Goal: Task Accomplishment & Management: Complete application form

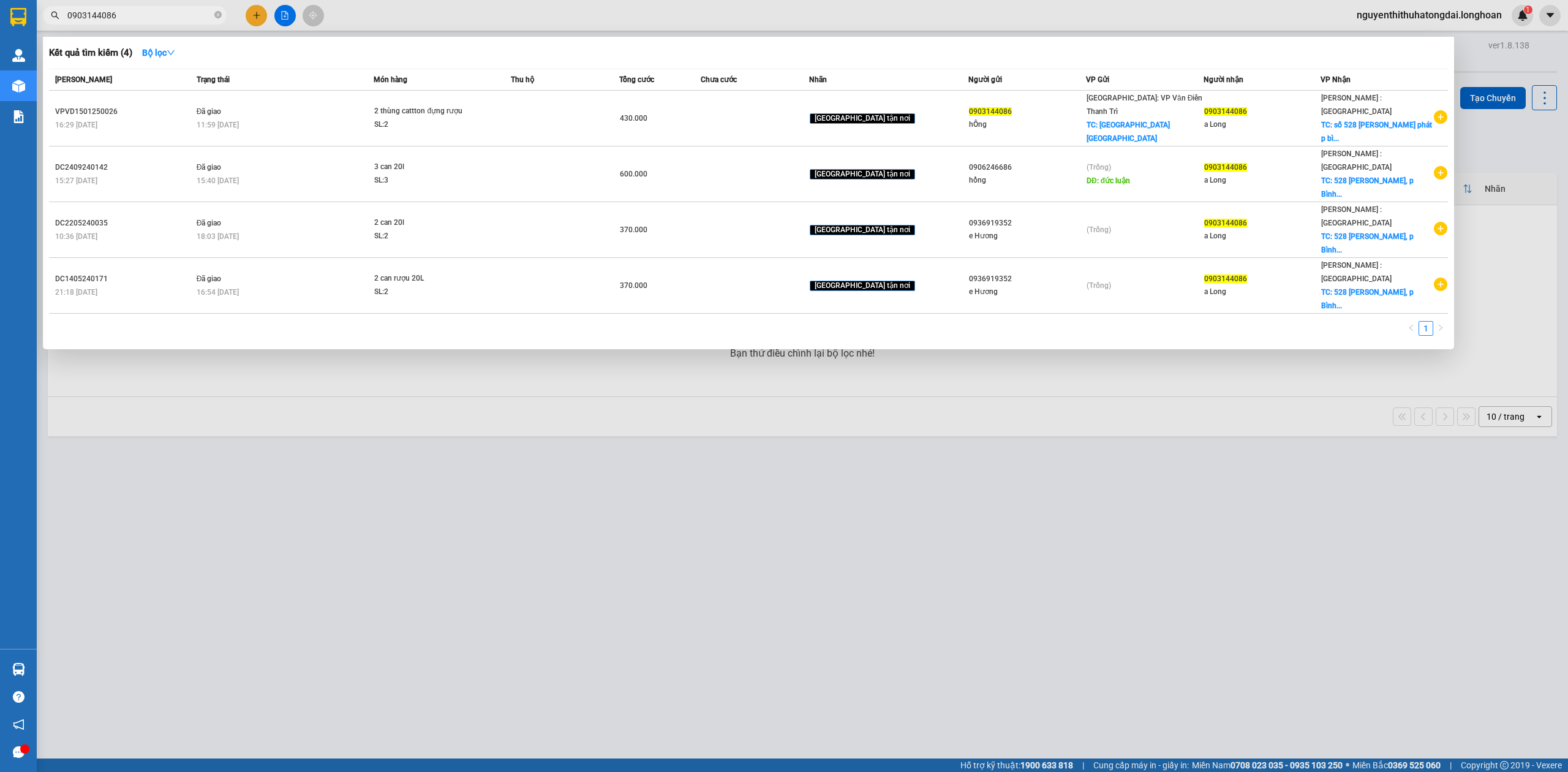
click at [174, 17] on input "0903144086" at bounding box center [140, 16] width 145 height 13
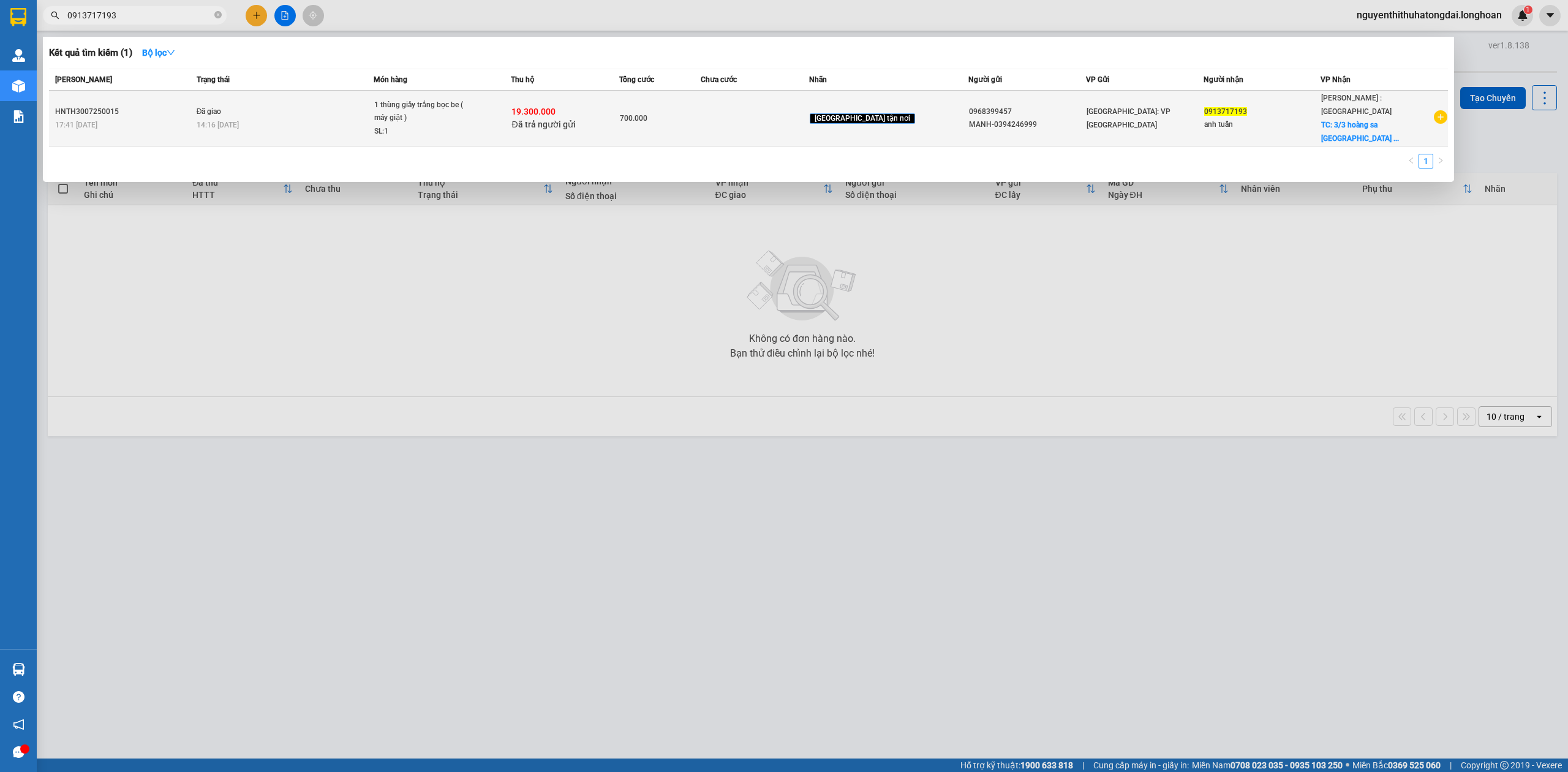
type input "0913717193"
click at [510, 103] on span "1 thùng giấy trắng bọc be ( máy giặt ) SL: 1" at bounding box center [442, 118] width 136 height 40
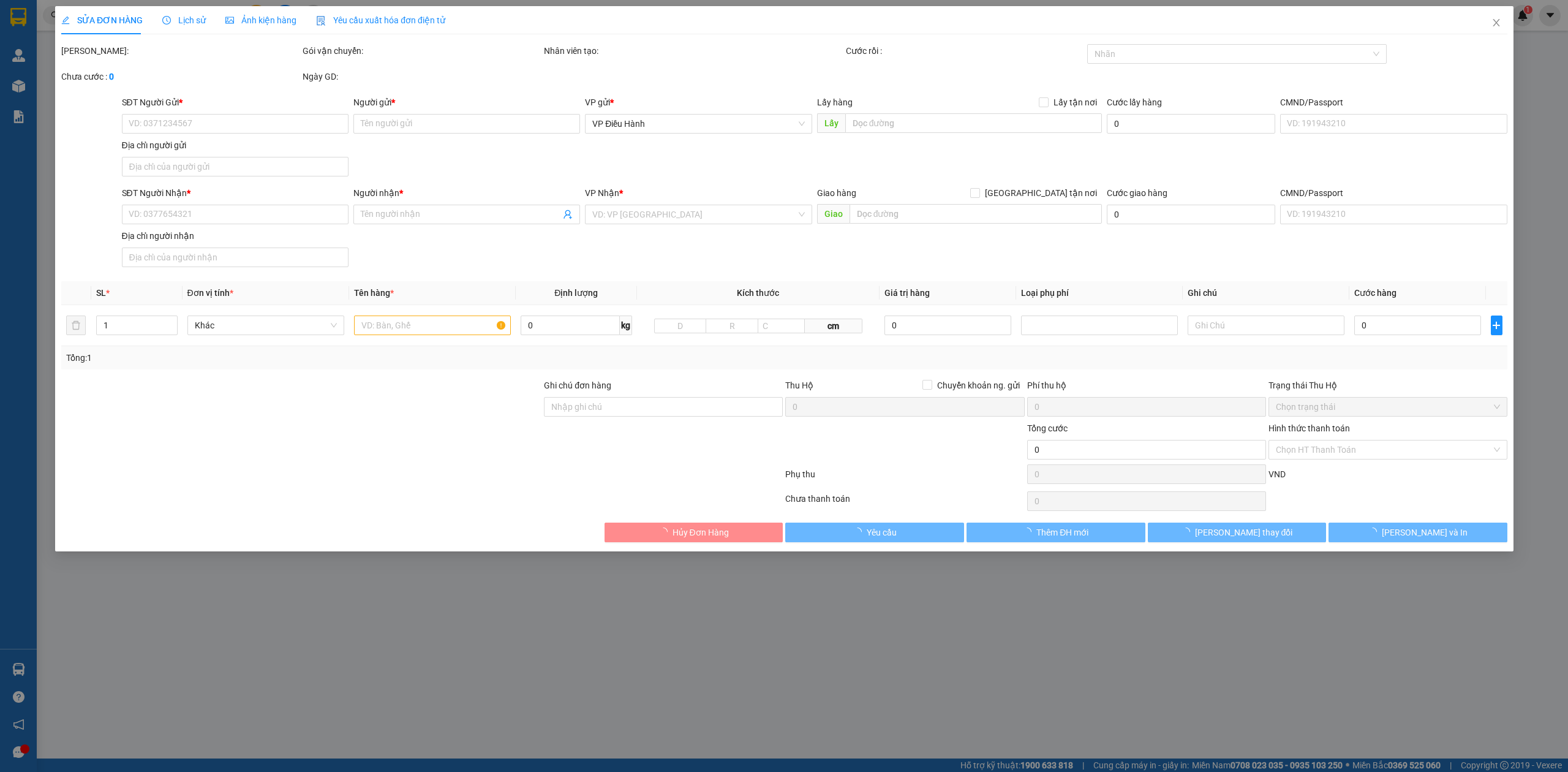
type input "0968399457"
type input "MANH-0394246999"
type input "0913717193"
type input "anh tuấn"
checkbox input "true"
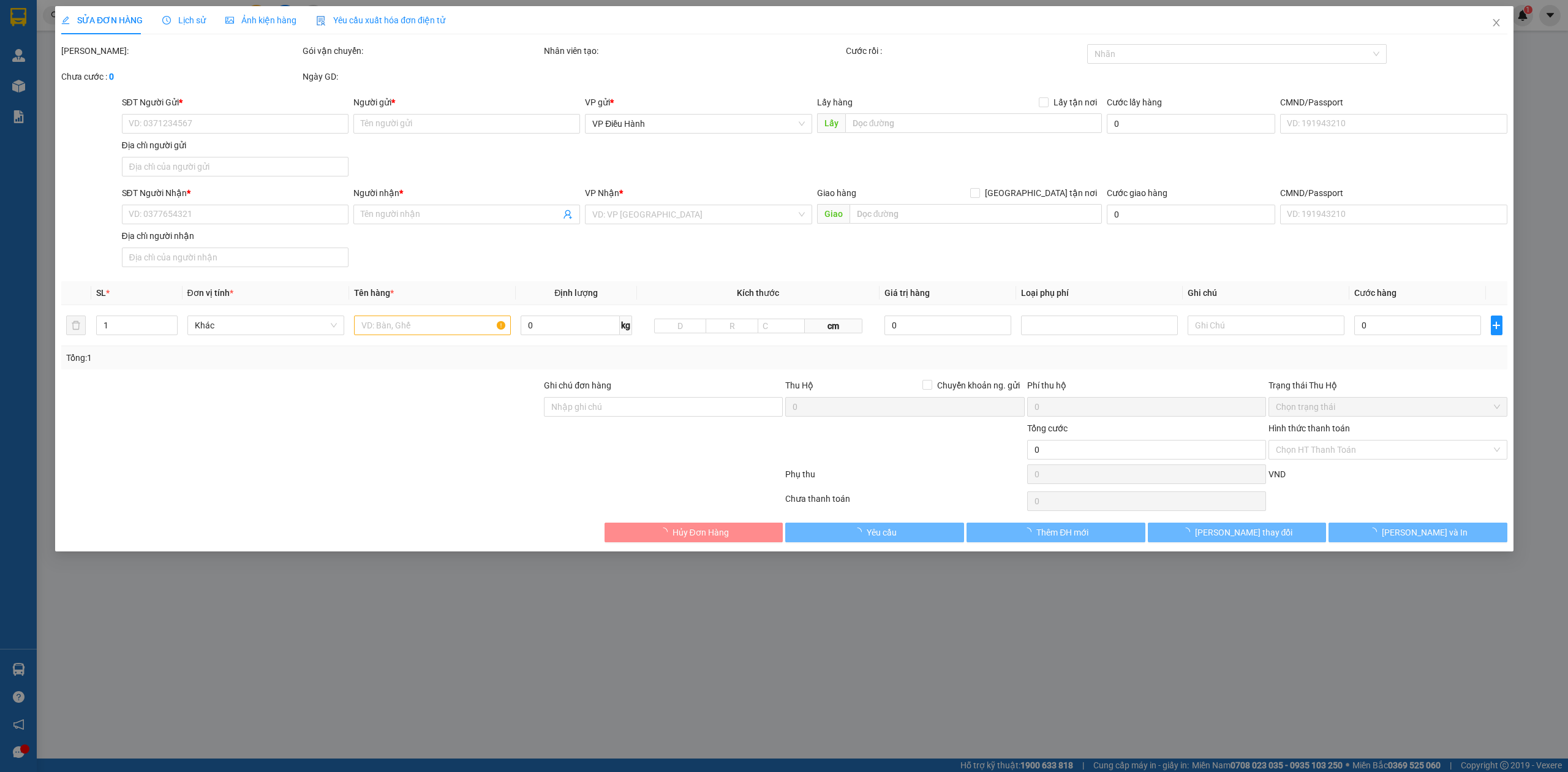
type input "3/3 hoàng sa phường dakao Q1 hcm"
type input "hàng dễ vỡ xin nhẹ tay"
checkbox input "true"
type input "19.300.000"
type input "350.000"
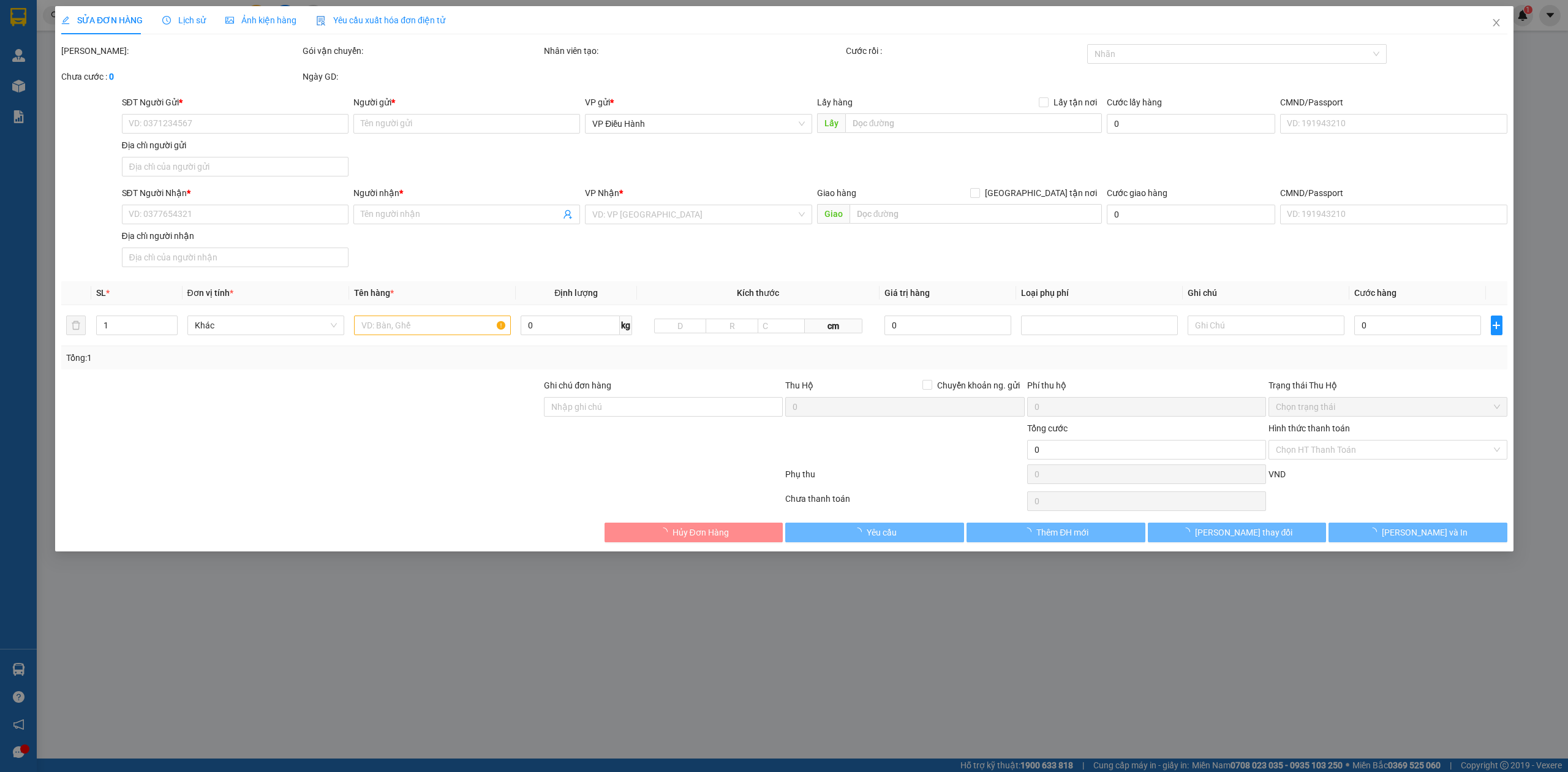
type input "700.000"
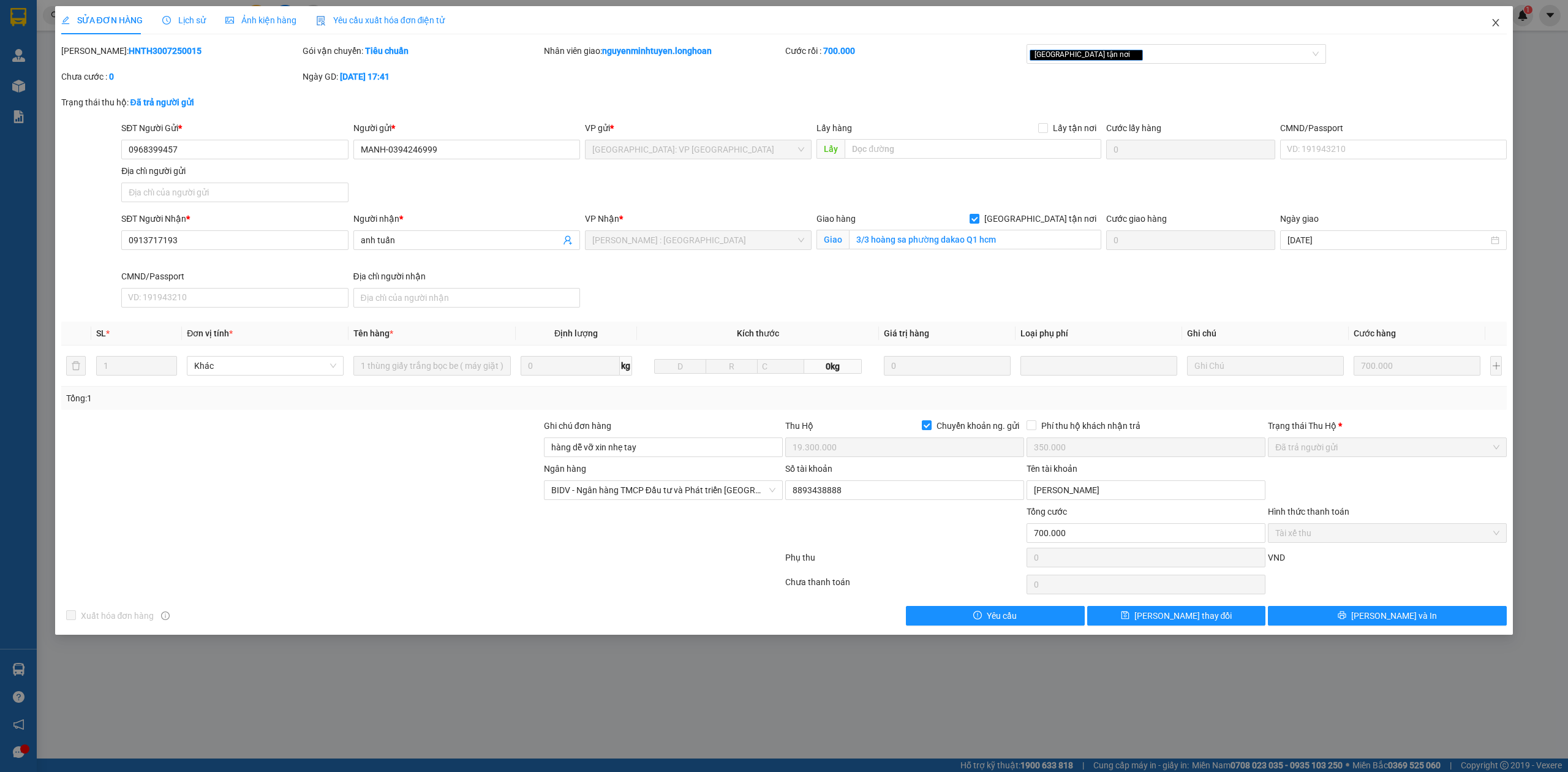
click at [1494, 28] on span "Close" at bounding box center [1496, 23] width 34 height 34
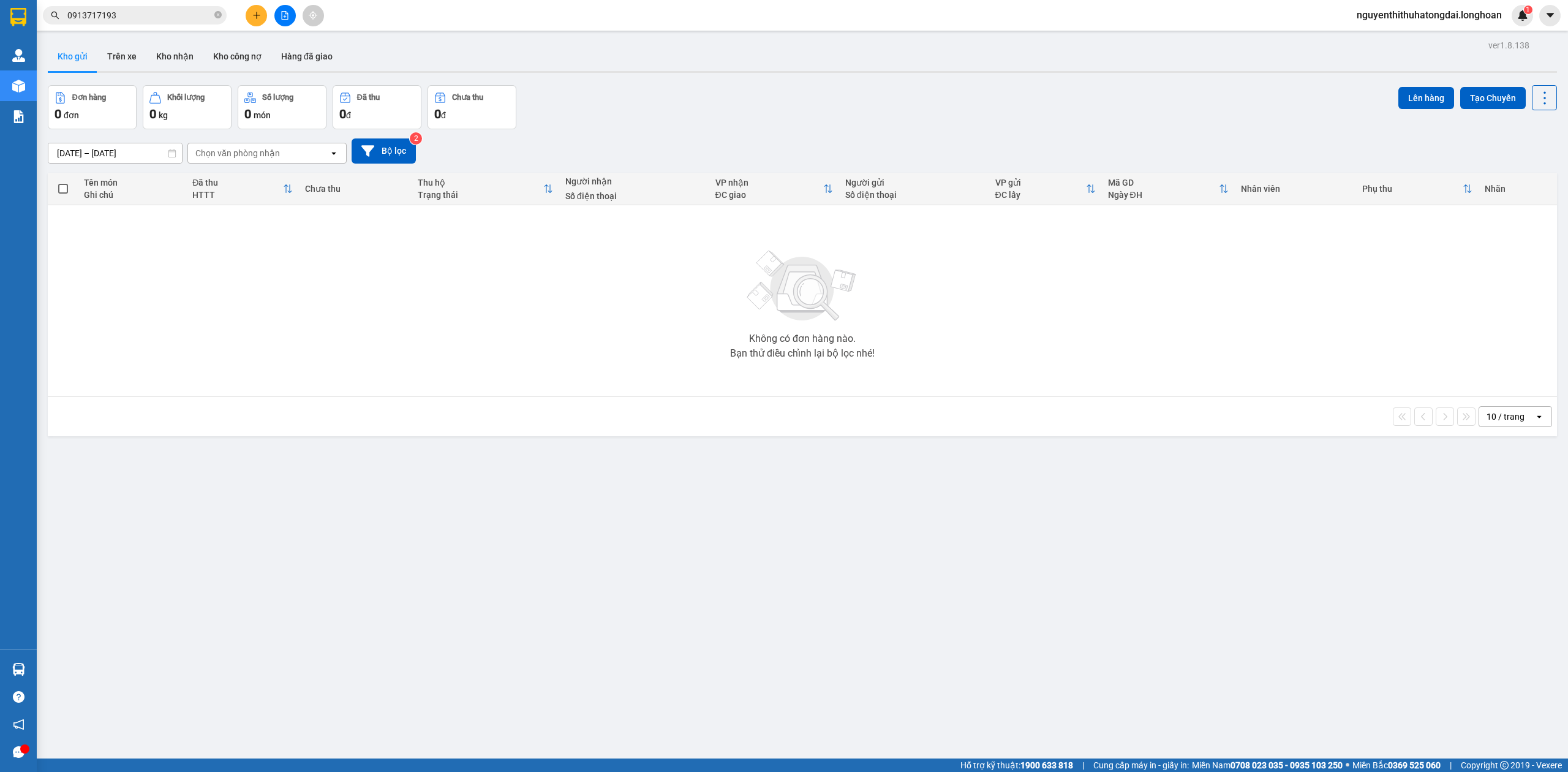
click at [123, 15] on input "0913717193" at bounding box center [140, 16] width 145 height 13
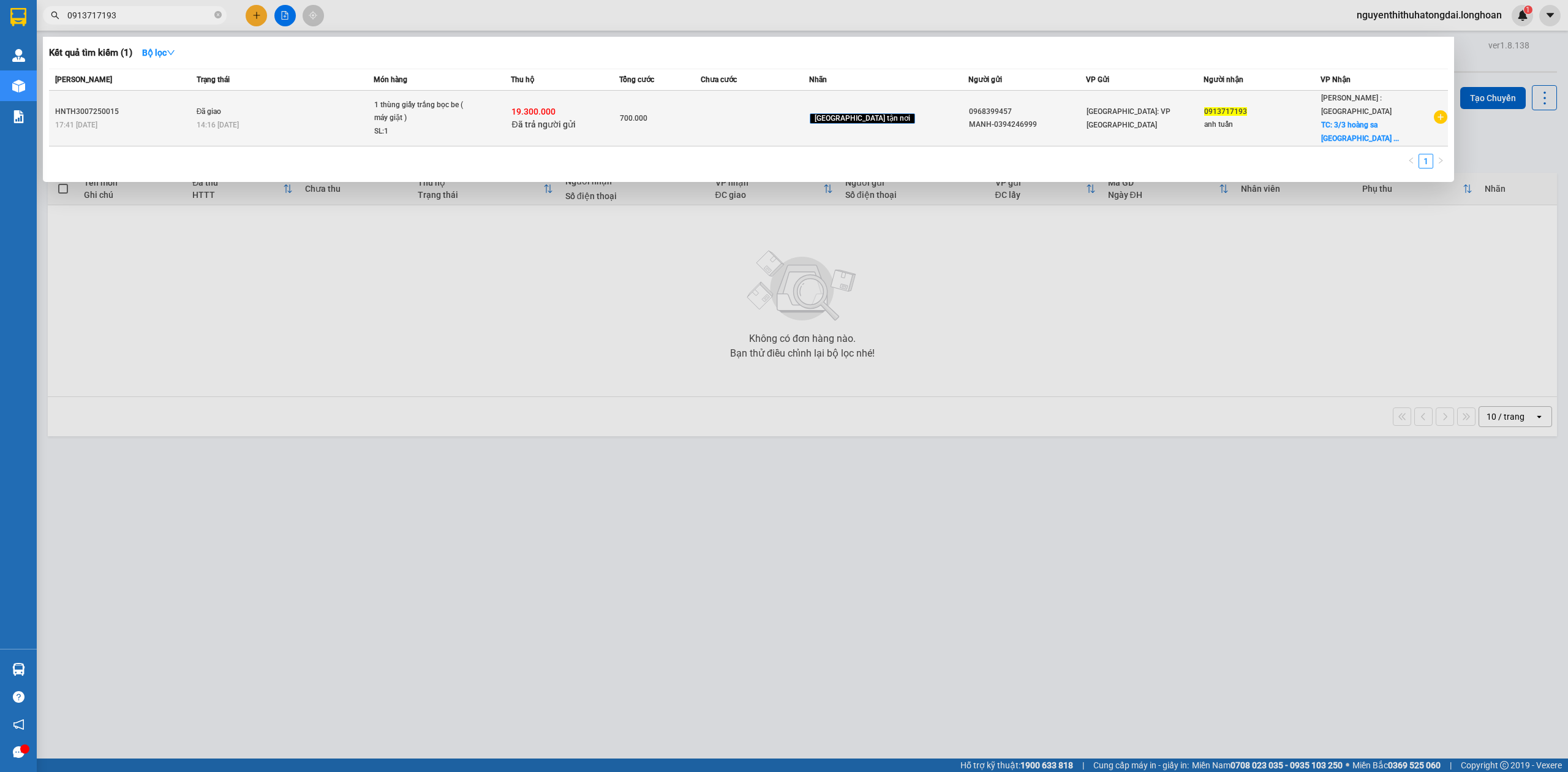
click at [466, 109] on div "1 thùng giấy trắng bọc be ( máy giặt )" at bounding box center [420, 112] width 92 height 27
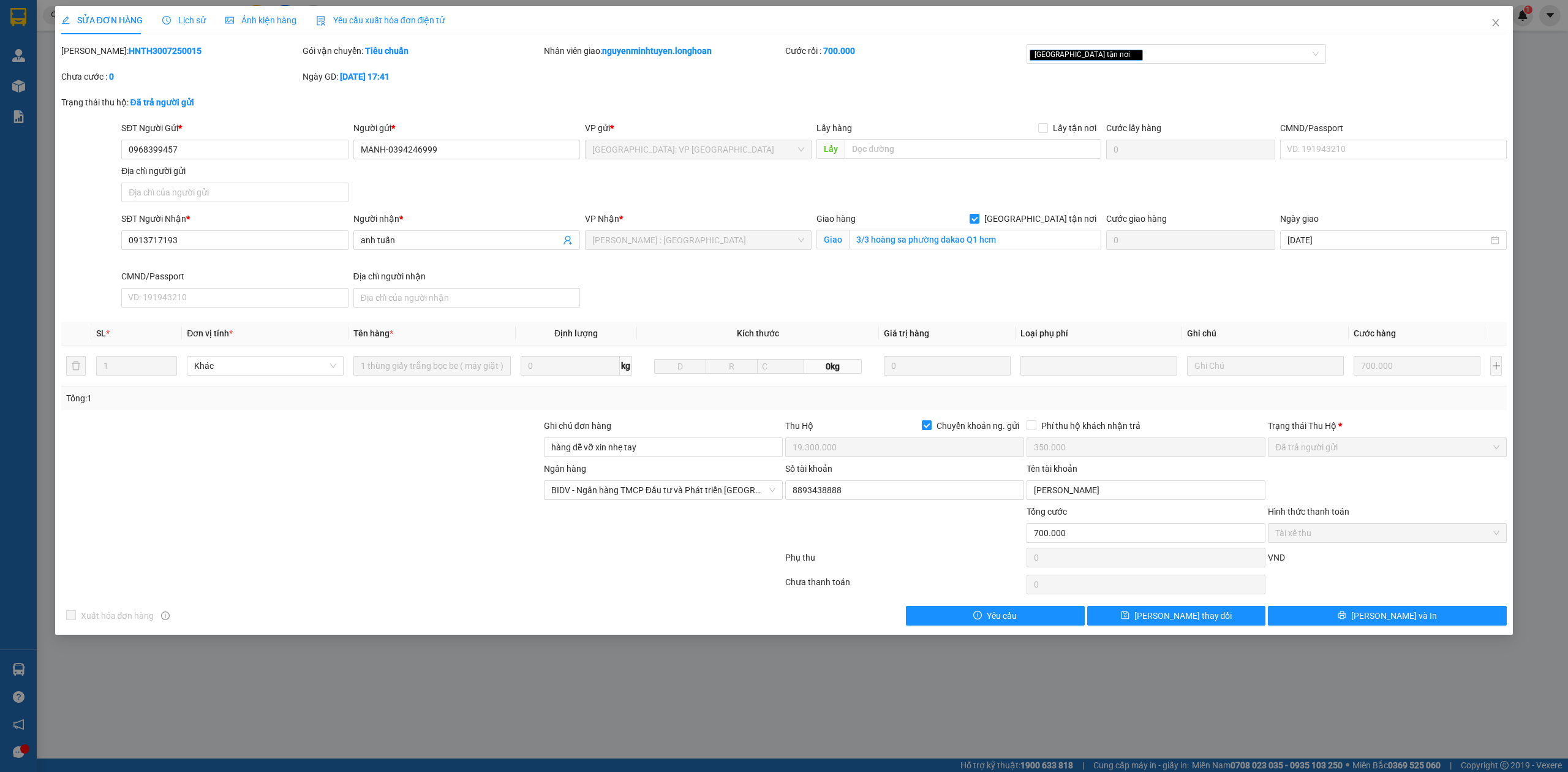
click at [191, 23] on span "Lịch sử" at bounding box center [184, 20] width 44 height 10
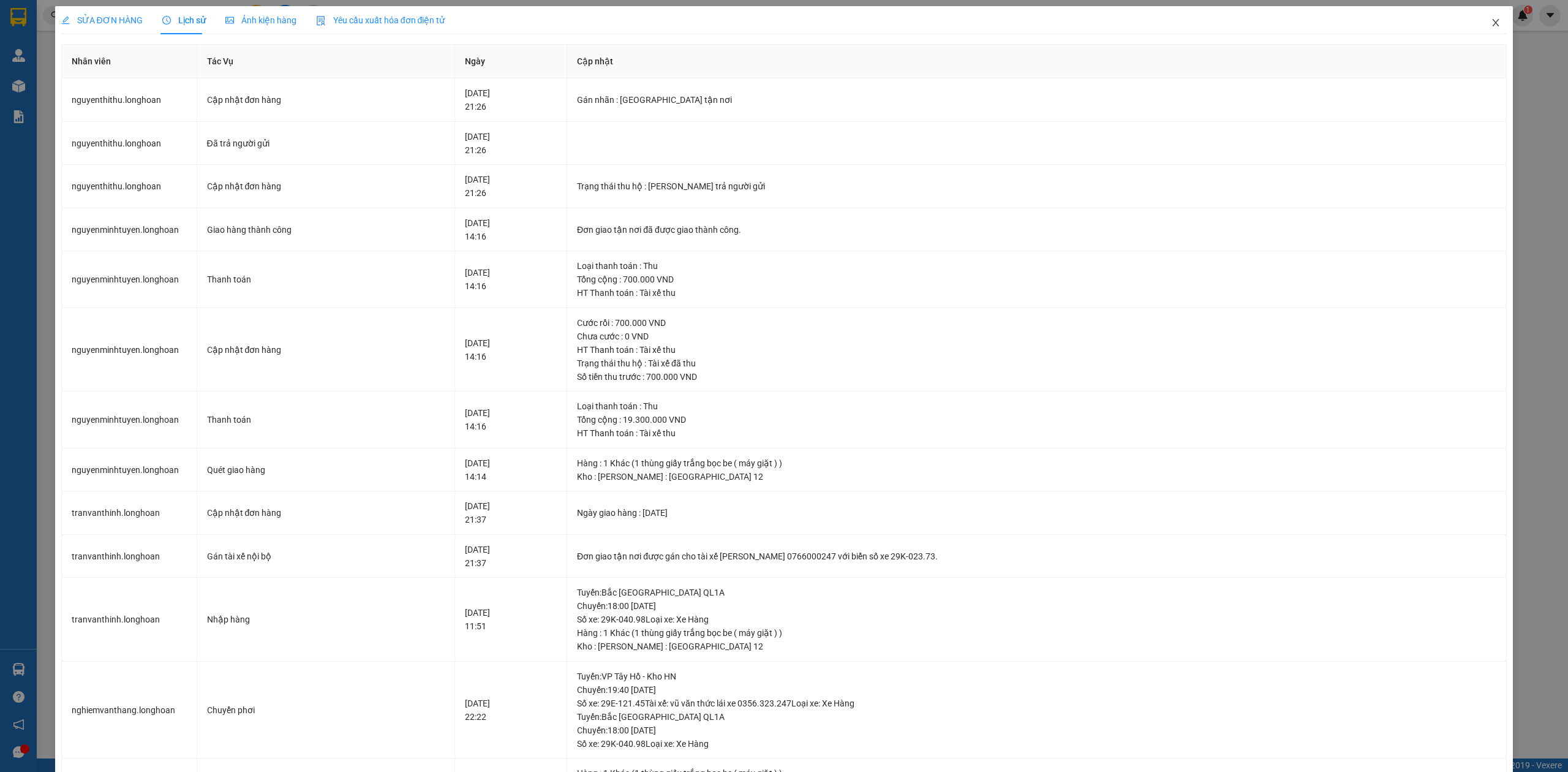
click at [1483, 16] on span "Close" at bounding box center [1496, 23] width 34 height 34
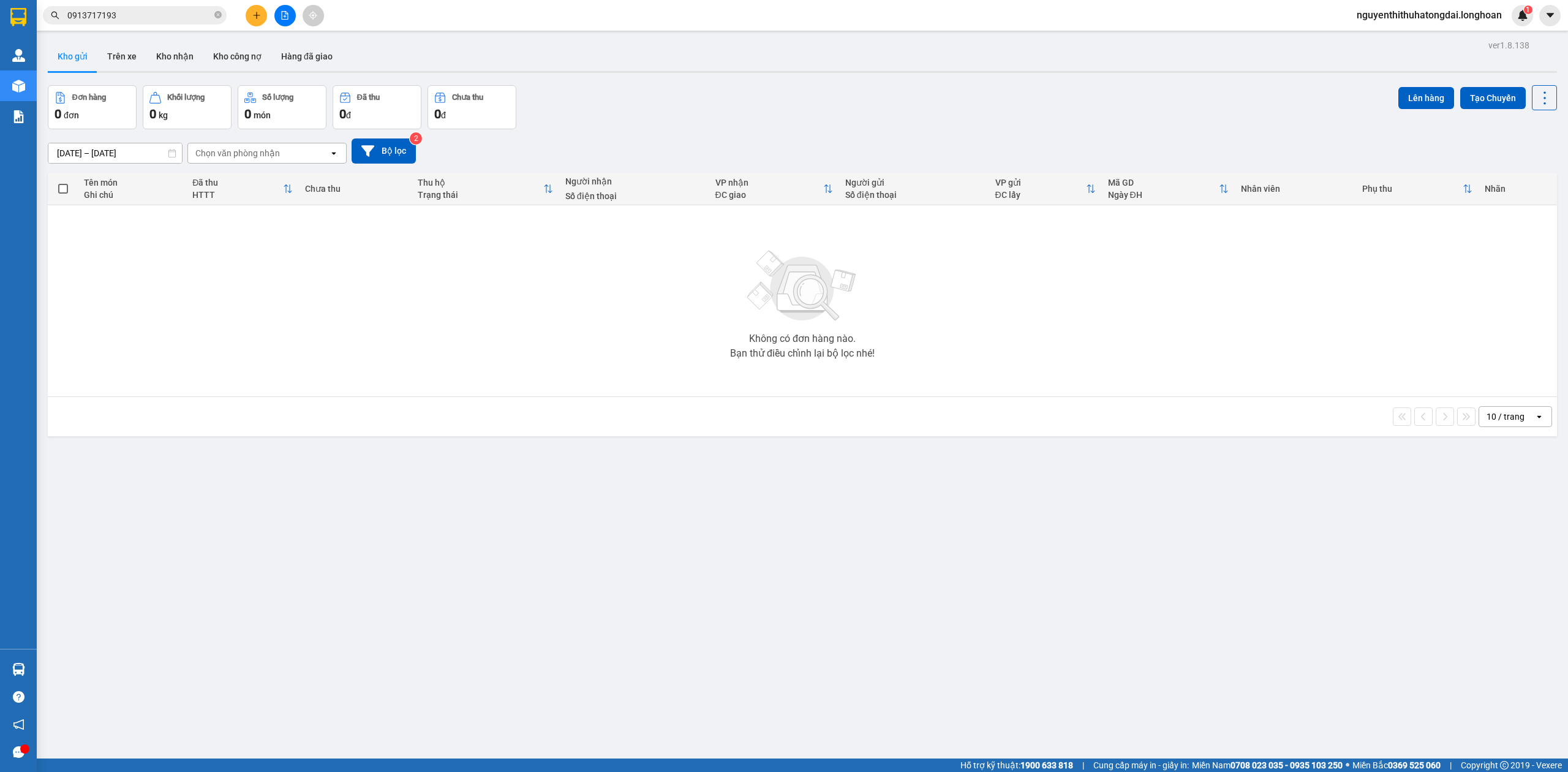
click at [116, 21] on input "0913717193" at bounding box center [140, 16] width 145 height 13
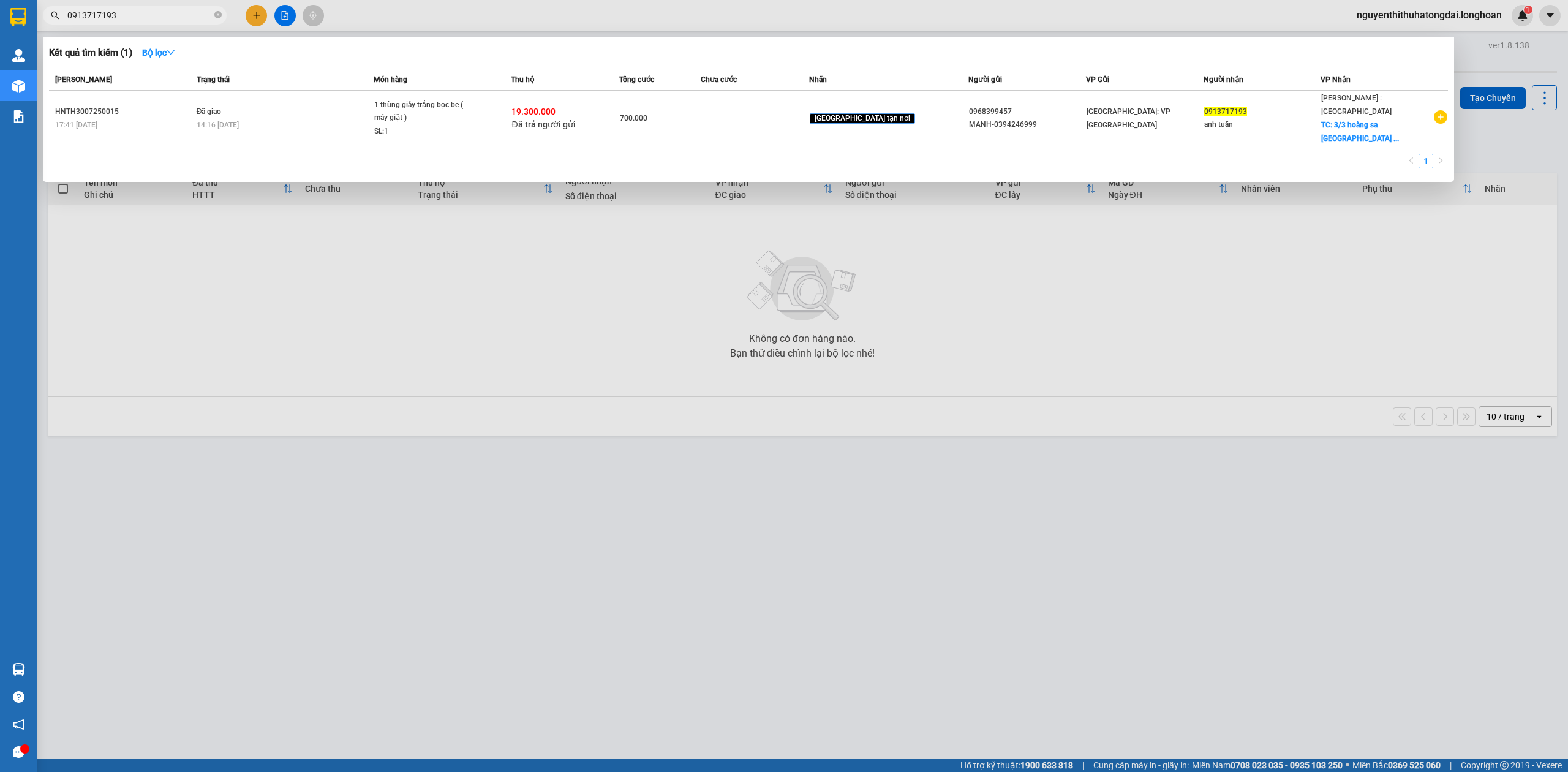
click at [116, 21] on input "0913717193" at bounding box center [140, 16] width 145 height 13
paste input "07909904"
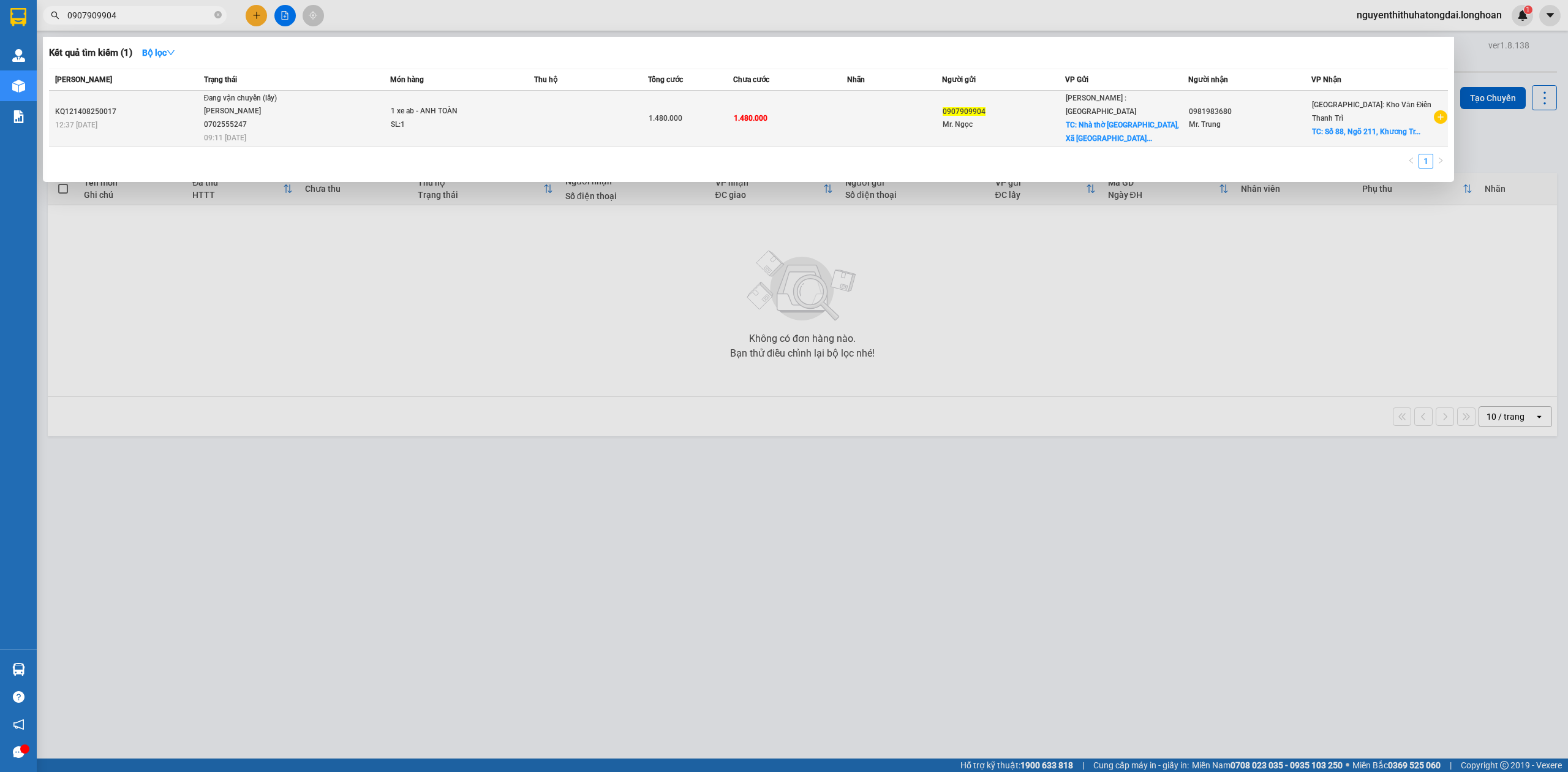
type input "0907909904"
click at [550, 123] on td at bounding box center [591, 118] width 114 height 55
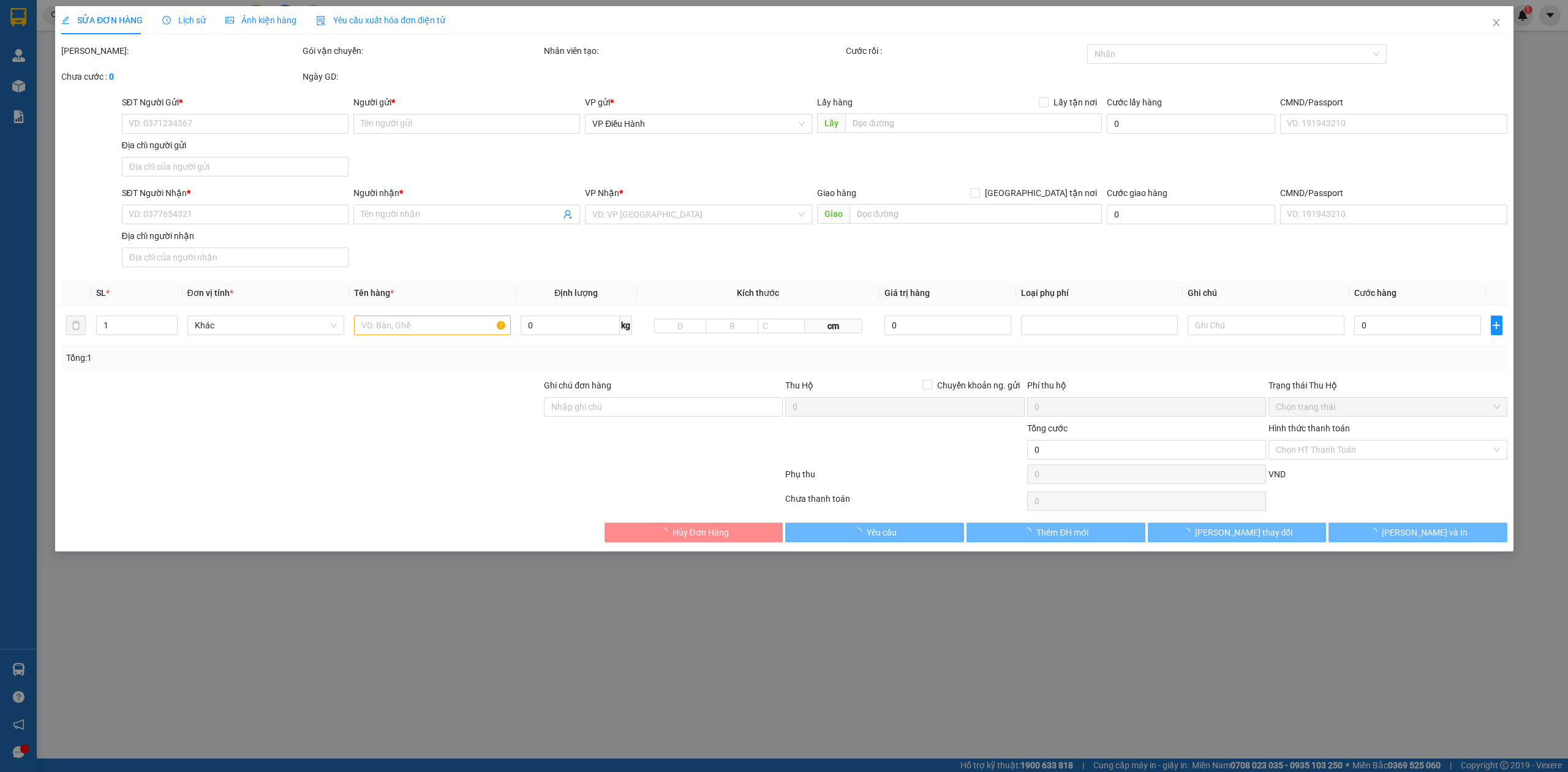
type input "0907909904"
type input "Mr. Ngọc"
checkbox input "true"
type input "Nhà thờ [GEOGRAPHIC_DATA], Xã [GEOGRAPHIC_DATA], [GEOGRAPHIC_DATA]. HCM (BR-VT …"
type input "0981983680"
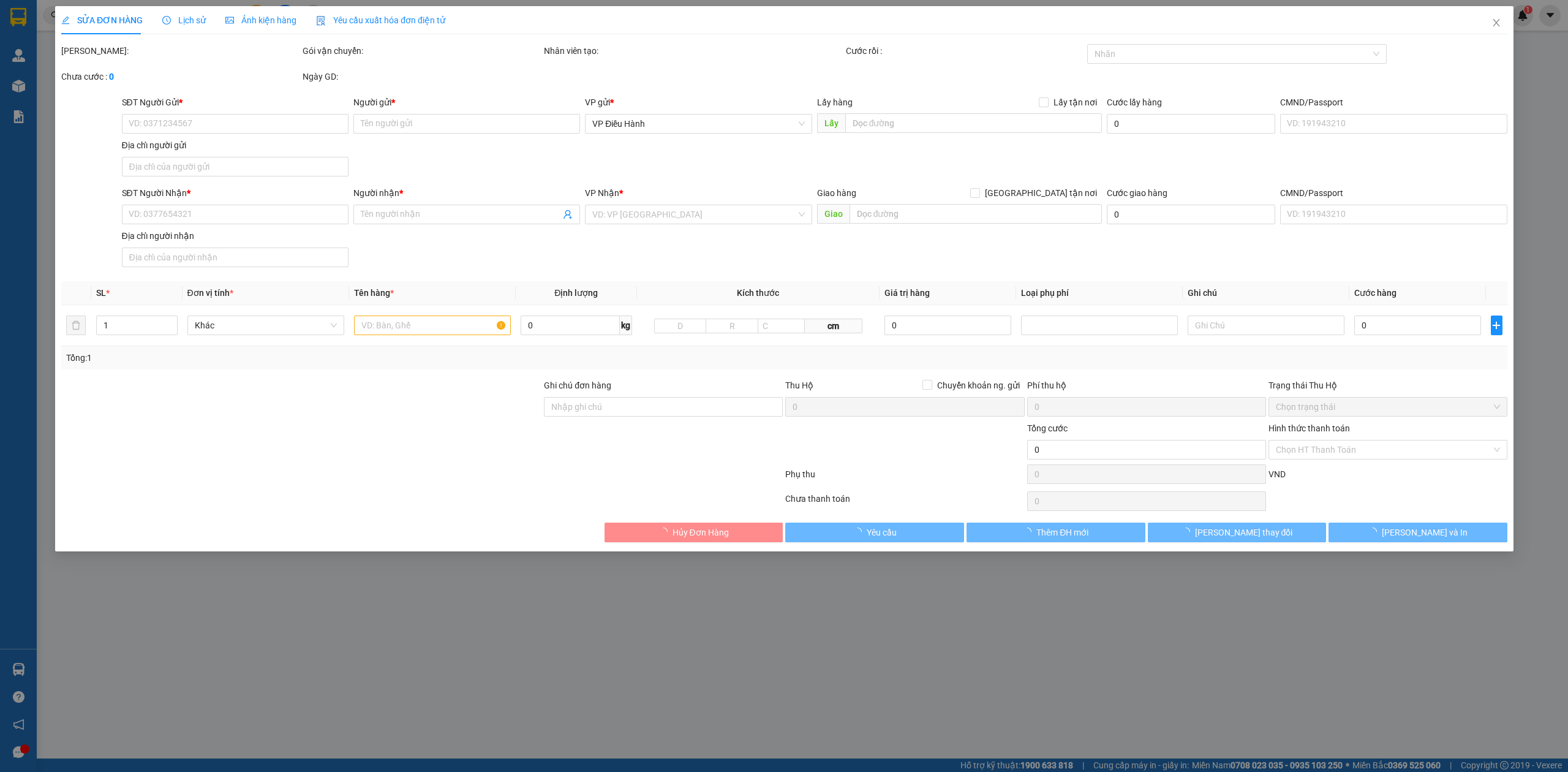
type input "Mr. Trung"
checkbox input "true"
type input "[STREET_ADDRESS]"
type input "1.480.000"
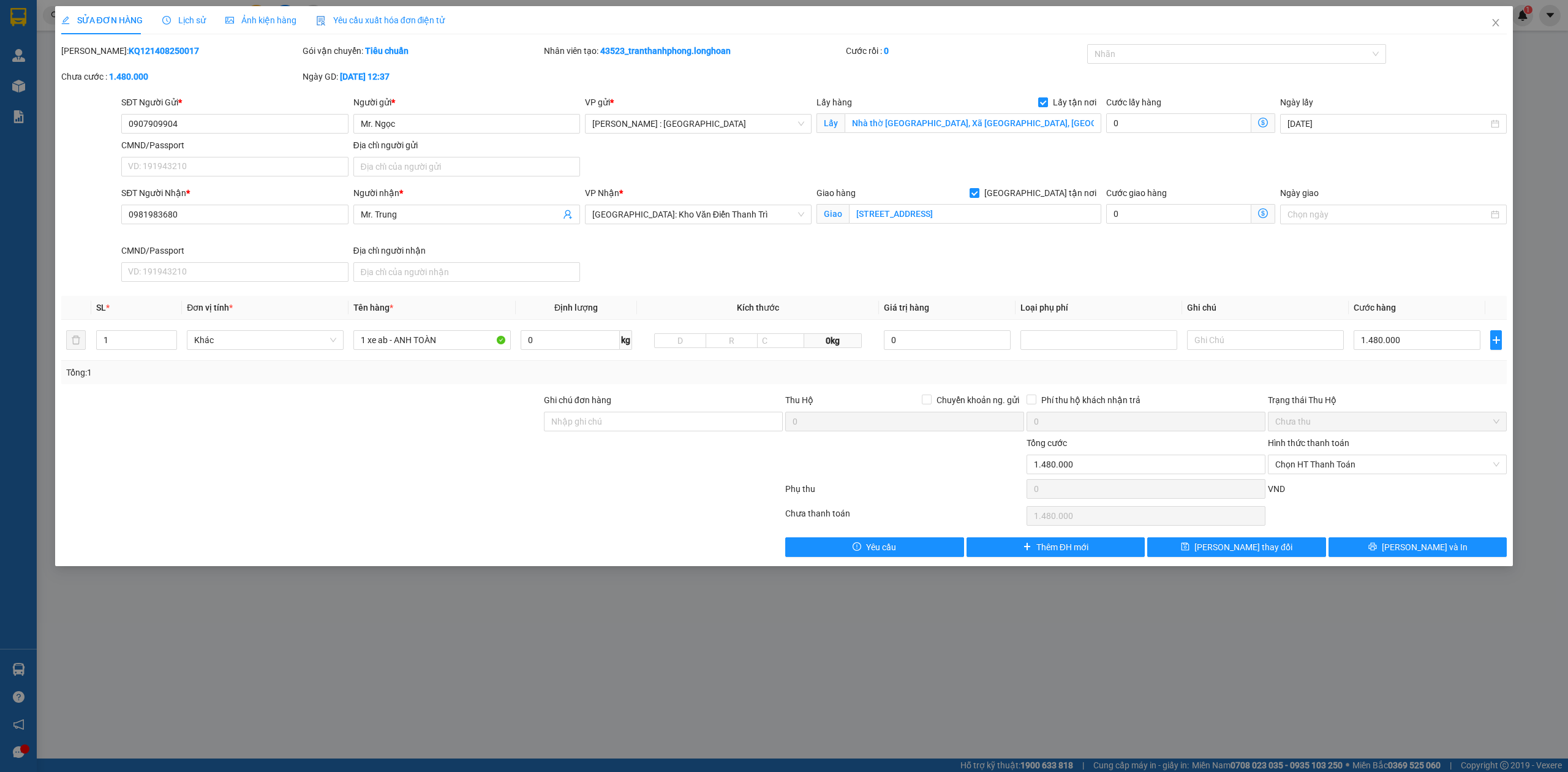
click at [174, 13] on div "Lịch sử" at bounding box center [184, 20] width 44 height 28
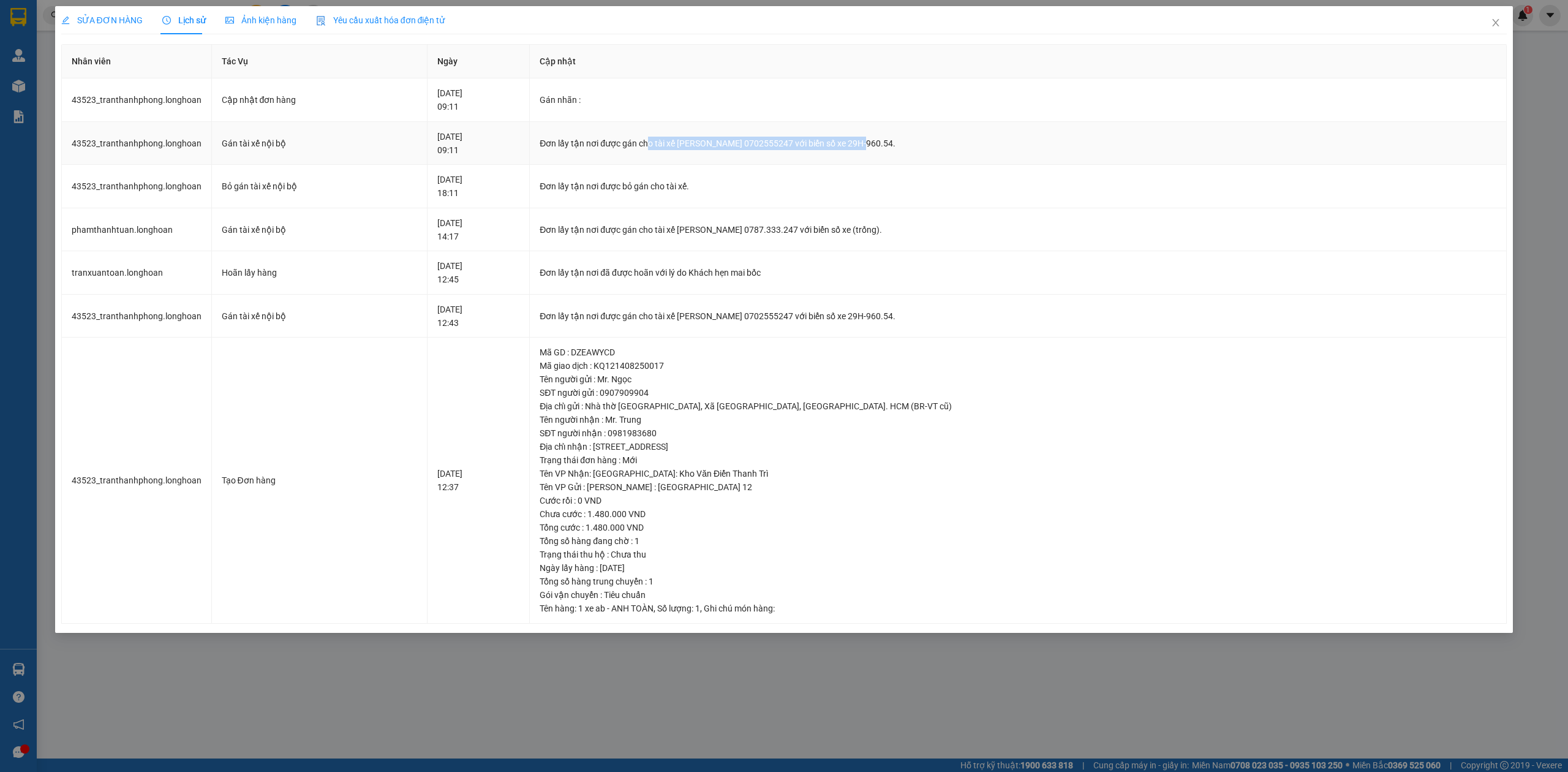
drag, startPoint x: 713, startPoint y: 143, endPoint x: 931, endPoint y: 143, distance: 218.0
click at [931, 143] on div "Đơn lấy tận nơi được gán cho tài xế [PERSON_NAME] 0702555247 với biển số xe 29H…" at bounding box center [1017, 143] width 956 height 13
drag, startPoint x: 606, startPoint y: 142, endPoint x: 959, endPoint y: 150, distance: 353.1
click at [959, 150] on div "Đơn lấy tận nơi được gán cho tài xế [PERSON_NAME] 0702555247 với biển số xe 29H…" at bounding box center [1017, 143] width 956 height 13
copy div "Đơn lấy tận nơi được gán cho tài xế [PERSON_NAME] 0702555247 với biển số xe 29H…"
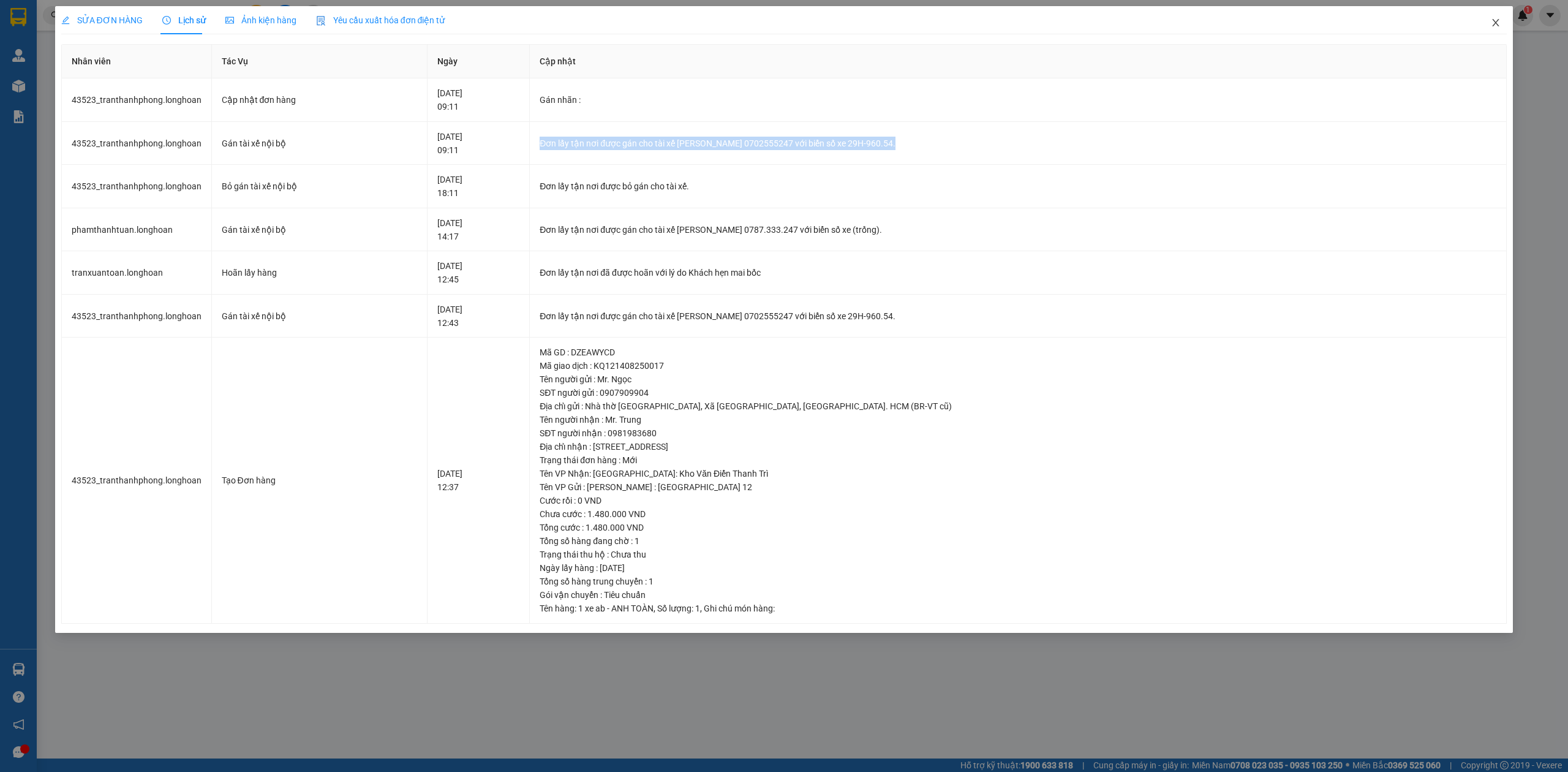
drag, startPoint x: 1500, startPoint y: 21, endPoint x: 934, endPoint y: 13, distance: 566.1
click at [1498, 20] on span "Close" at bounding box center [1496, 23] width 34 height 34
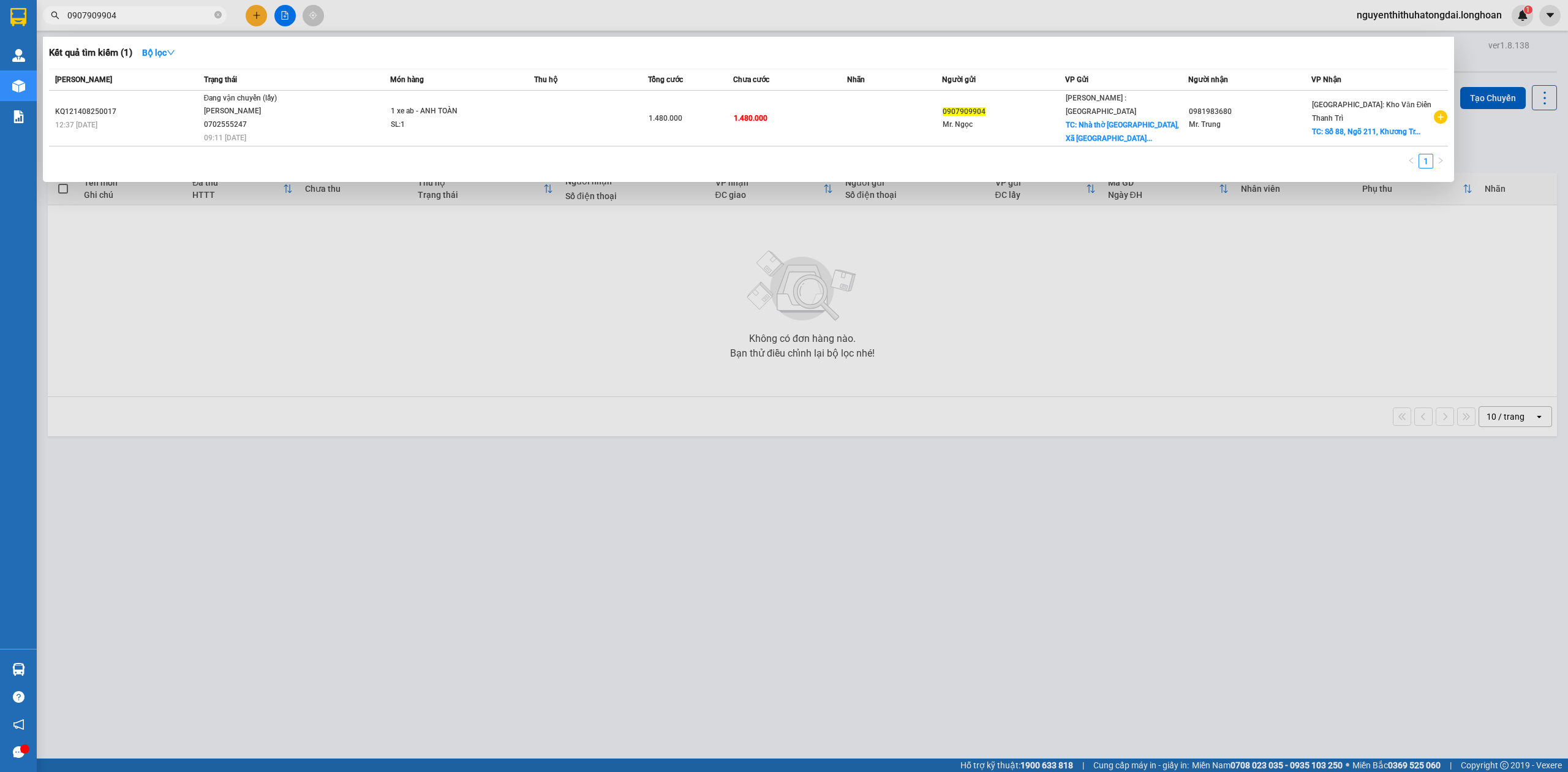
click at [186, 13] on input "0907909904" at bounding box center [140, 16] width 145 height 13
paste input "83001019"
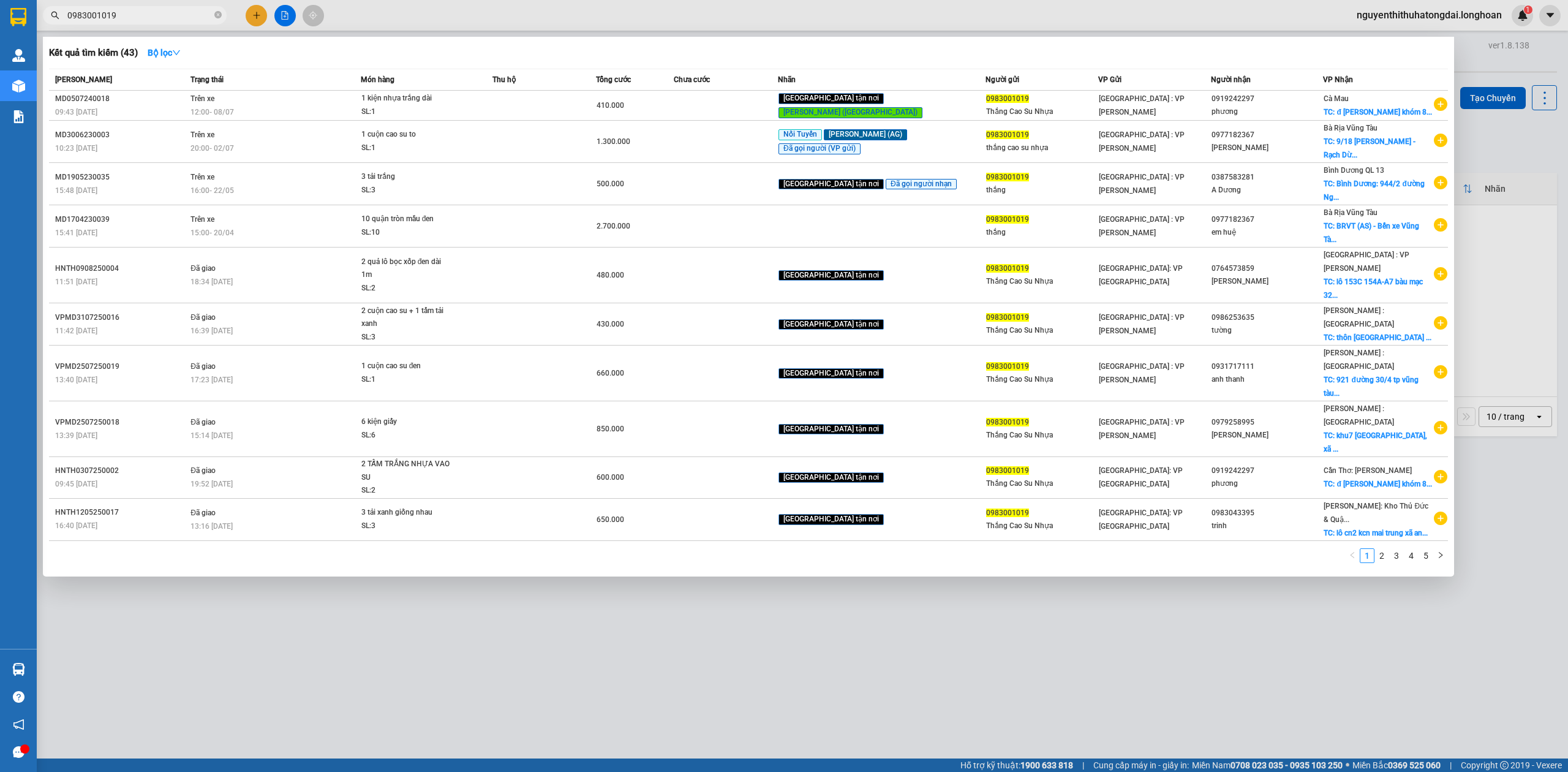
click at [154, 13] on input "0983001019" at bounding box center [140, 16] width 145 height 13
paste input "1 xe ab Người gửi: Mr. Ngọc 0907.909.904 - [GEOGRAPHIC_DATA], Xã [GEOGRAPHIC_DA…"
type input "1 xe ab Người gửi: Mr. Ngọc 0907.909.904 - [GEOGRAPHIC_DATA], Xã [GEOGRAPHIC_DA…"
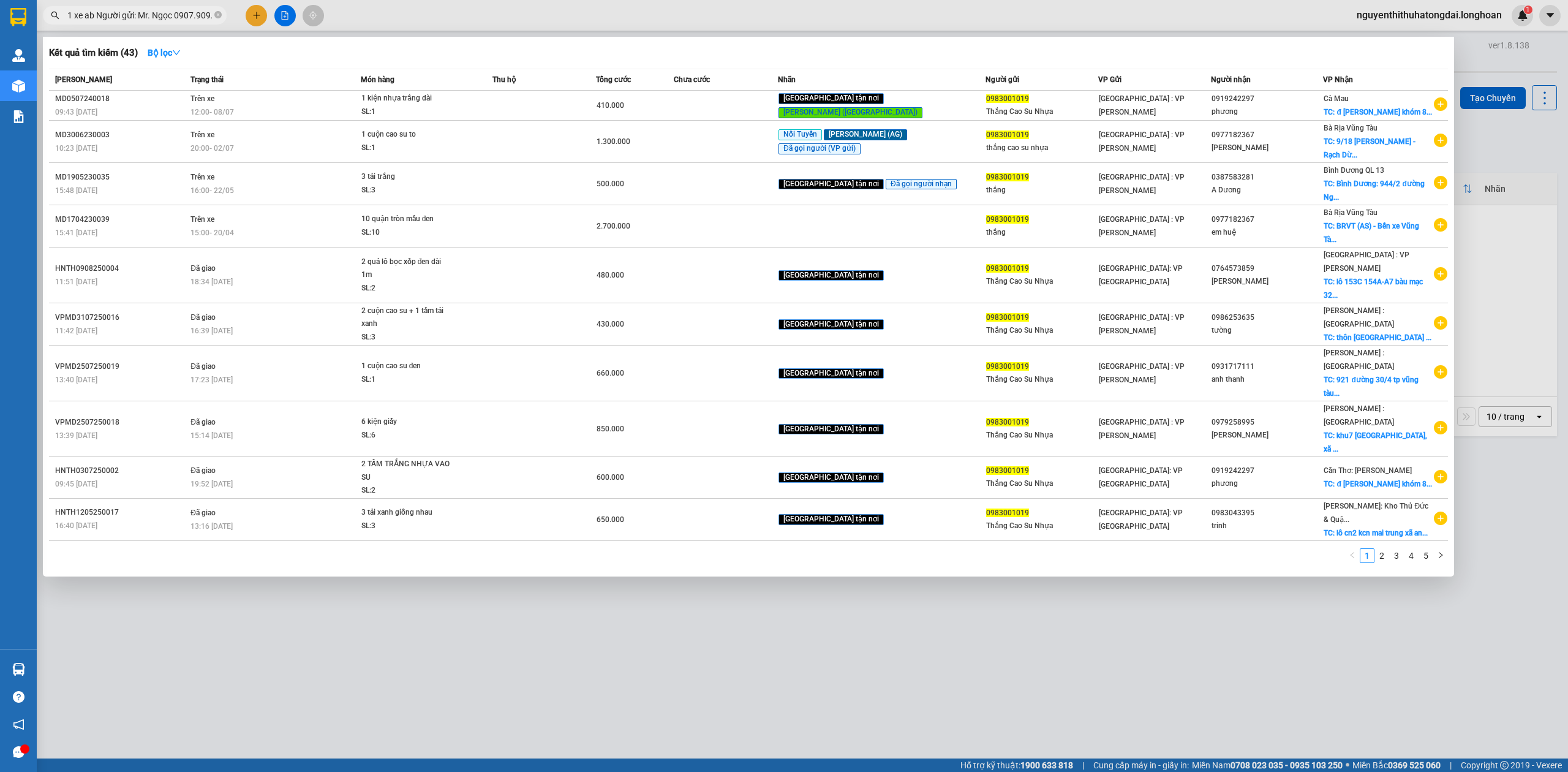
scroll to position [0, 801]
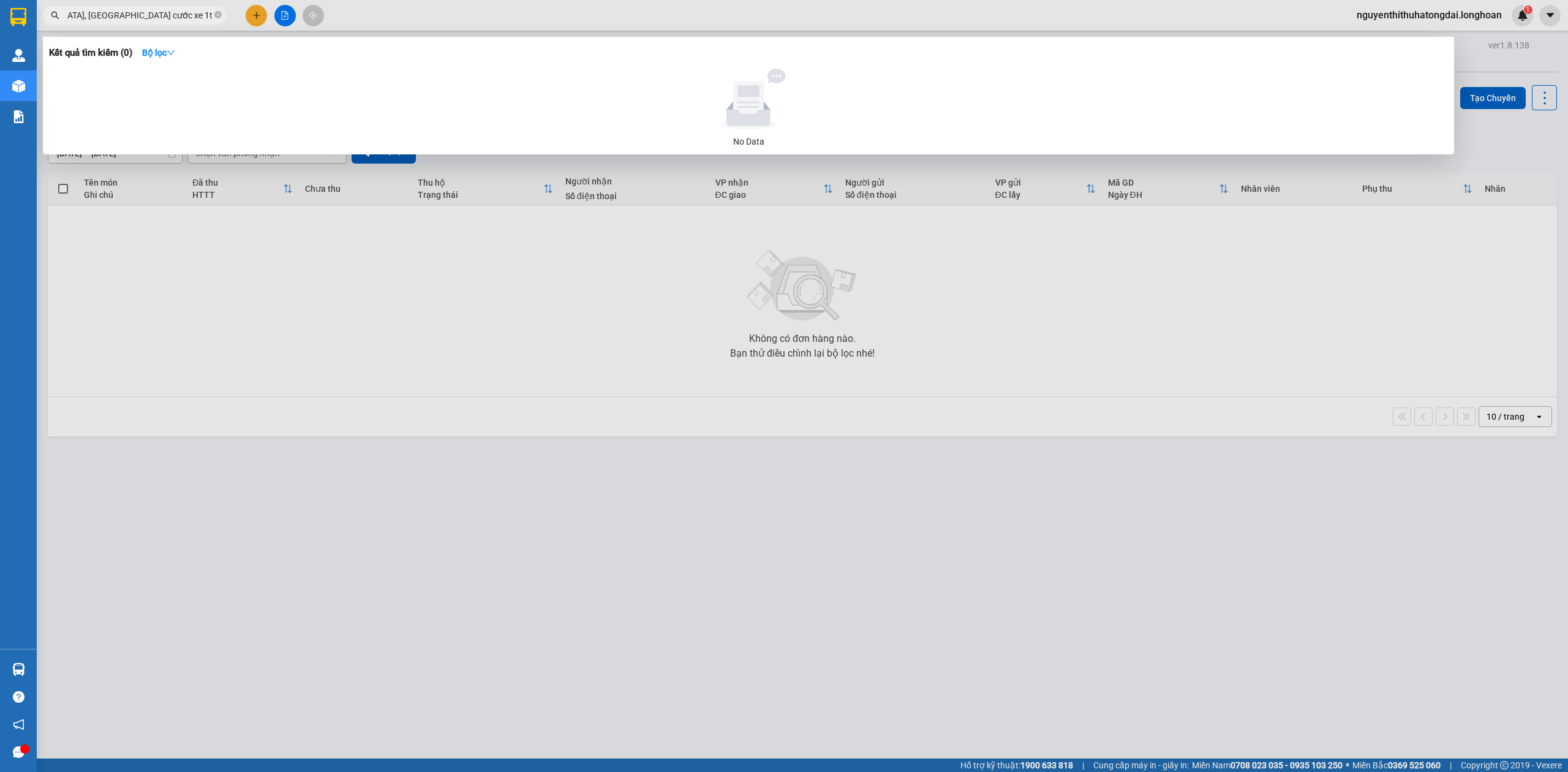
click at [185, 16] on input "1 xe ab Người gửi: Mr. Ngọc 0907.909.904 - [GEOGRAPHIC_DATA], Xã [GEOGRAPHIC_DA…" at bounding box center [140, 16] width 145 height 13
click at [218, 15] on icon "close-circle" at bounding box center [218, 15] width 7 height 7
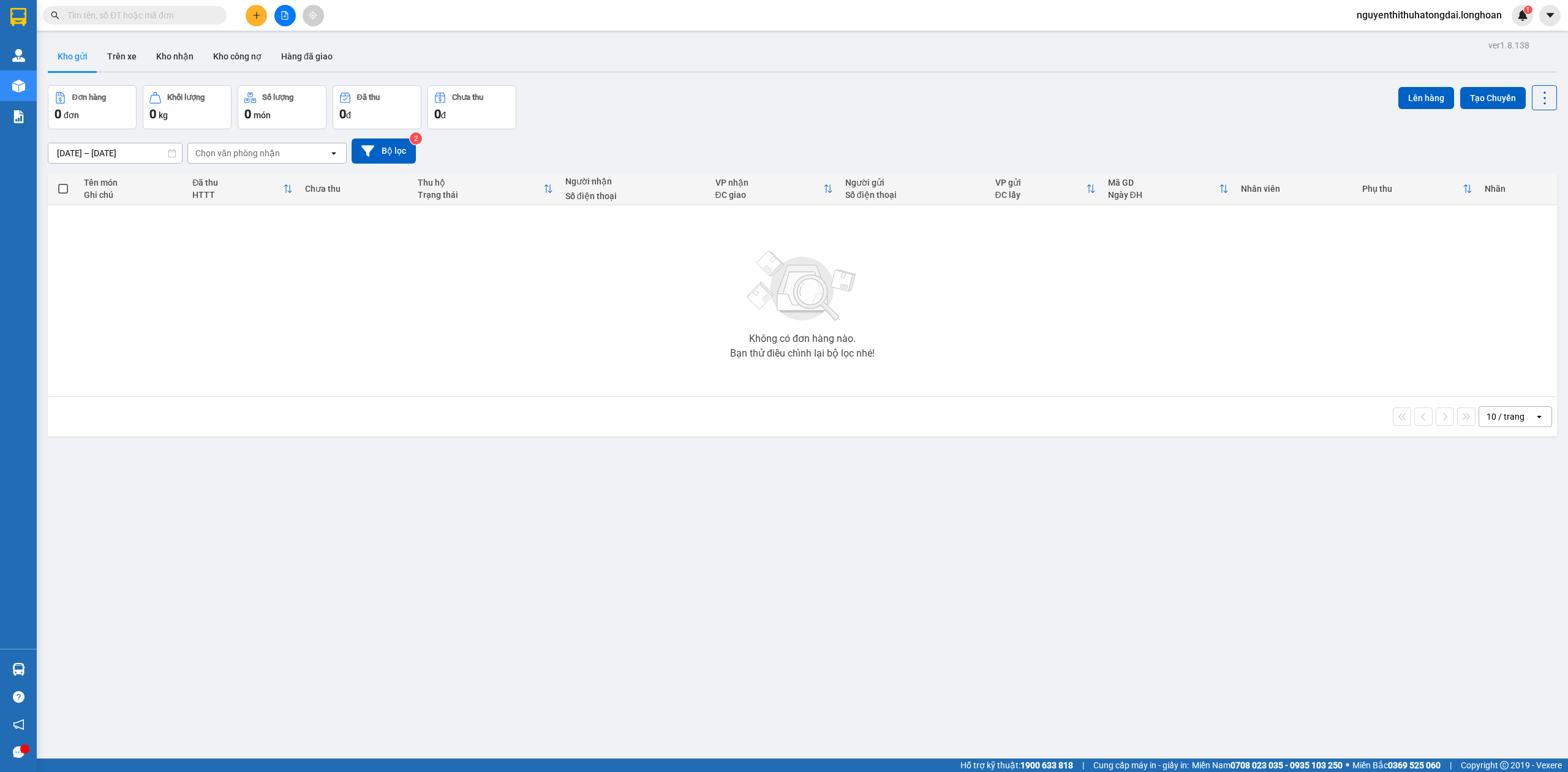
scroll to position [0, 0]
paste input "0907.909.904"
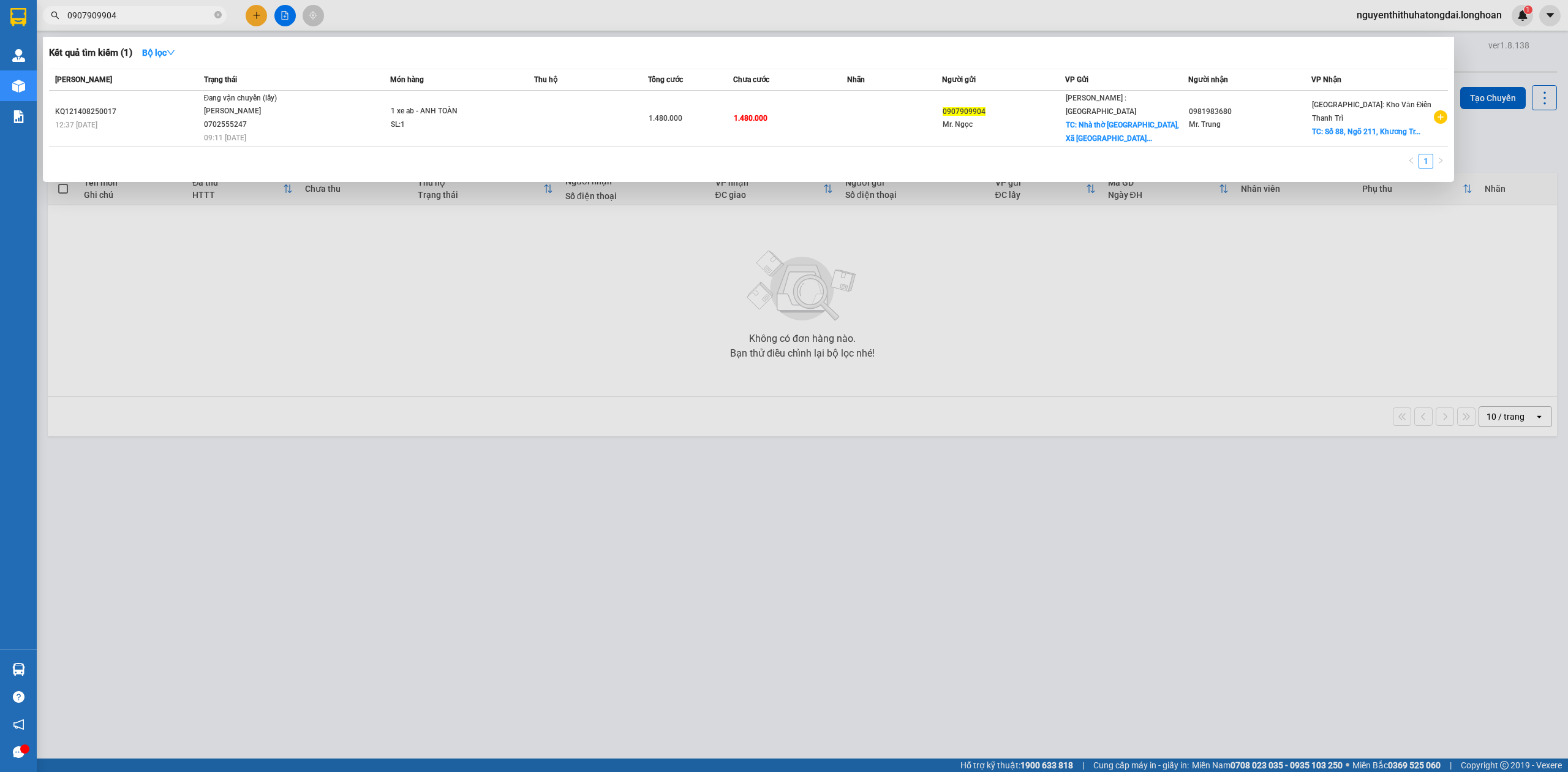
type input "0907909904"
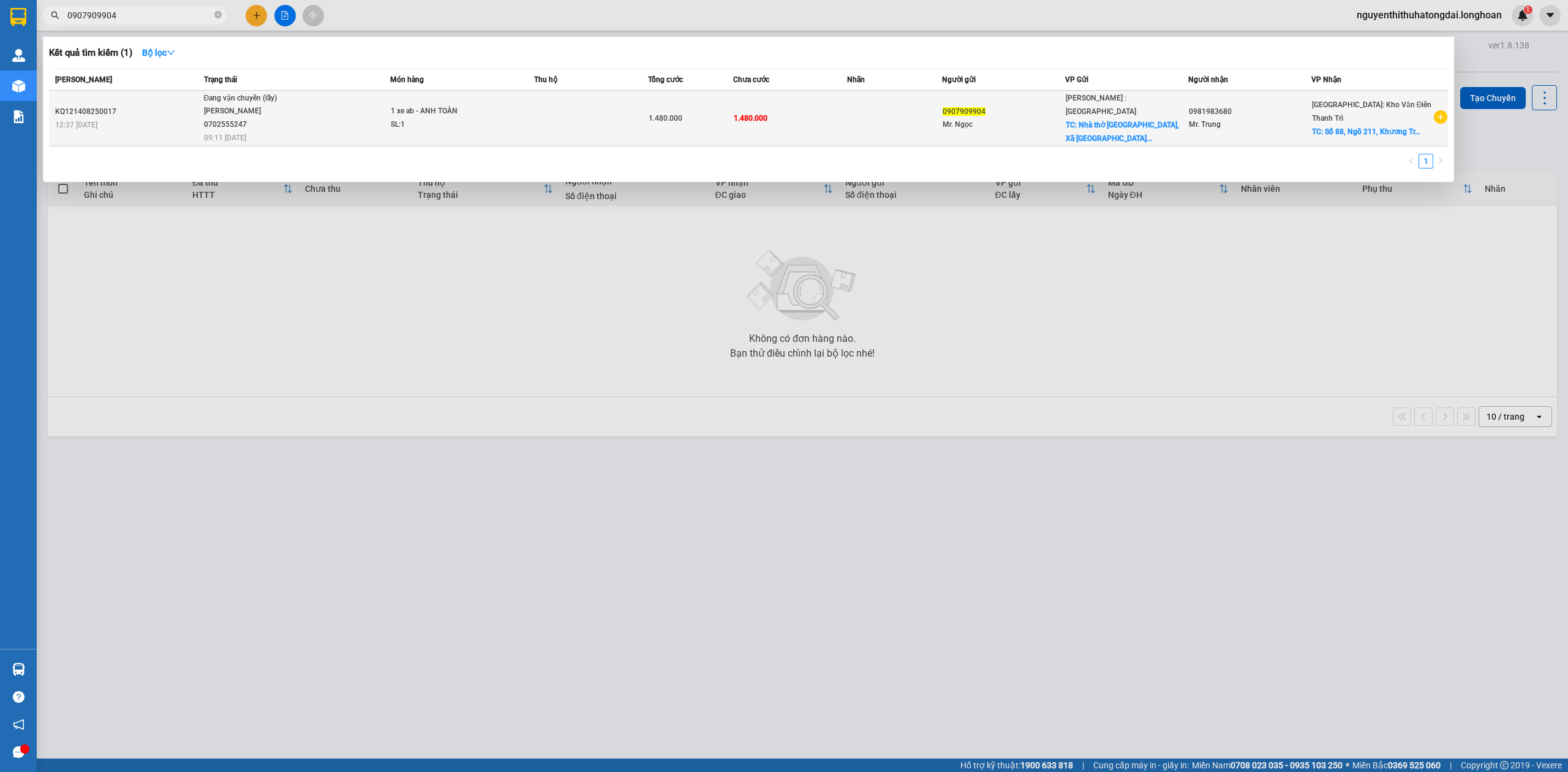
click at [278, 92] on div "Đang vận chuyển (lấy)" at bounding box center [250, 98] width 92 height 13
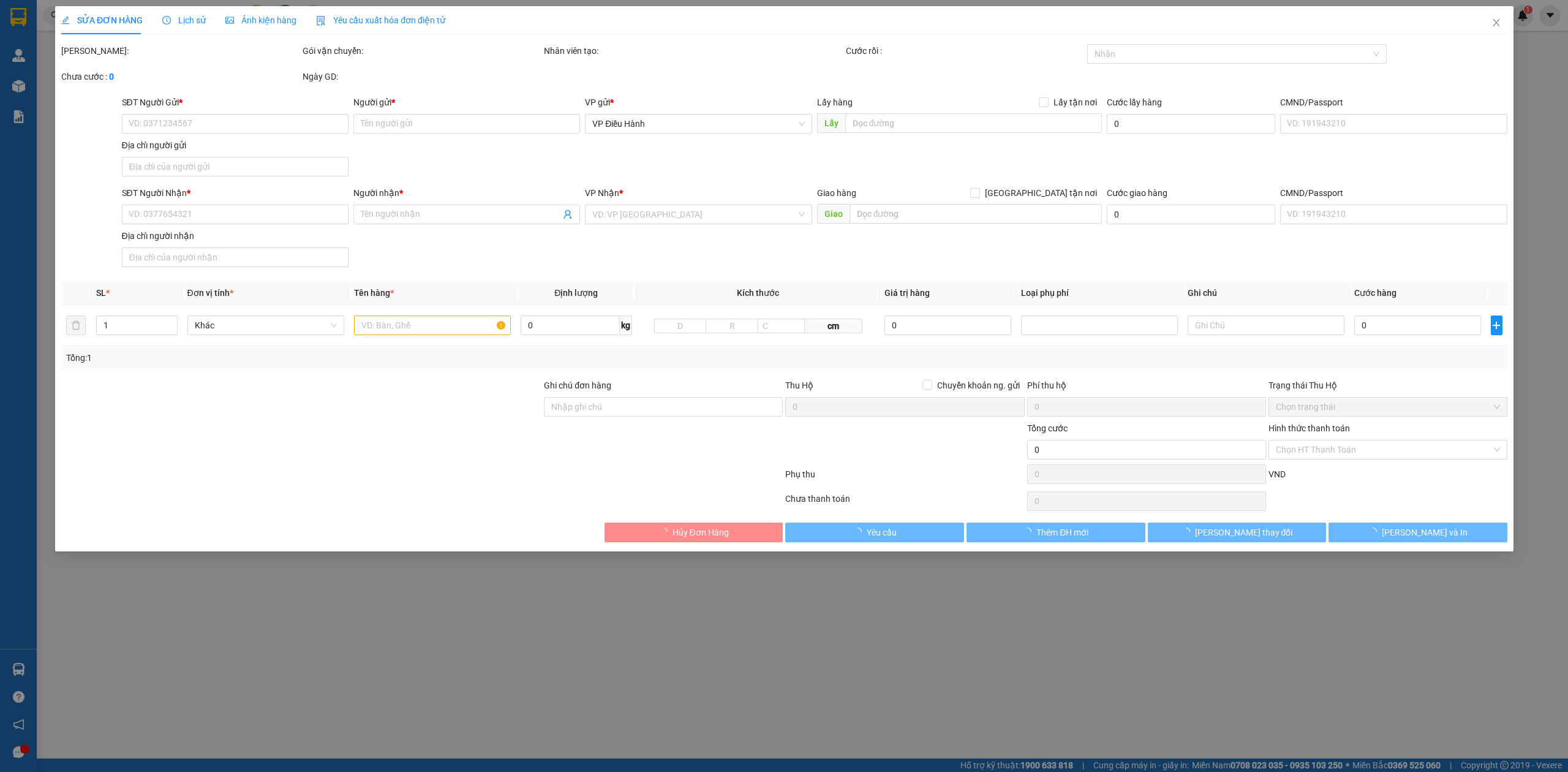
type input "0907909904"
type input "Mr. Ngọc"
checkbox input "true"
type input "Nhà thờ [GEOGRAPHIC_DATA], Xã [GEOGRAPHIC_DATA], [GEOGRAPHIC_DATA]. HCM (BR-VT …"
type input "0981983680"
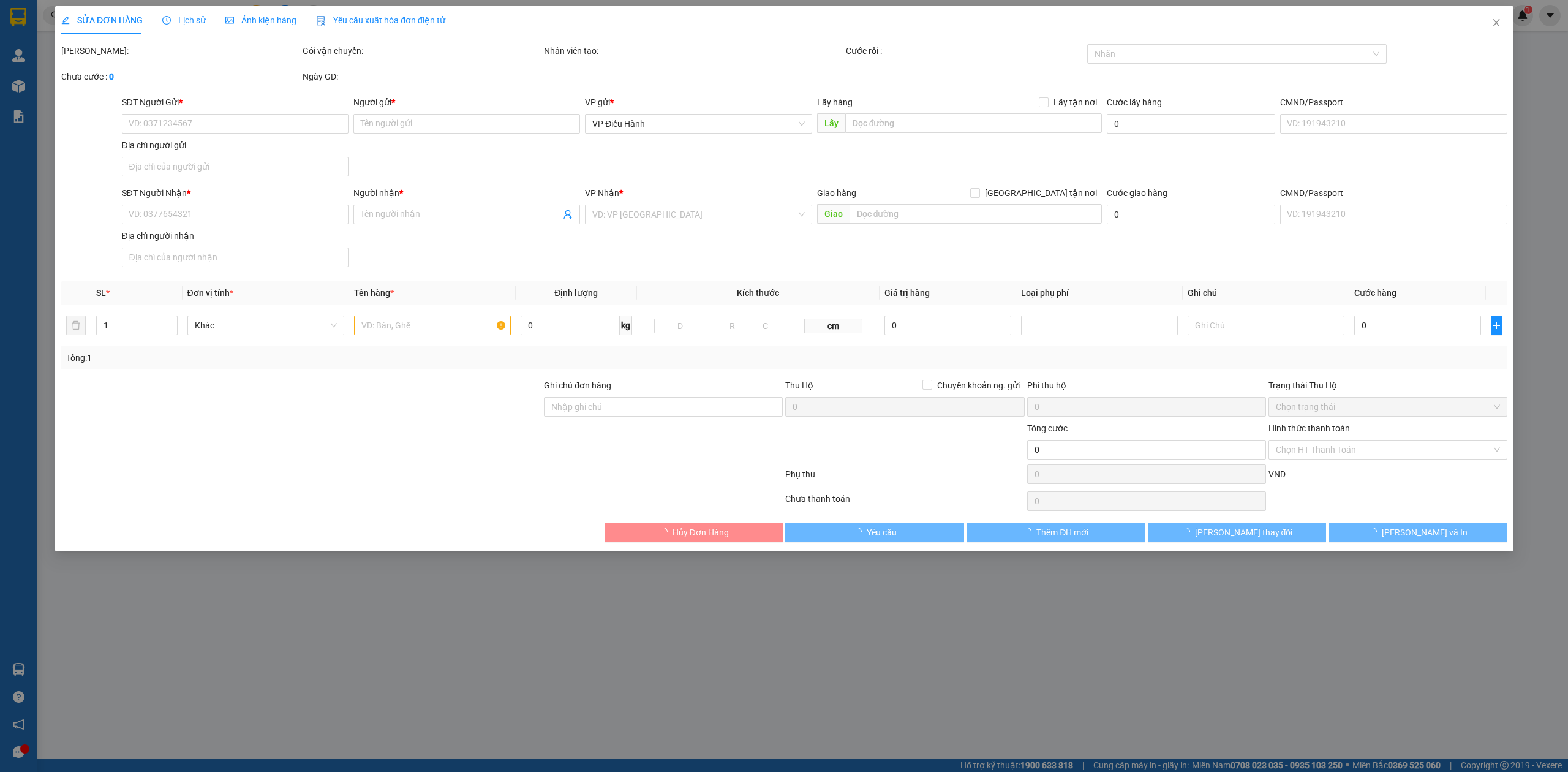
type input "Mr. Trung"
checkbox input "true"
type input "[STREET_ADDRESS]"
type input "1.480.000"
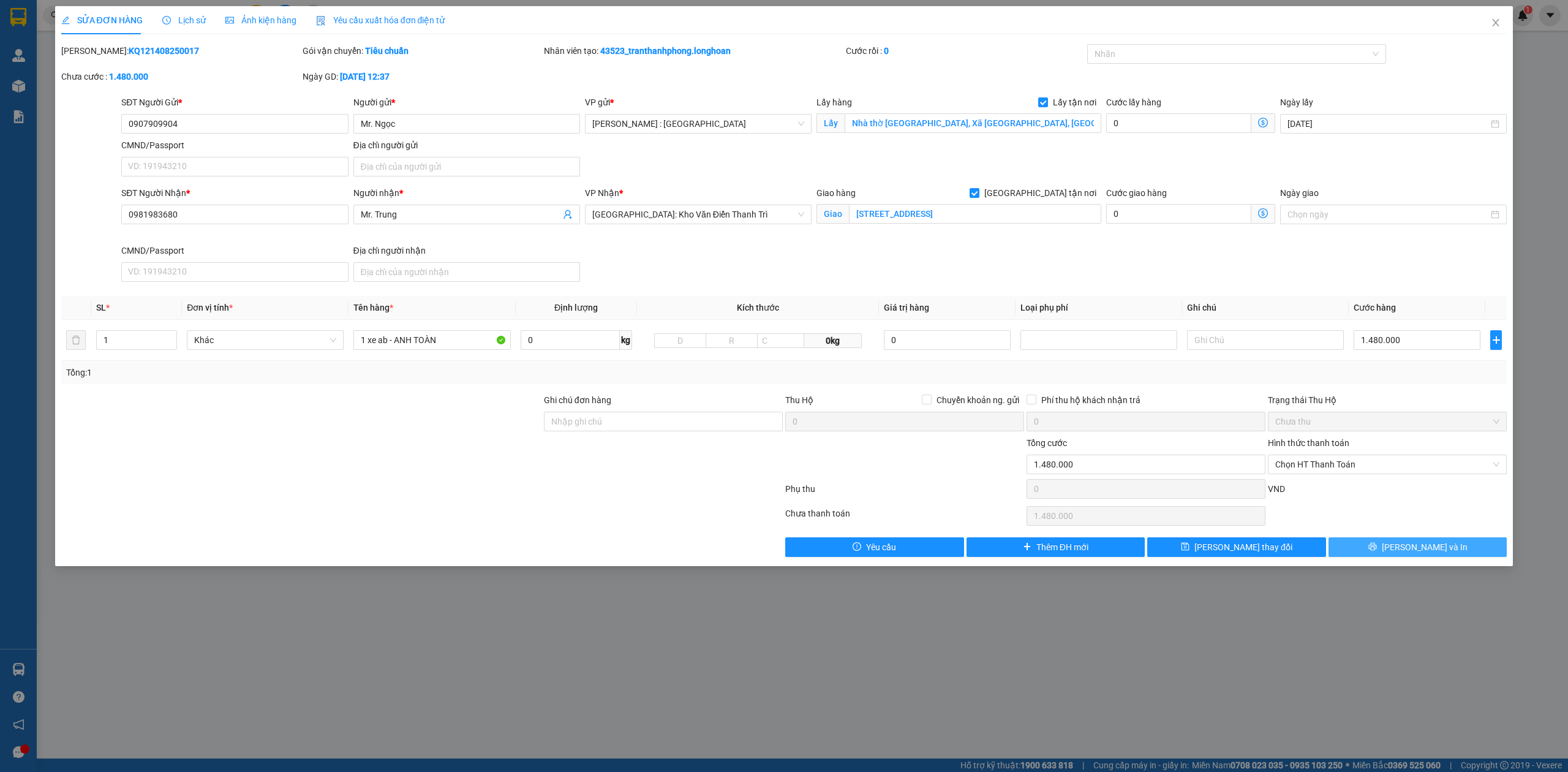
click at [1426, 554] on span "[PERSON_NAME] và In" at bounding box center [1425, 547] width 86 height 13
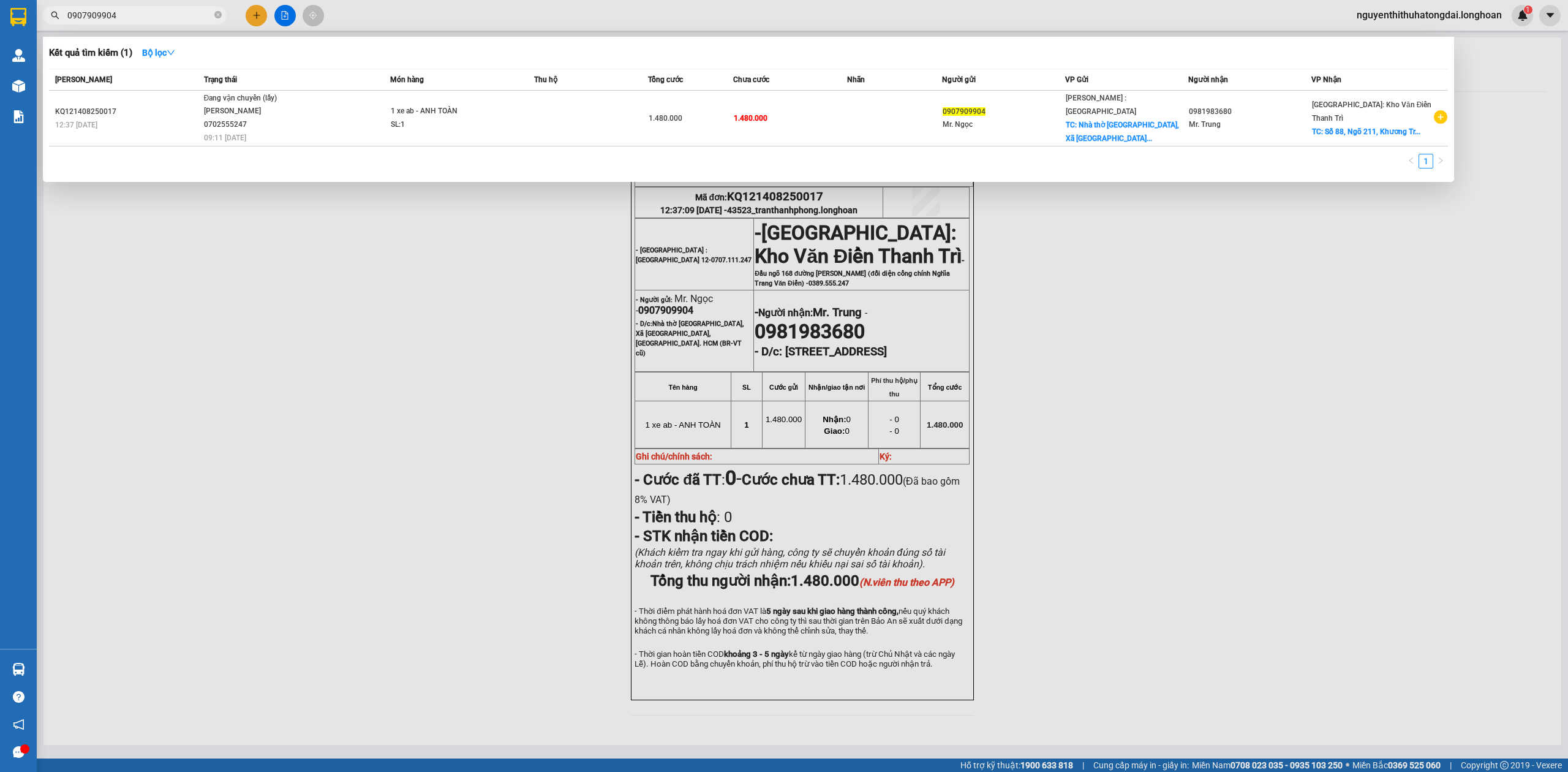
click at [131, 20] on input "0907909904" at bounding box center [140, 16] width 145 height 13
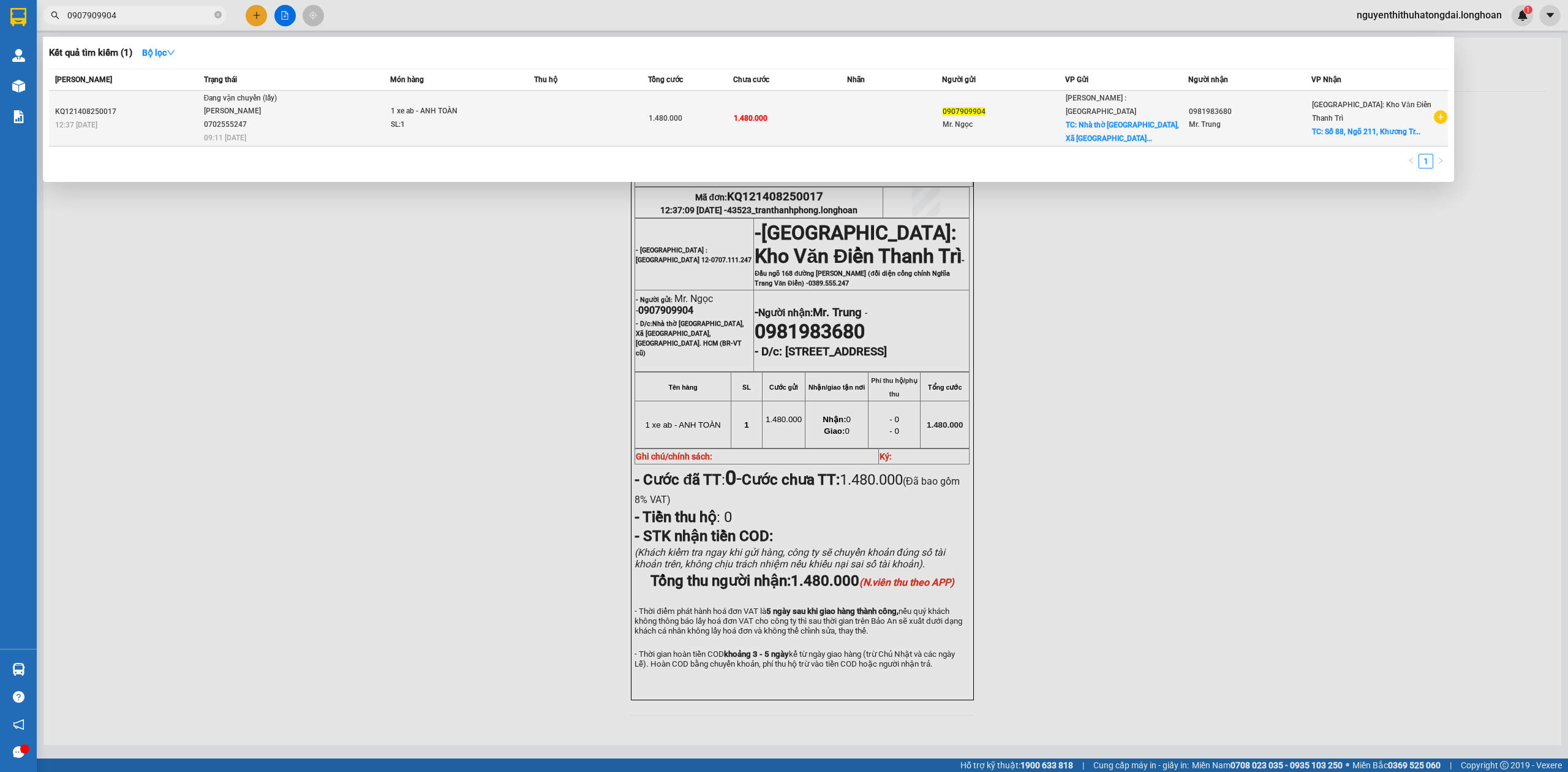
click at [227, 116] on div "[PERSON_NAME] 0702555247" at bounding box center [250, 118] width 92 height 27
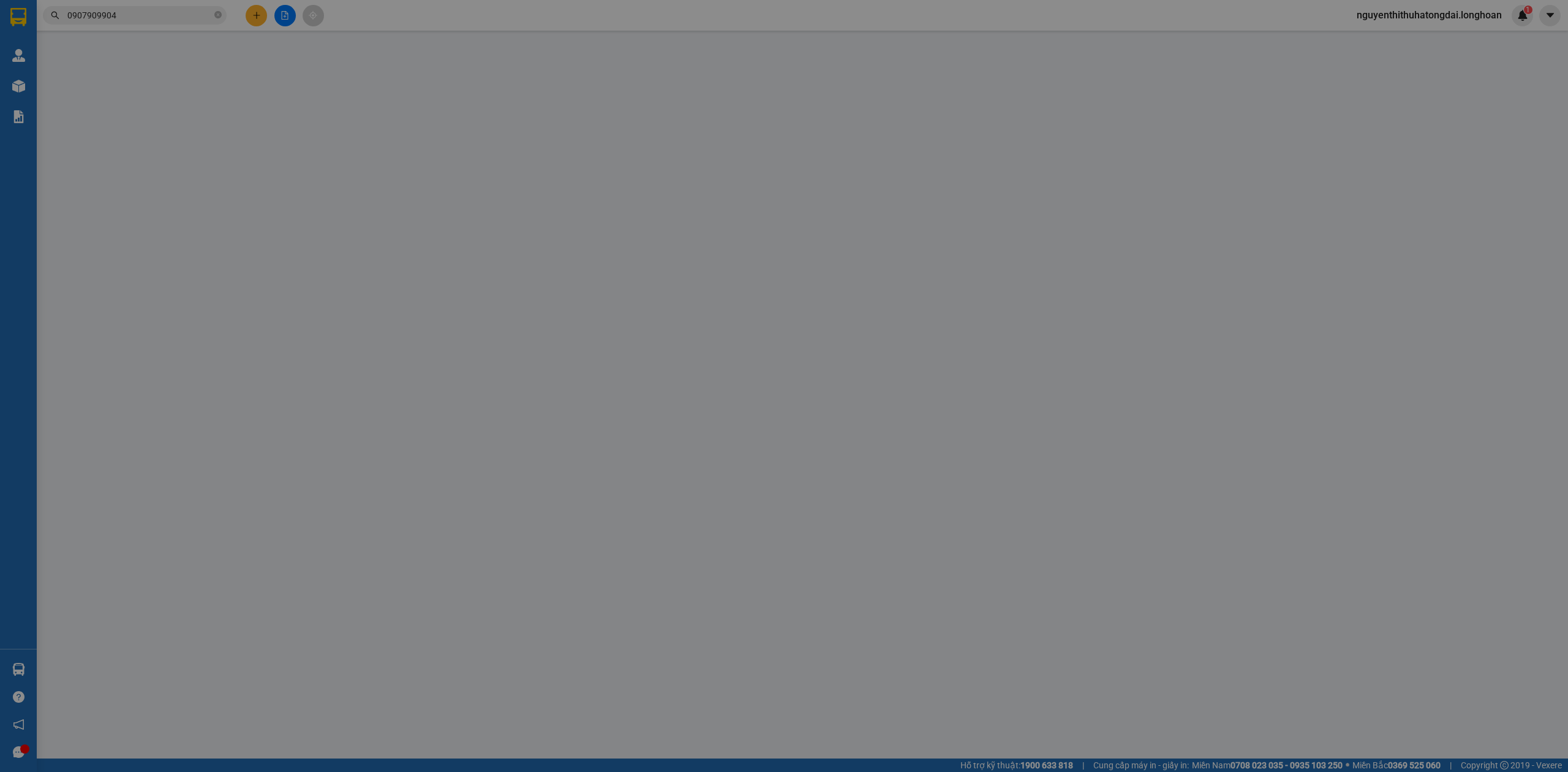
type input "0907909904"
type input "Mr. Ngọc"
checkbox input "true"
type input "Nhà thờ [GEOGRAPHIC_DATA], Xã [GEOGRAPHIC_DATA], [GEOGRAPHIC_DATA]. HCM (BR-VT …"
type input "0981983680"
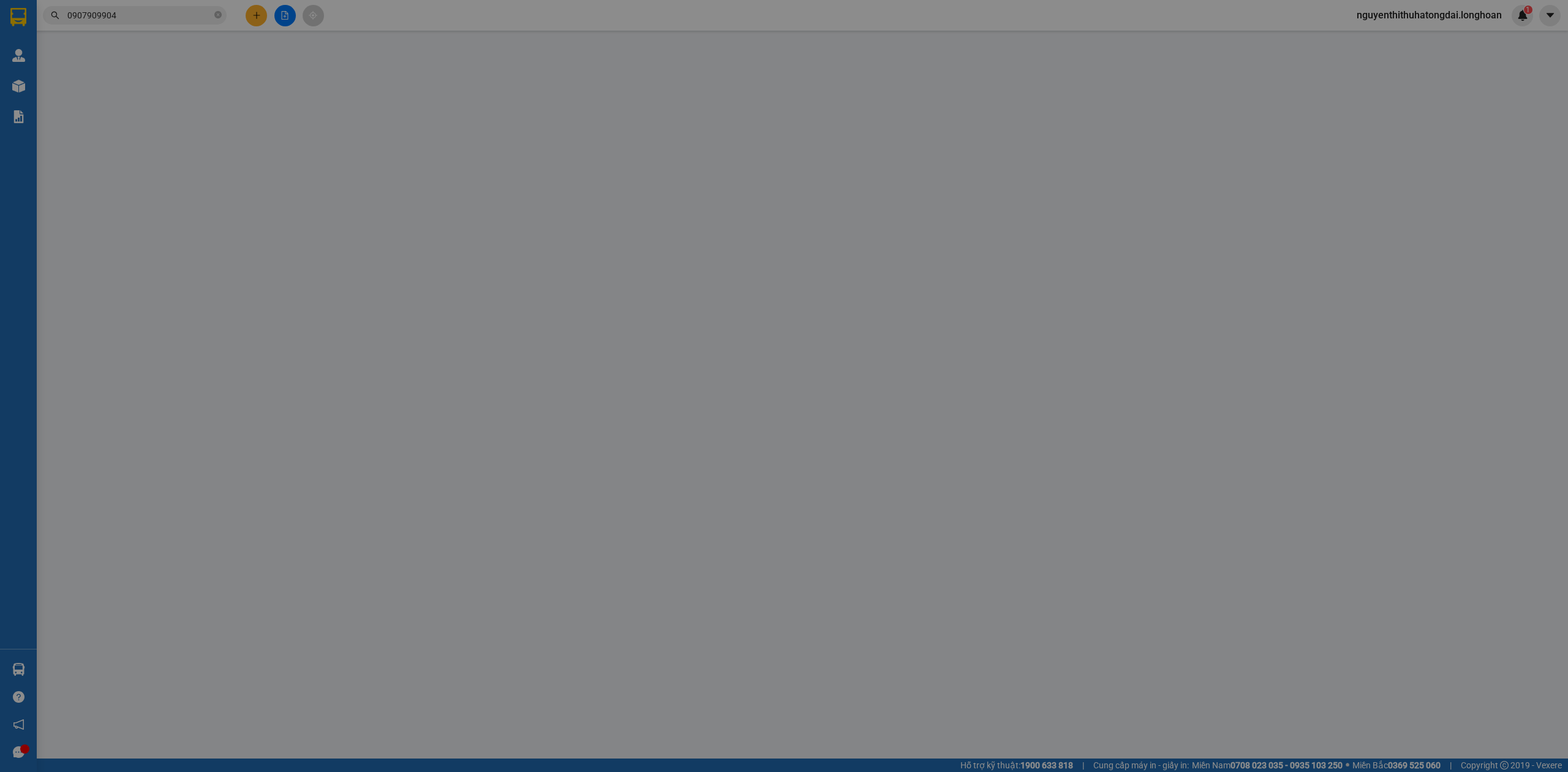
type input "Mr. Trung"
checkbox input "true"
type input "[STREET_ADDRESS]"
type input "1.480.000"
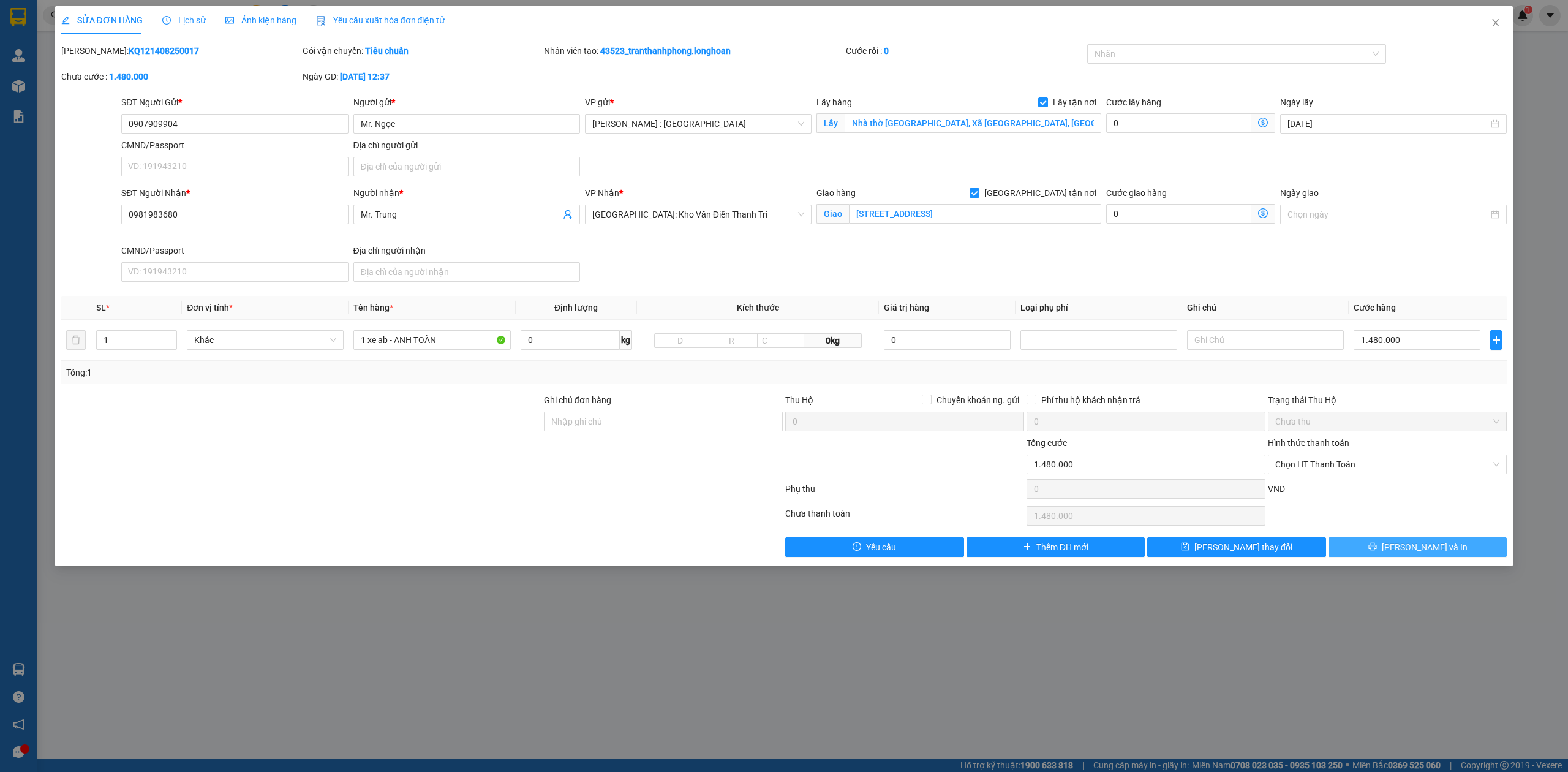
click at [1425, 552] on span "[PERSON_NAME] và In" at bounding box center [1425, 547] width 86 height 13
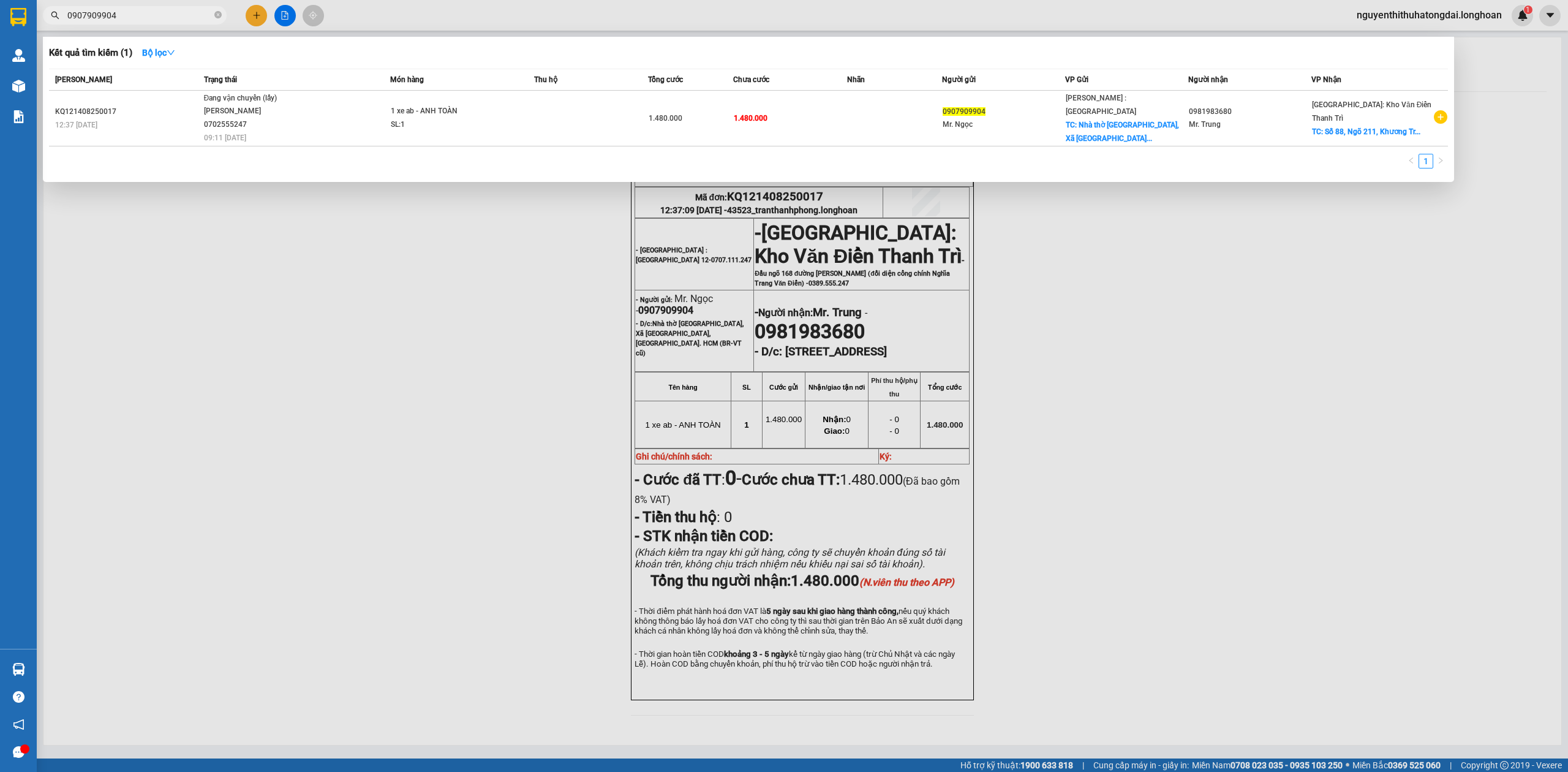
click at [143, 15] on input "0907909904" at bounding box center [140, 16] width 145 height 13
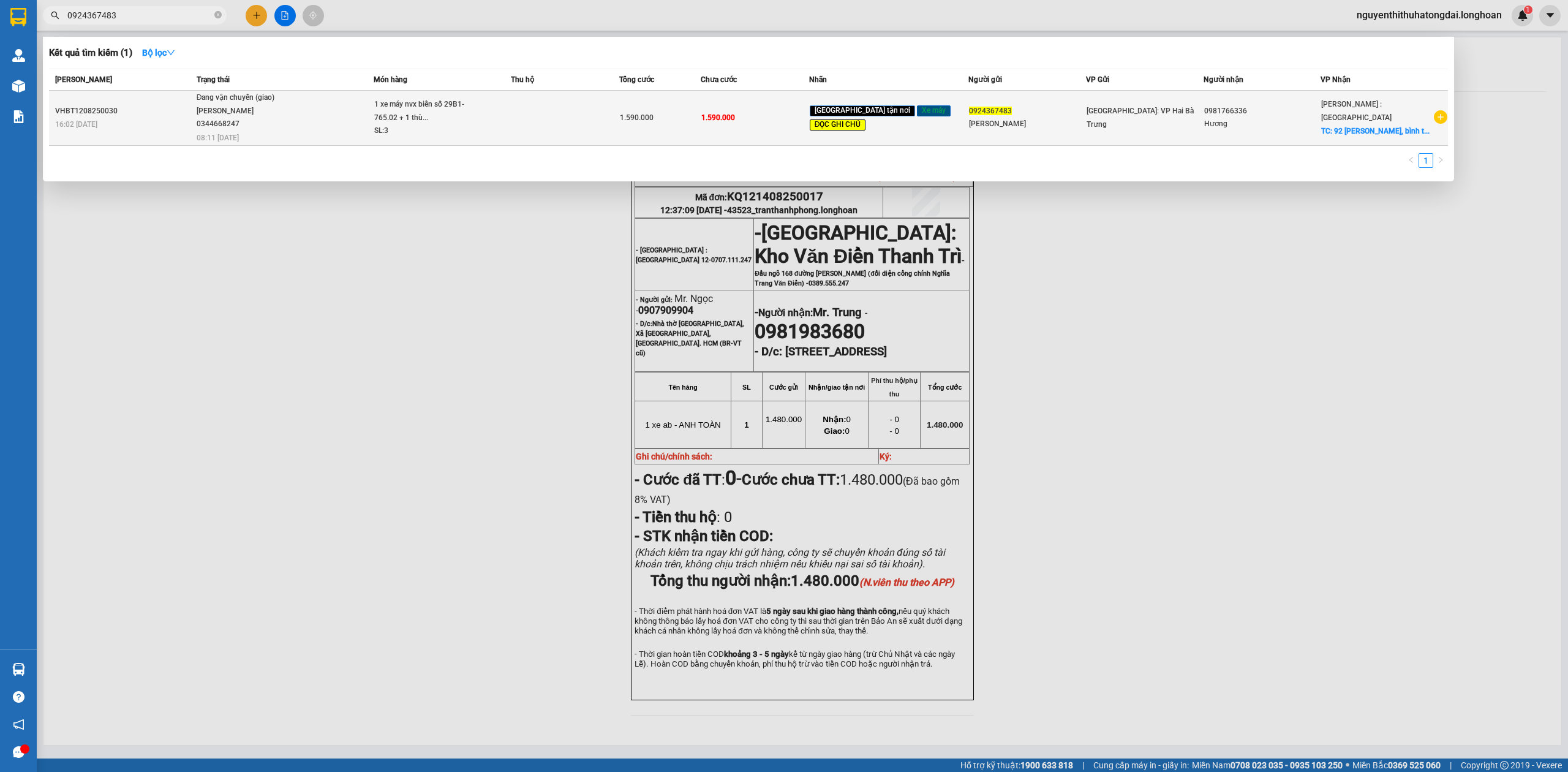
type input "0924367483"
click at [456, 124] on div "SL: 3" at bounding box center [420, 131] width 92 height 13
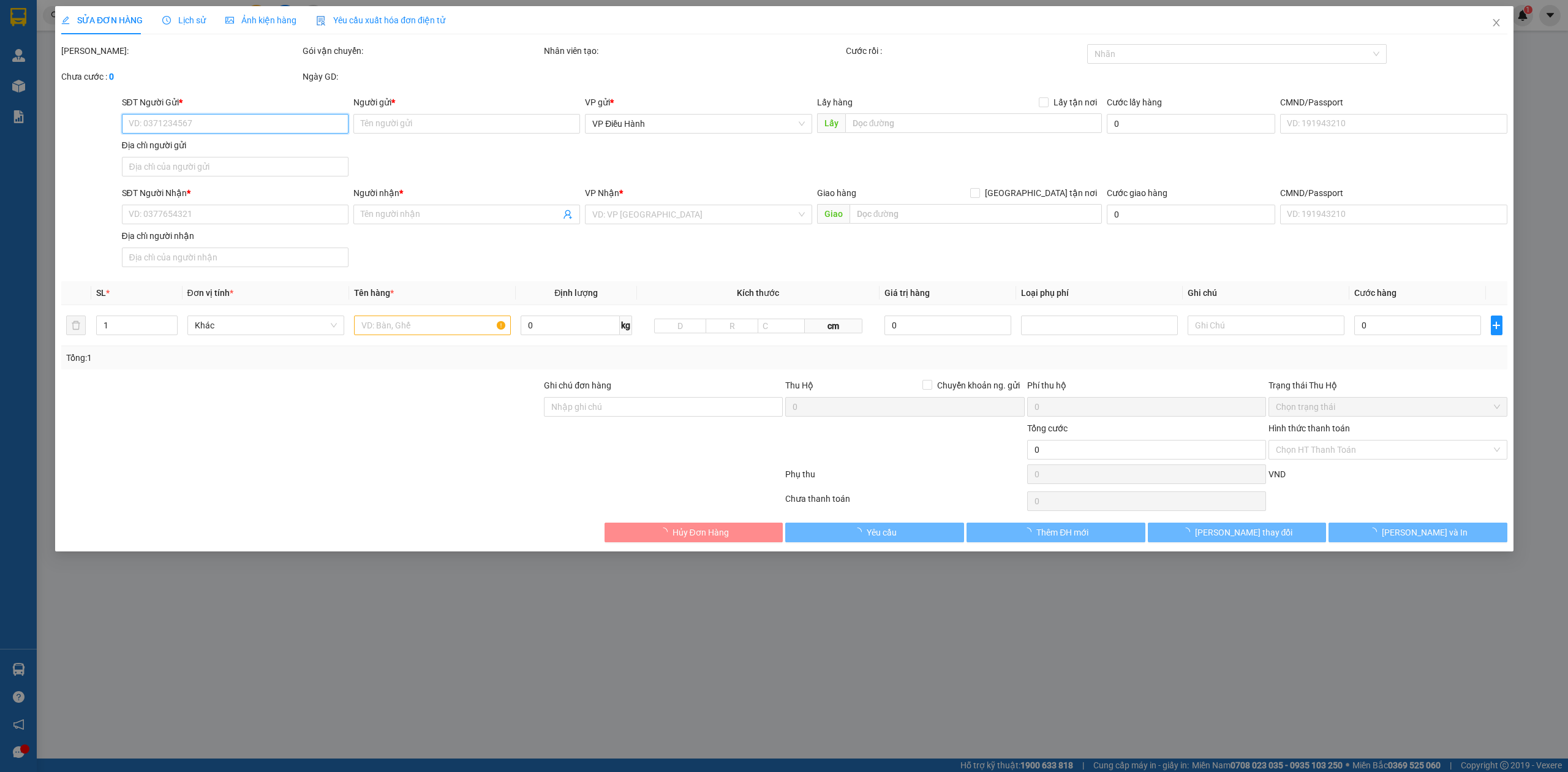
type input "0924367483"
type input "[PERSON_NAME]"
type input "0981766336"
type input "Hương"
checkbox input "true"
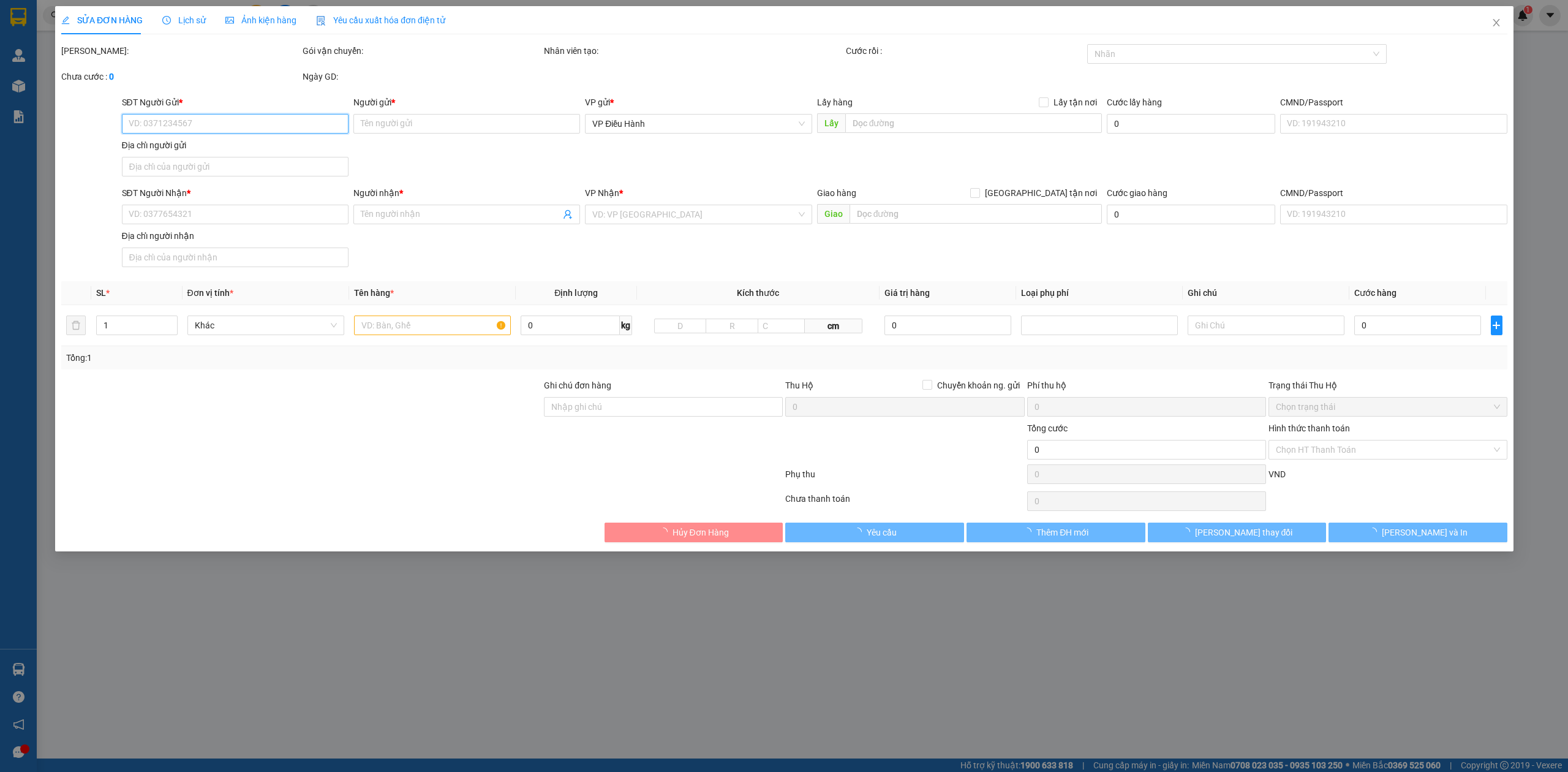
type input "92 [PERSON_NAME], [GEOGRAPHIC_DATA], quận 7 , [GEOGRAPHIC_DATA]"
type input "có 1 chìa khoá xe, giấy tờ xe, không gương"
type input "1.590.000"
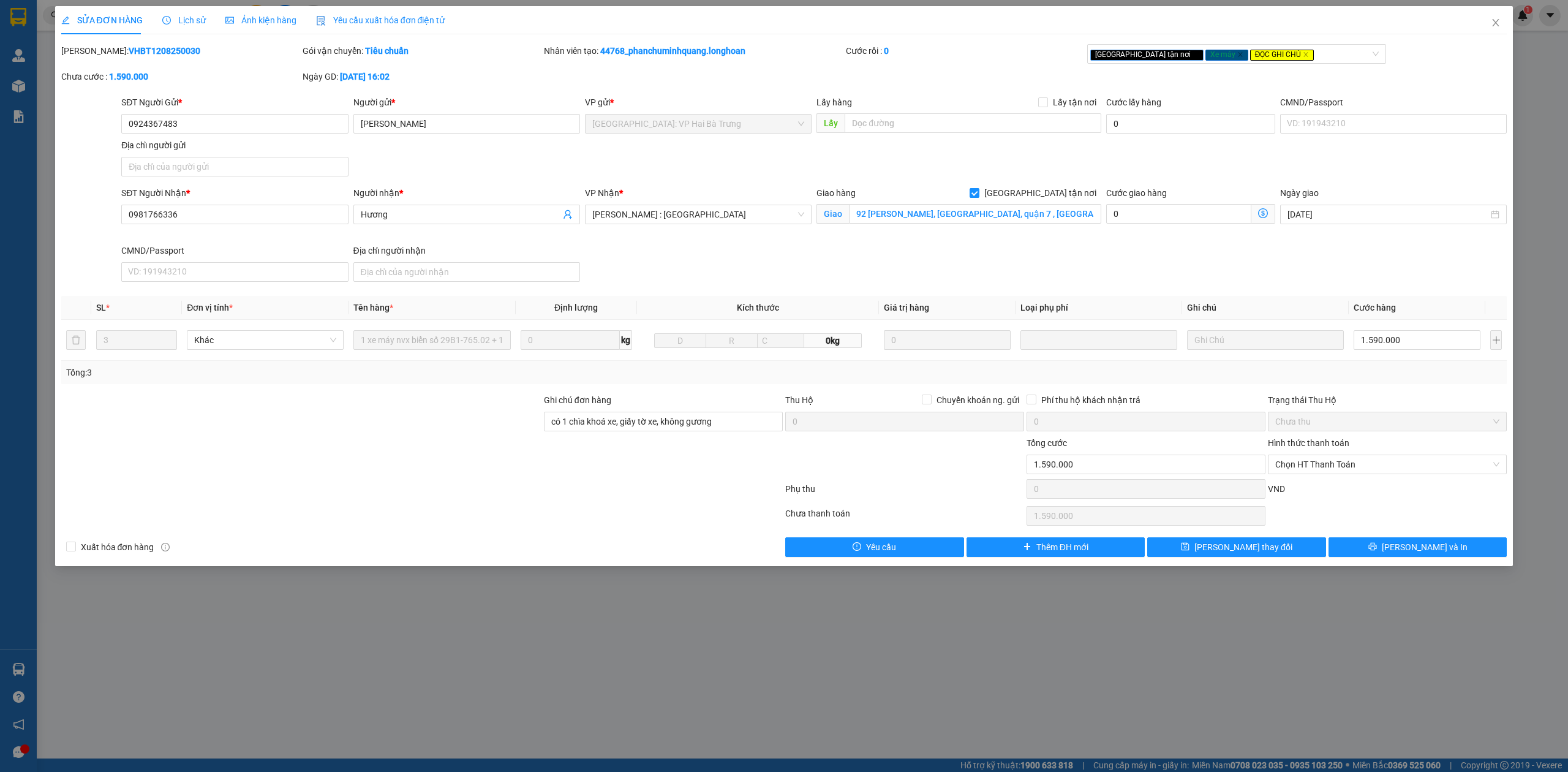
click at [175, 17] on span "Lịch sử" at bounding box center [184, 20] width 44 height 10
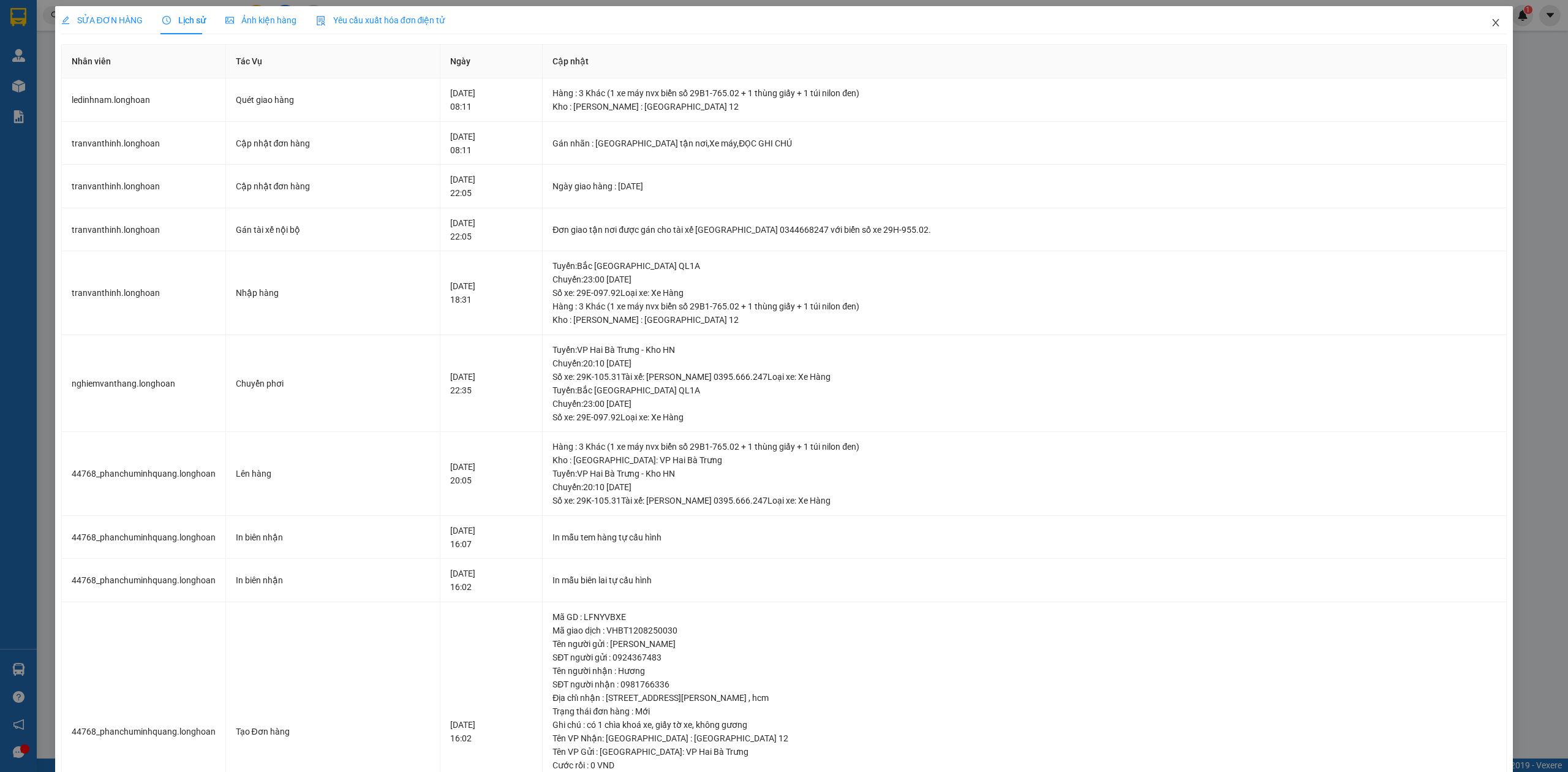
drag, startPoint x: 1485, startPoint y: 25, endPoint x: 1473, endPoint y: 17, distance: 14.4
click at [1490, 24] on icon "close" at bounding box center [1495, 22] width 10 height 10
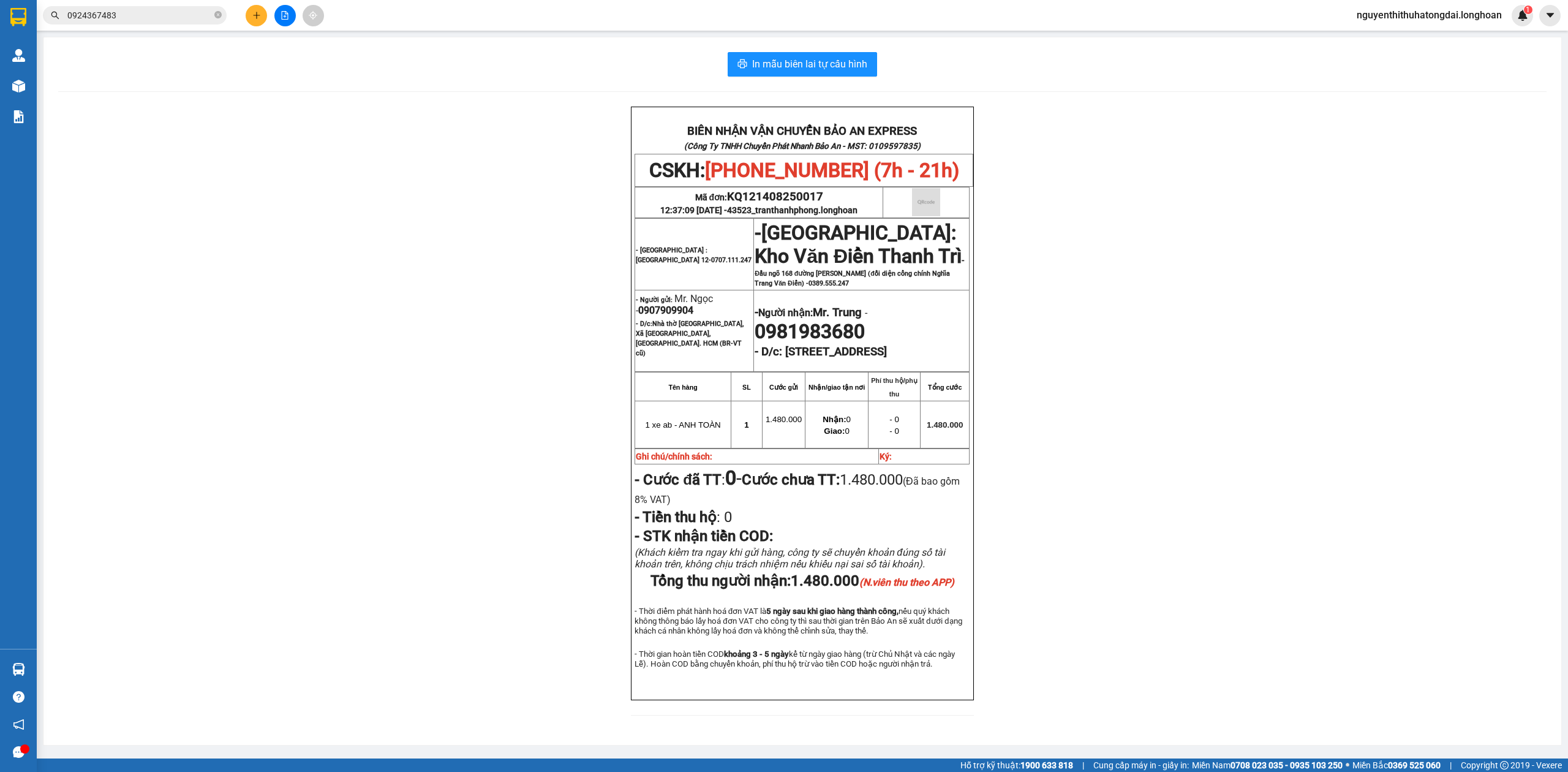
click at [174, 9] on input "0924367483" at bounding box center [140, 16] width 145 height 13
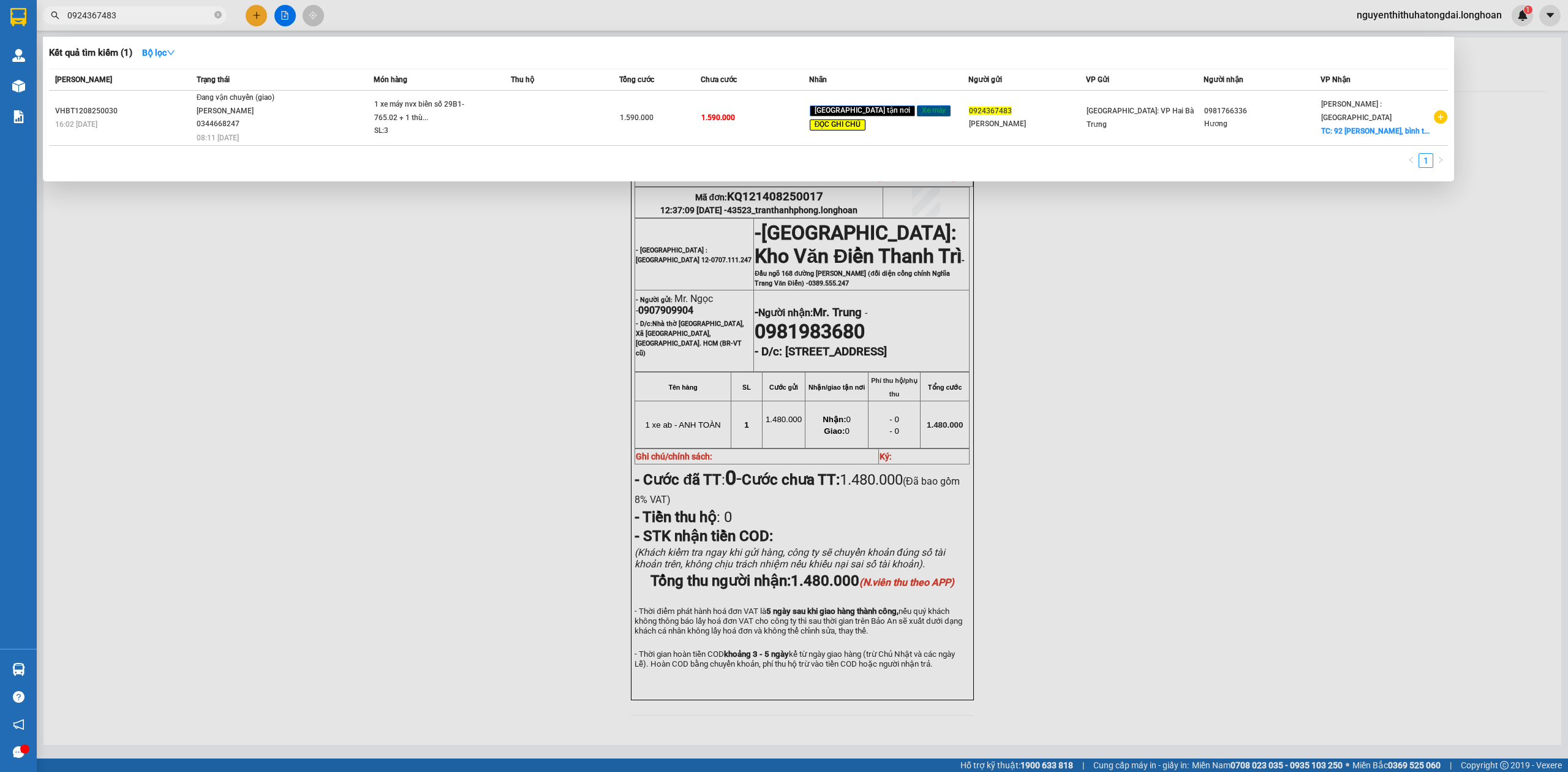
click at [162, 11] on input "0924367483" at bounding box center [140, 16] width 145 height 13
paste input "397022395"
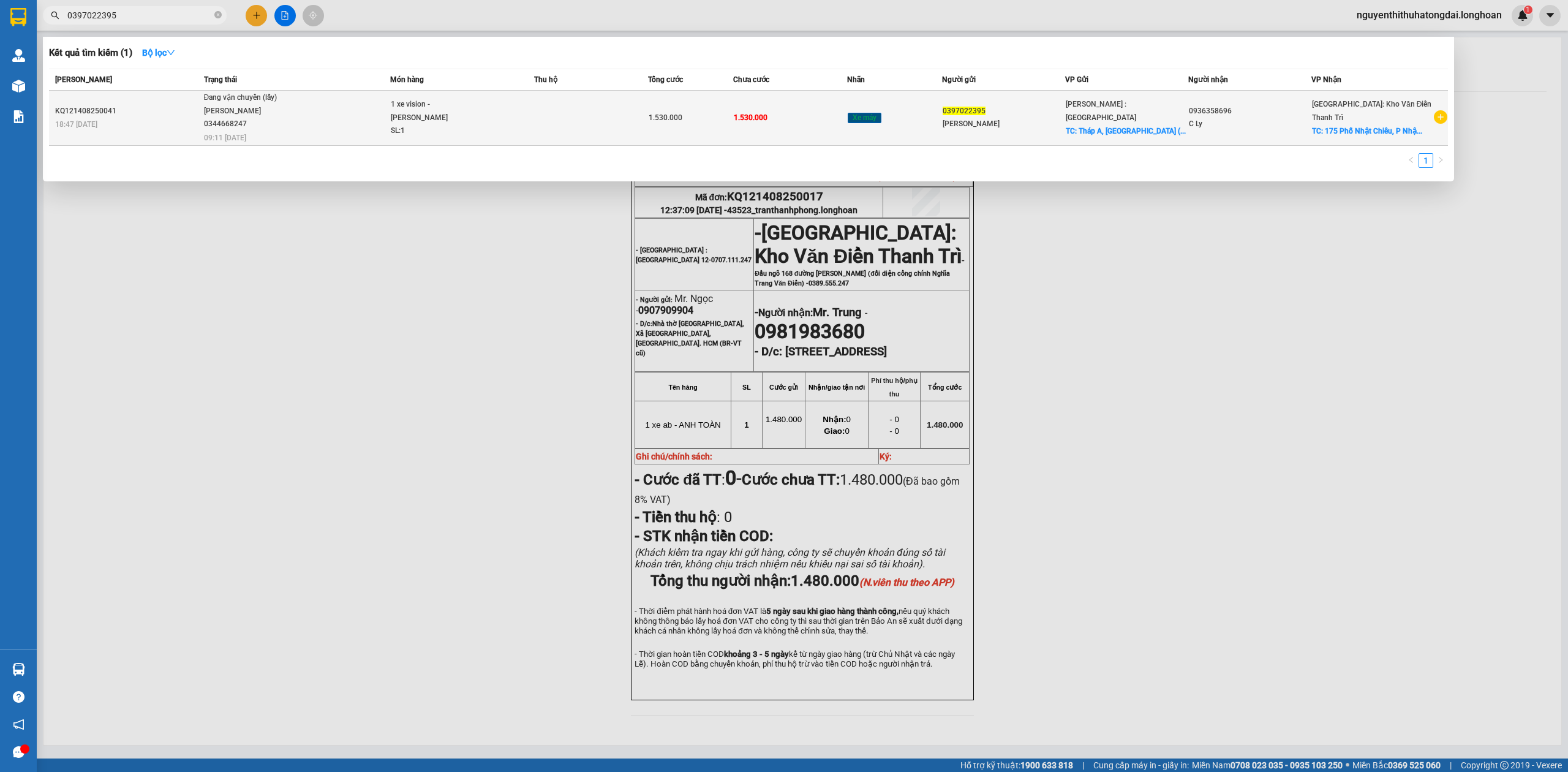
type input "0397022395"
click at [708, 113] on div "1.530.000" at bounding box center [691, 117] width 84 height 13
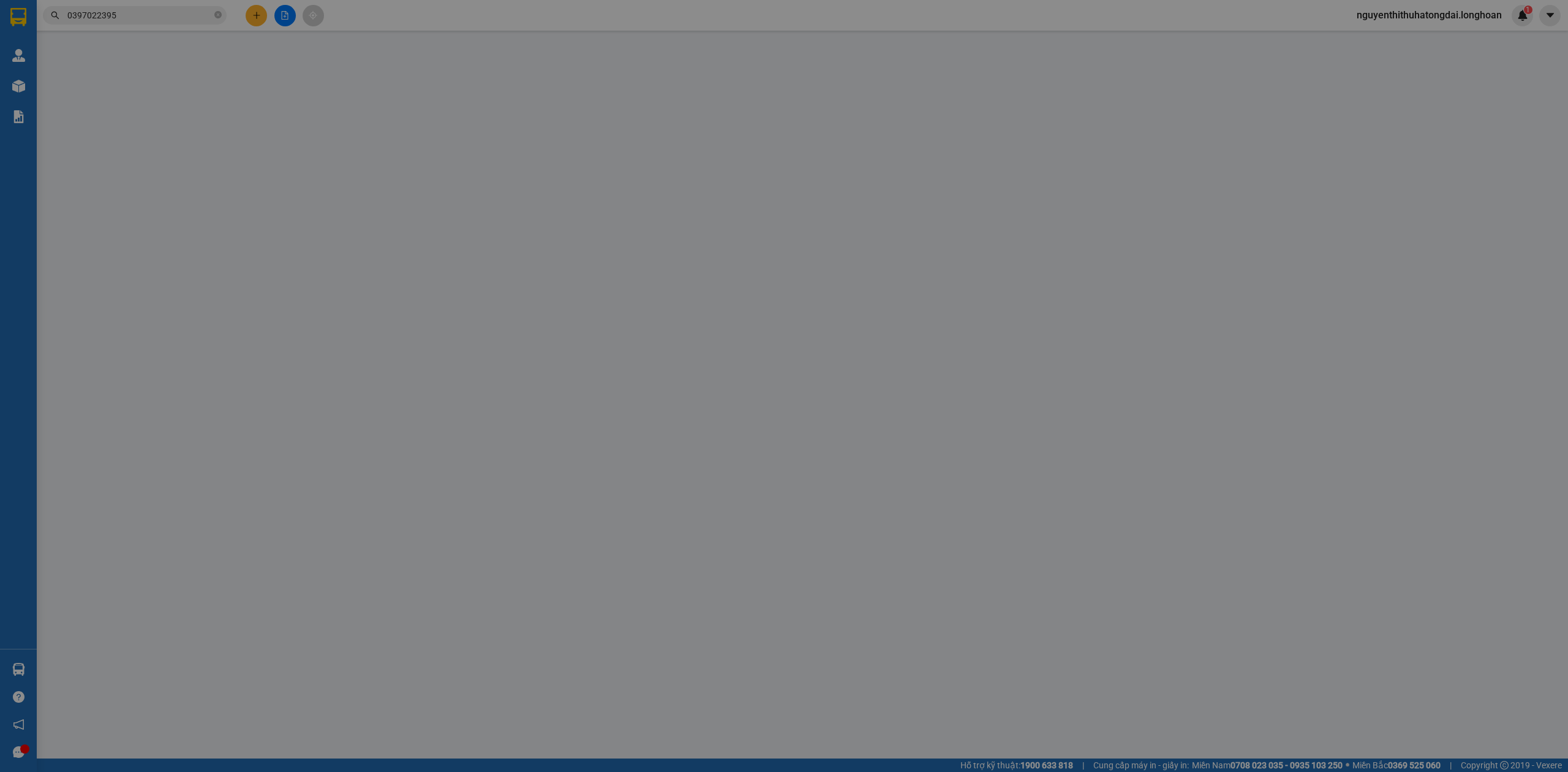
type input "0397022395"
type input "[PERSON_NAME]"
checkbox input "true"
type input "Tháp A, [GEOGRAPHIC_DATA] (mặt [GEOGRAPHIC_DATA]), P12, Q5, HCM"
type input "0936358696"
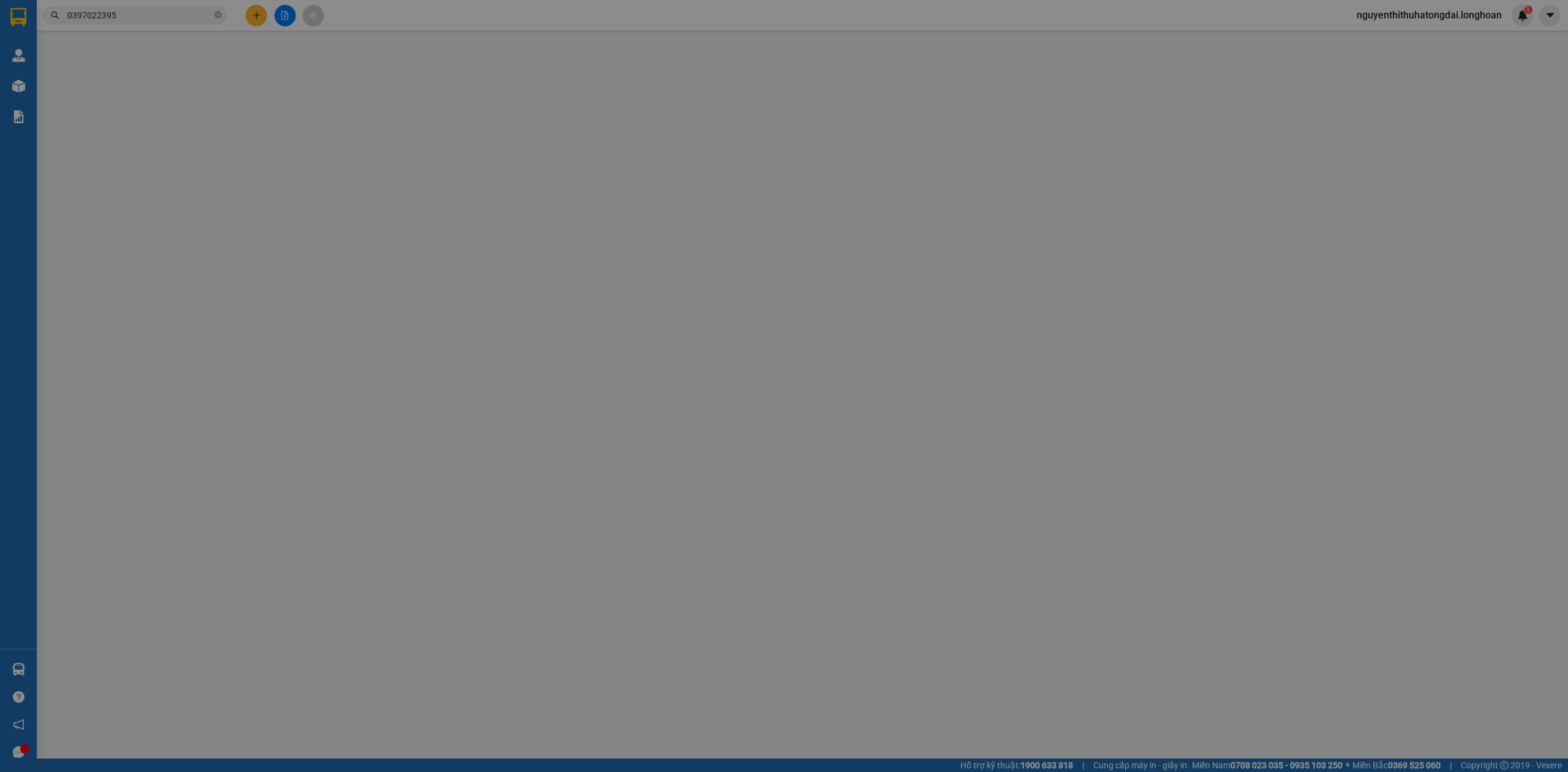
type input "C Ly"
checkbox input "true"
type input "175 Phố Nhật Chiêu, [GEOGRAPHIC_DATA], [GEOGRAPHIC_DATA], [GEOGRAPHIC_DATA]"
type input "1.530.000"
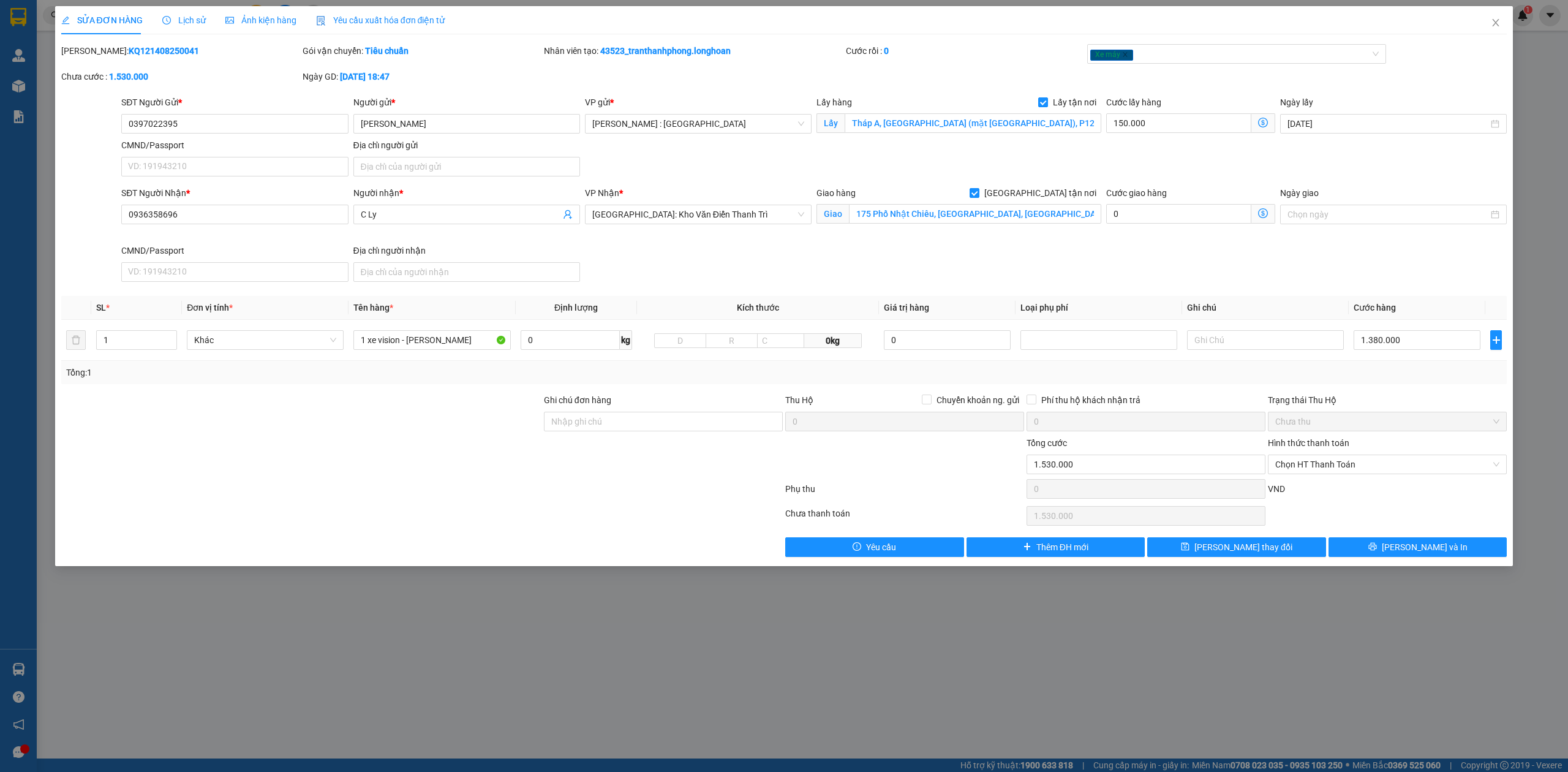
click at [188, 8] on div "Lịch sử" at bounding box center [184, 20] width 44 height 28
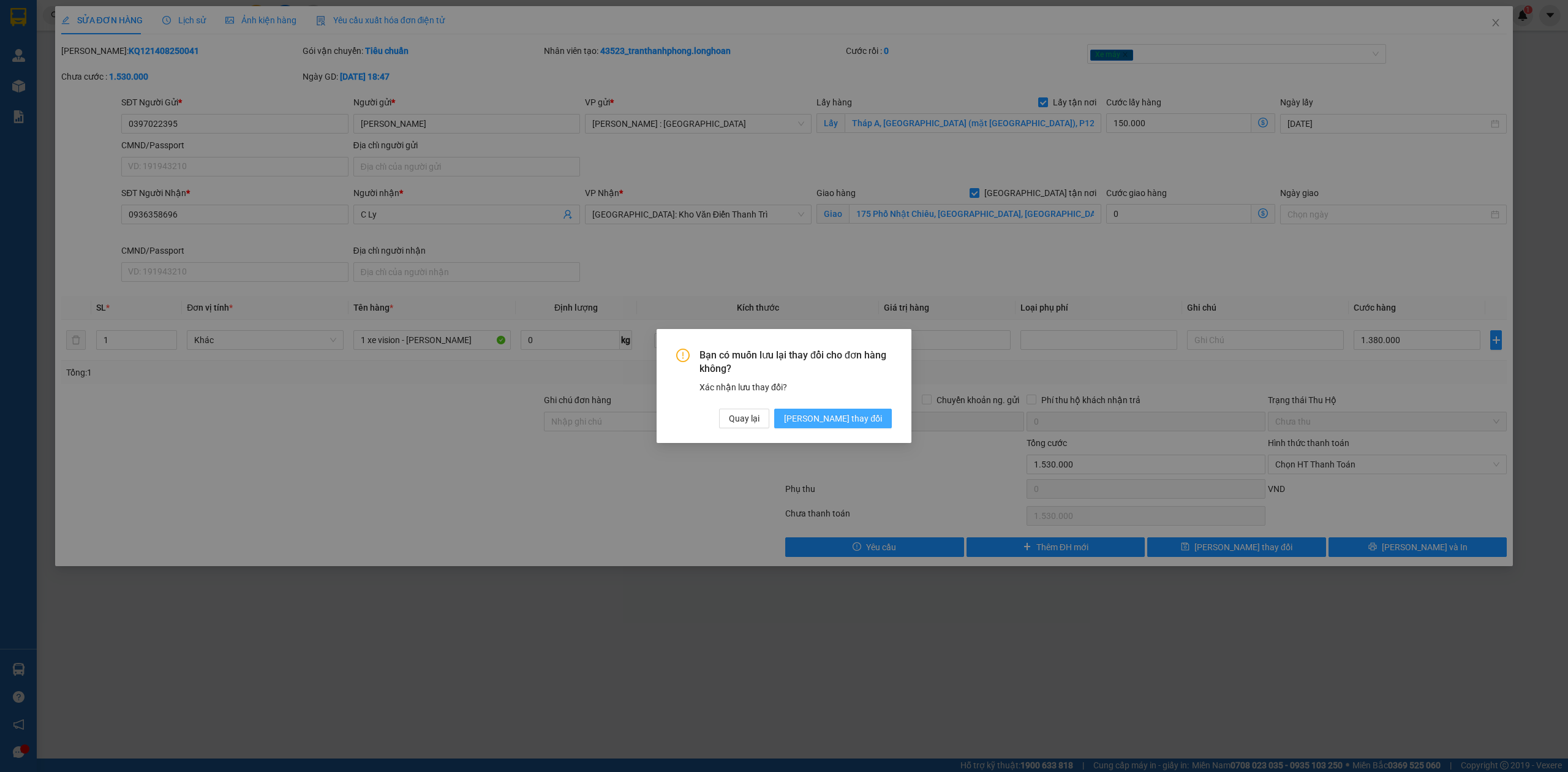
click at [848, 417] on span "[PERSON_NAME] thay đổi" at bounding box center [832, 418] width 98 height 13
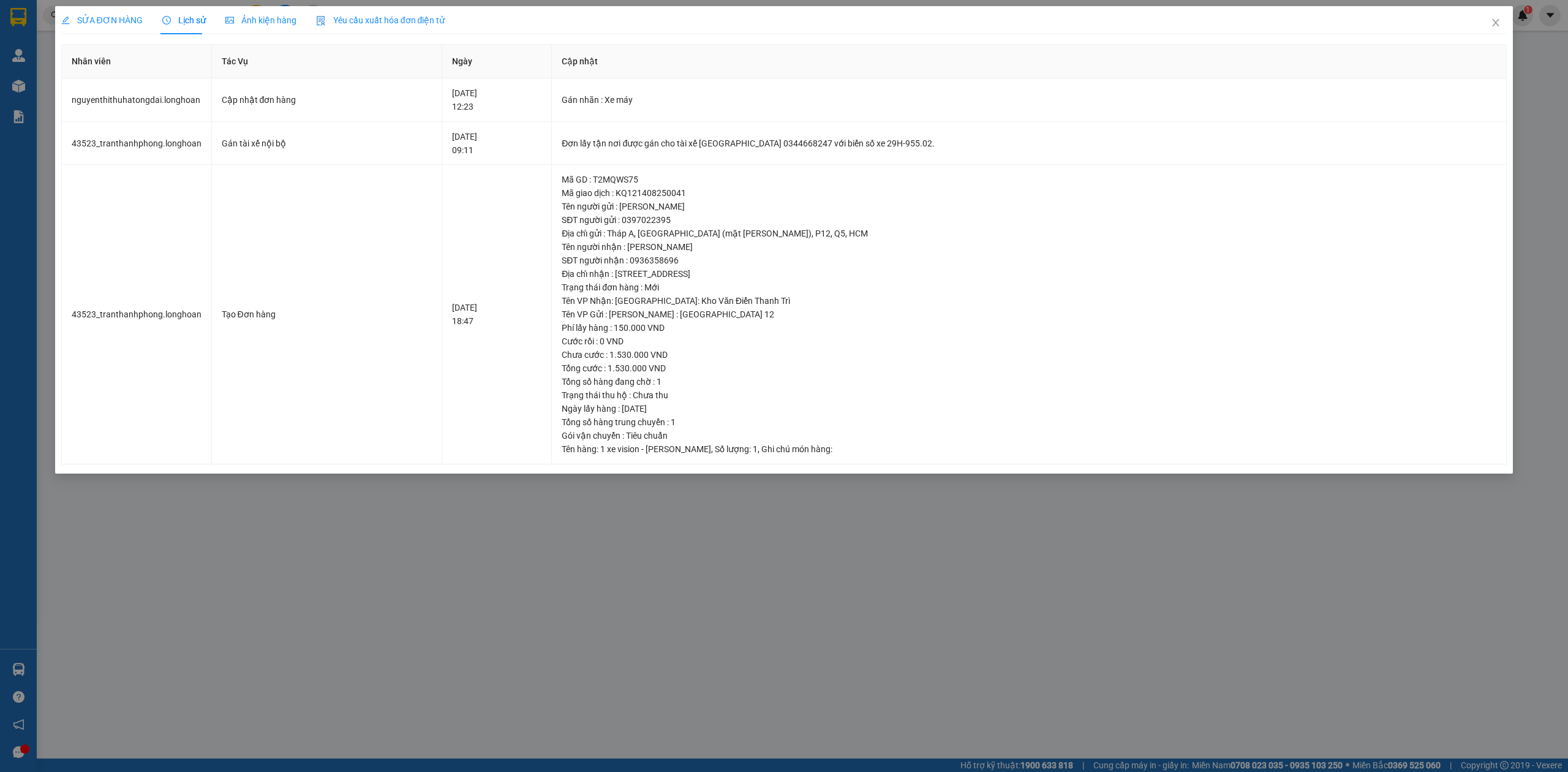
click at [106, 16] on span "SỬA ĐƠN HÀNG" at bounding box center [102, 20] width 81 height 10
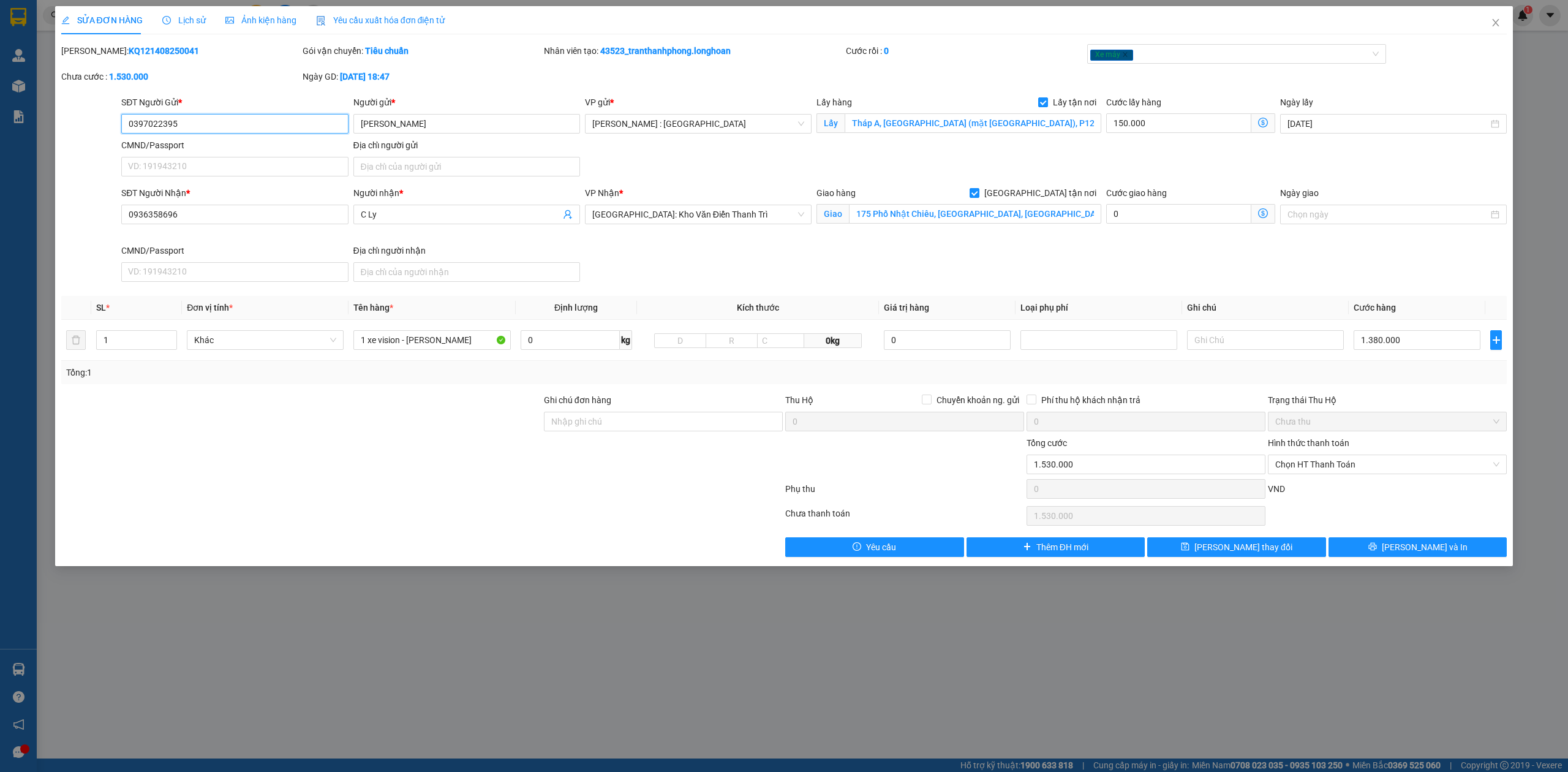
click at [186, 120] on input "0397022395" at bounding box center [234, 123] width 227 height 20
paste input "C Ánh 0987001122"
drag, startPoint x: 153, startPoint y: 123, endPoint x: 99, endPoint y: 123, distance: 54.0
click at [100, 123] on div "SĐT Người Gửi * C Ánh 0987001122 C Ánh 0987001122 Người gửi * [PERSON_NAME] VP …" at bounding box center [784, 138] width 1448 height 86
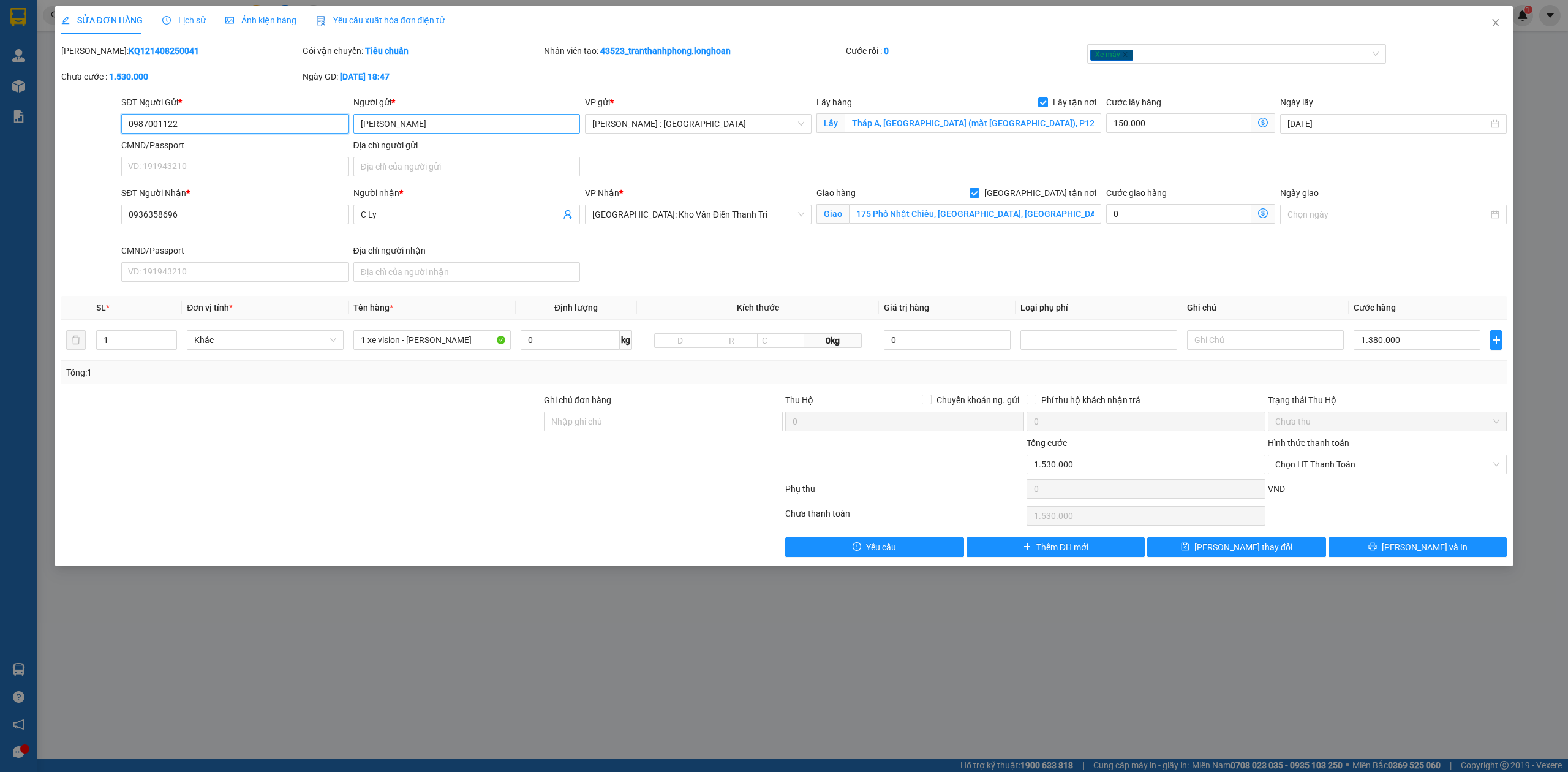
type input "0987001122"
click at [420, 123] on input "[PERSON_NAME]" at bounding box center [466, 123] width 227 height 20
drag, startPoint x: 420, startPoint y: 123, endPoint x: 253, endPoint y: 138, distance: 167.7
click at [253, 138] on div "SĐT Người Gửi * 0987001122 Người gửi * Thanh Trà Thanh Trà VP gửi * [GEOGRAPHIC…" at bounding box center [814, 138] width 1390 height 86
paste input "C Ánh 0987001122"
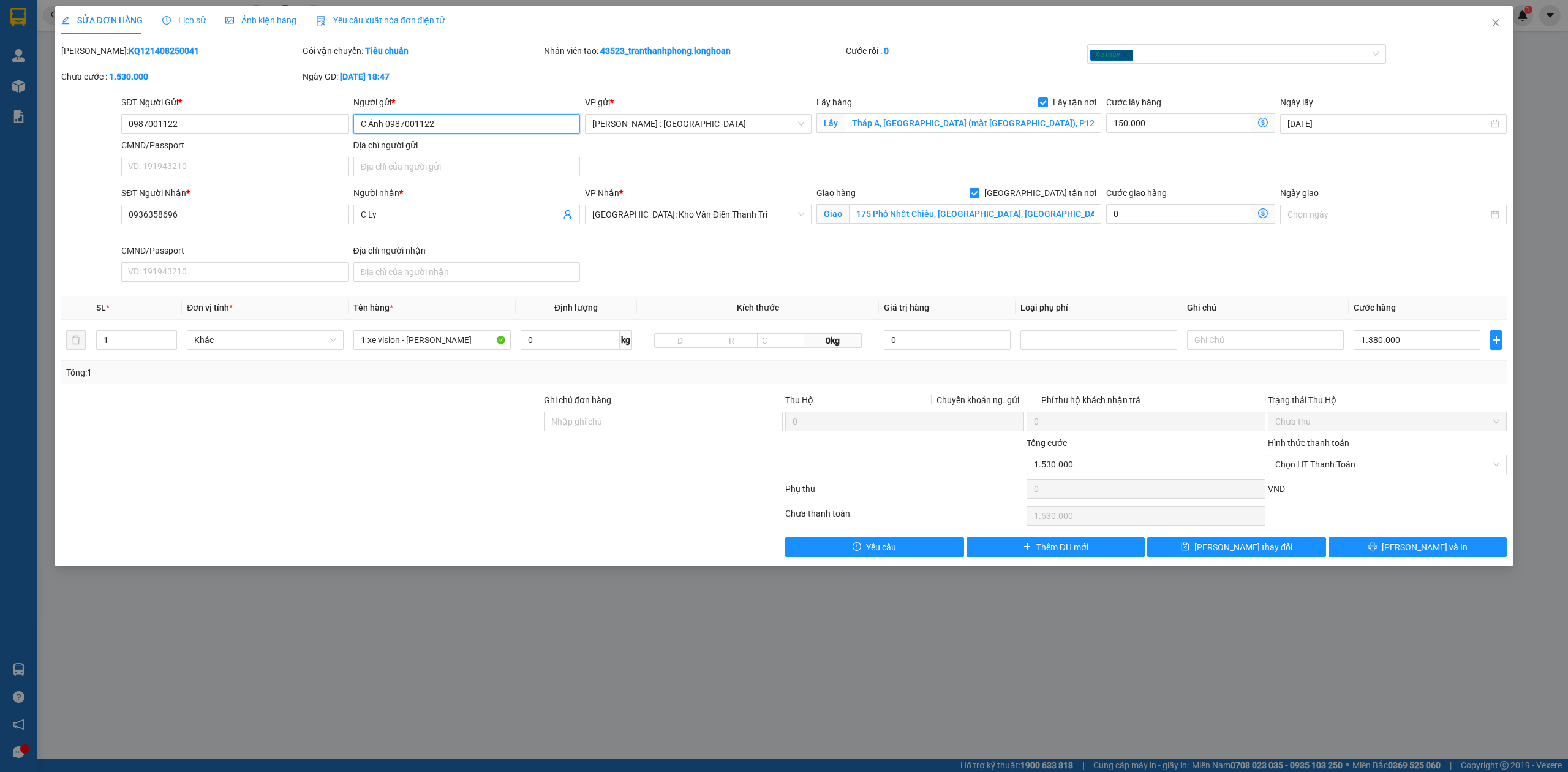
drag, startPoint x: 443, startPoint y: 121, endPoint x: 388, endPoint y: 131, distance: 55.9
click at [388, 131] on input "C Ánh 0987001122" at bounding box center [466, 123] width 227 height 20
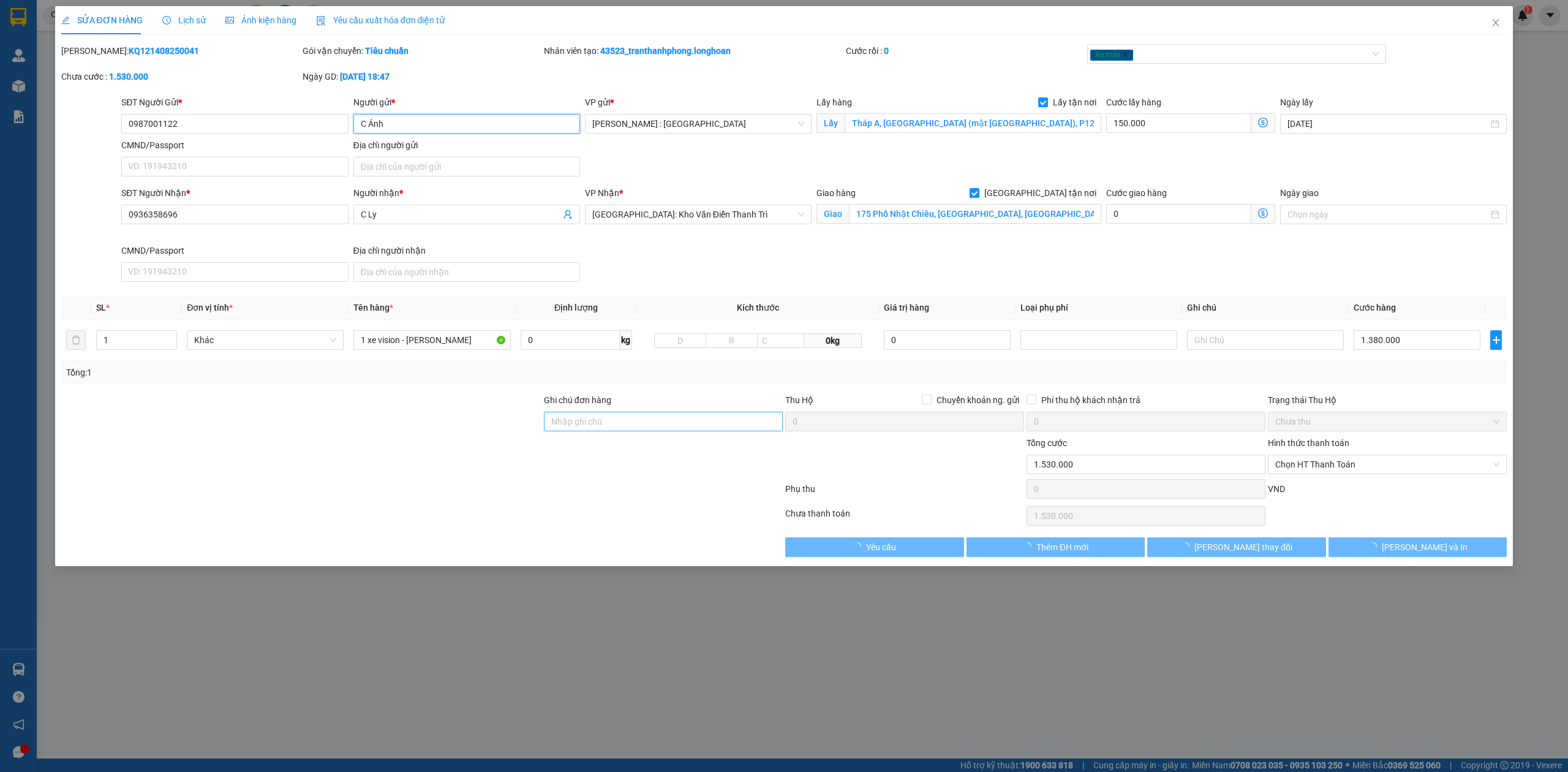
type input "C Ánh"
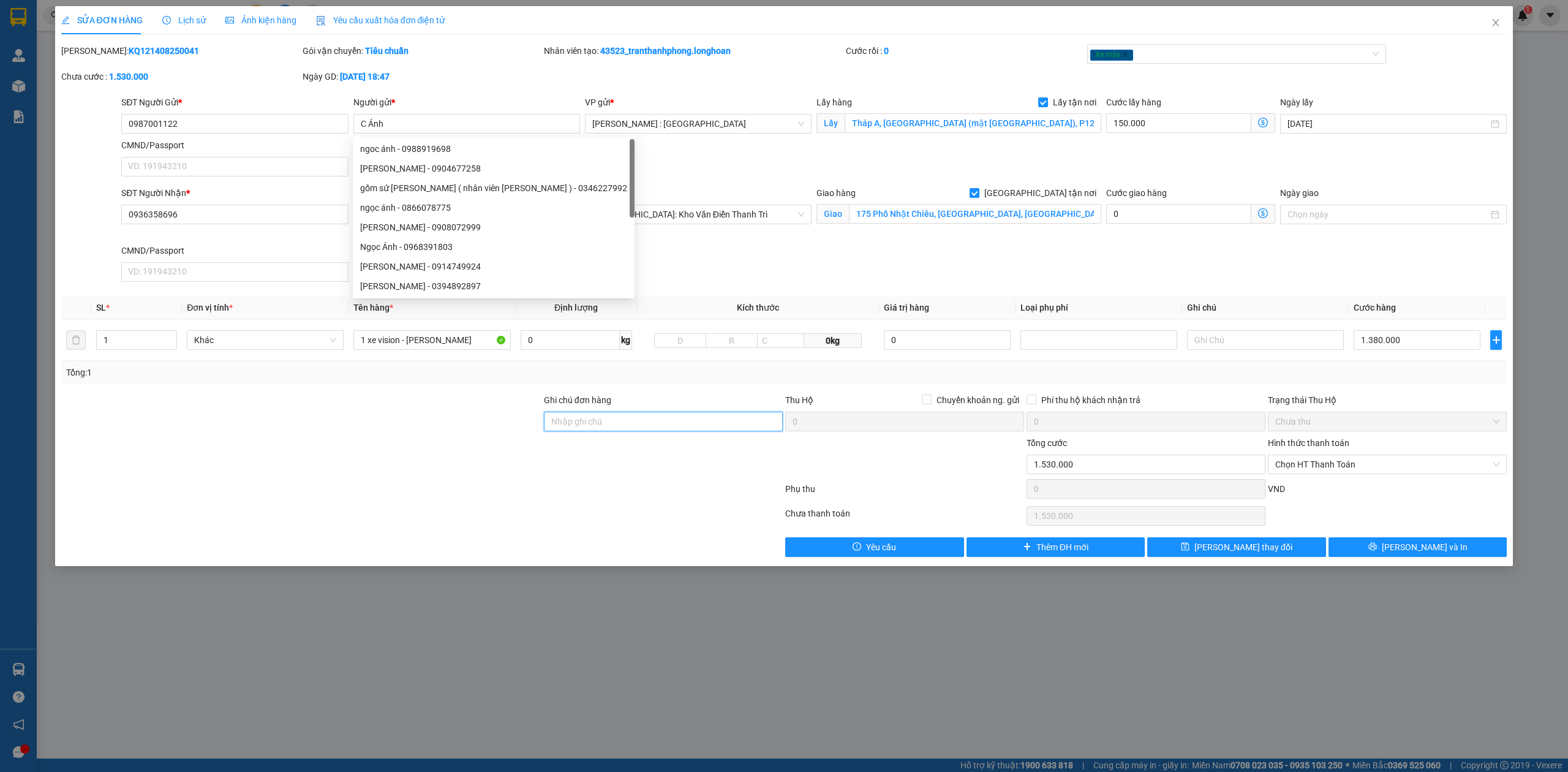
click at [632, 422] on input "Ghi chú đơn hàng" at bounding box center [663, 421] width 239 height 20
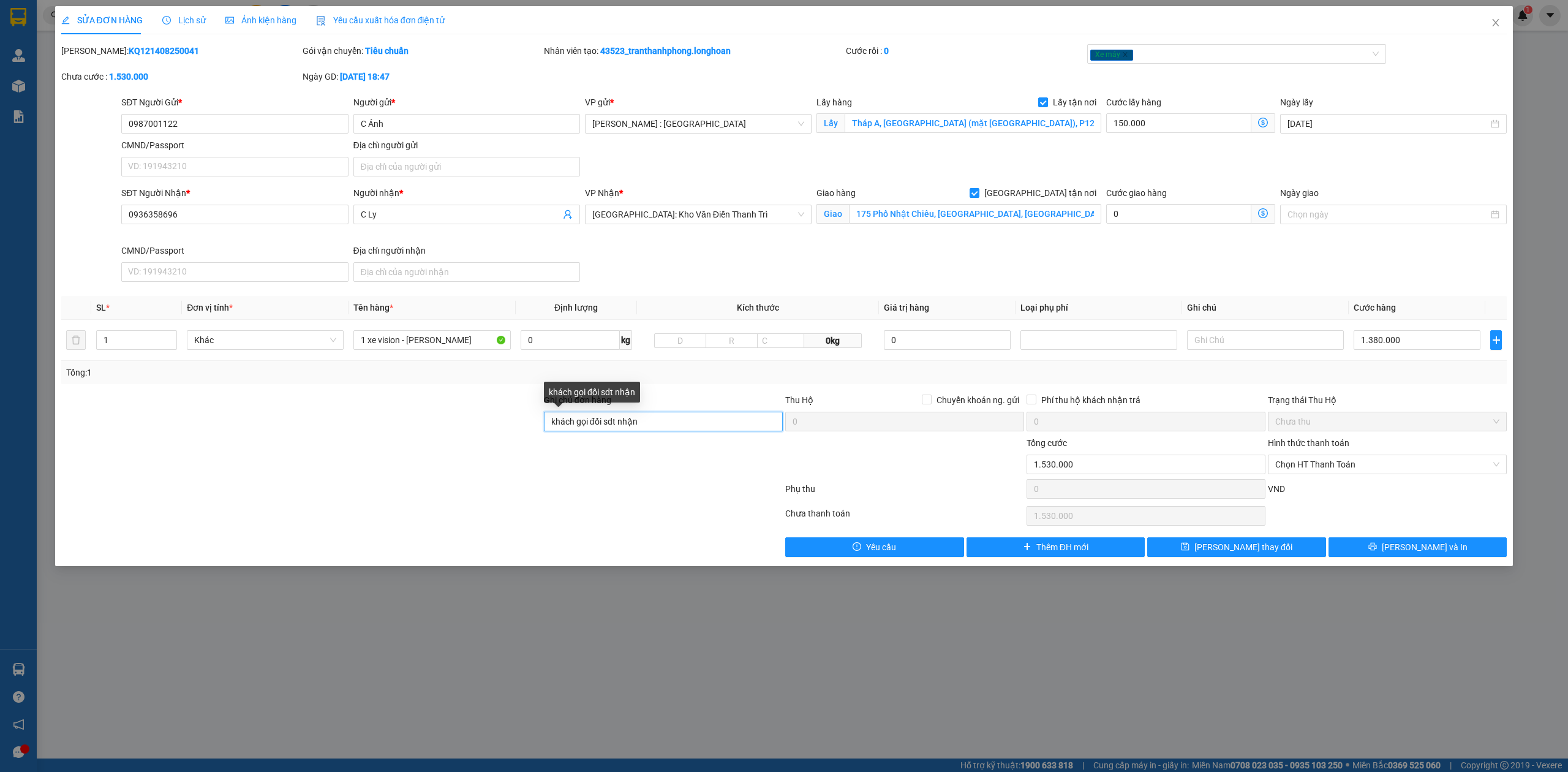
drag, startPoint x: 648, startPoint y: 425, endPoint x: 604, endPoint y: 428, distance: 44.1
click at [604, 428] on input "khách gọi đổi sdt nhận" at bounding box center [663, 421] width 239 height 20
type input "khách gọi đổi gửi- đã sửa"
click at [1366, 547] on button "[PERSON_NAME] và In" at bounding box center [1417, 547] width 179 height 20
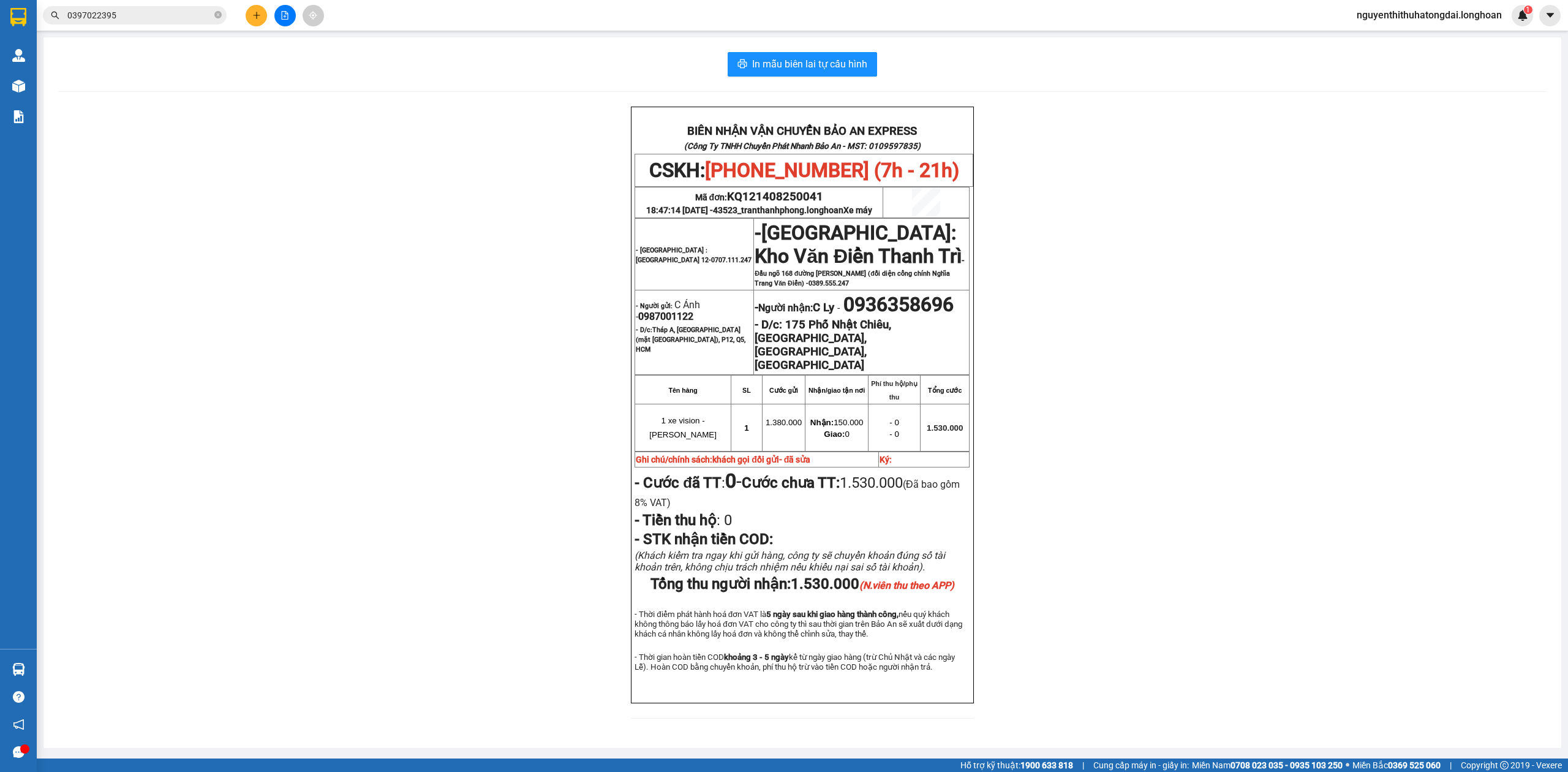
click at [165, 15] on input "0397022395" at bounding box center [140, 16] width 145 height 13
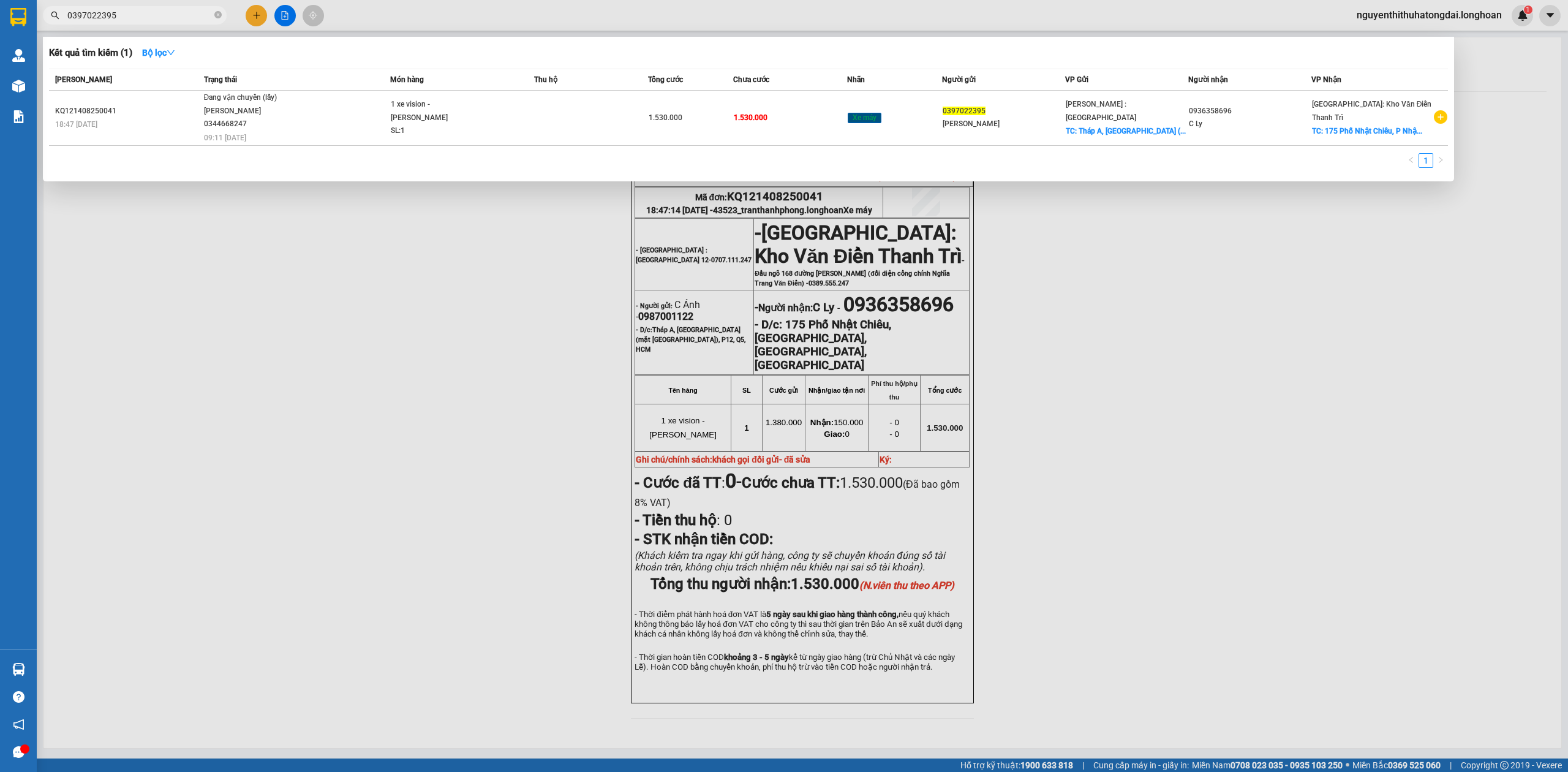
click at [162, 13] on input "0397022395" at bounding box center [140, 16] width 145 height 13
paste input "988299841"
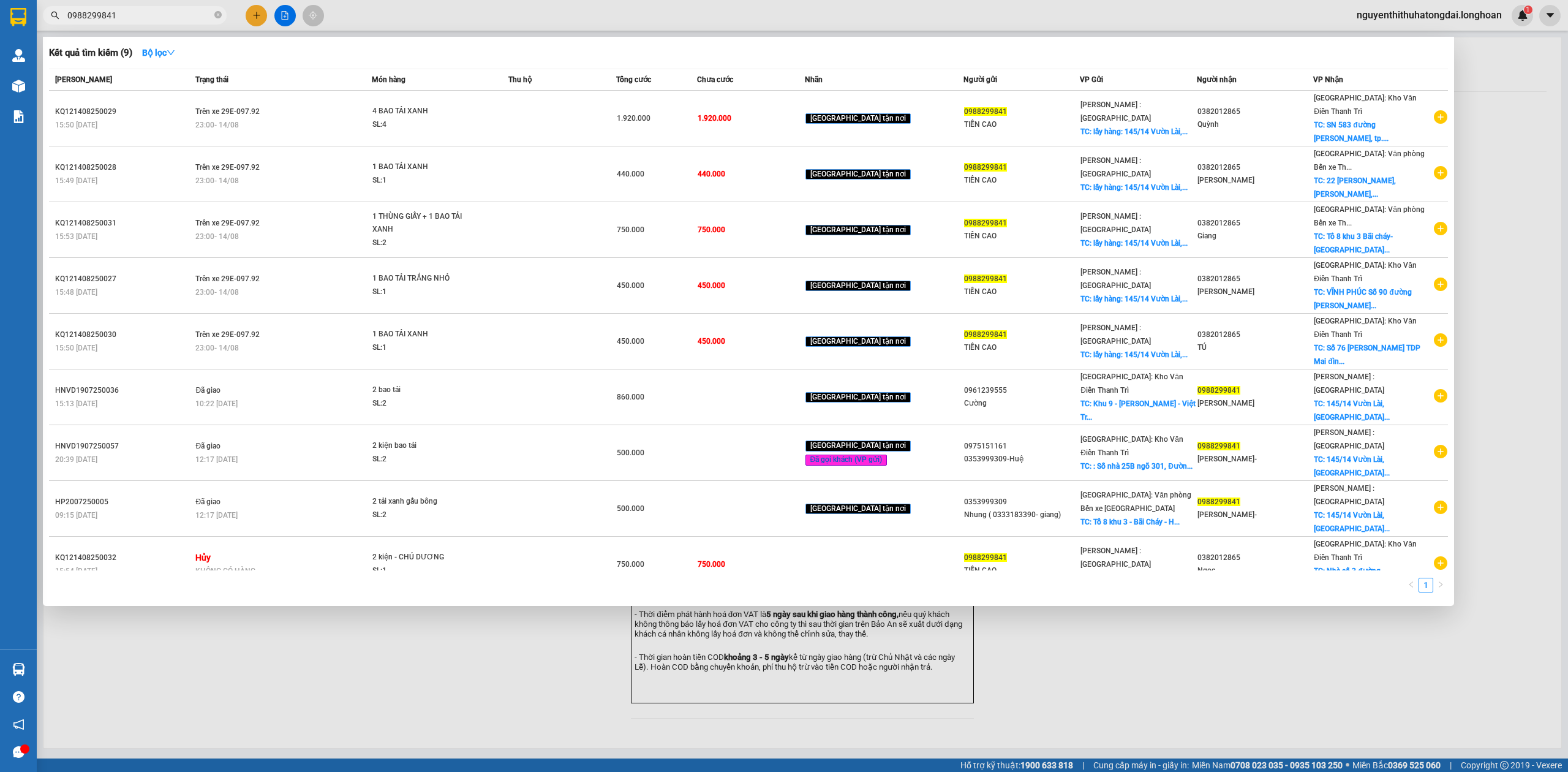
type input "0988299841"
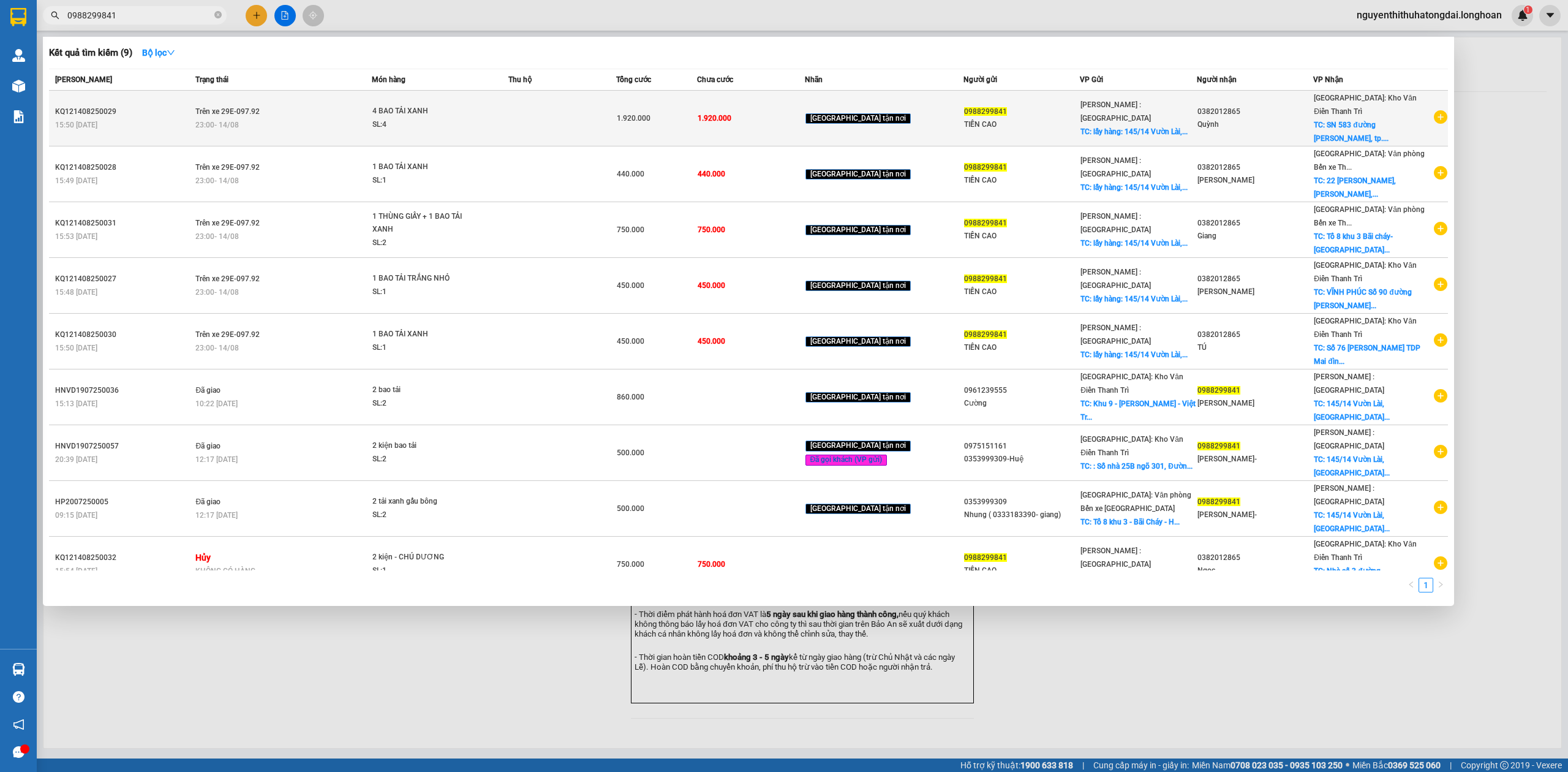
click at [500, 118] on span "4 BAO TẢI XANH SL: 4" at bounding box center [439, 118] width 135 height 27
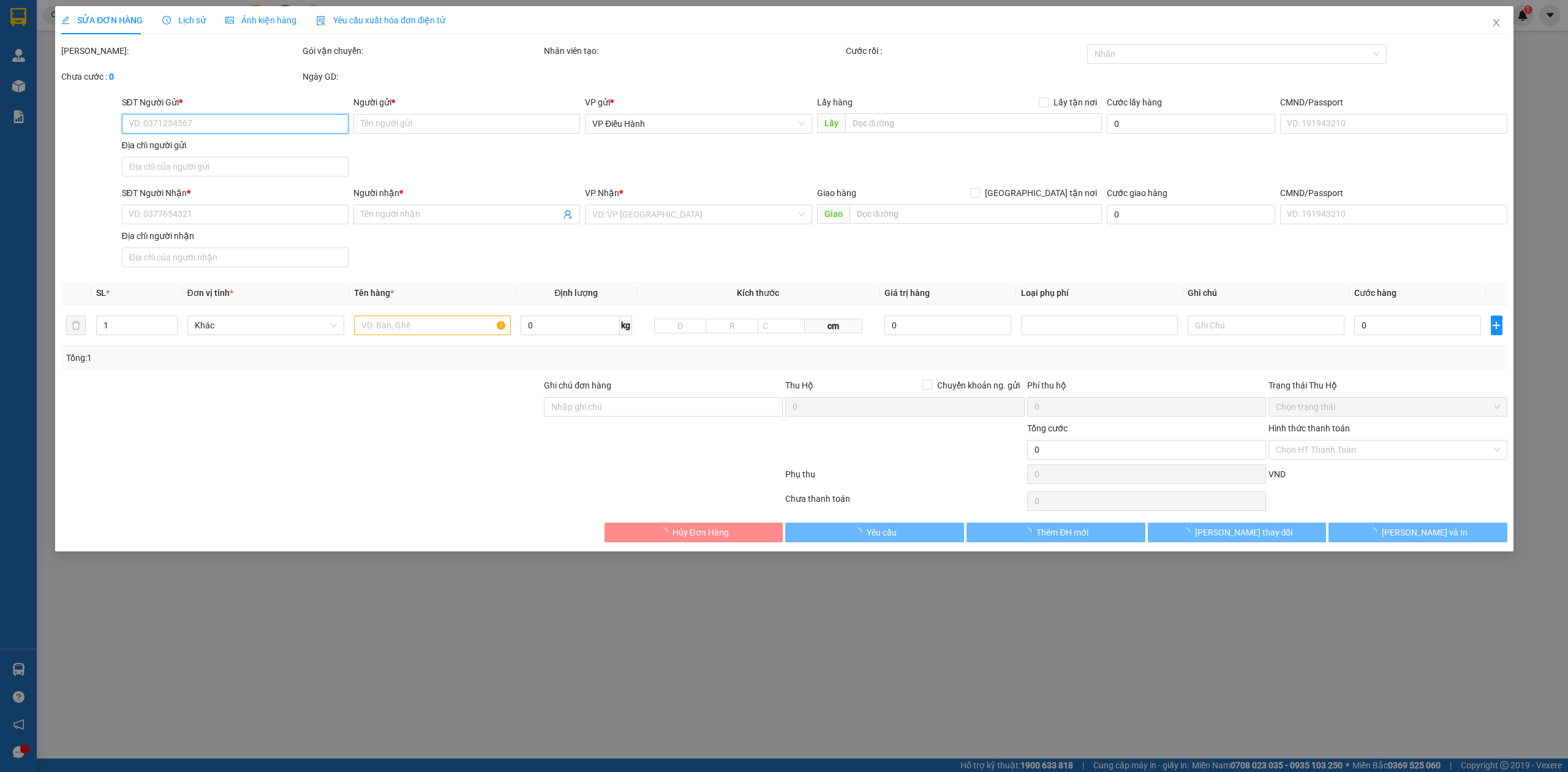
type input "0988299841"
type input "TIỀN CAO"
checkbox input "true"
type input "lấy hàng: [STREET_ADDRESS]"
type input "0382012865"
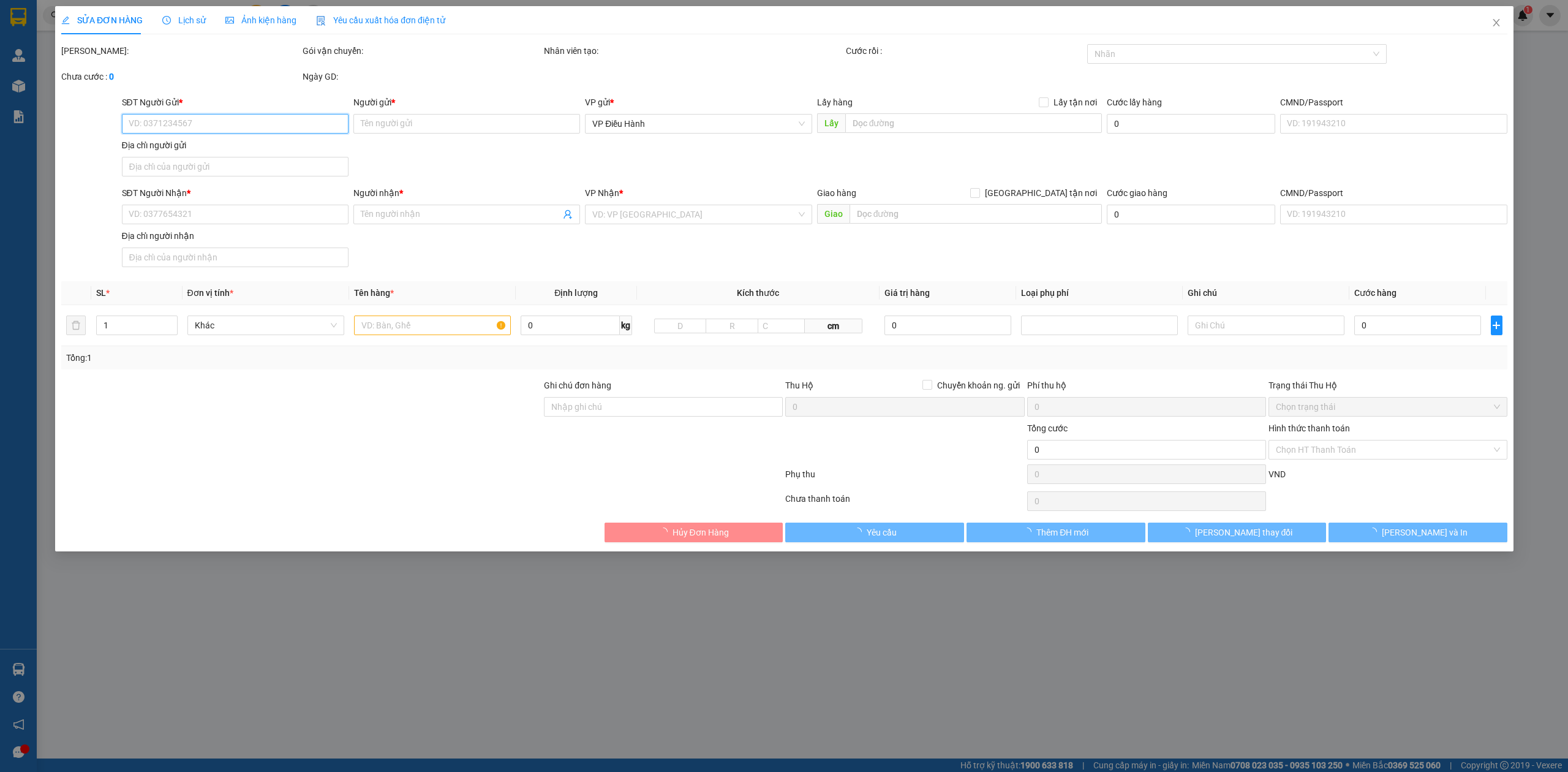
type input "Quỳnh"
checkbox input "true"
type input "SN 583 đường [PERSON_NAME], [GEOGRAPHIC_DATA]"
type input "1.920.000"
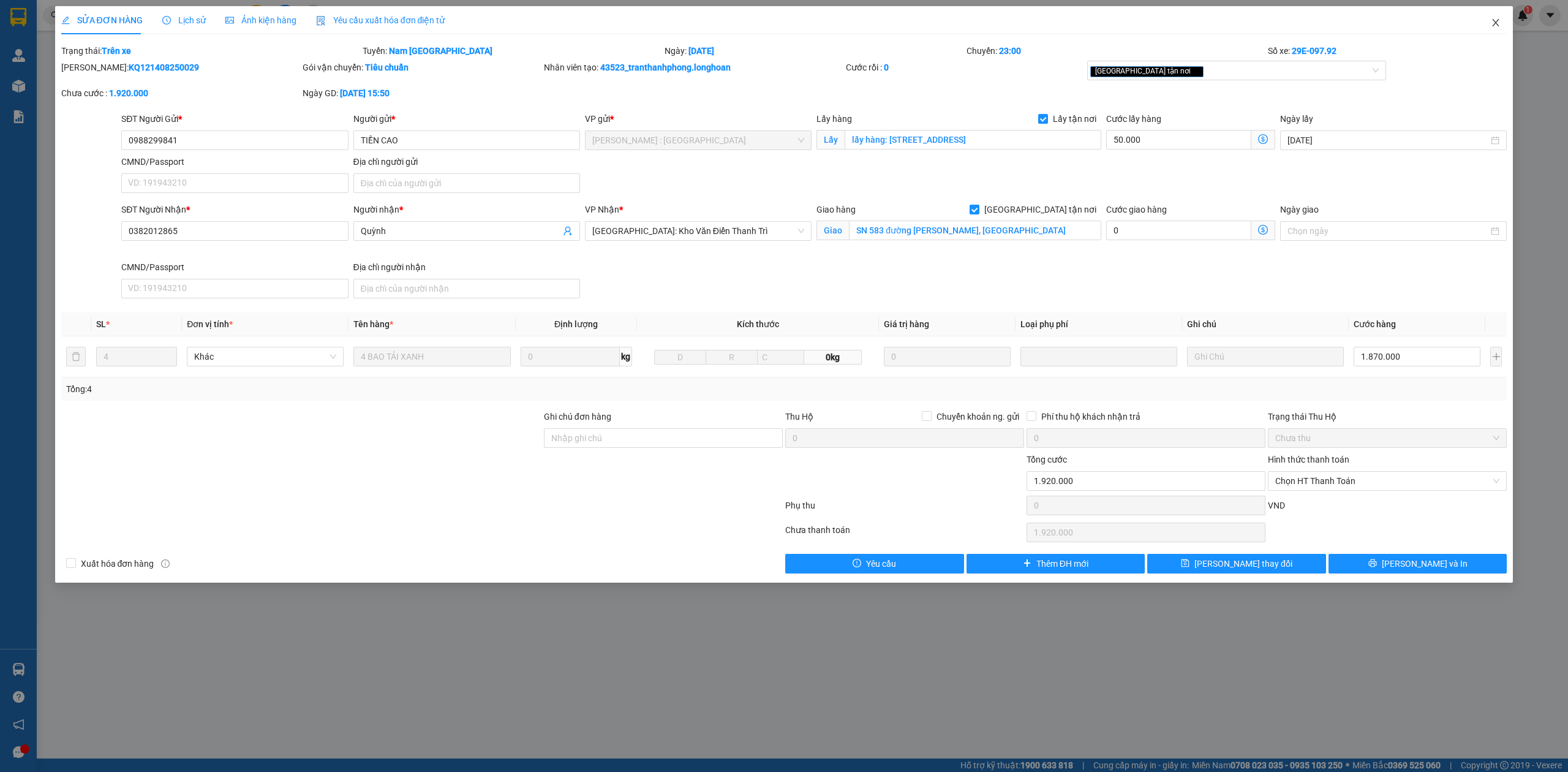
click at [1489, 30] on span "Close" at bounding box center [1496, 23] width 34 height 34
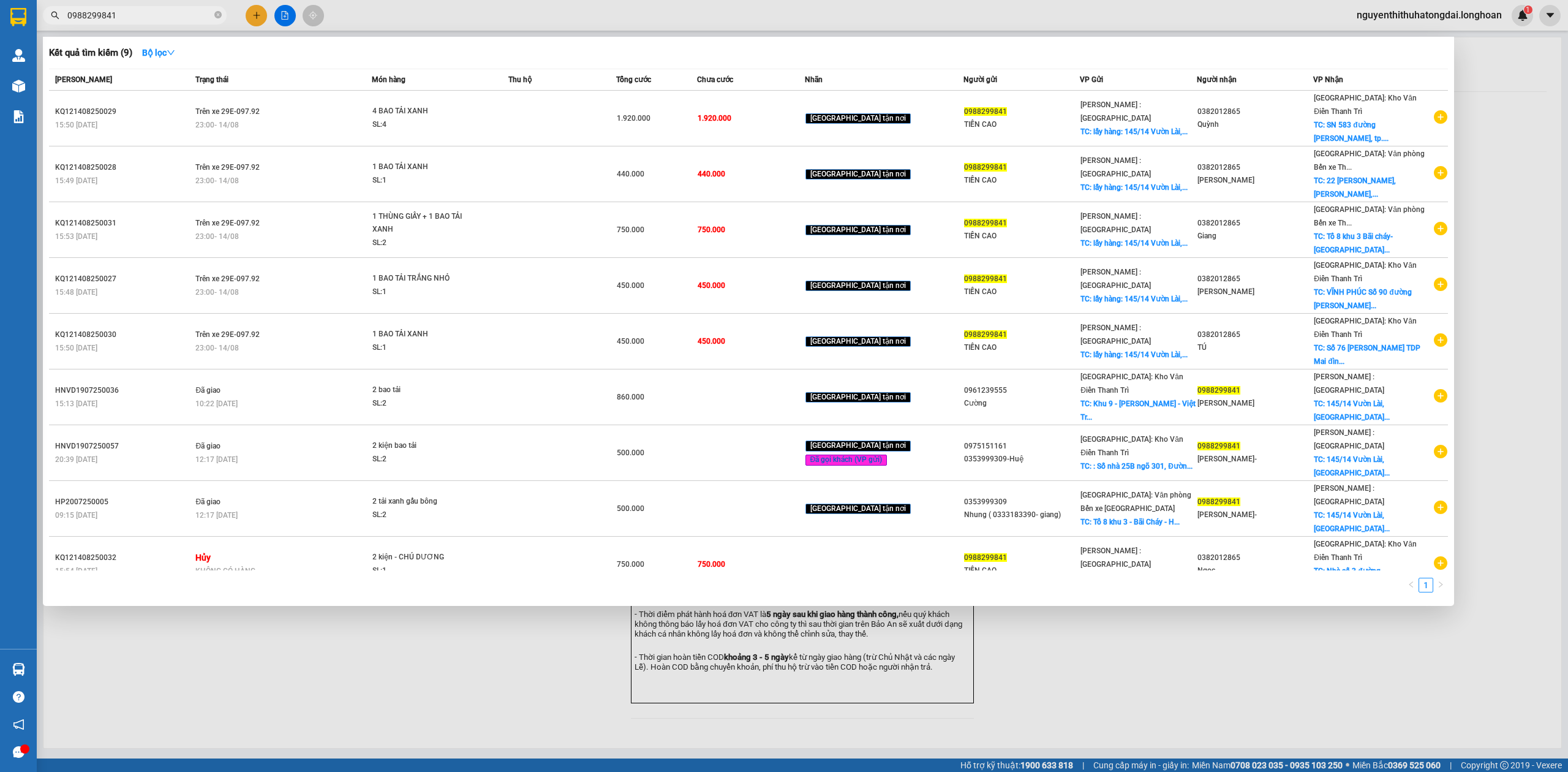
click at [165, 20] on input "0988299841" at bounding box center [140, 16] width 145 height 13
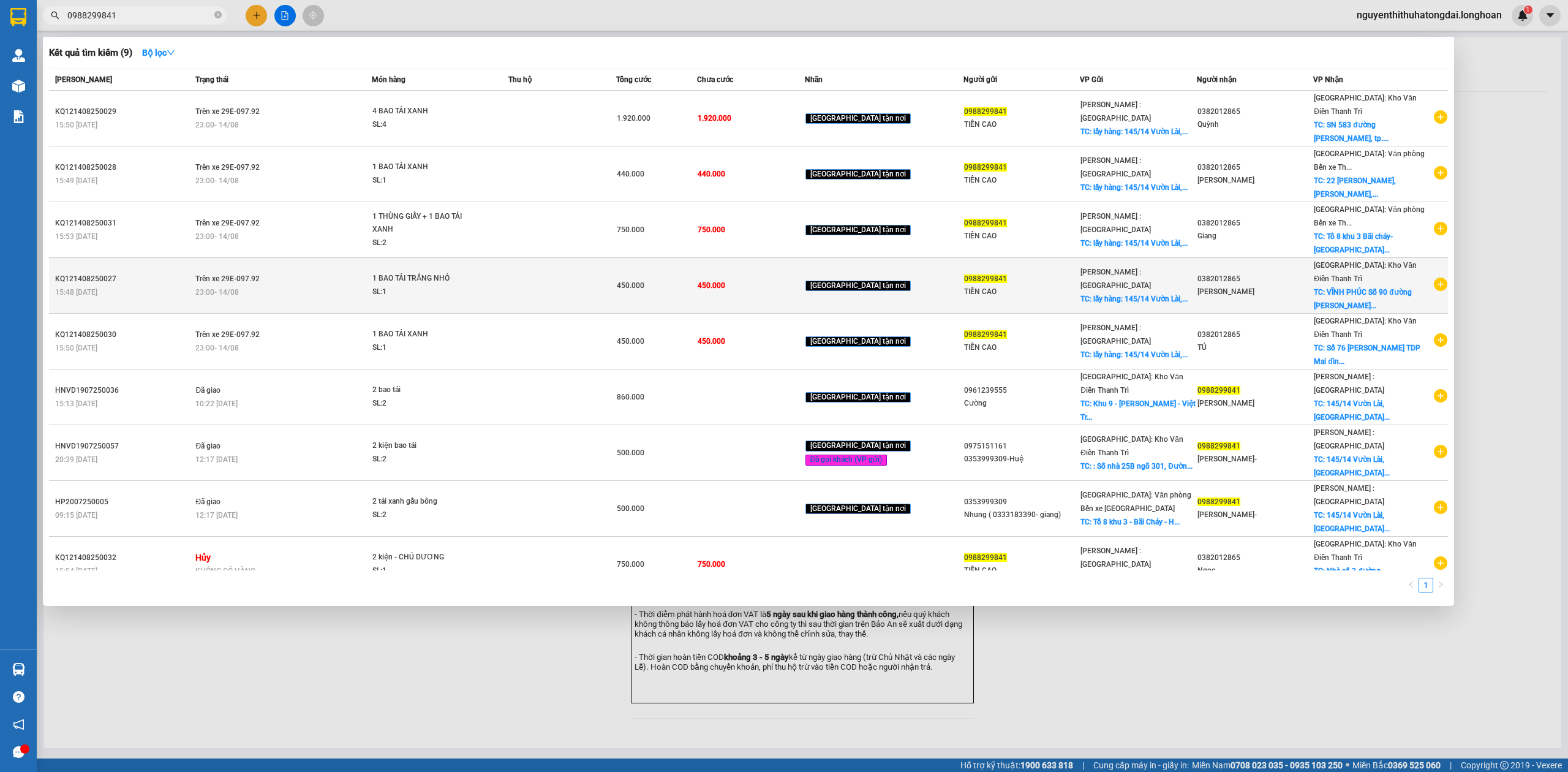
click at [1215, 285] on div "[PERSON_NAME]" at bounding box center [1255, 291] width 115 height 13
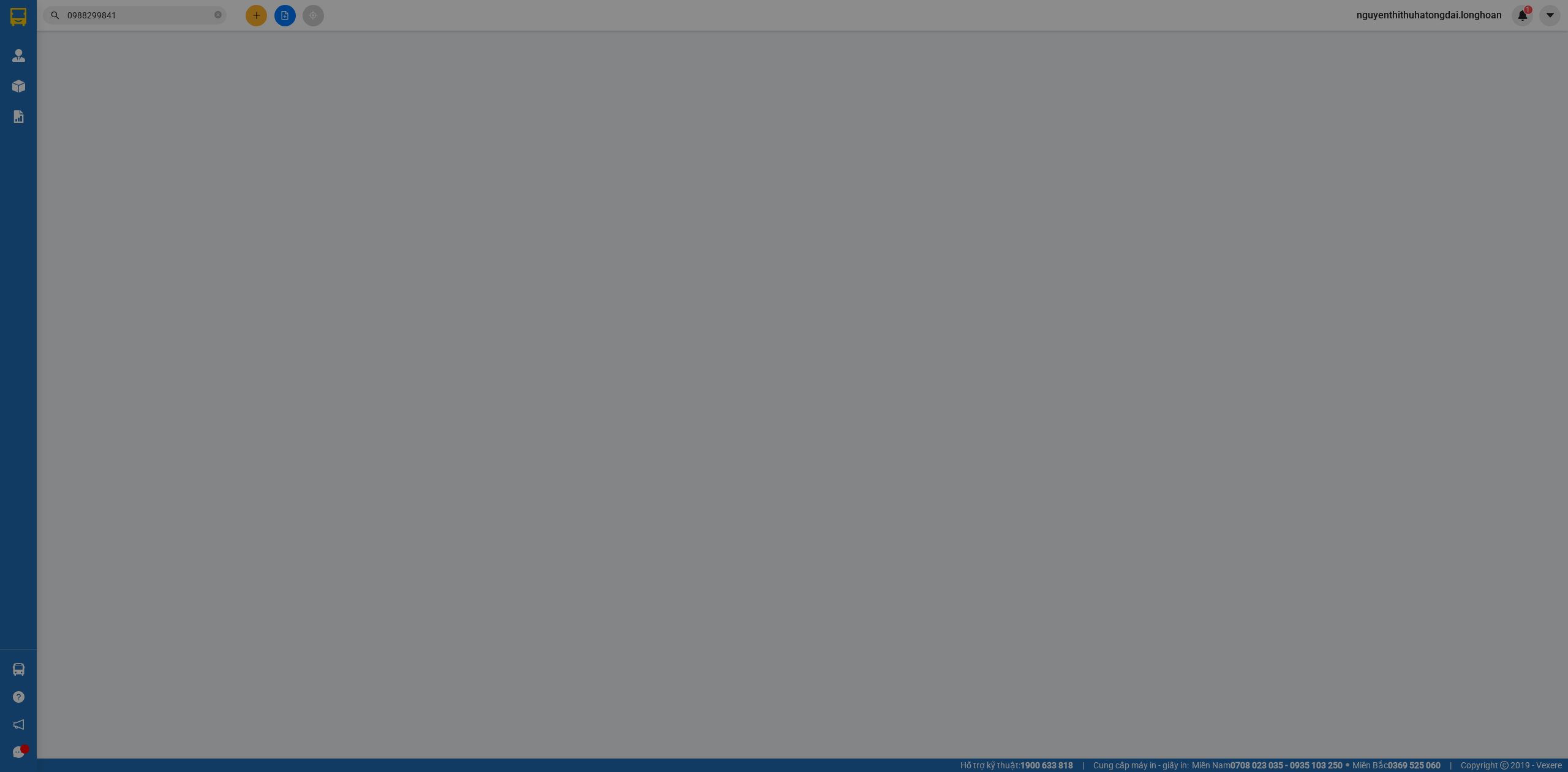
type input "0988299841"
type input "TIỀN CAO"
checkbox input "true"
type input "lấy hàng: [STREET_ADDRESS]"
type input "0382012865"
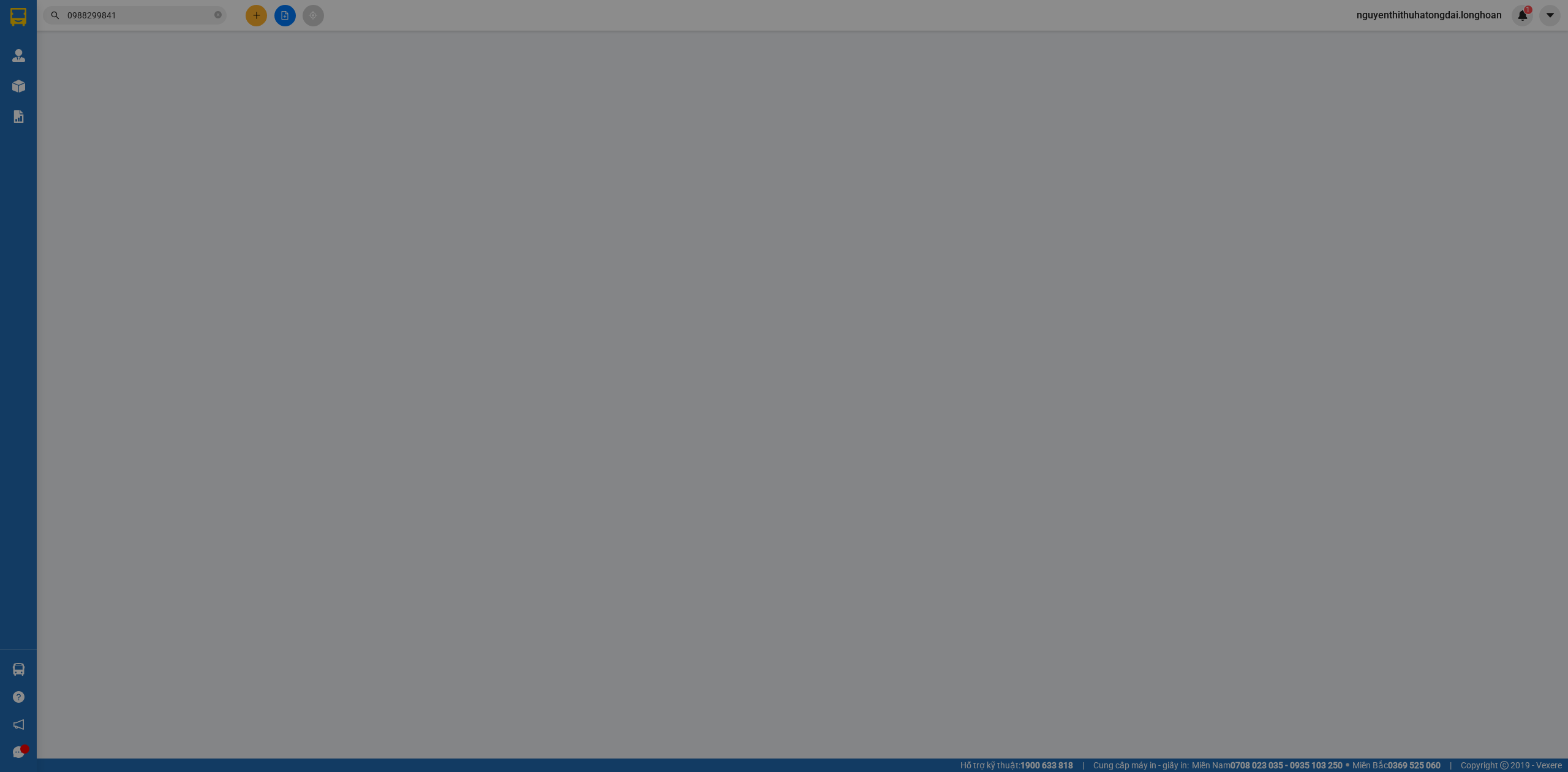
type input "[PERSON_NAME]"
checkbox input "true"
type input "VĨNH PHÚC Số 90 đường [PERSON_NAME] Phường Ngô QuyềnTP [GEOGRAPHIC_DATA] Tỉnh […"
type input "450.000"
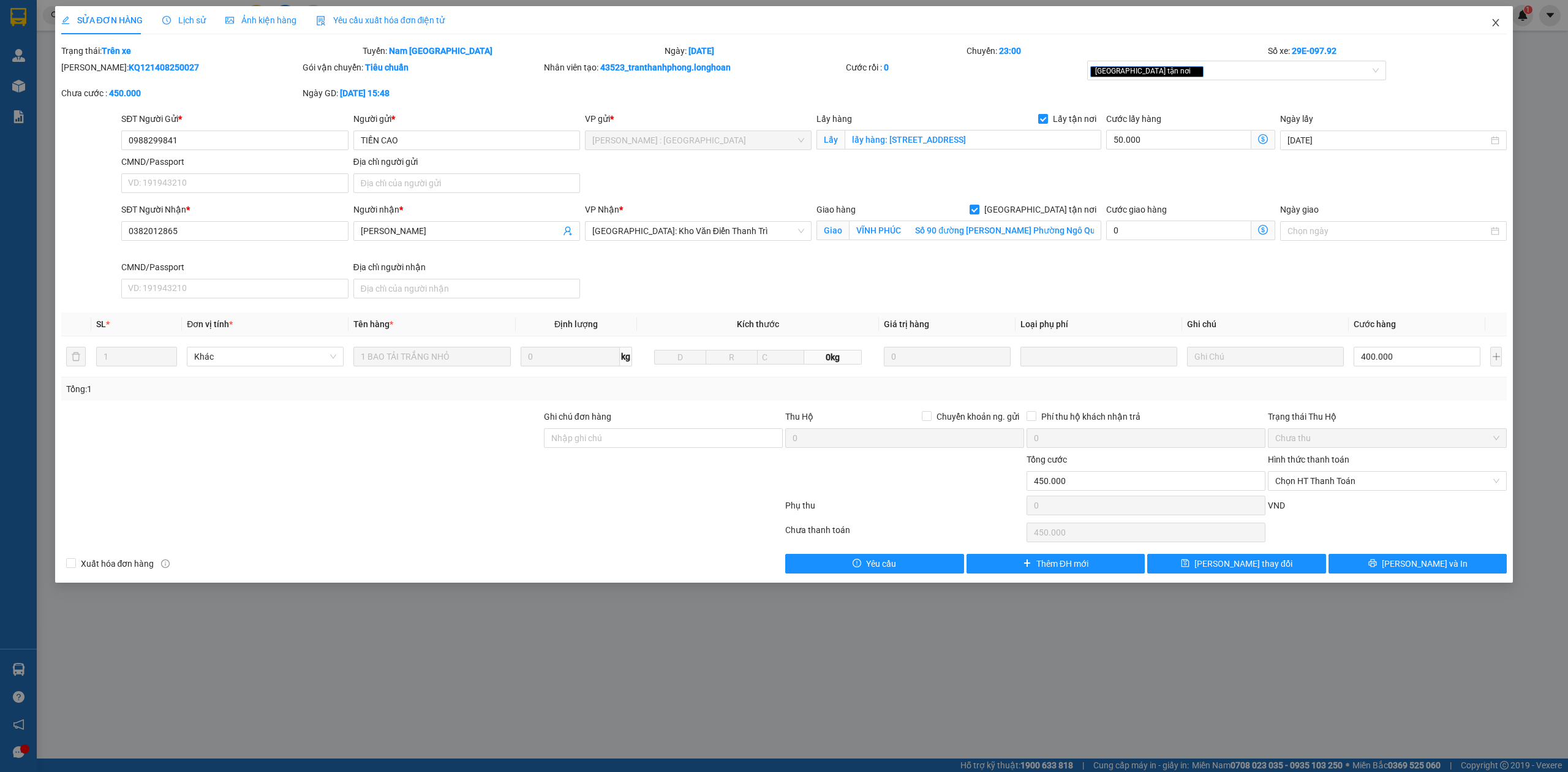
click at [1503, 24] on span "Close" at bounding box center [1496, 23] width 34 height 34
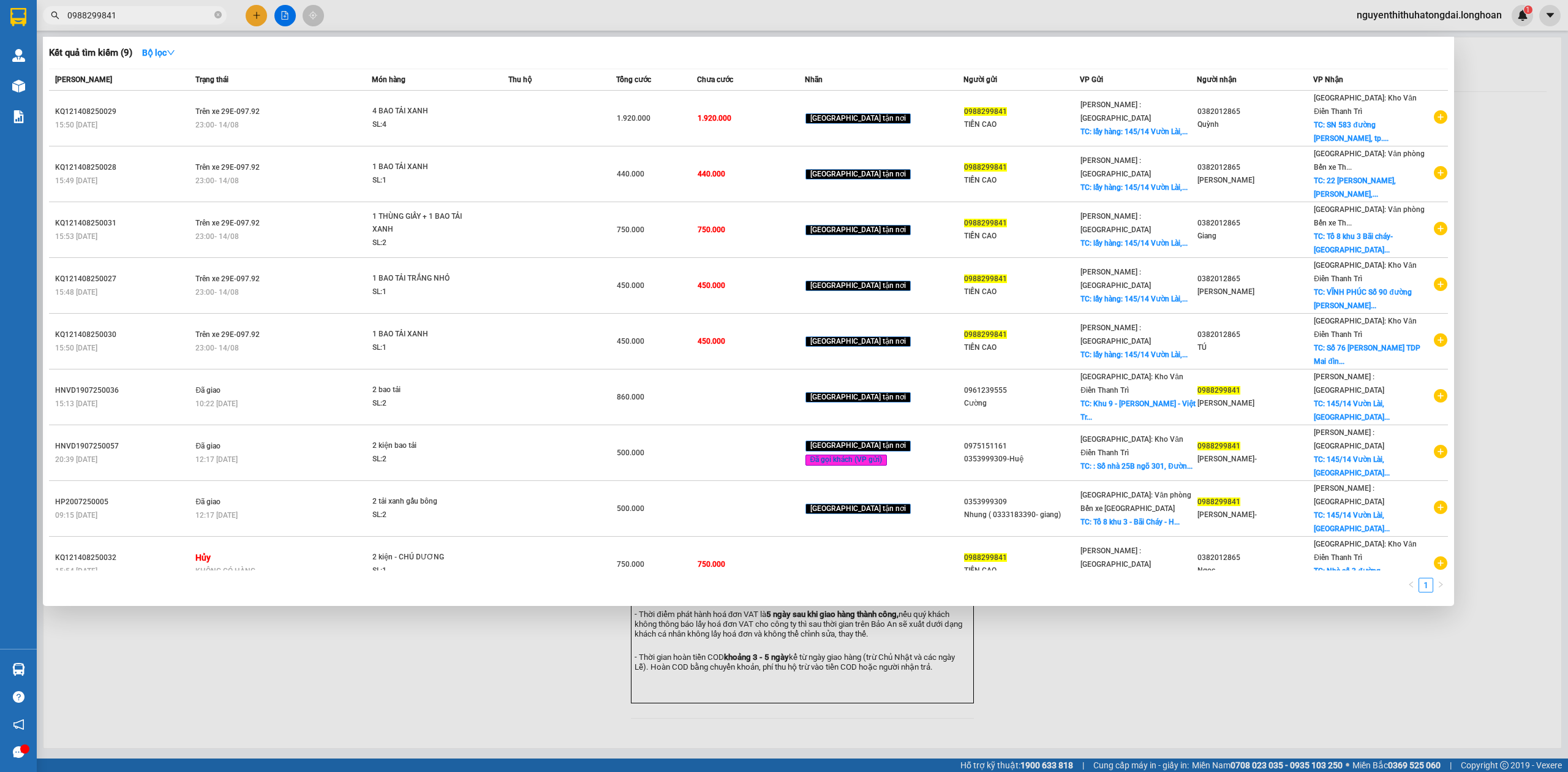
click at [138, 7] on span "0988299841" at bounding box center [134, 15] width 184 height 18
click at [143, 13] on input "0988299841" at bounding box center [140, 16] width 145 height 13
paste input "382012865"
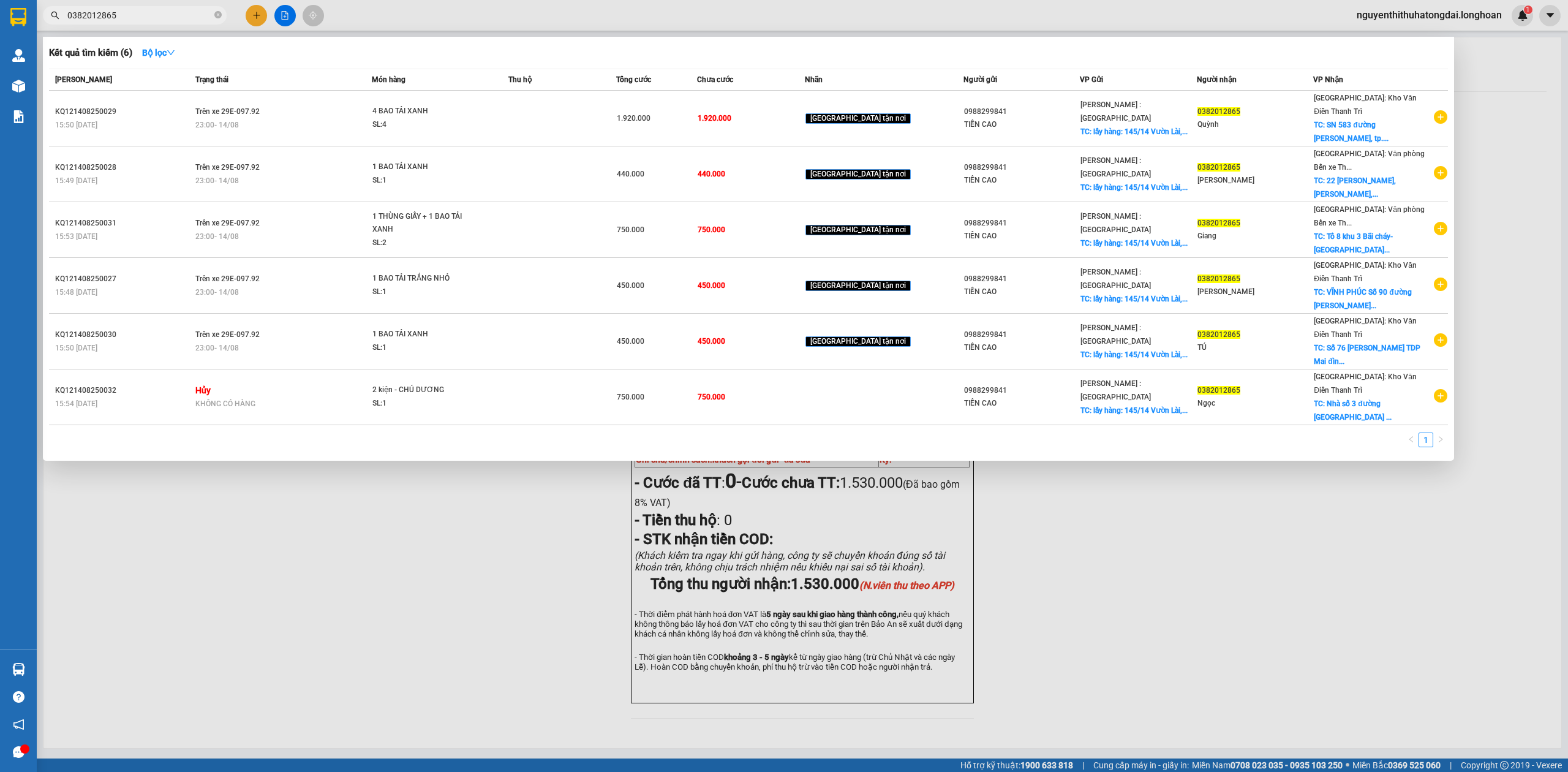
type input "0382012865"
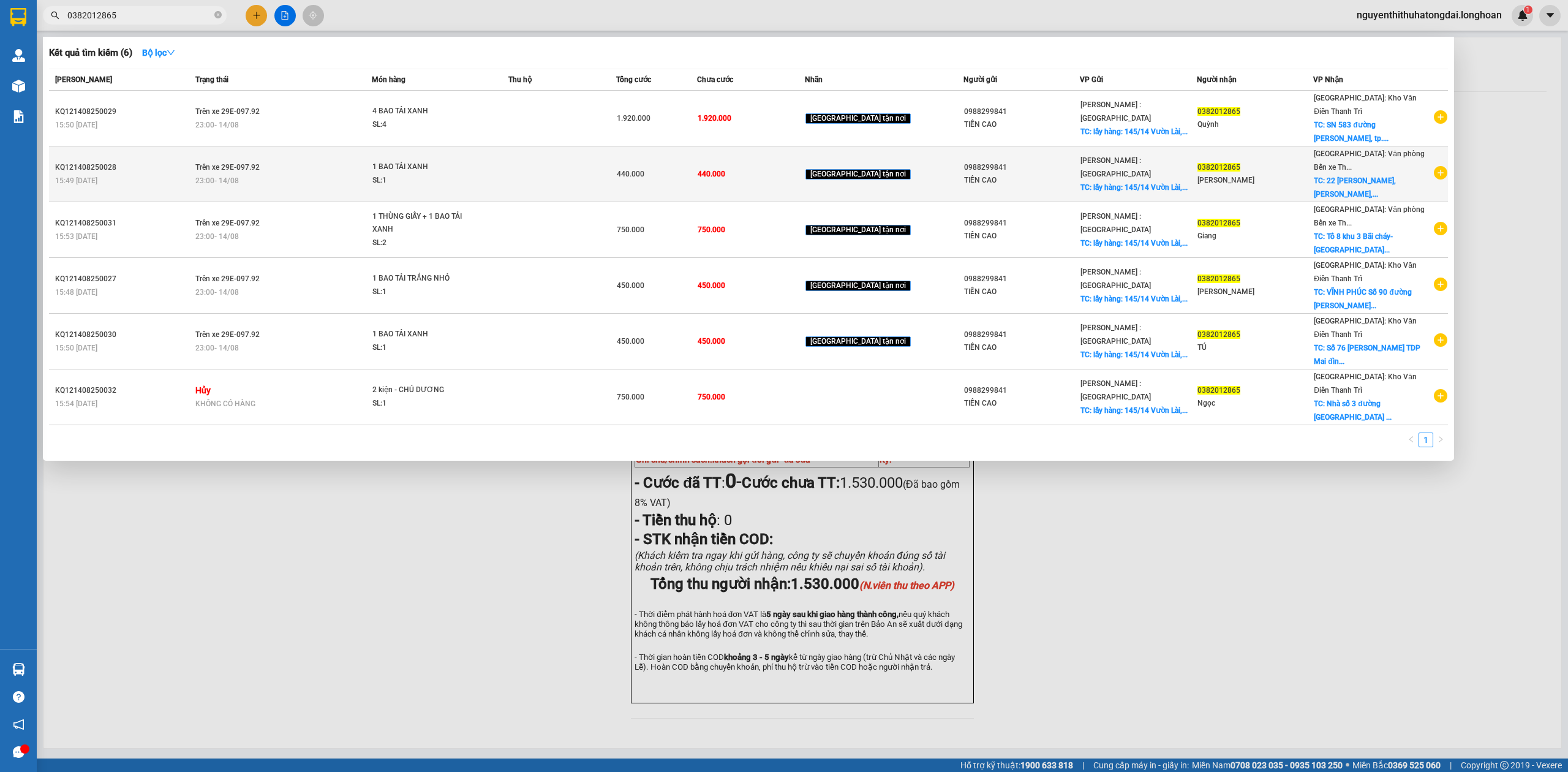
click at [1233, 163] on span "0382012865" at bounding box center [1219, 168] width 43 height 9
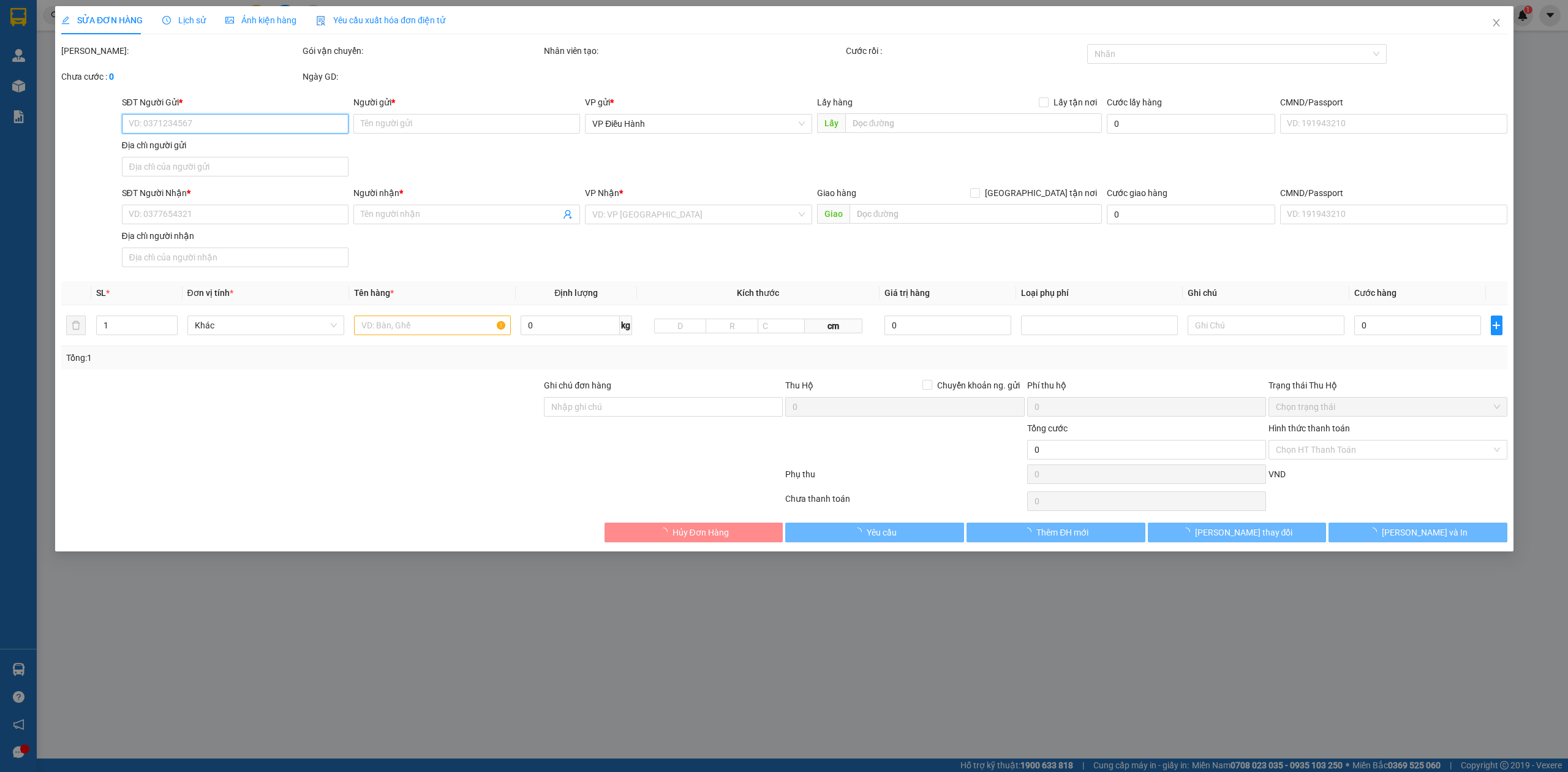
type input "0988299841"
type input "TIỀN CAO"
checkbox input "true"
type input "lấy hàng: [STREET_ADDRESS]"
type input "0382012865"
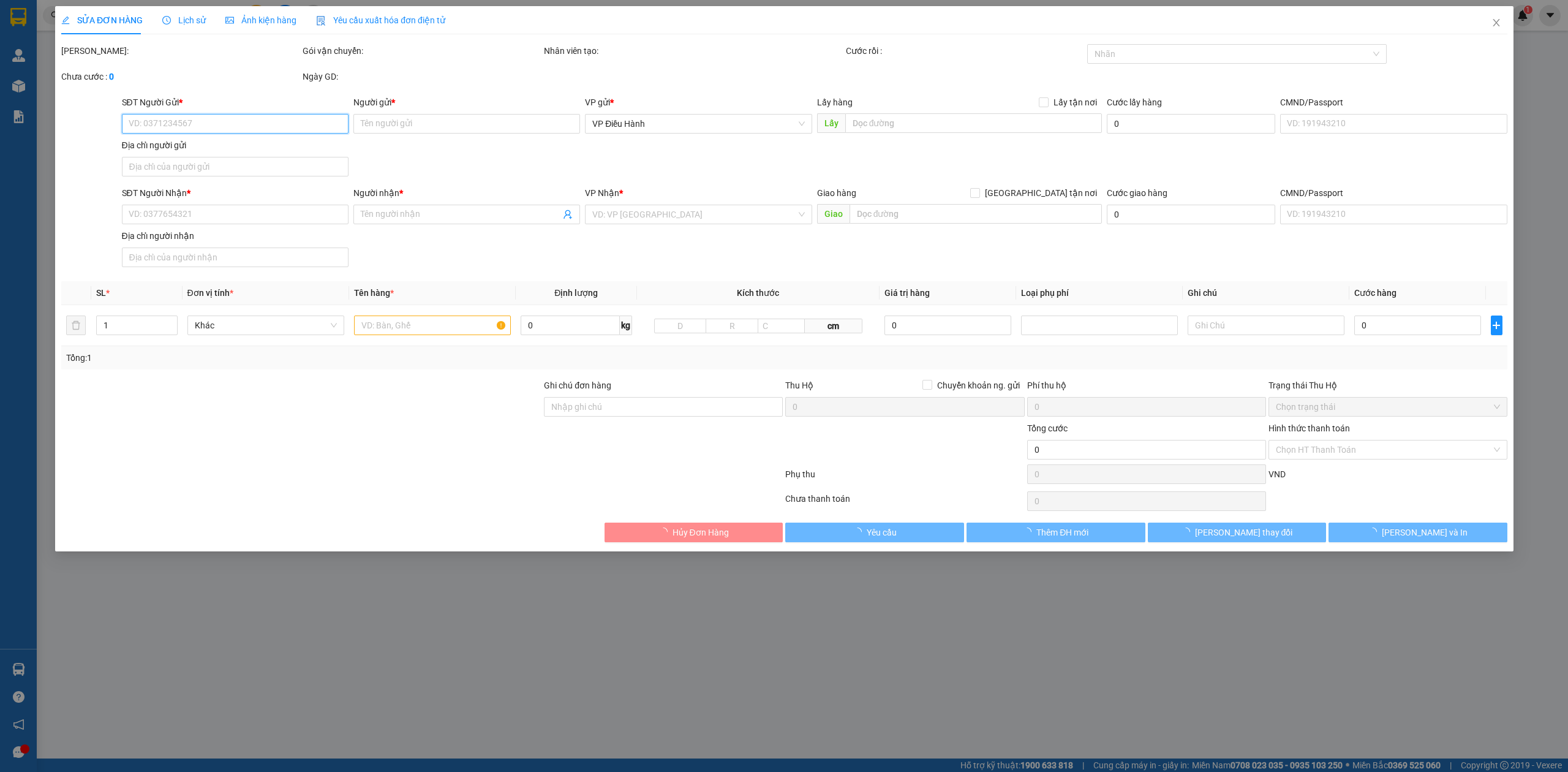
type input "[PERSON_NAME]"
checkbox input "true"
type input "22 [PERSON_NAME], [PERSON_NAME], [GEOGRAPHIC_DATA]"
type input "440.000"
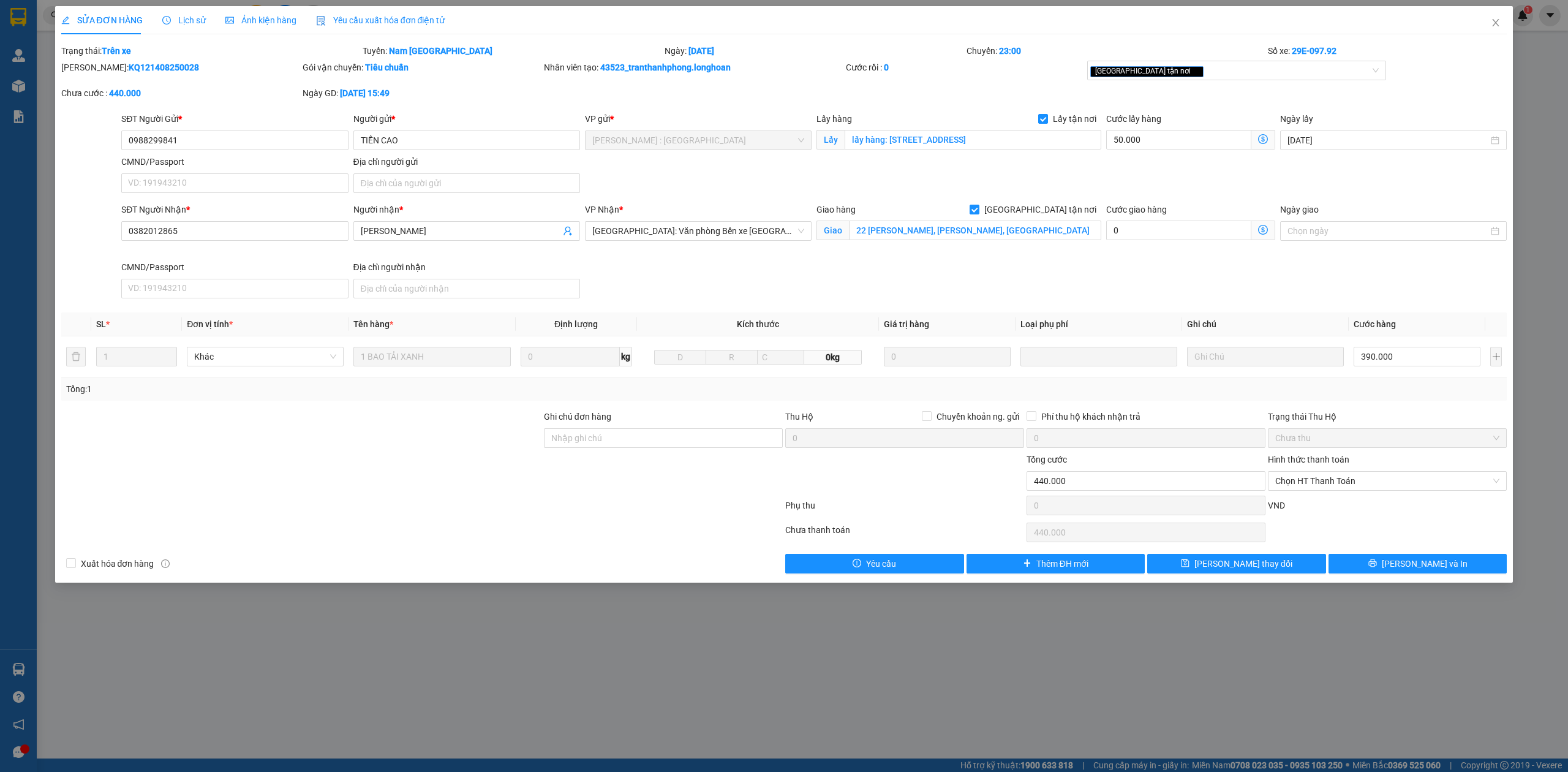
click at [167, 18] on icon "clock-circle" at bounding box center [167, 21] width 9 height 9
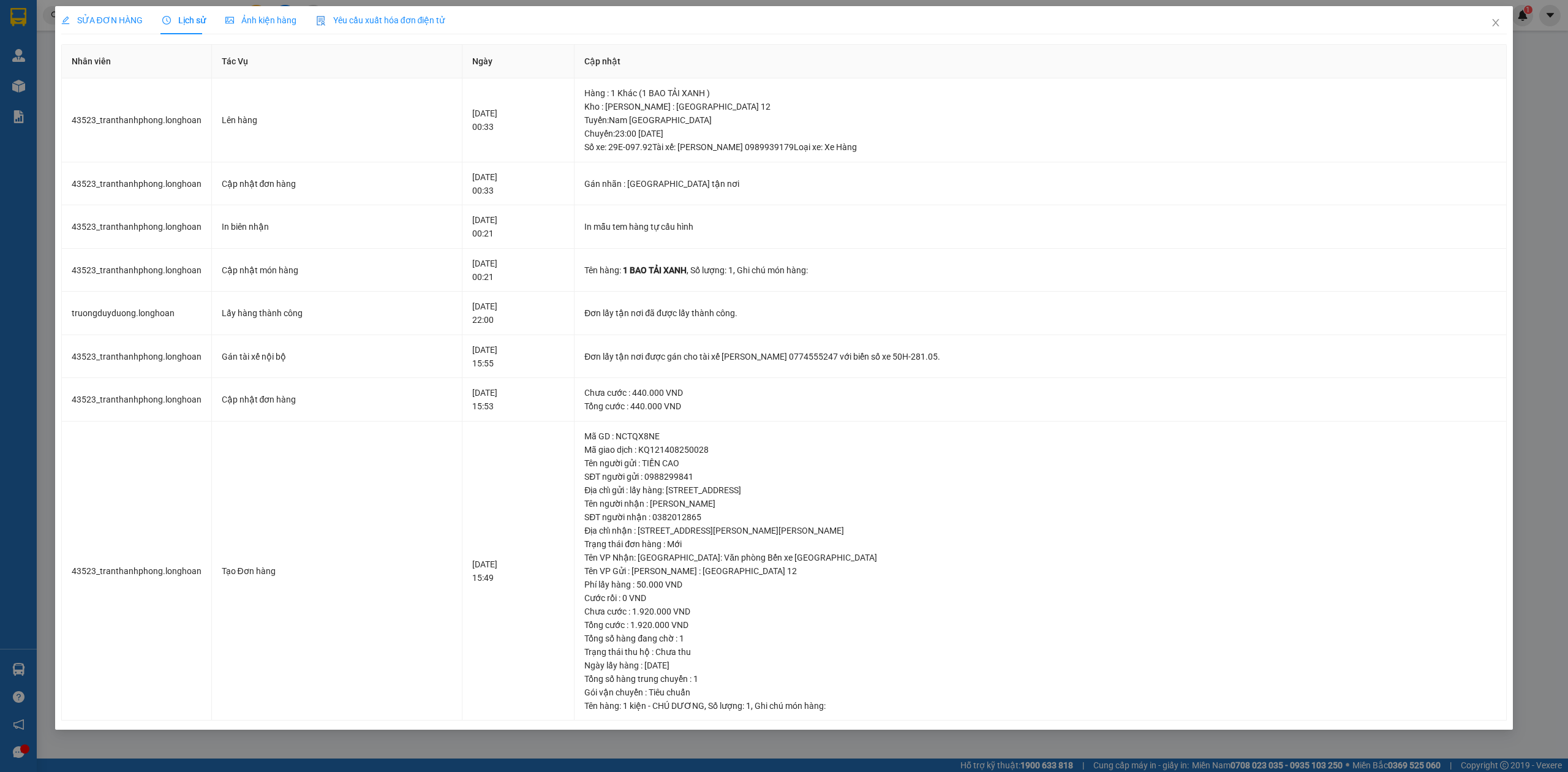
click at [108, 20] on span "SỬA ĐƠN HÀNG" at bounding box center [102, 20] width 81 height 10
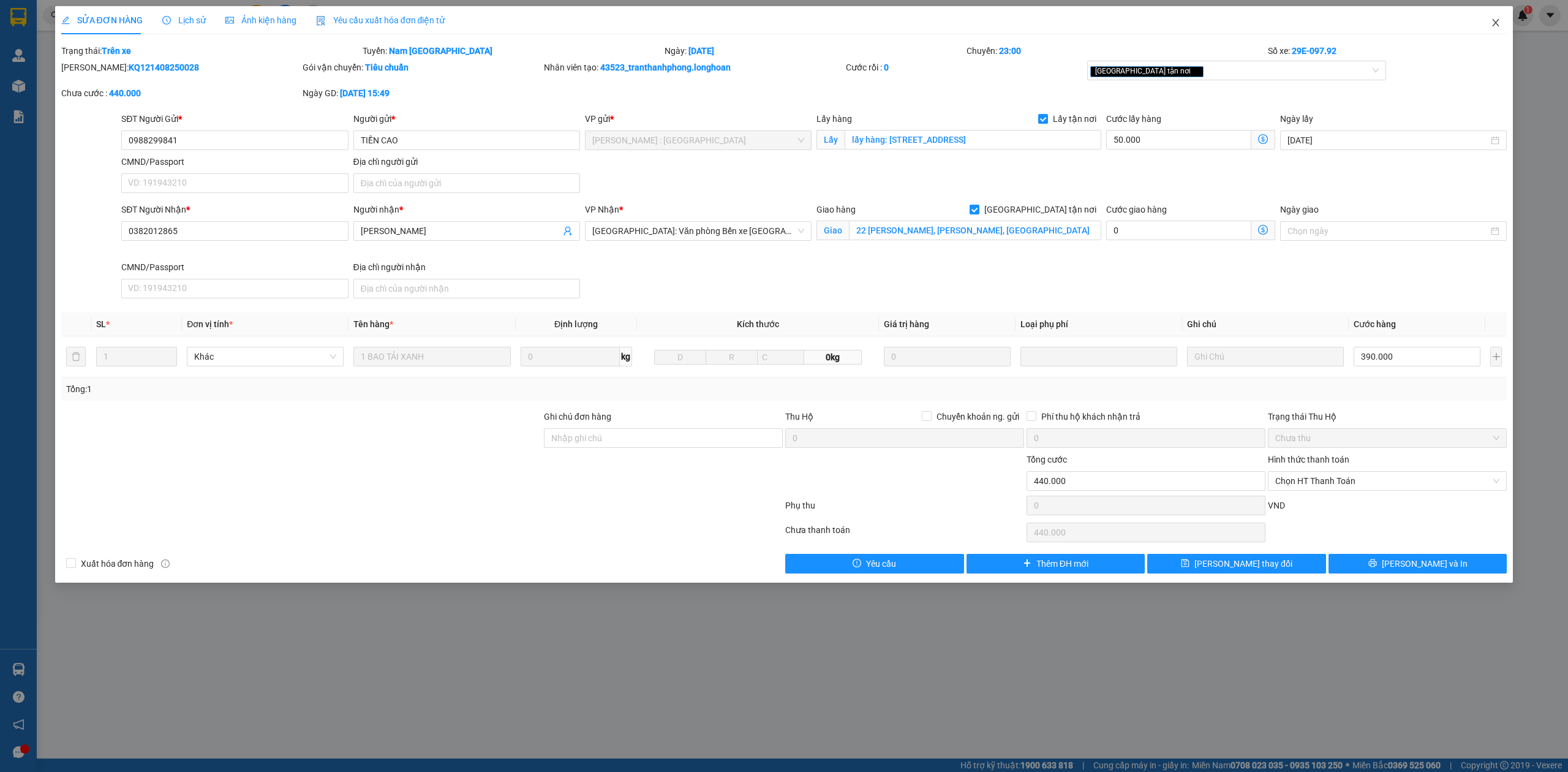
click at [1498, 22] on icon "close" at bounding box center [1495, 22] width 10 height 10
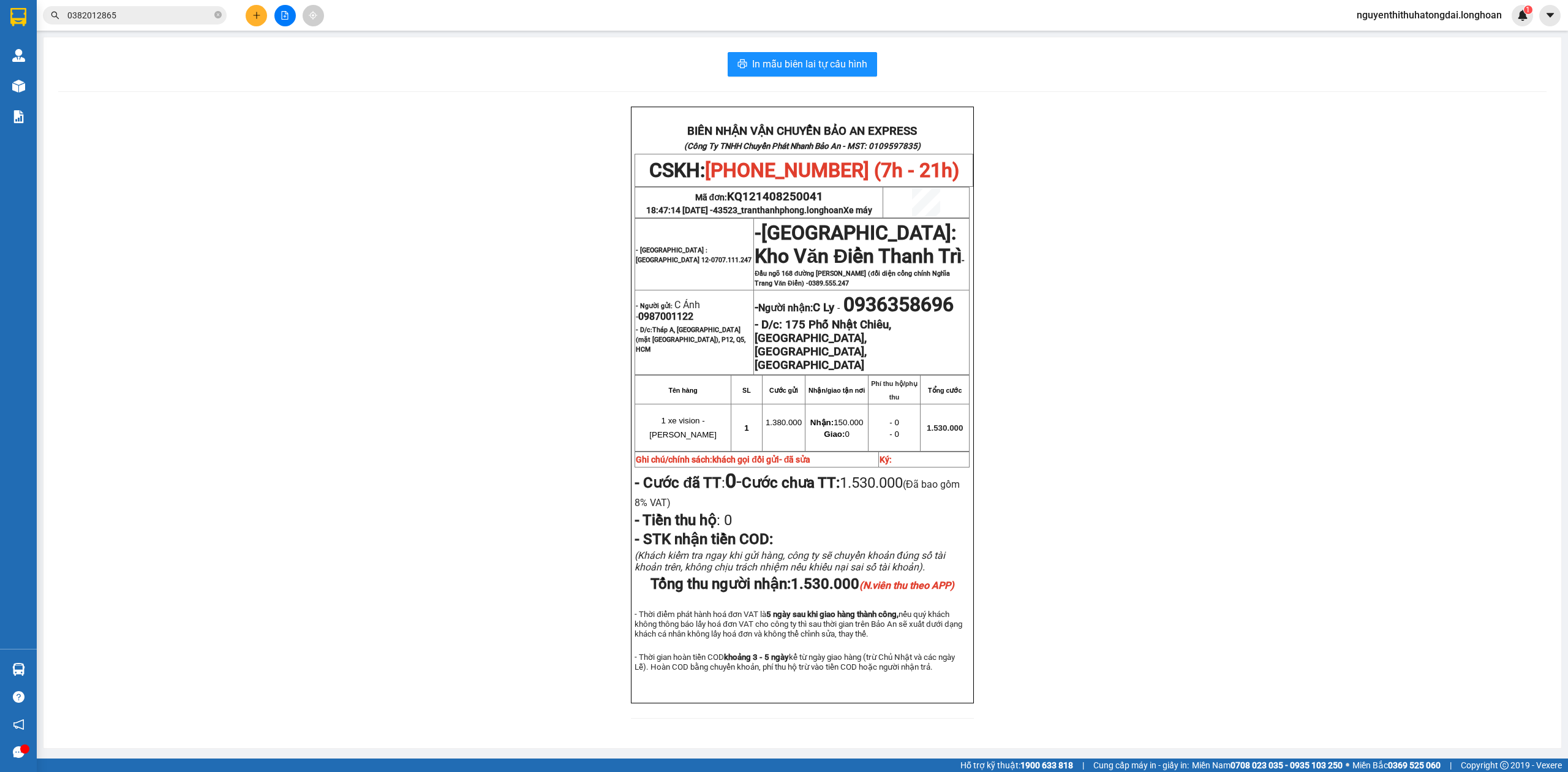
click at [109, 30] on div "Kết quả tìm kiếm ( 6 ) Bộ lọc Mã ĐH Trạng thái Món hàng Thu hộ Tổng cước Chưa c…" at bounding box center [784, 15] width 1568 height 30
click at [113, 23] on span "0382012865" at bounding box center [134, 15] width 184 height 18
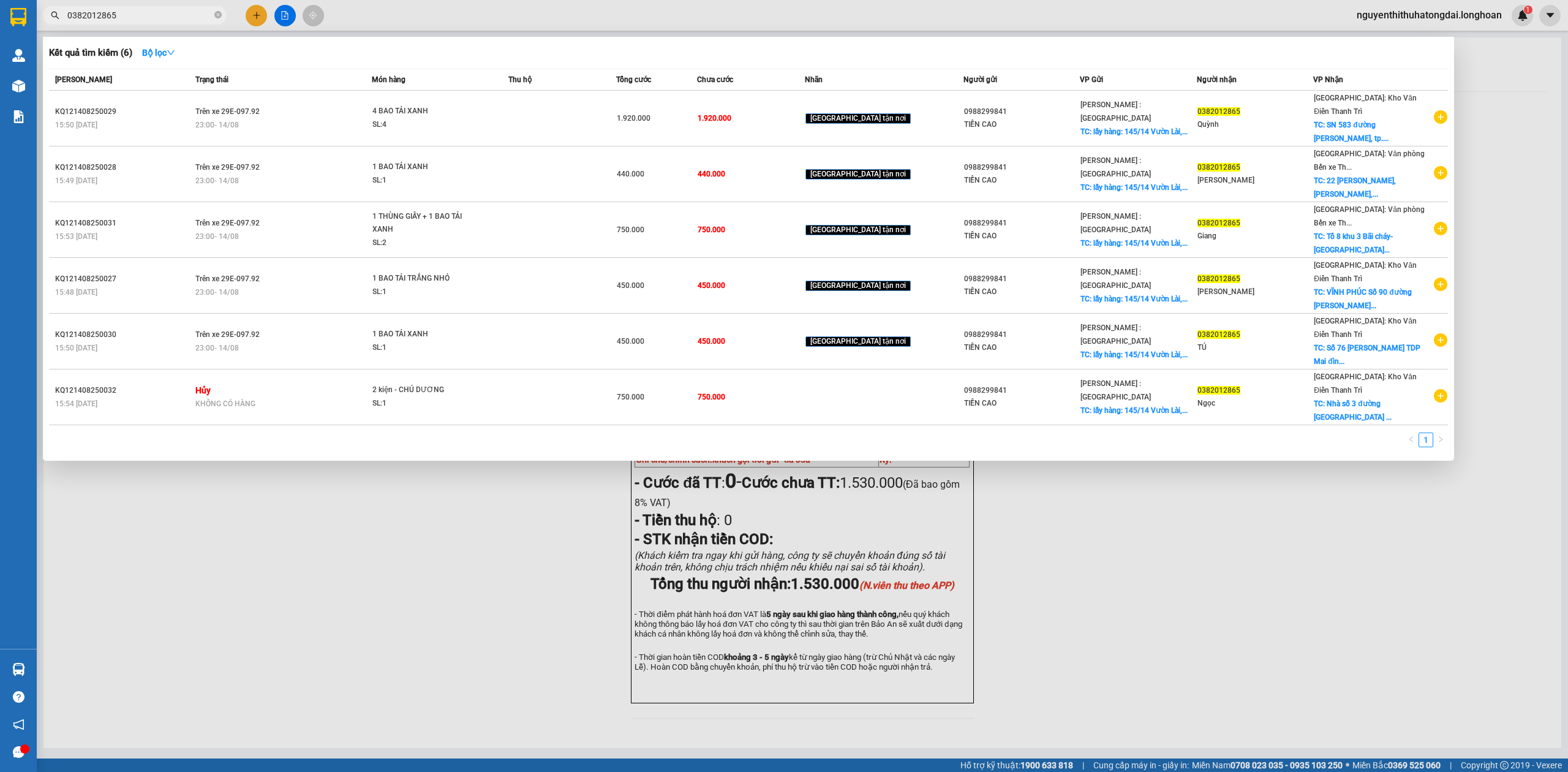
click at [171, 16] on input "0382012865" at bounding box center [140, 16] width 145 height 13
click at [170, 13] on input "0382012865" at bounding box center [140, 16] width 145 height 13
click at [160, 15] on input "0382012865" at bounding box center [140, 16] width 145 height 13
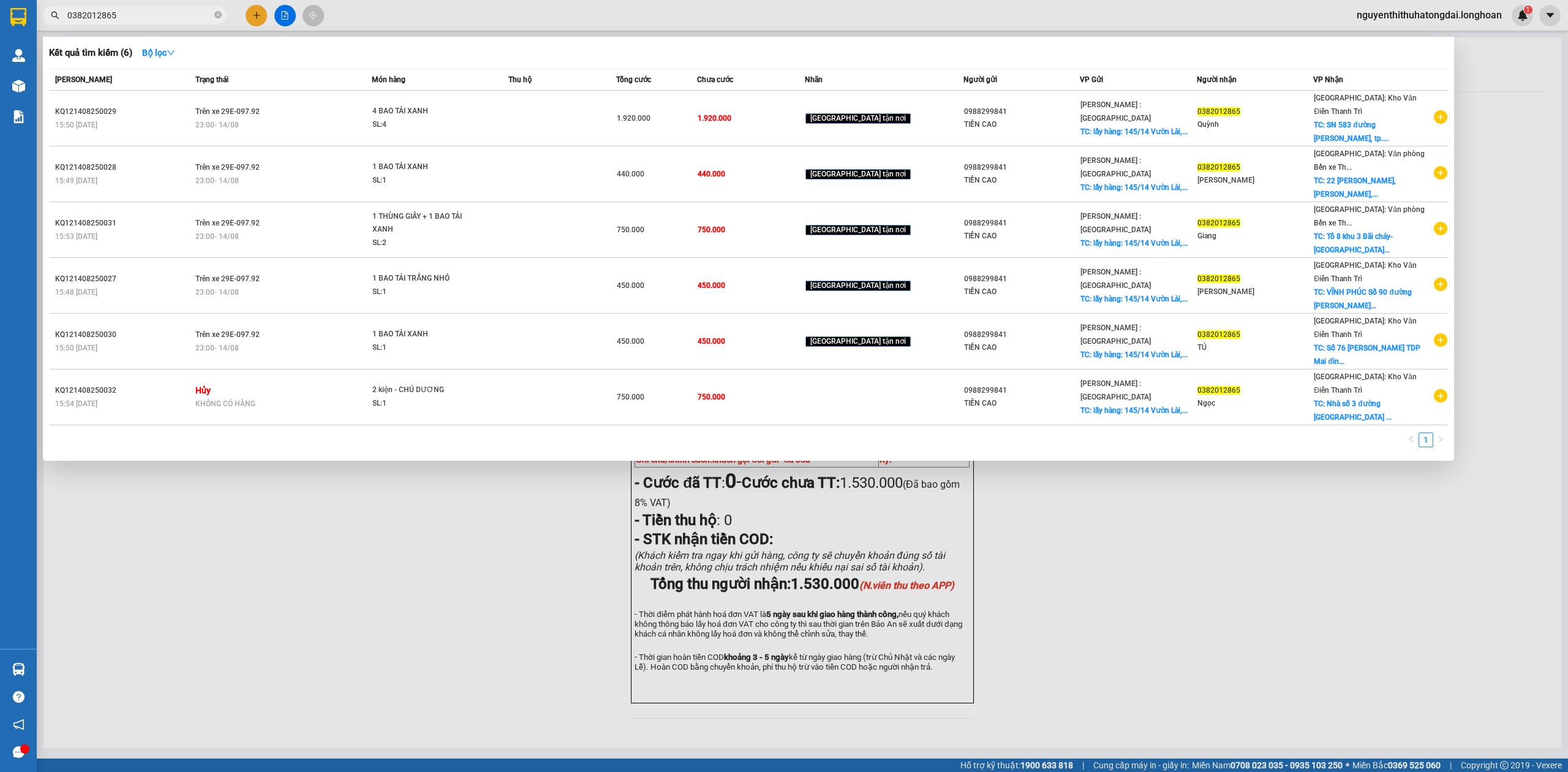
click at [160, 15] on input "0382012865" at bounding box center [140, 16] width 145 height 13
paste input "988299841"
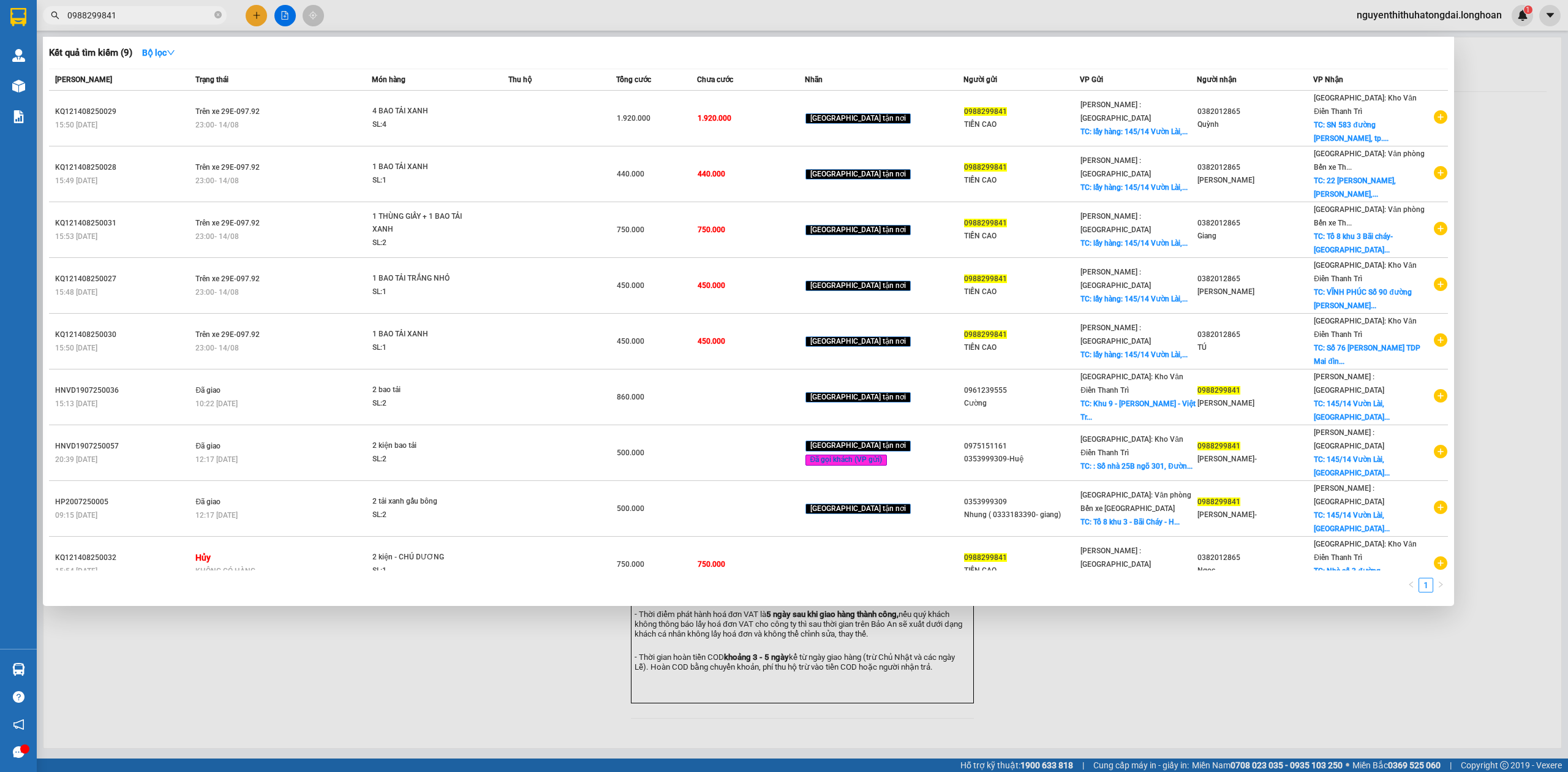
type input "0988299841"
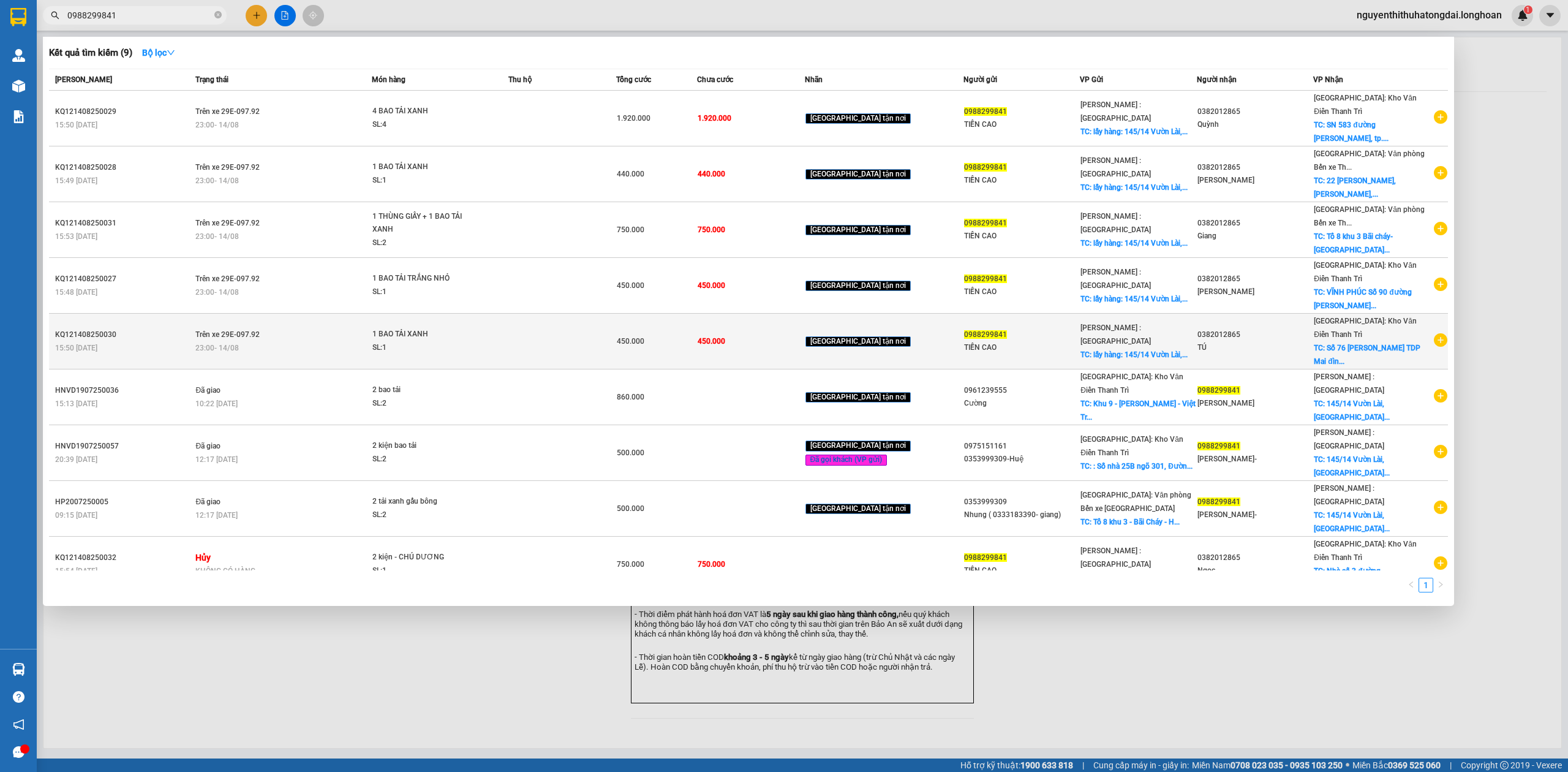
click at [507, 328] on span "1 BAO TẢI XANH SL: 1" at bounding box center [439, 341] width 135 height 27
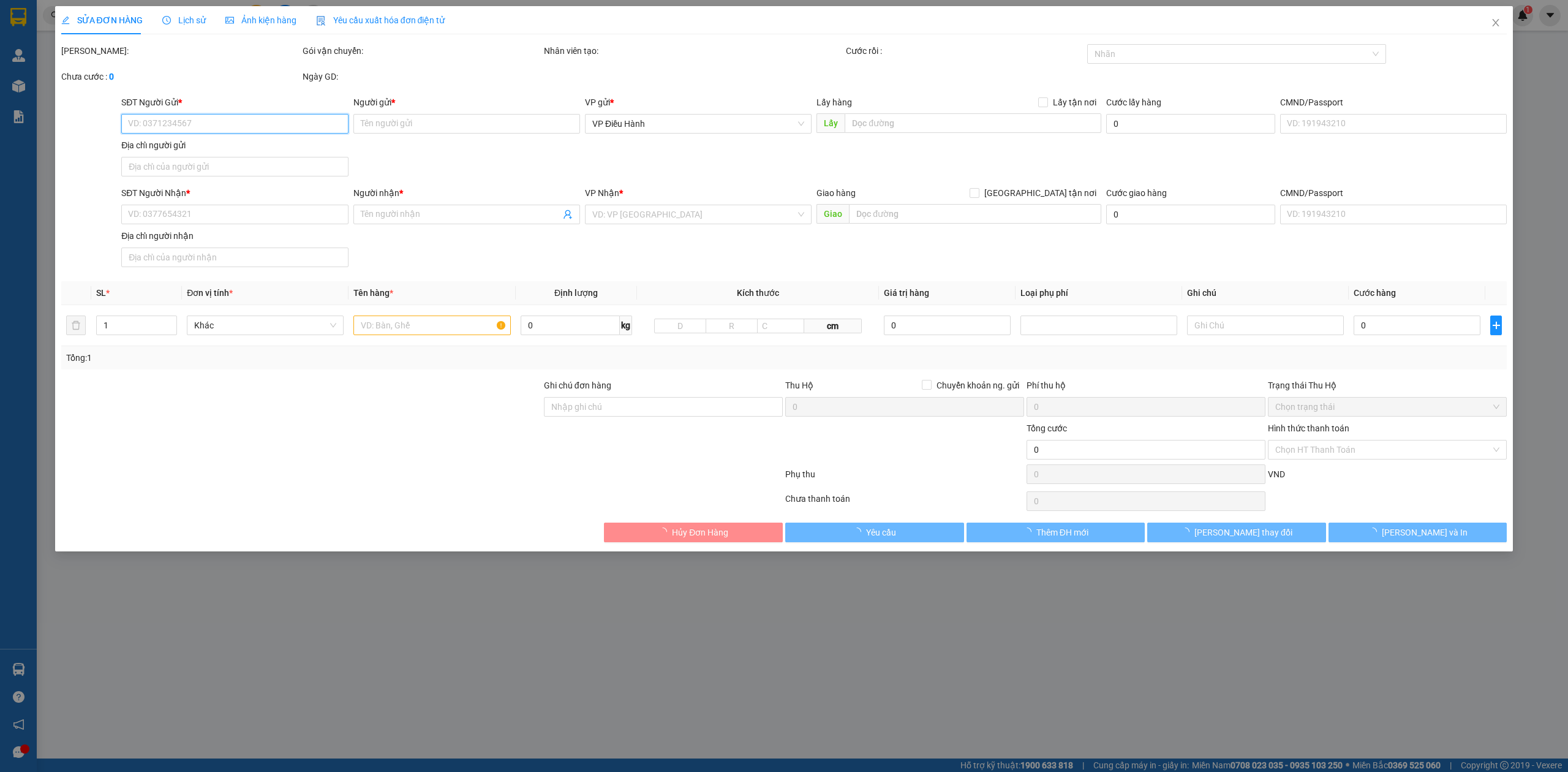
type input "0988299841"
type input "TIỀN CAO"
checkbox input "true"
type input "lấy hàng: [STREET_ADDRESS]"
type input "0382012865"
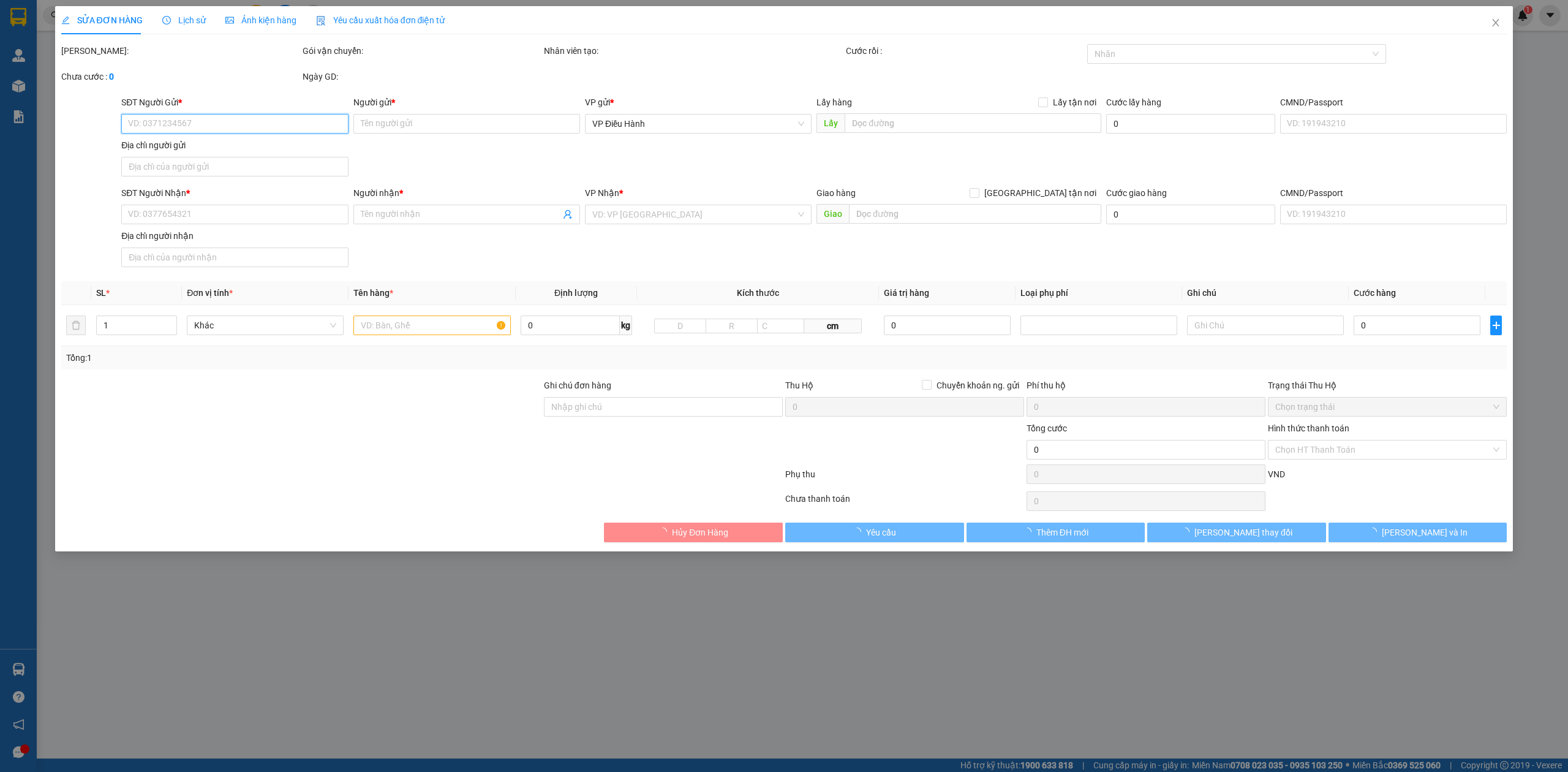
type input "TÚ"
checkbox input "true"
type input "Số 76 [PERSON_NAME] TDP Mai đình.P Đa Mai [GEOGRAPHIC_DATA]"
type input "450.000"
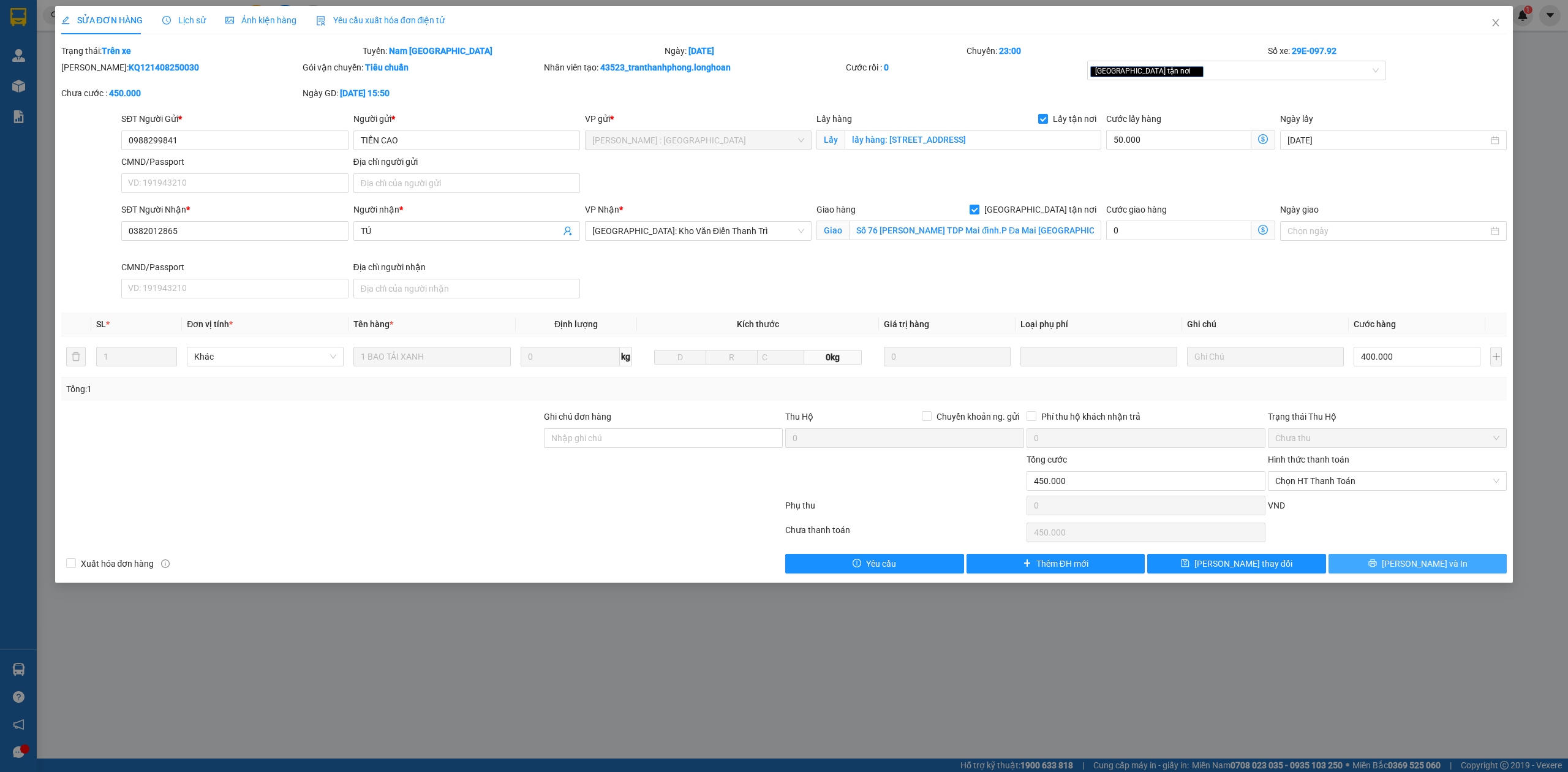
click at [1388, 562] on button "[PERSON_NAME] và In" at bounding box center [1417, 564] width 179 height 20
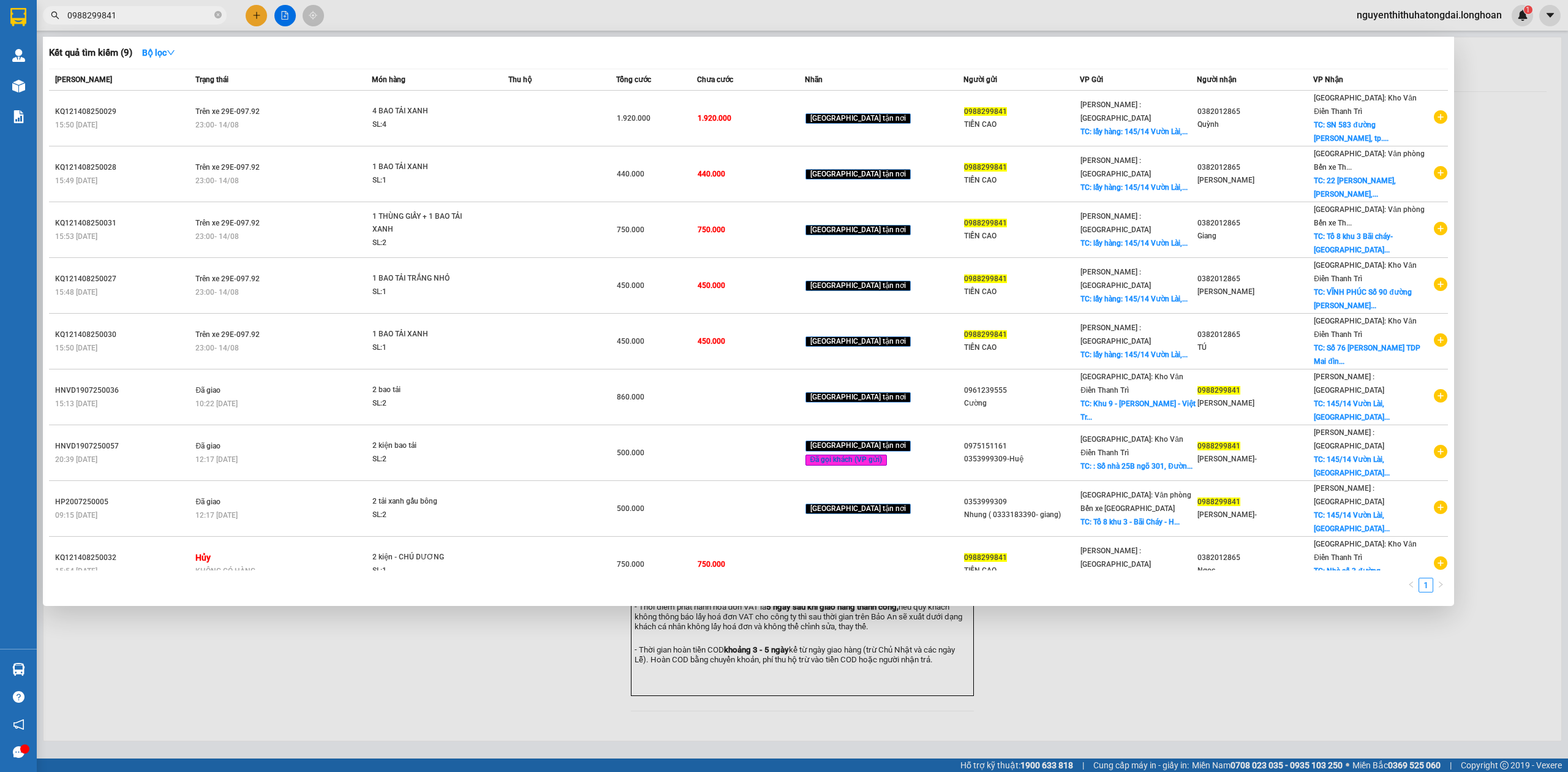
click at [117, 13] on input "0988299841" at bounding box center [140, 16] width 145 height 13
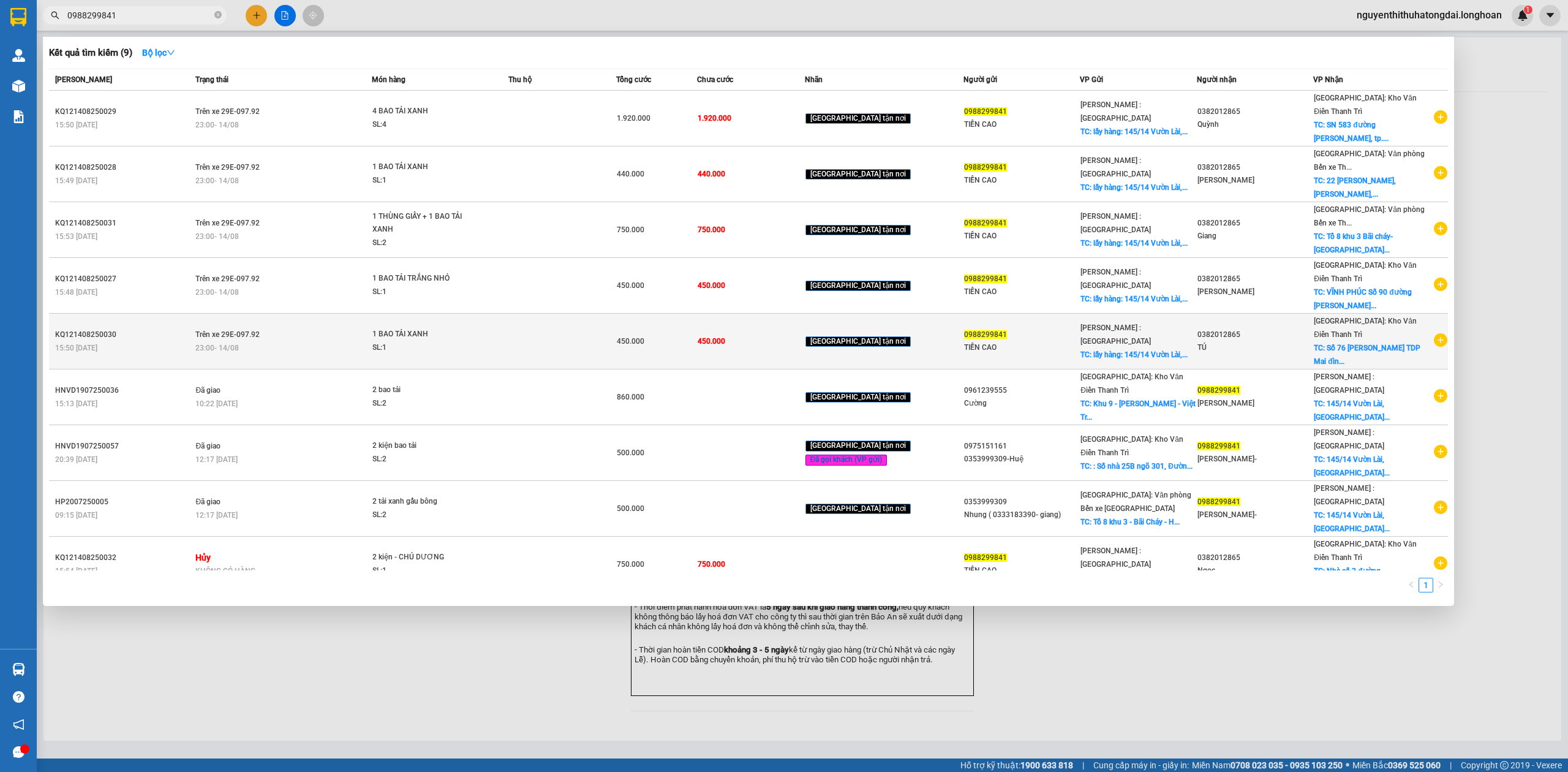
click at [372, 314] on td "Trên xe 29E-097.92 23:00 [DATE]" at bounding box center [281, 341] width 179 height 55
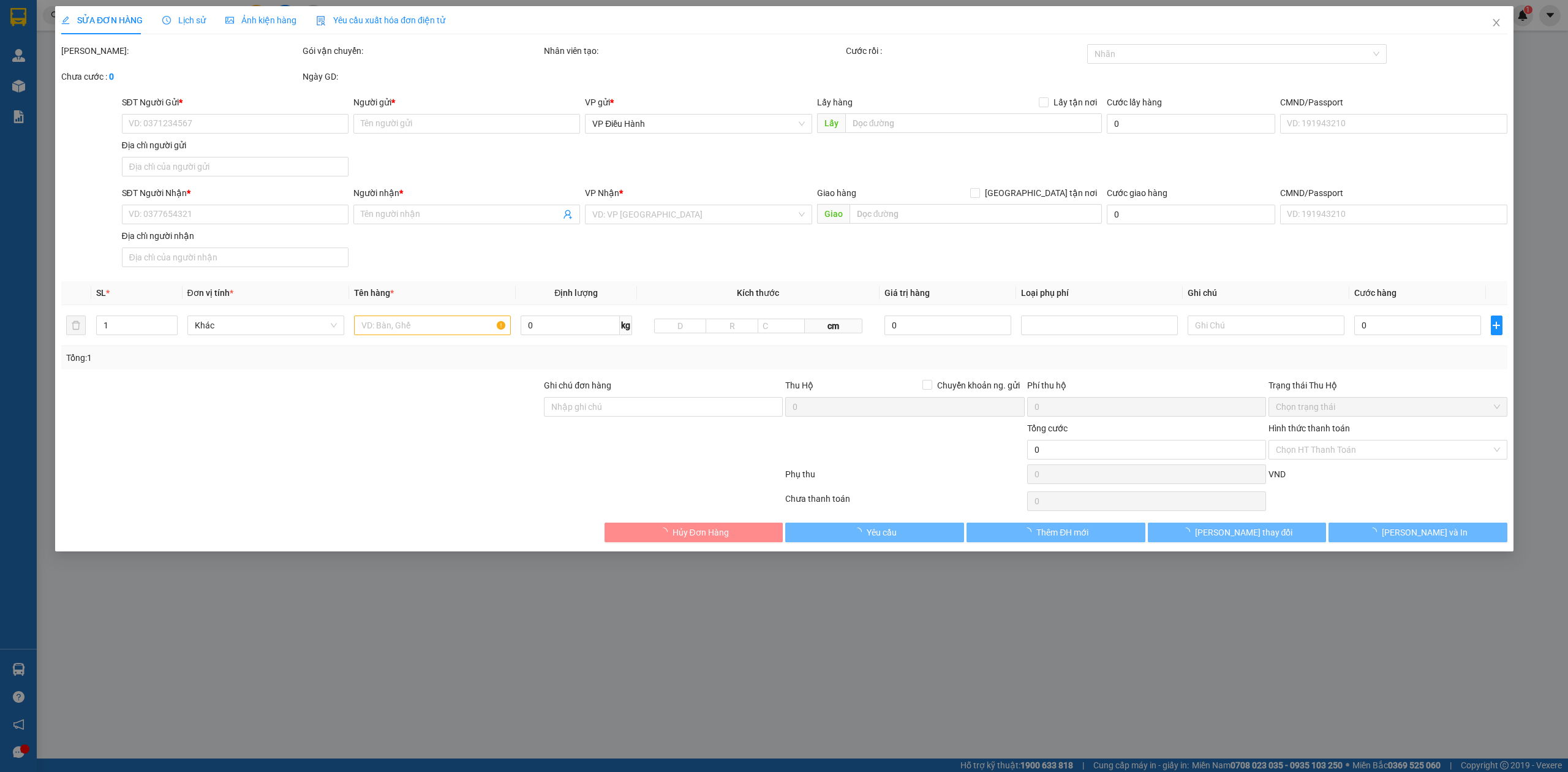
type input "0988299841"
type input "TIỀN CAO"
checkbox input "true"
type input "lấy hàng: [STREET_ADDRESS]"
type input "0382012865"
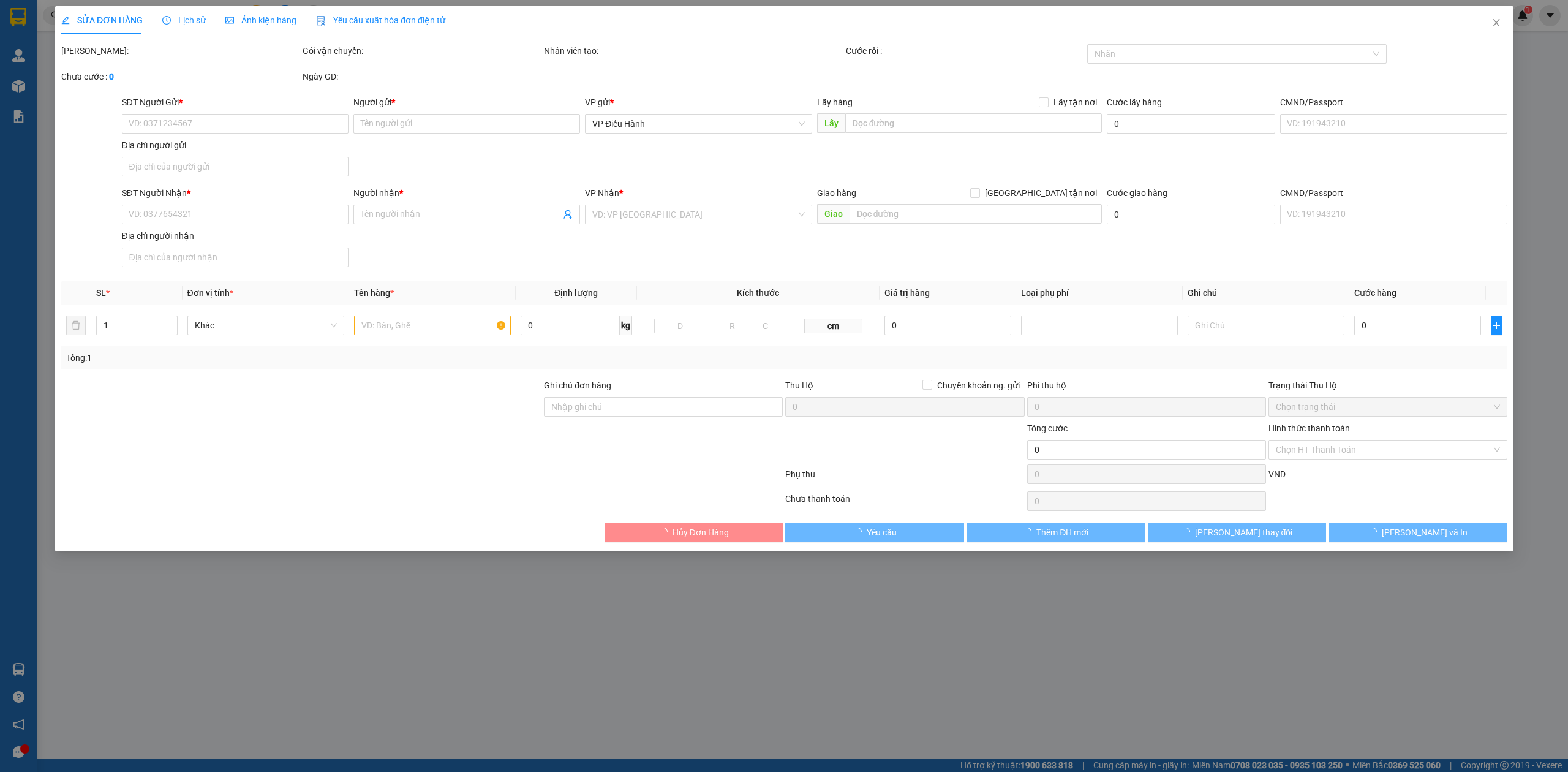
type input "TÚ"
checkbox input "true"
type input "Số 76 [PERSON_NAME] TDP Mai đình.P Đa Mai [GEOGRAPHIC_DATA]"
type input "450.000"
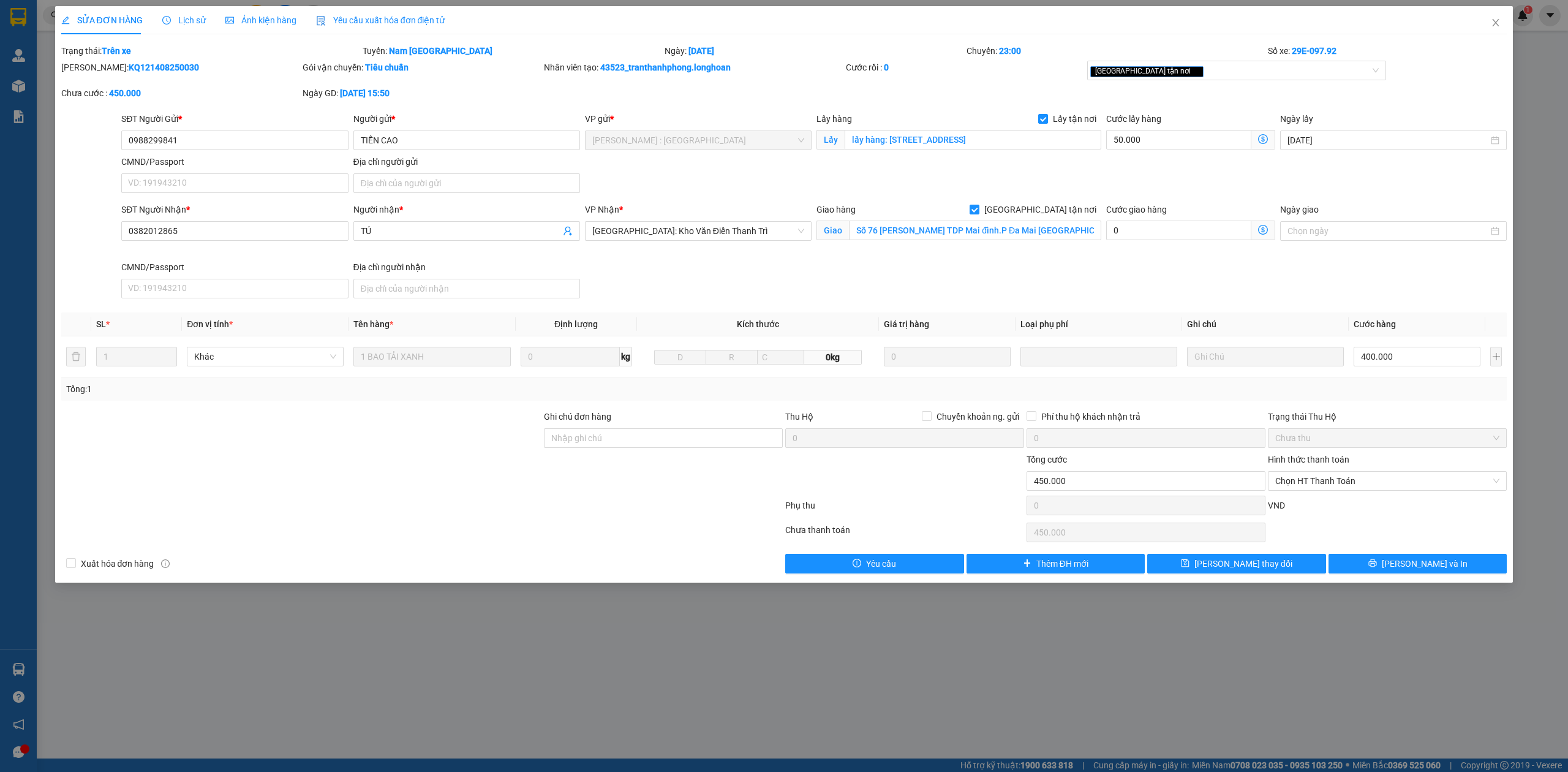
drag, startPoint x: 92, startPoint y: 65, endPoint x: 179, endPoint y: 65, distance: 87.0
click at [179, 65] on div "Mã ĐH: KQ121408250030" at bounding box center [180, 67] width 239 height 13
copy b "KQ121408250030"
drag, startPoint x: 1504, startPoint y: 18, endPoint x: 1434, endPoint y: 9, distance: 70.6
click at [1502, 18] on span "Close" at bounding box center [1496, 23] width 34 height 34
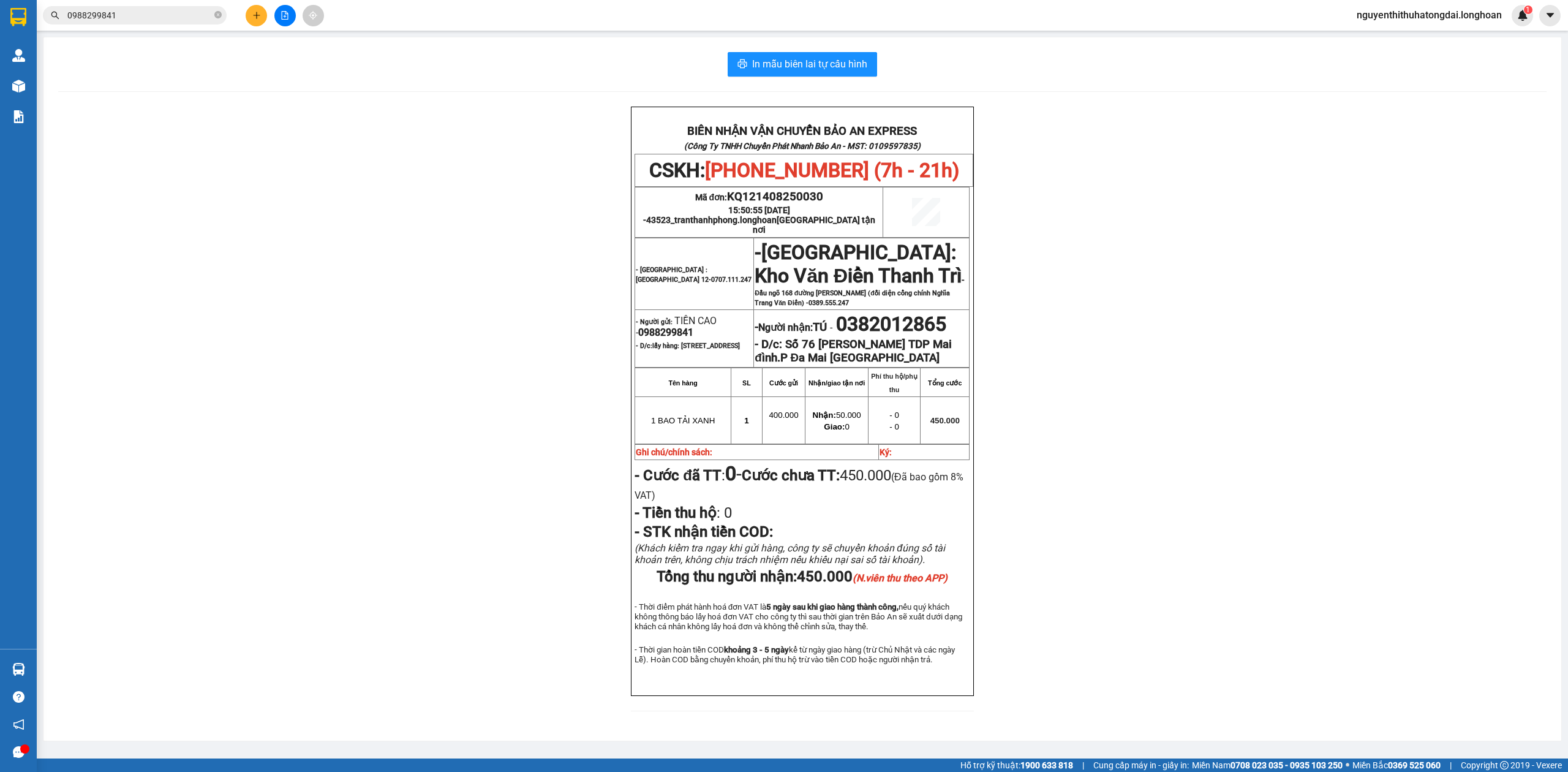
click at [174, 26] on div "Kết quả tìm kiếm ( 9 ) Bộ lọc Mã ĐH Trạng thái Món hàng Thu hộ Tổng cước Chưa c…" at bounding box center [784, 15] width 1568 height 30
click at [168, 17] on input "0988299841" at bounding box center [140, 16] width 145 height 13
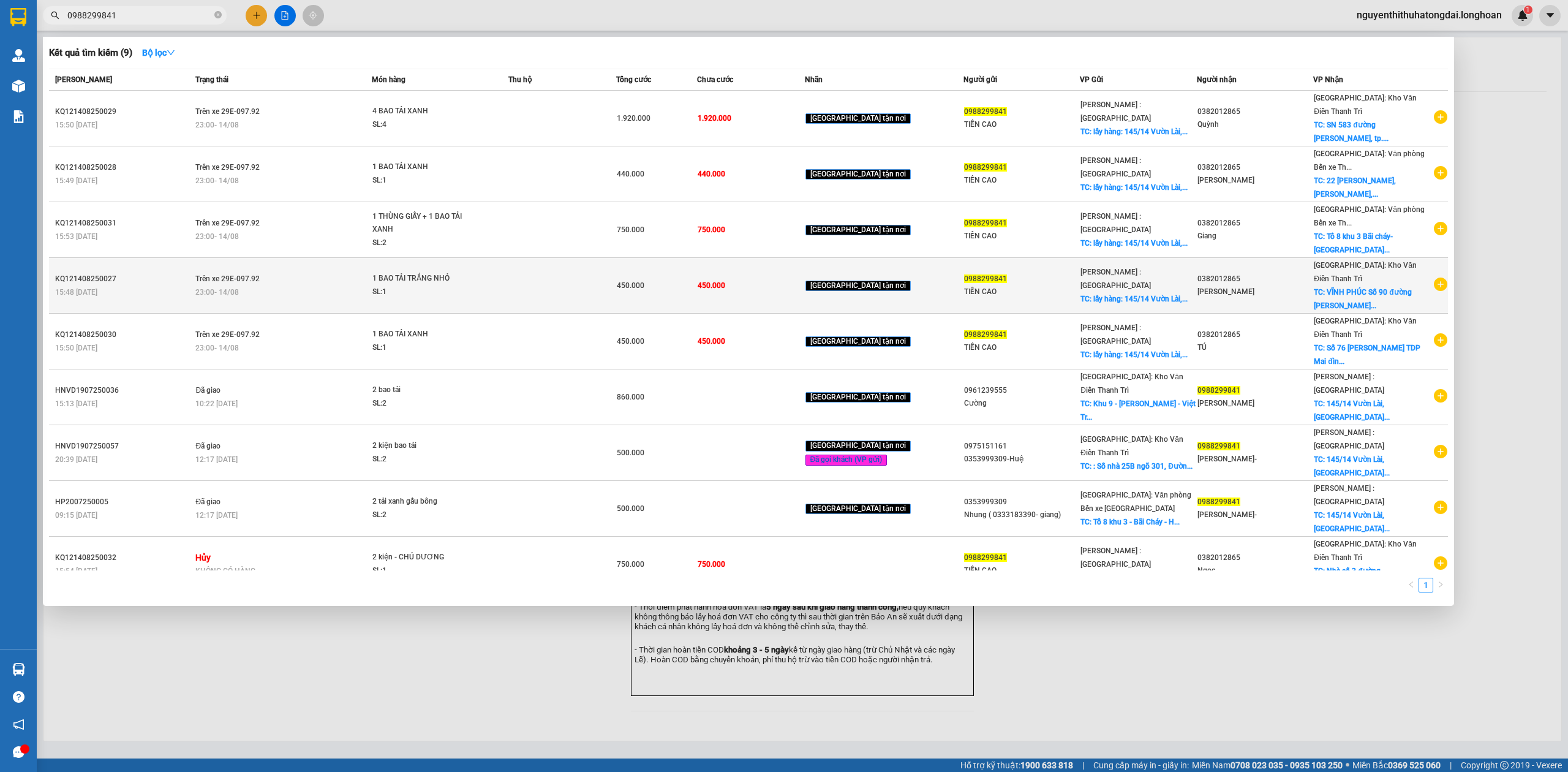
click at [428, 285] on div "SL: 1" at bounding box center [418, 292] width 92 height 13
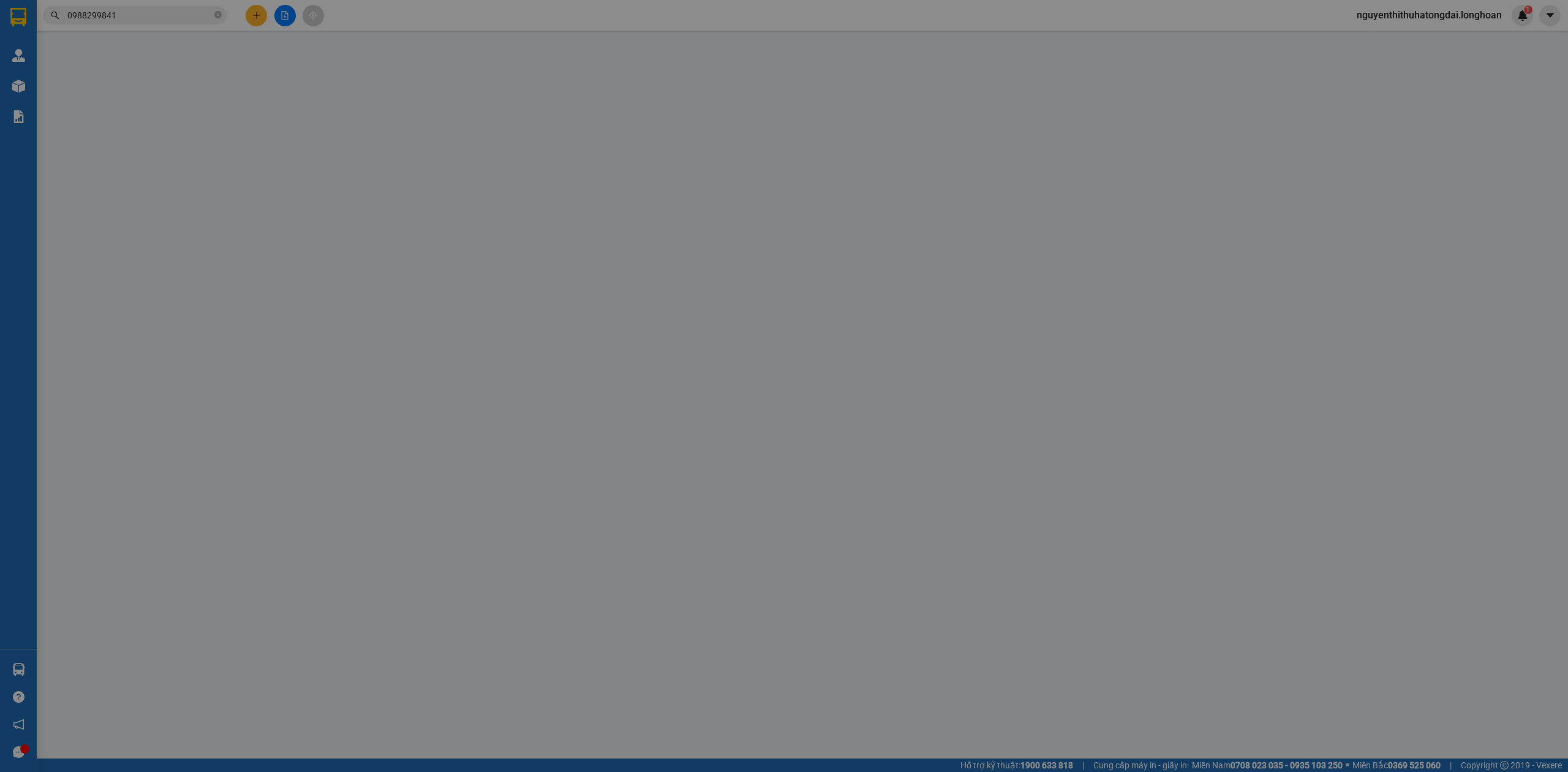
type input "0988299841"
type input "TIỀN CAO"
checkbox input "true"
type input "lấy hàng: [STREET_ADDRESS]"
type input "0382012865"
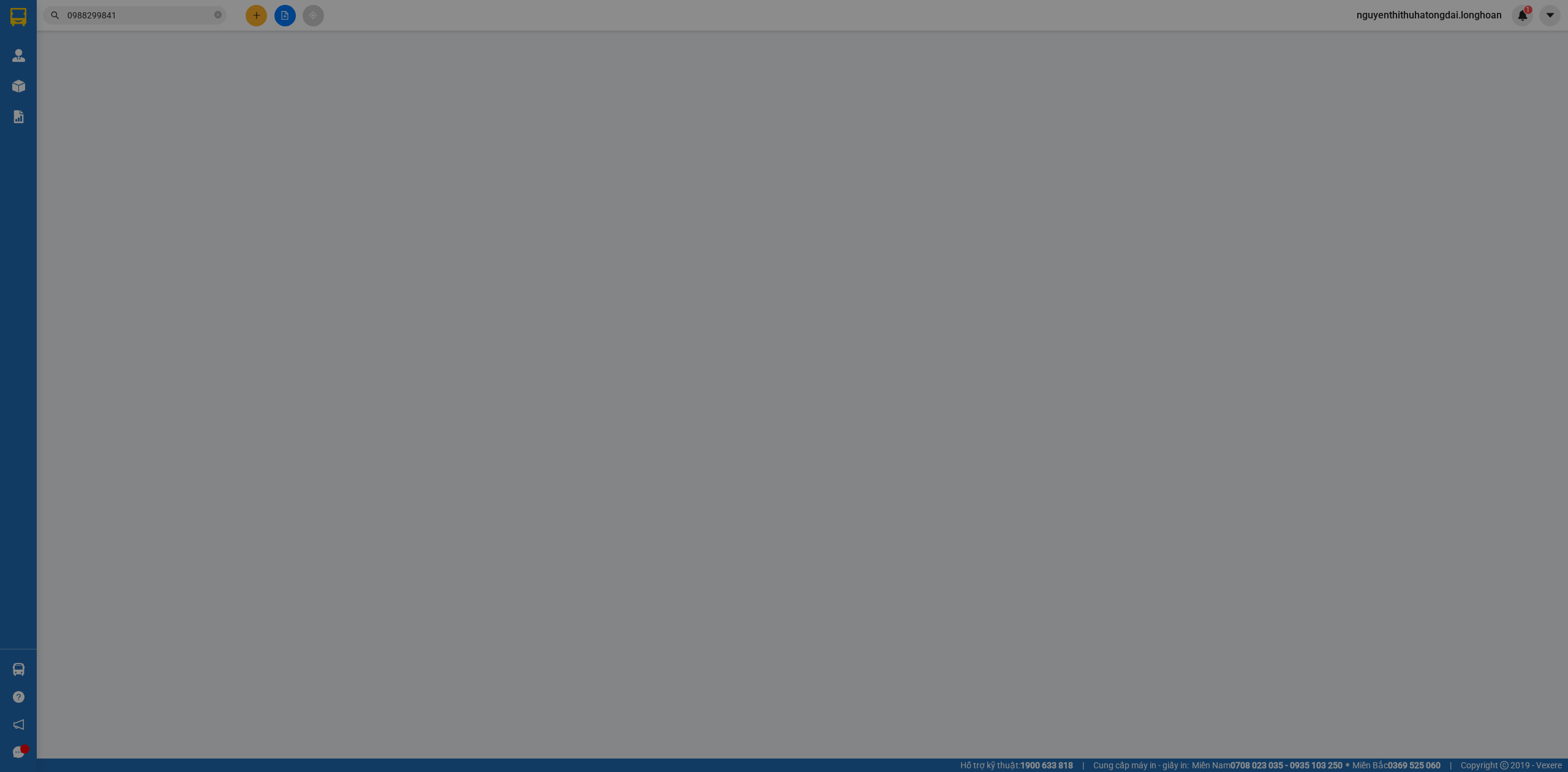
type input "[PERSON_NAME]"
checkbox input "true"
type input "VĨNH PHÚC Số 90 đường [PERSON_NAME] Phường Ngô QuyềnTP [GEOGRAPHIC_DATA] Tỉnh […"
type input "450.000"
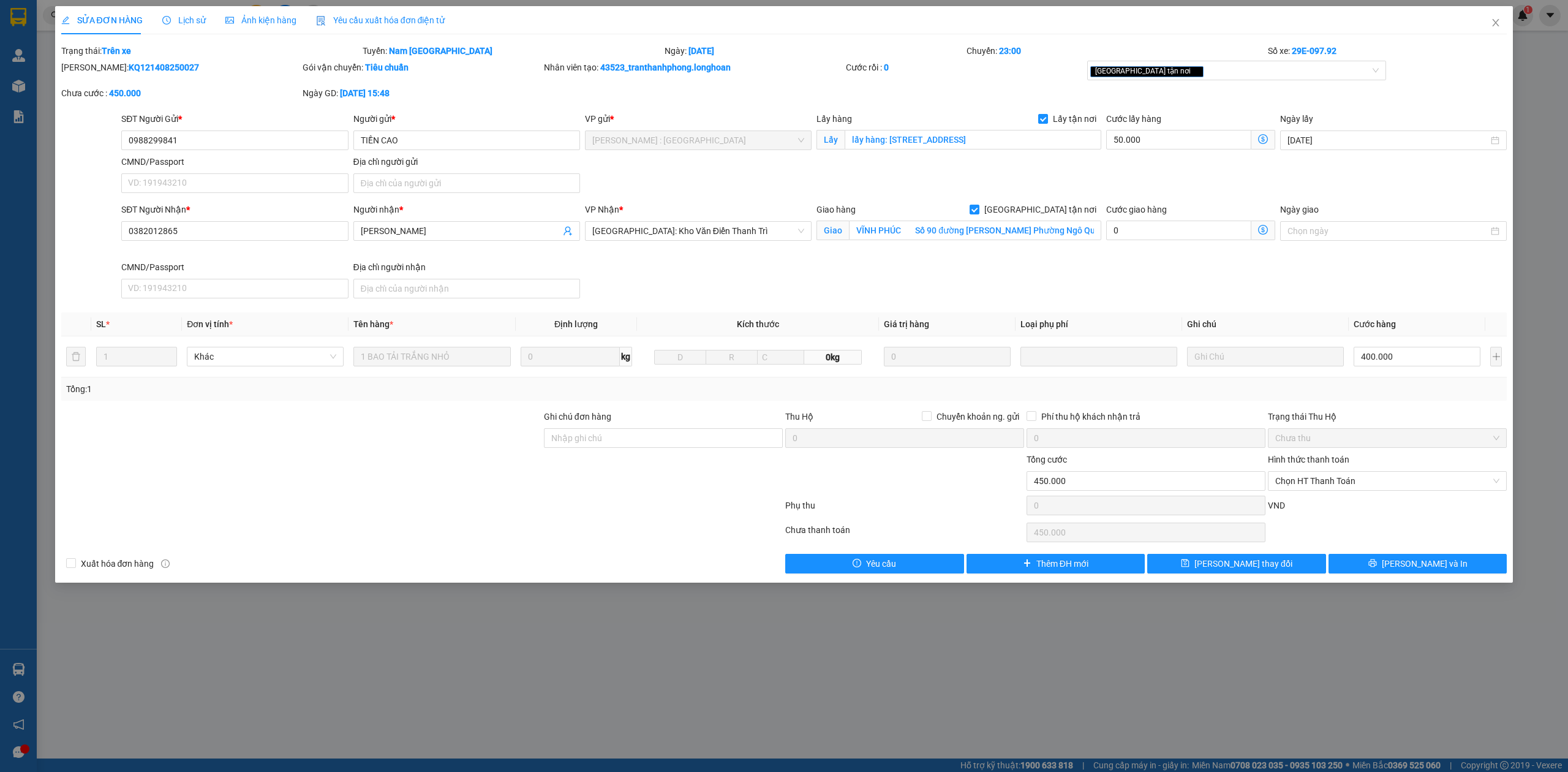
click at [188, 20] on span "Lịch sử" at bounding box center [184, 20] width 44 height 10
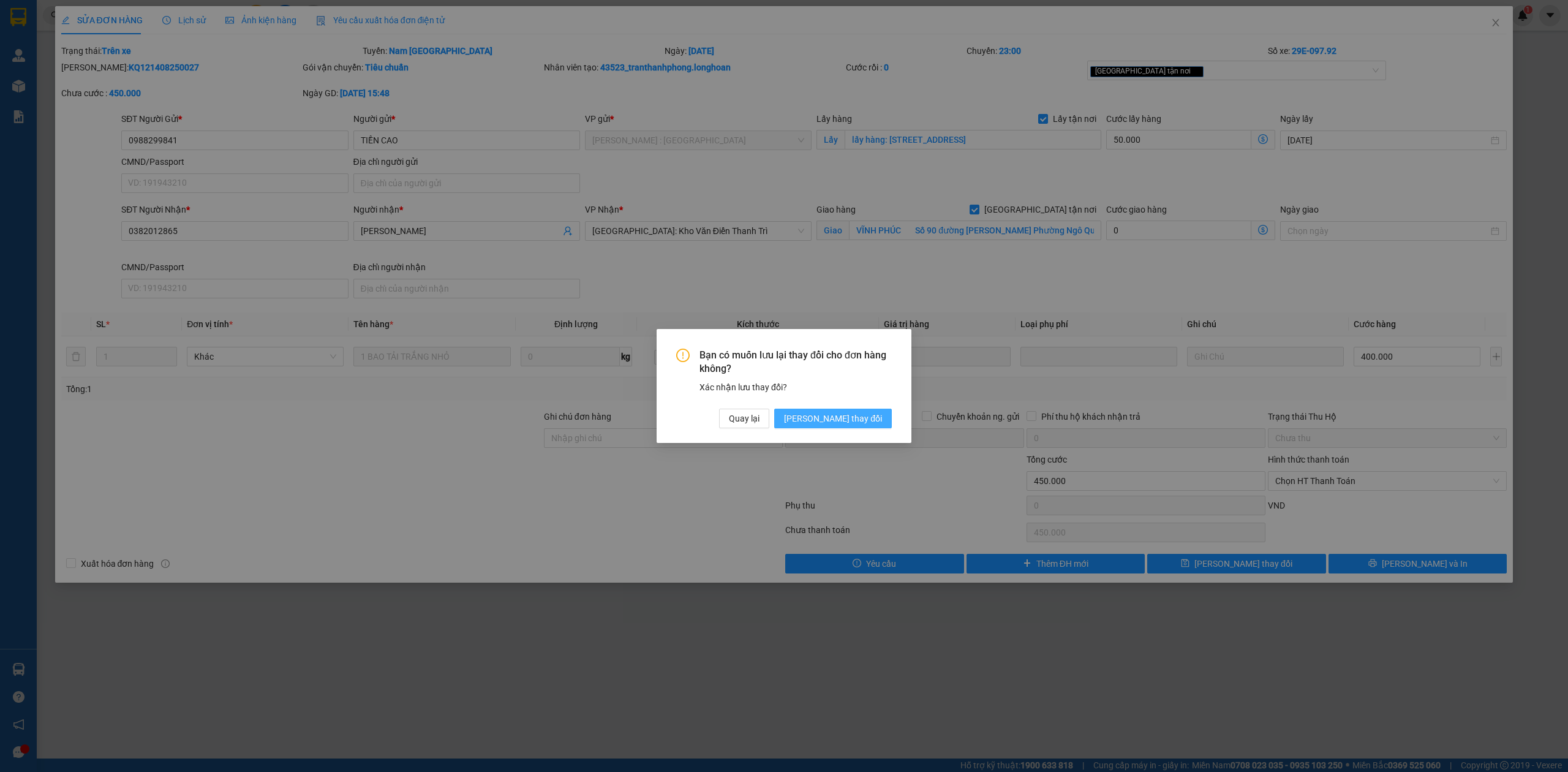
click at [866, 417] on span "[PERSON_NAME] thay đổi" at bounding box center [832, 418] width 98 height 13
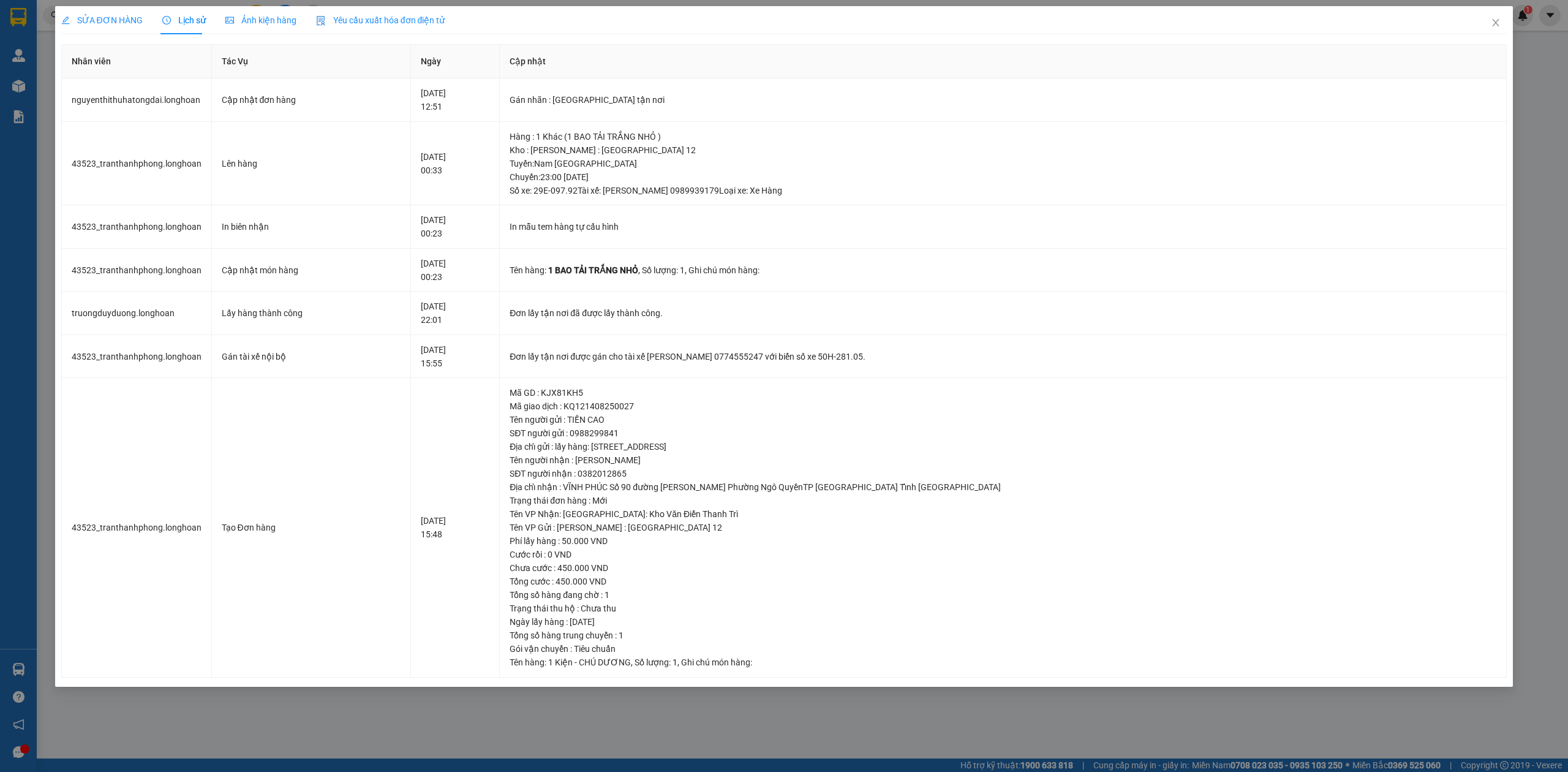
drag, startPoint x: 89, startPoint y: 21, endPoint x: 76, endPoint y: 28, distance: 14.8
click at [76, 28] on div "SỬA ĐƠN HÀNG" at bounding box center [102, 20] width 81 height 28
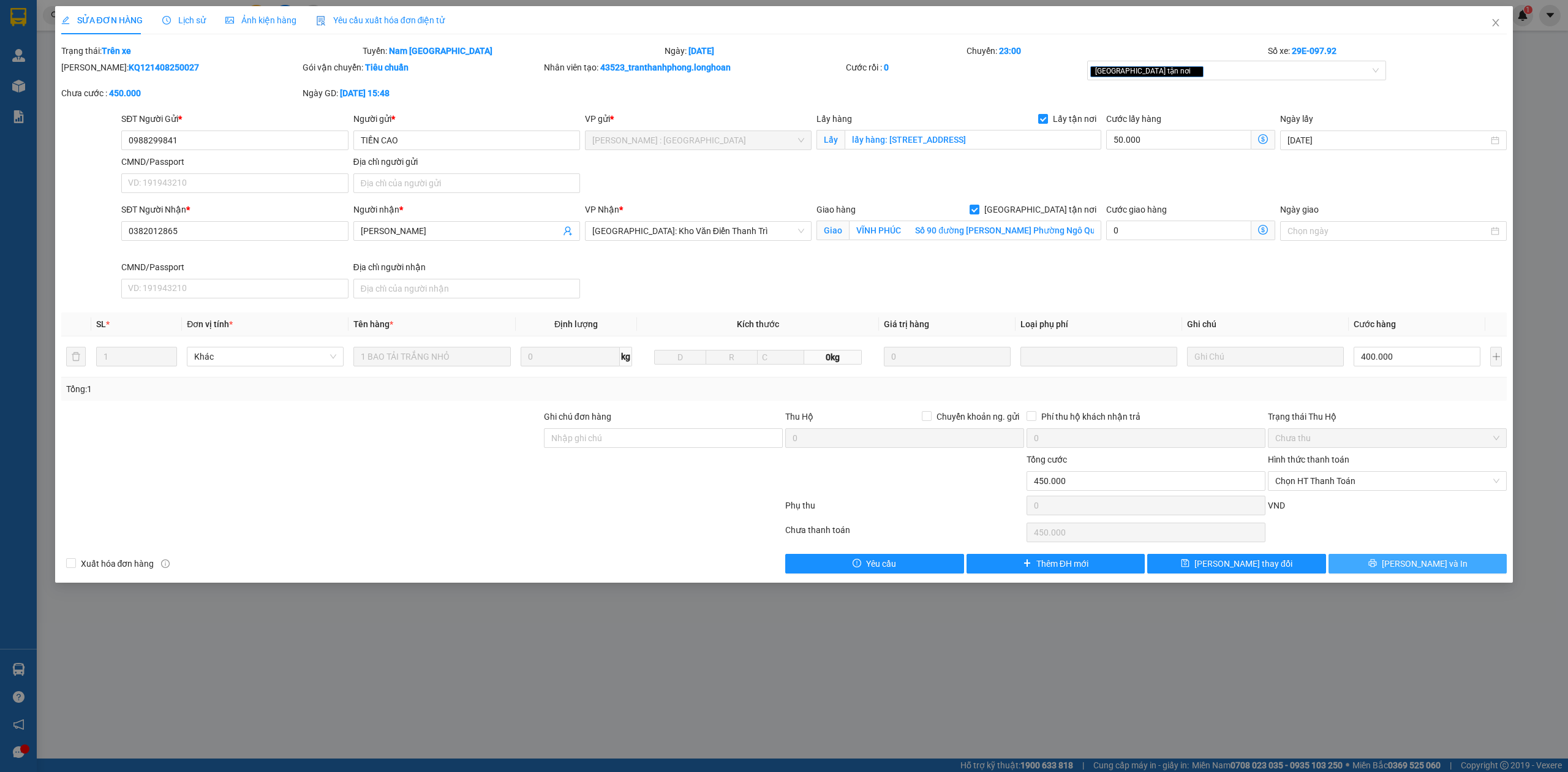
click at [1370, 564] on button "[PERSON_NAME] và In" at bounding box center [1417, 564] width 179 height 20
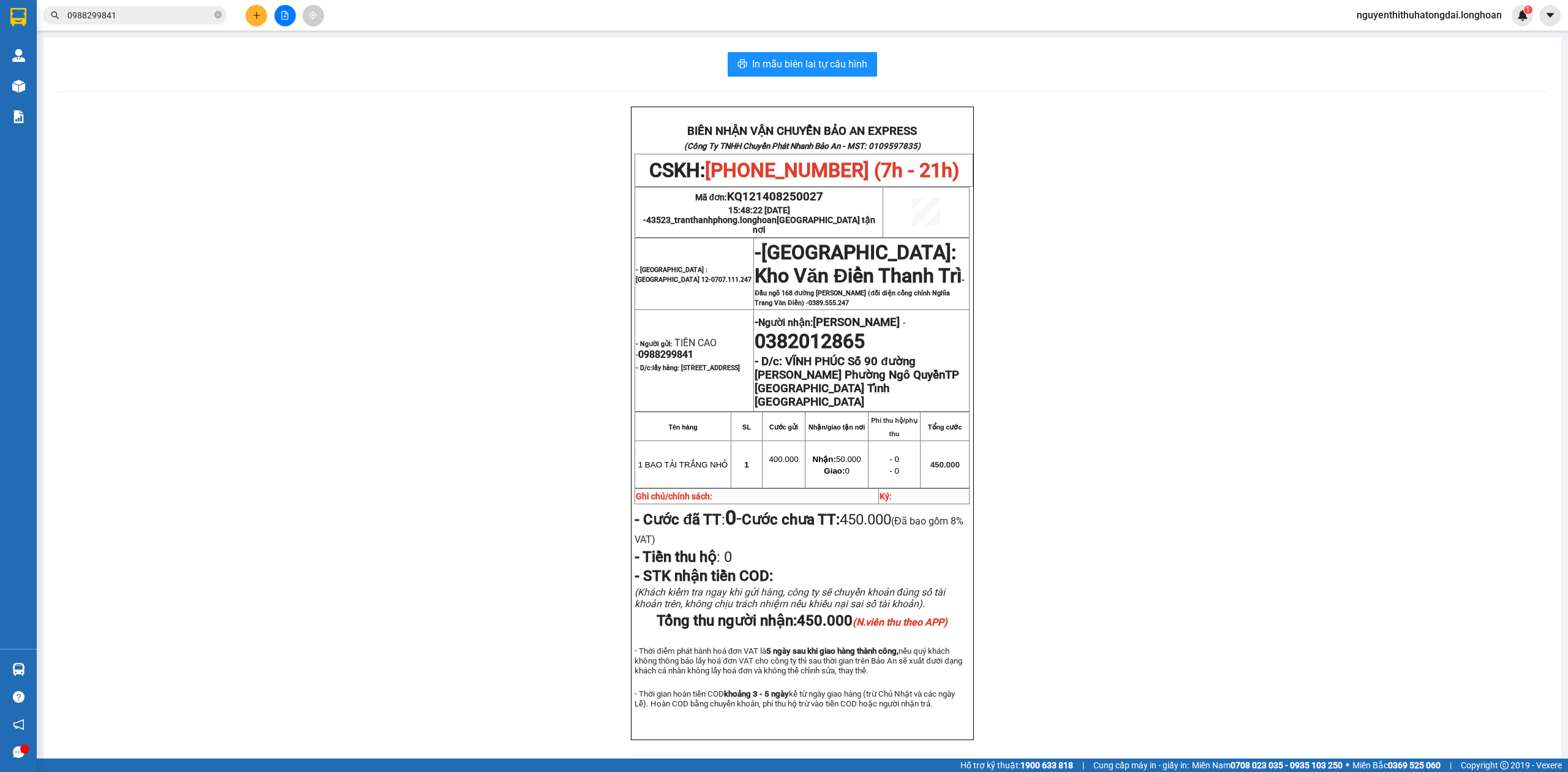
click at [141, 11] on input "0988299841" at bounding box center [140, 16] width 145 height 13
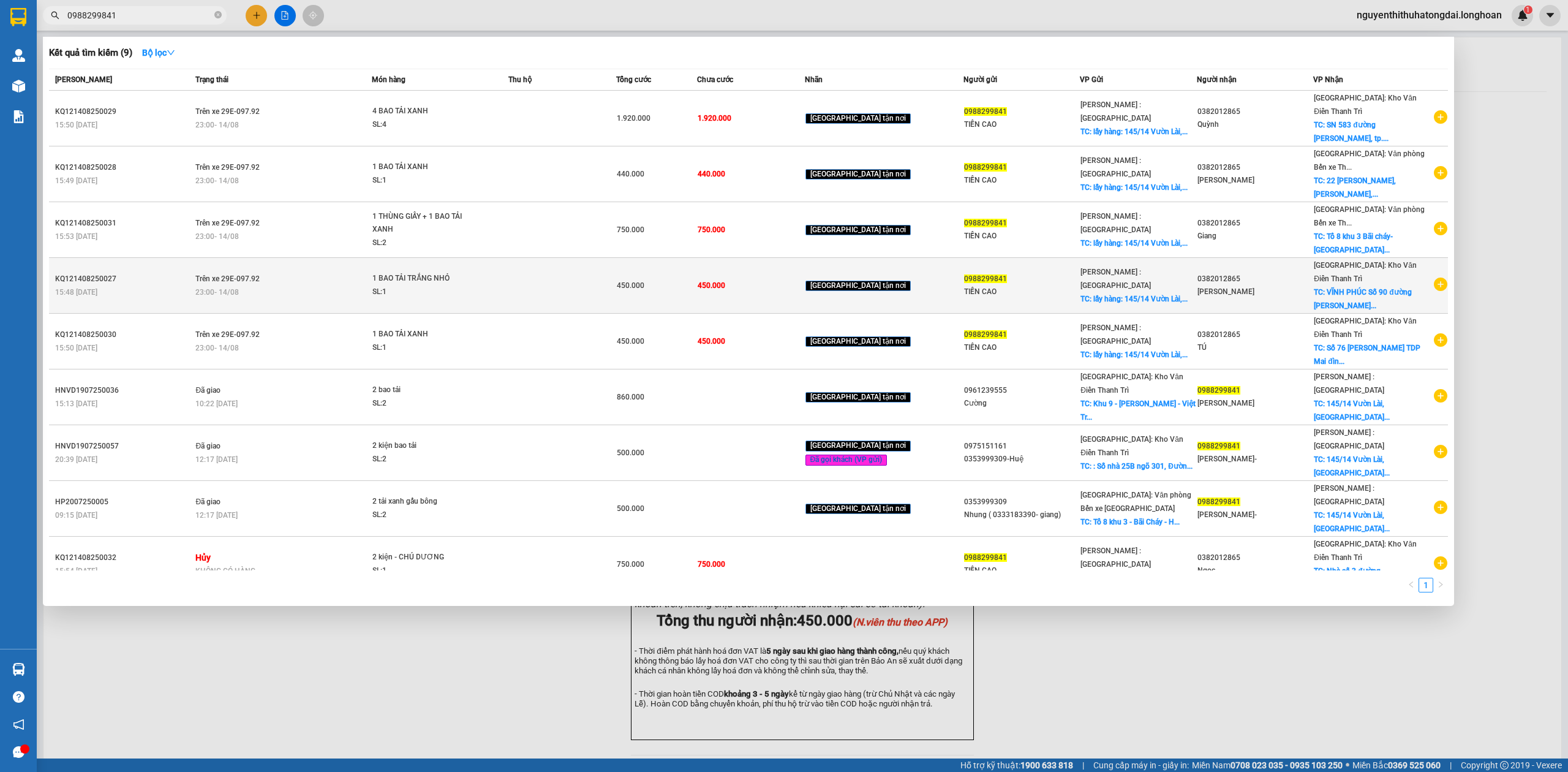
click at [696, 279] on div "450.000" at bounding box center [657, 285] width 80 height 13
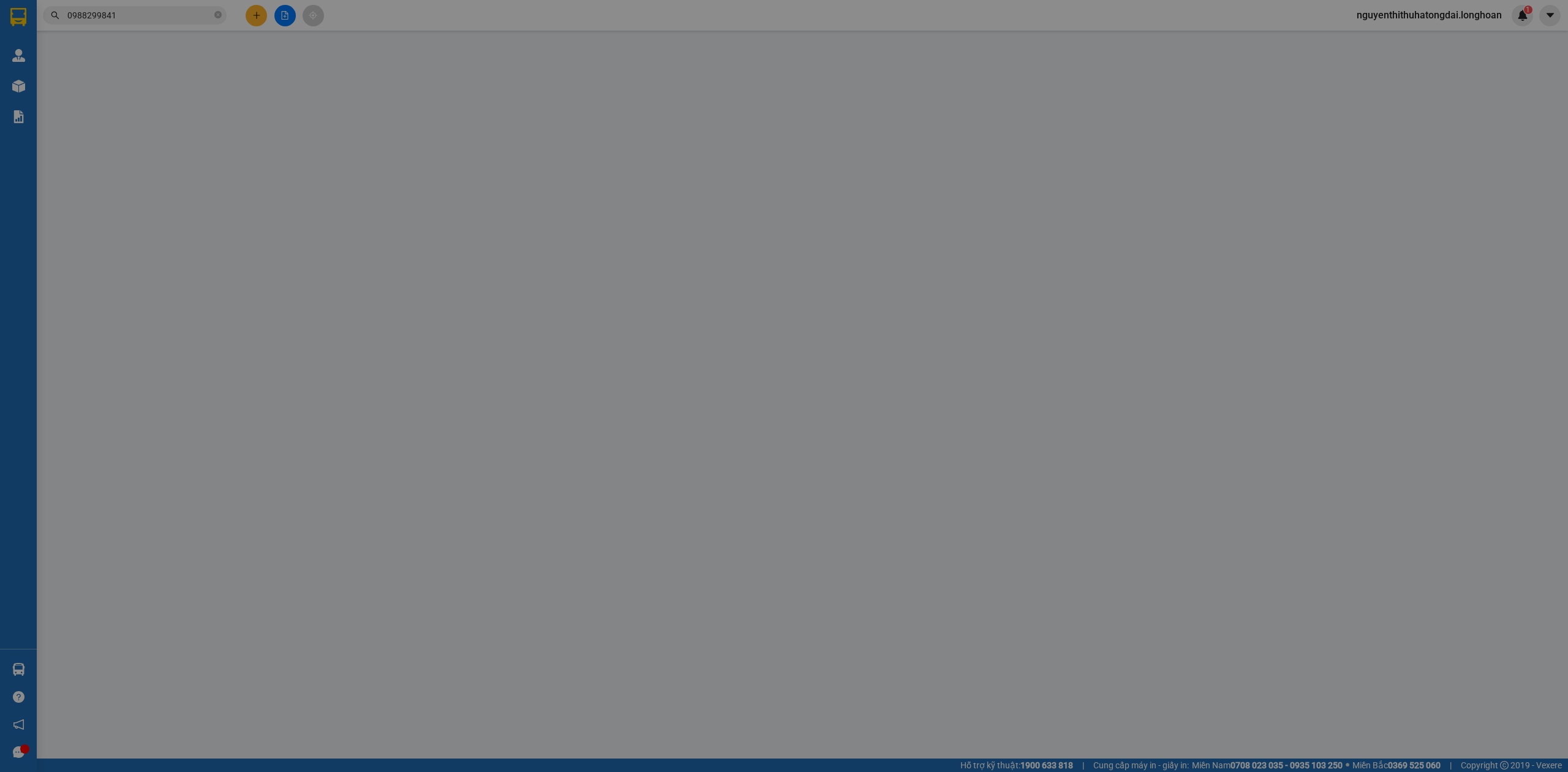
type input "0988299841"
type input "TIỀN CAO"
checkbox input "true"
type input "lấy hàng: [STREET_ADDRESS]"
type input "0382012865"
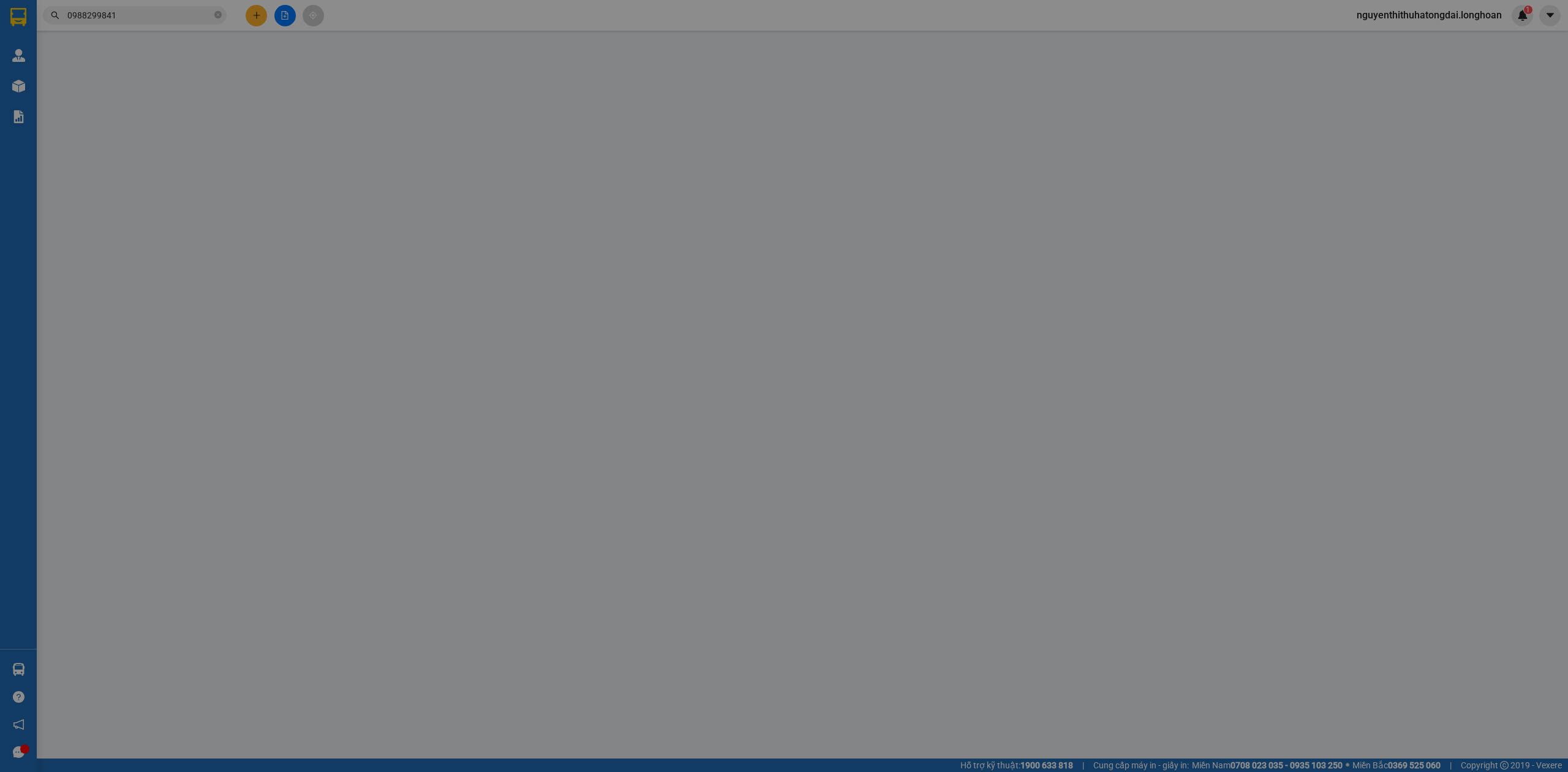
type input "[PERSON_NAME]"
checkbox input "true"
type input "VĨNH PHÚC Số 90 đường [PERSON_NAME] Phường Ngô QuyềnTP [GEOGRAPHIC_DATA] Tỉnh […"
type input "450.000"
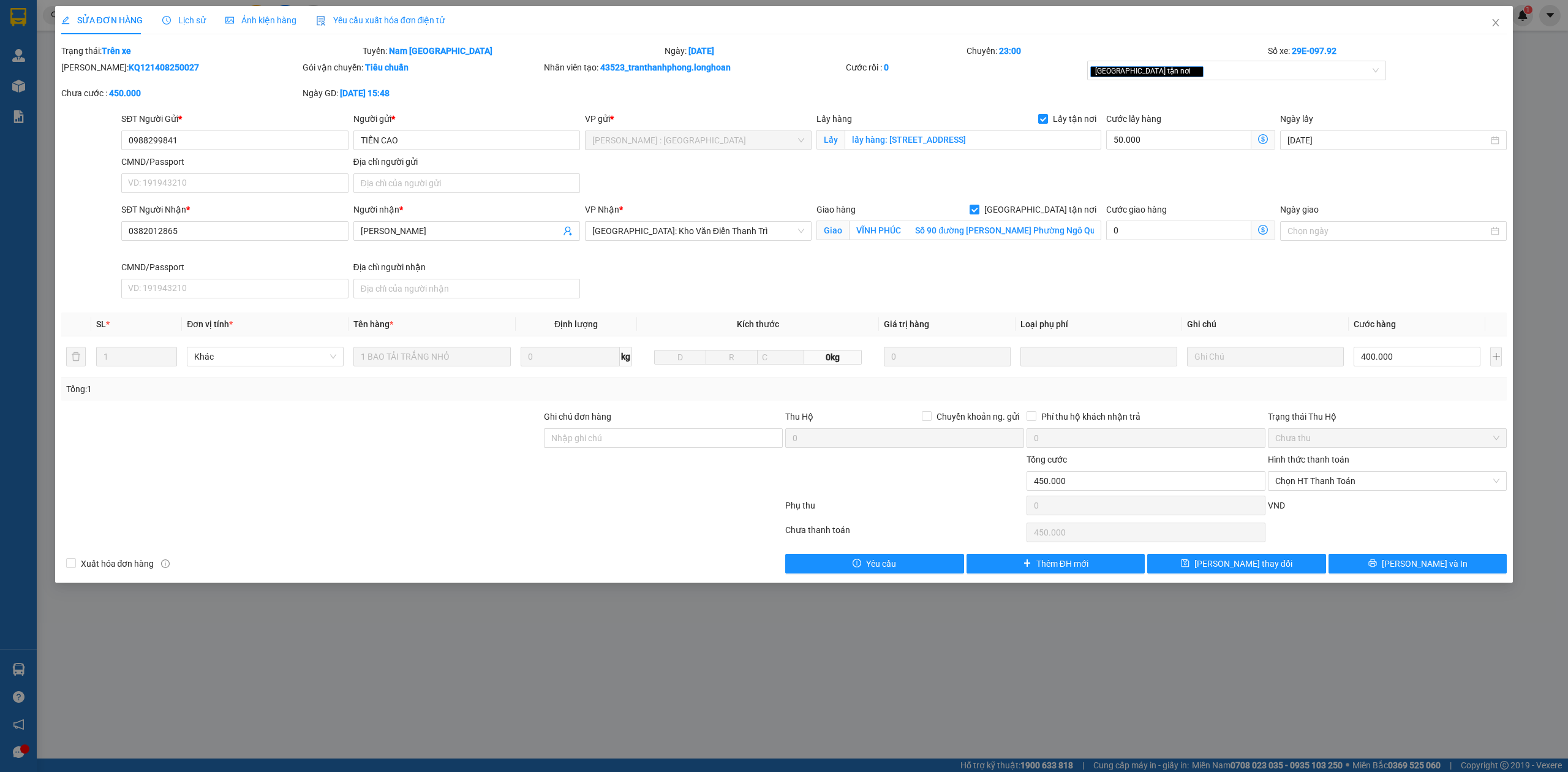
drag, startPoint x: 94, startPoint y: 67, endPoint x: 165, endPoint y: 72, distance: 71.2
click at [165, 72] on div "[PERSON_NAME]: KQ121408250027" at bounding box center [180, 67] width 239 height 13
copy b "KQ121408250027"
click at [1483, 30] on span "Close" at bounding box center [1496, 23] width 34 height 34
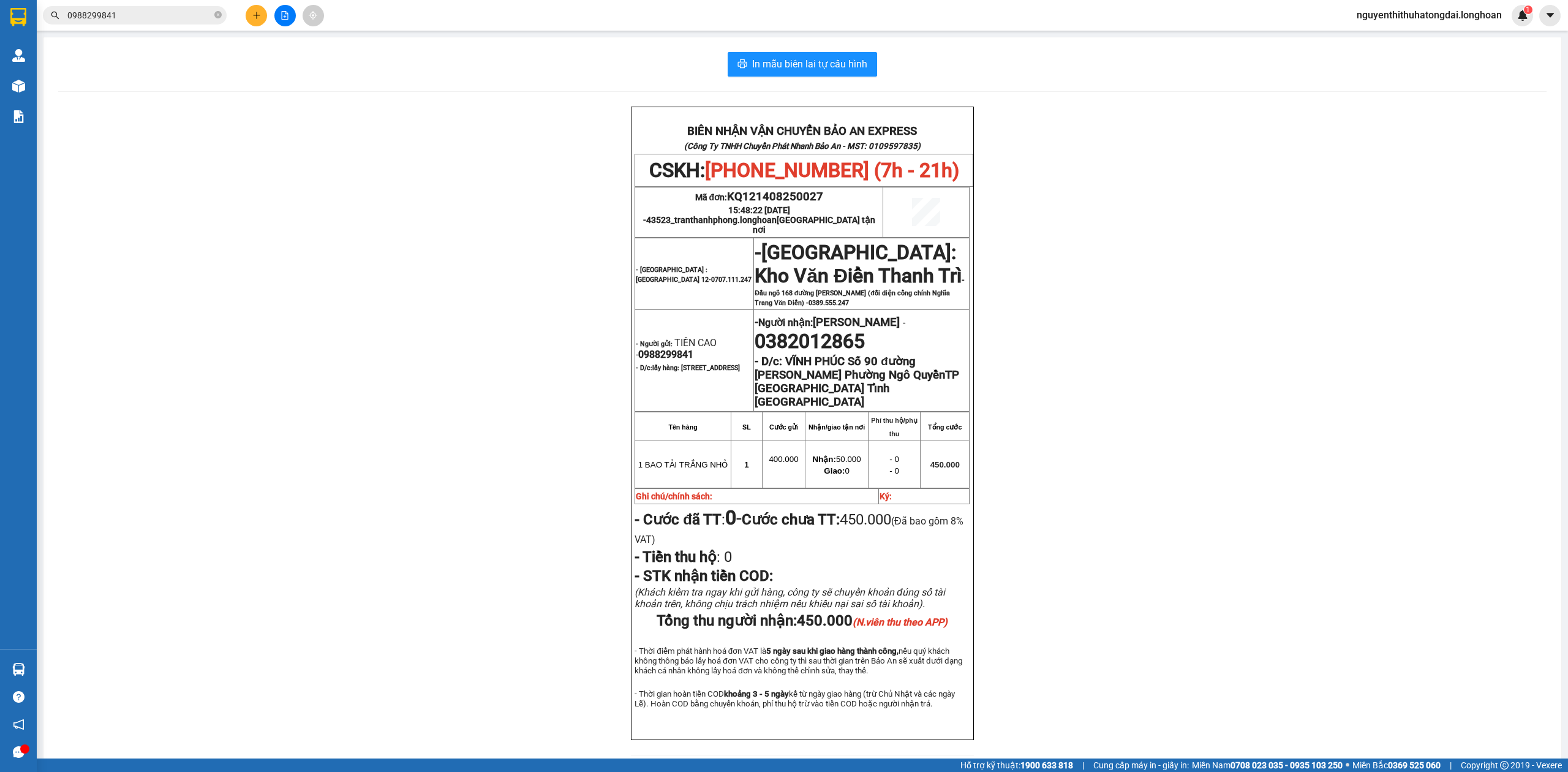
drag, startPoint x: 182, startPoint y: 5, endPoint x: 177, endPoint y: 9, distance: 6.4
click at [181, 6] on span "0988299841" at bounding box center [134, 15] width 184 height 18
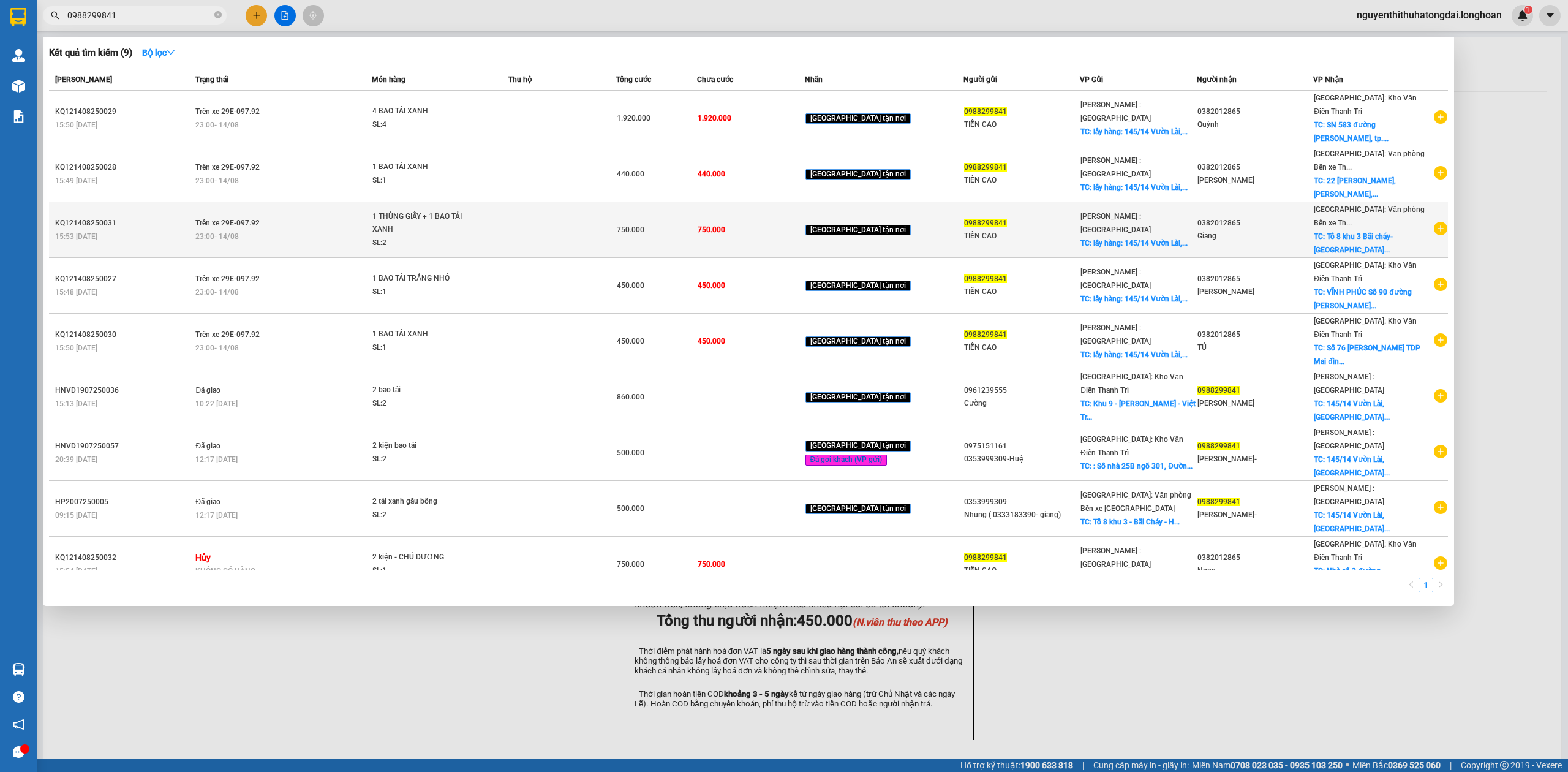
click at [348, 230] on div "23:00 [DATE]" at bounding box center [283, 236] width 176 height 13
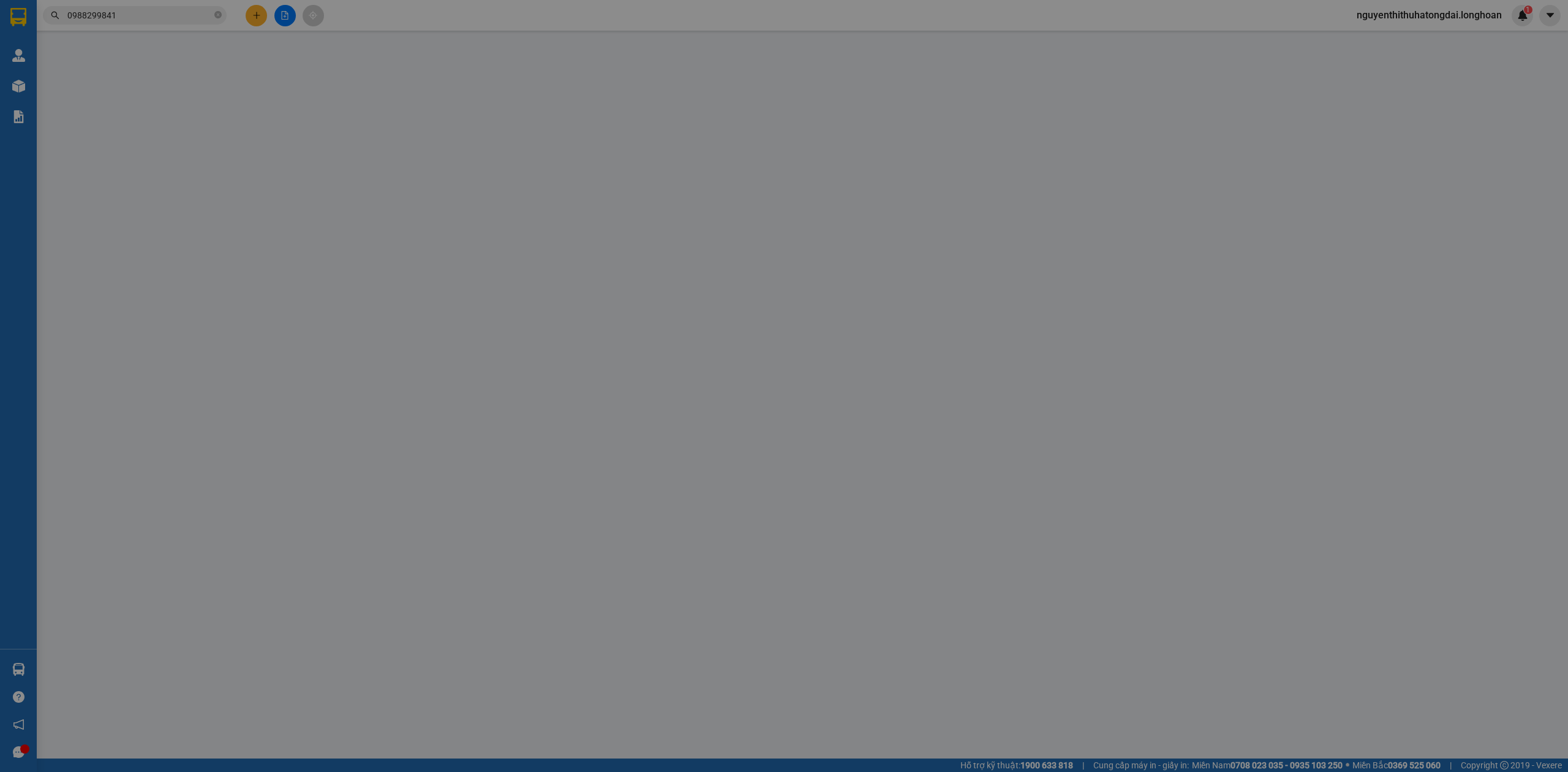
type input "0988299841"
type input "TIỀN CAO"
checkbox input "true"
type input "lấy hàng: [STREET_ADDRESS]"
type input "0382012865"
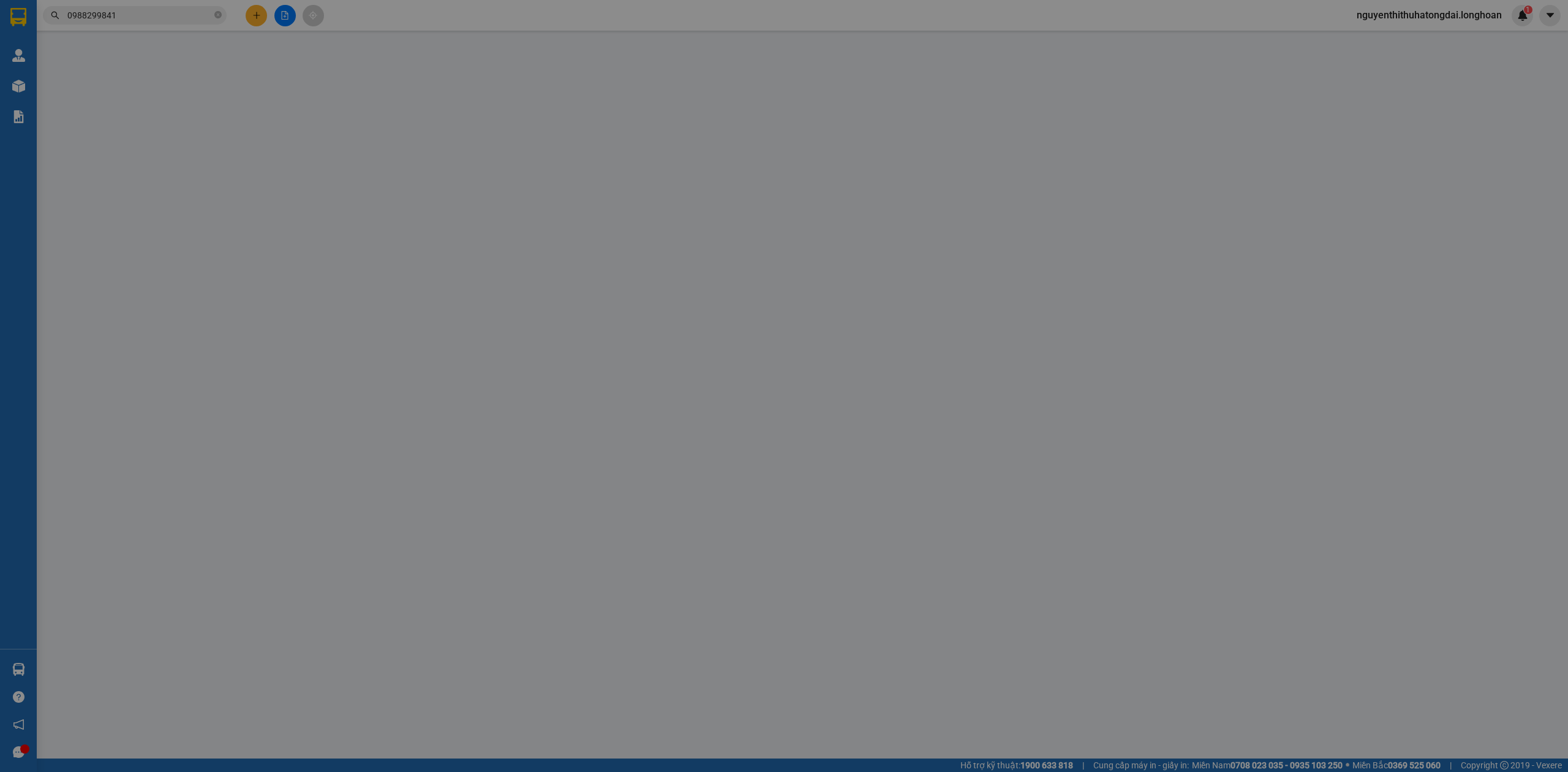
type input "Giang"
checkbox input "true"
type input "Tổ 8 khu 3 Bãi cháy- [GEOGRAPHIC_DATA]"
type input "750.000"
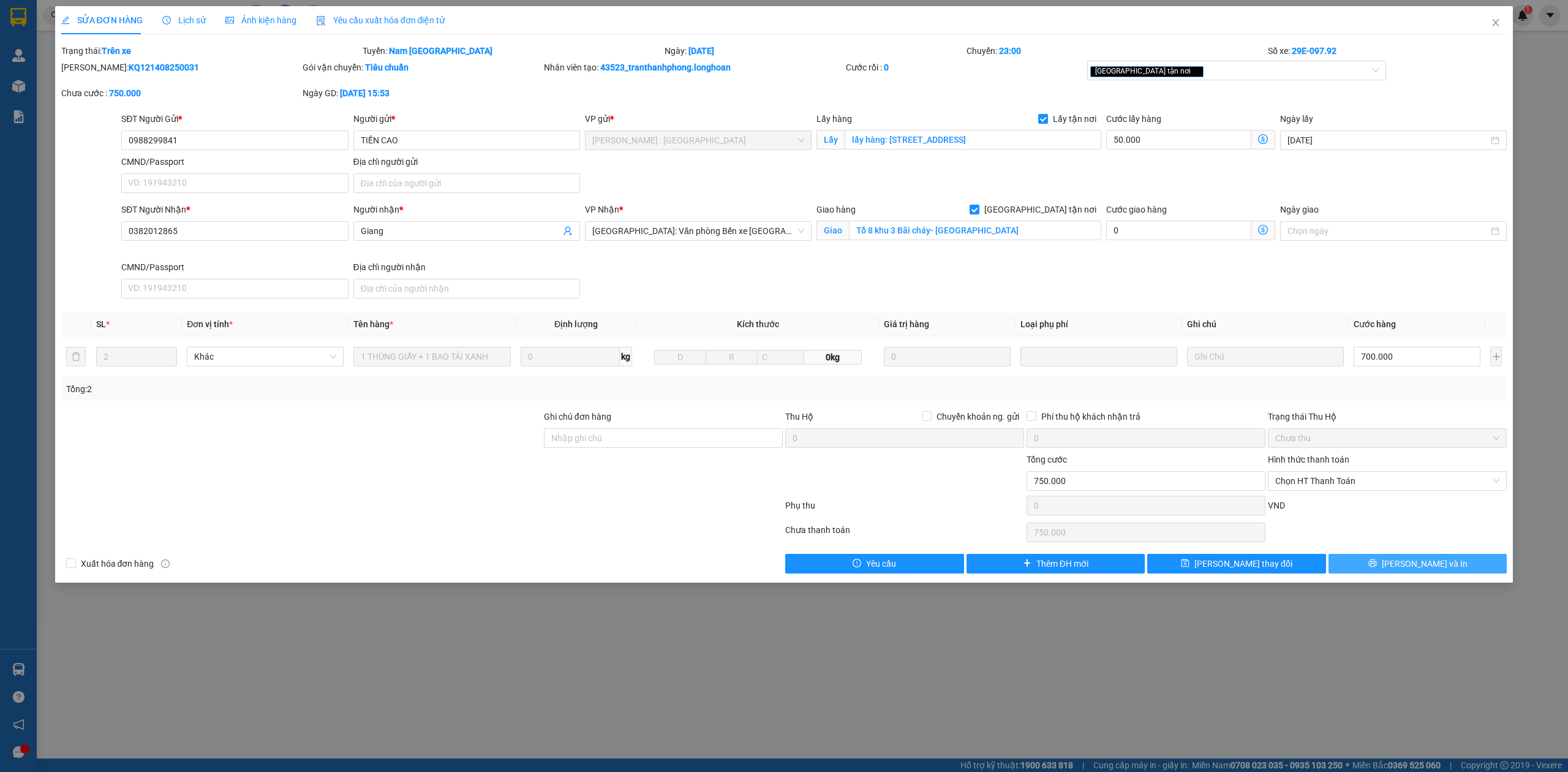
click at [1424, 564] on span "[PERSON_NAME] và In" at bounding box center [1425, 564] width 86 height 13
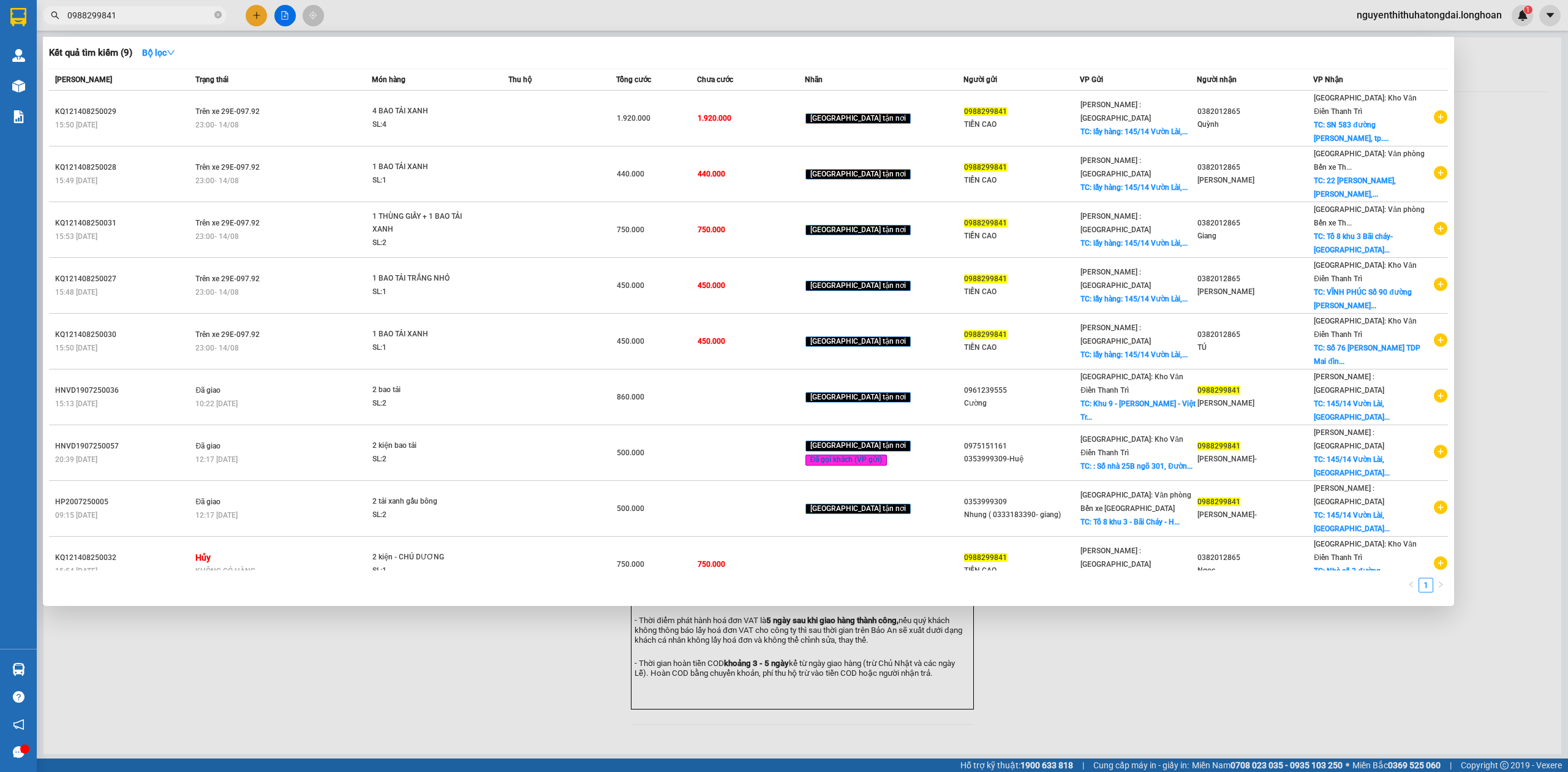
click at [154, 10] on input "0988299841" at bounding box center [140, 16] width 145 height 13
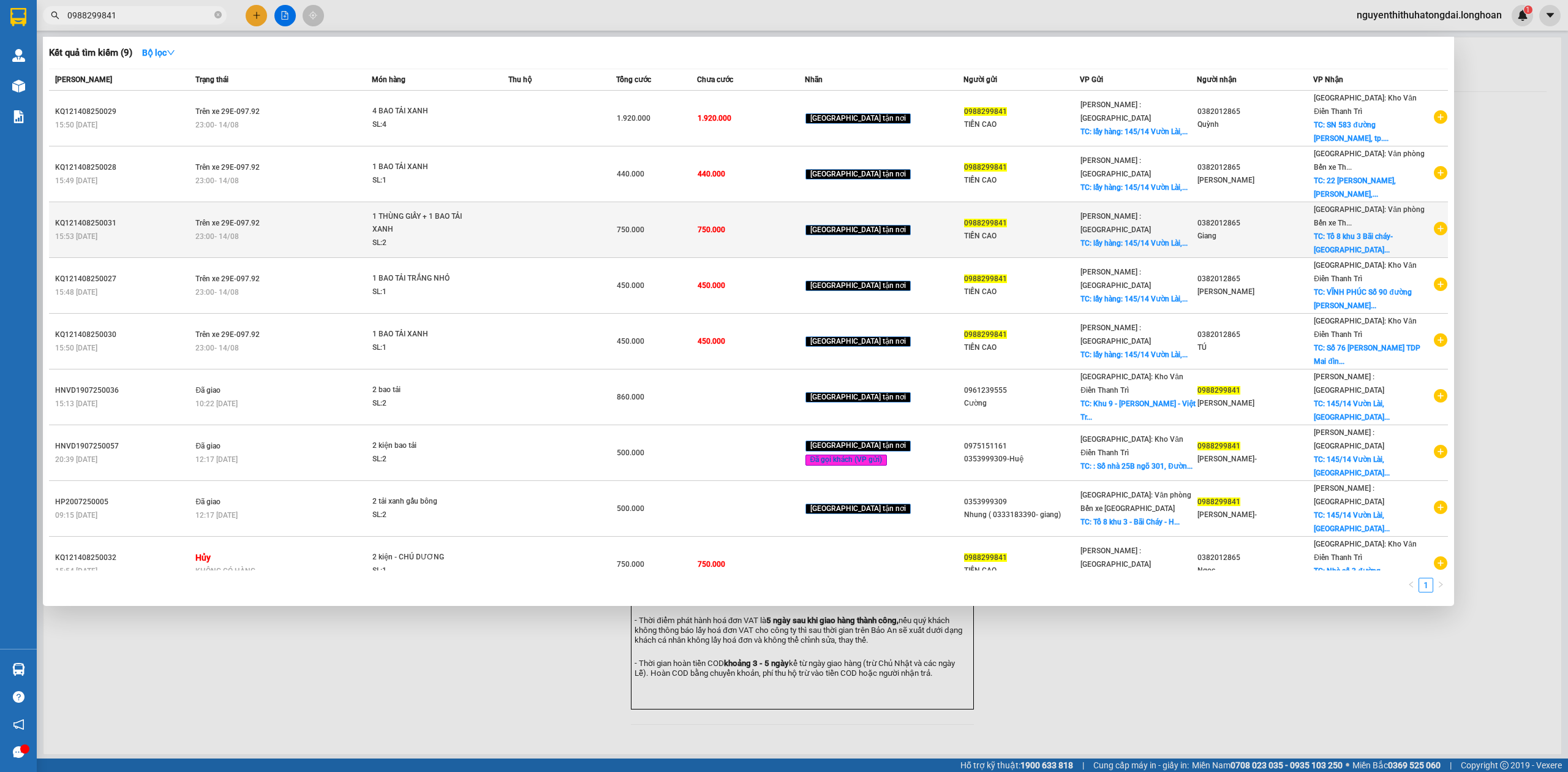
click at [324, 210] on td "Trên xe 29E-097.92 23:00 [DATE]" at bounding box center [281, 230] width 179 height 55
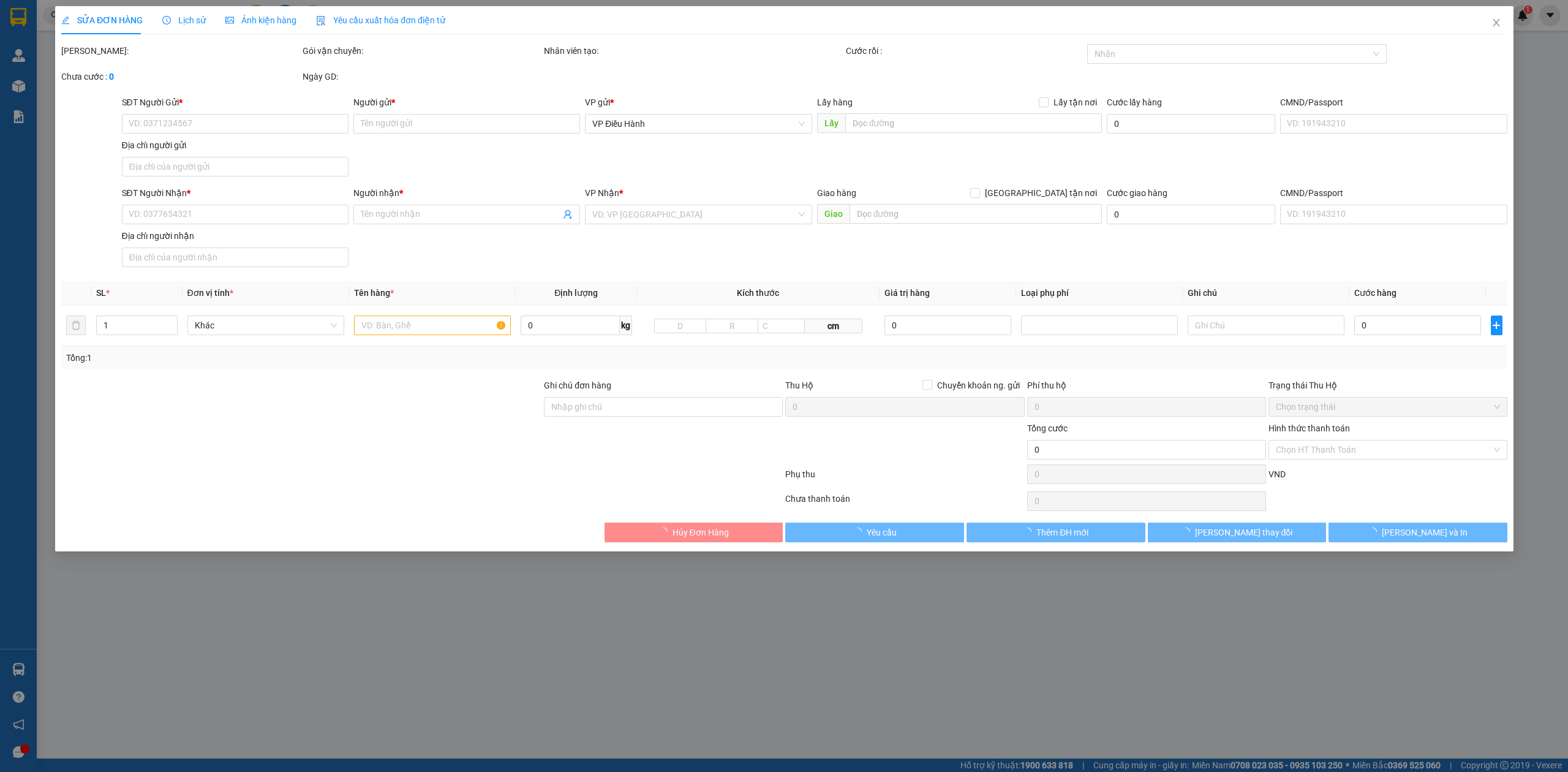
type input "0988299841"
type input "TIỀN CAO"
checkbox input "true"
type input "lấy hàng: [STREET_ADDRESS]"
type input "0382012865"
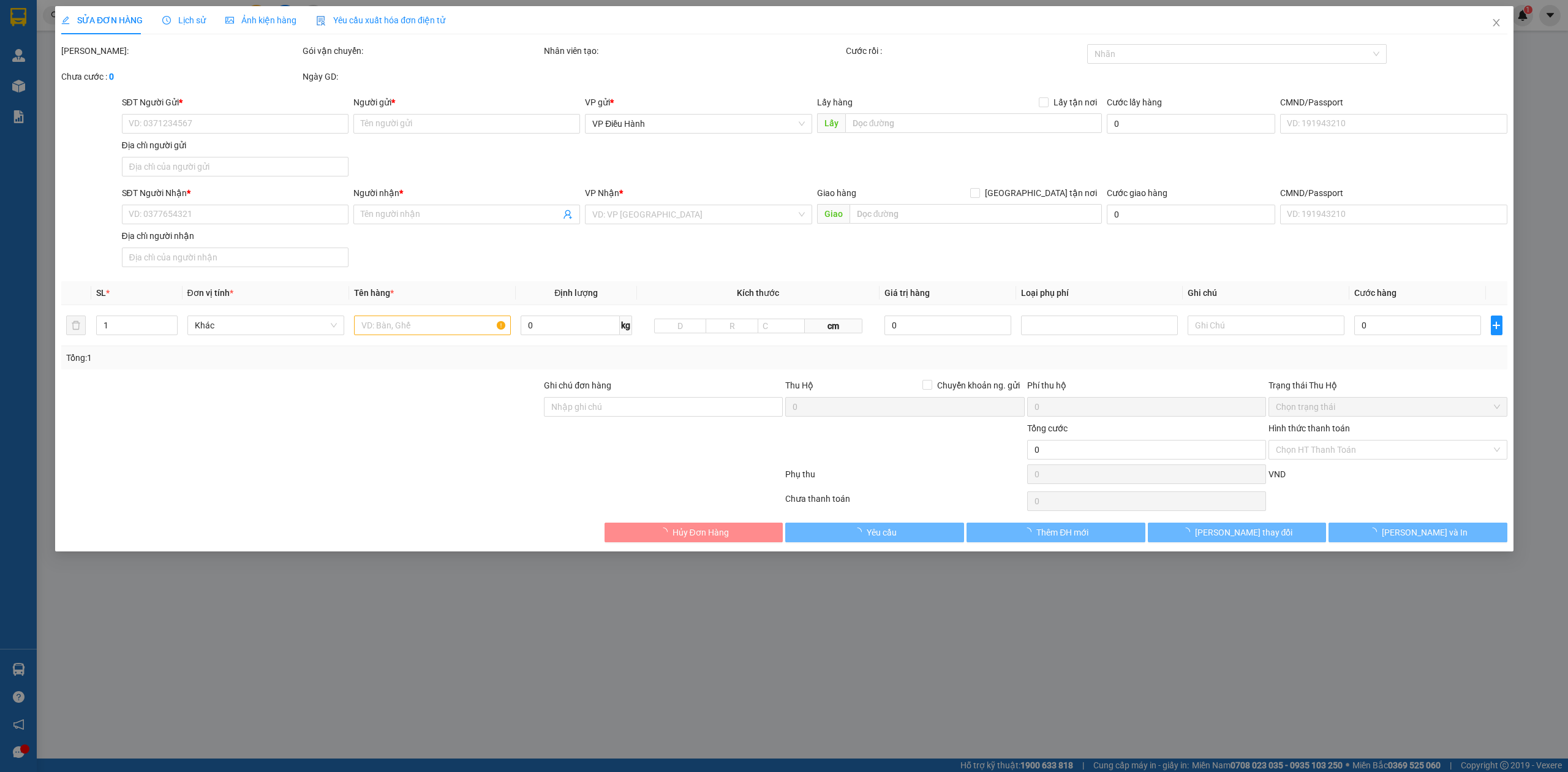
type input "Giang"
checkbox input "true"
type input "Tổ 8 khu 3 Bãi cháy- [GEOGRAPHIC_DATA]"
type input "750.000"
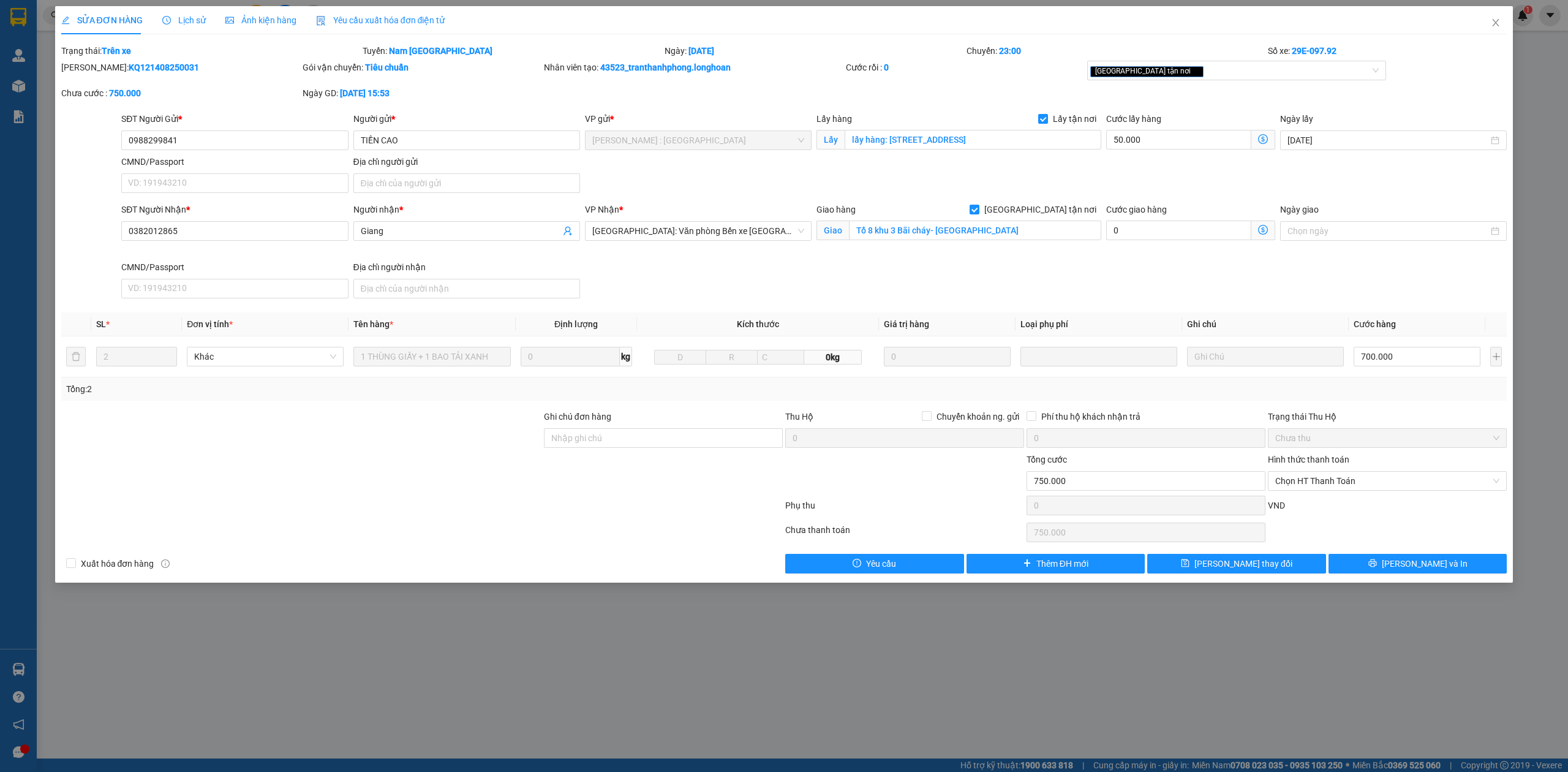
drag, startPoint x: 92, startPoint y: 71, endPoint x: 163, endPoint y: 69, distance: 71.0
click at [163, 69] on div "Mã ĐH: KQ121408250031" at bounding box center [180, 67] width 239 height 13
copy b "KQ121408250031"
click at [1500, 30] on span "Close" at bounding box center [1496, 23] width 34 height 34
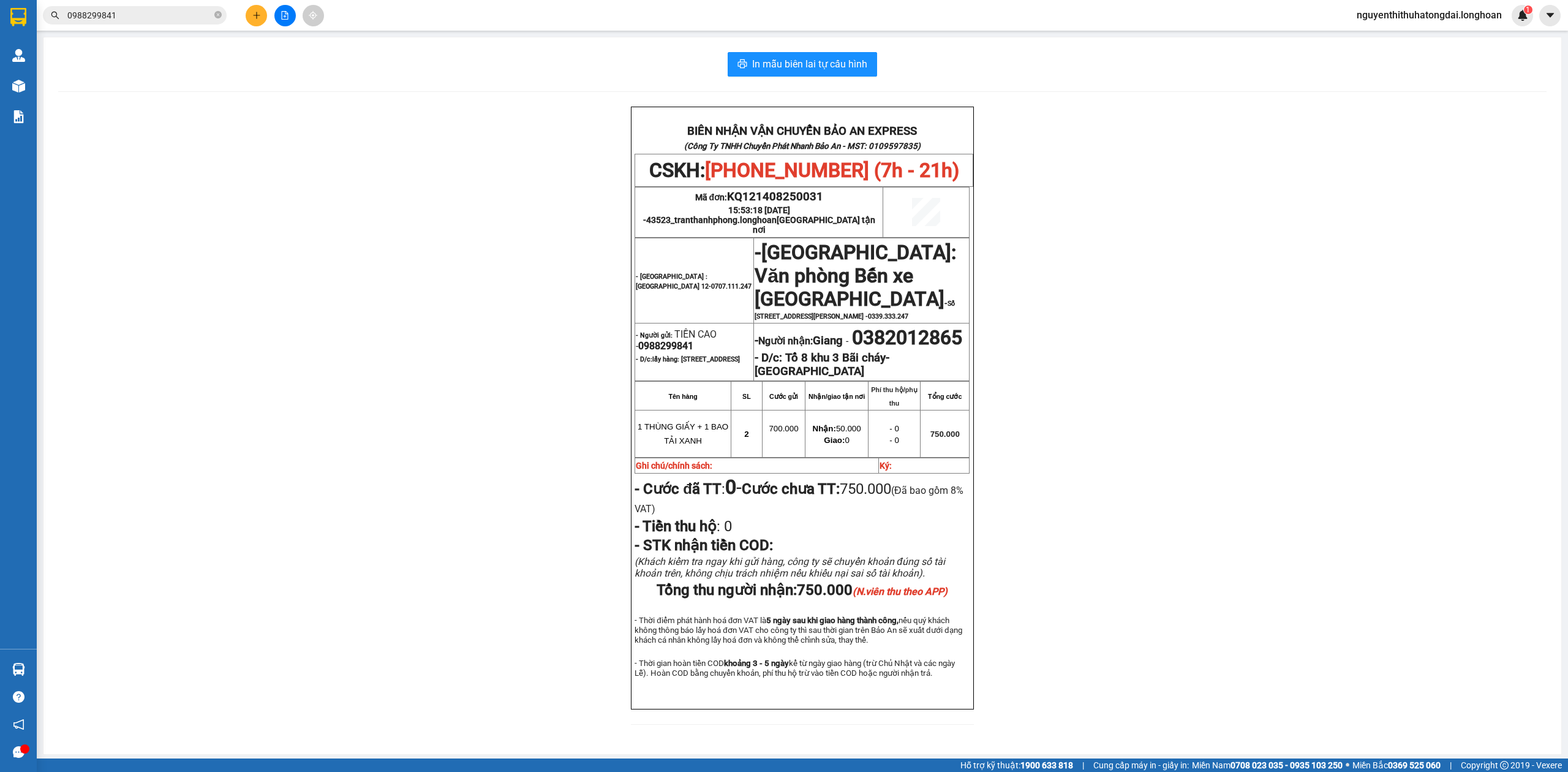
click at [167, 10] on input "0988299841" at bounding box center [140, 16] width 145 height 13
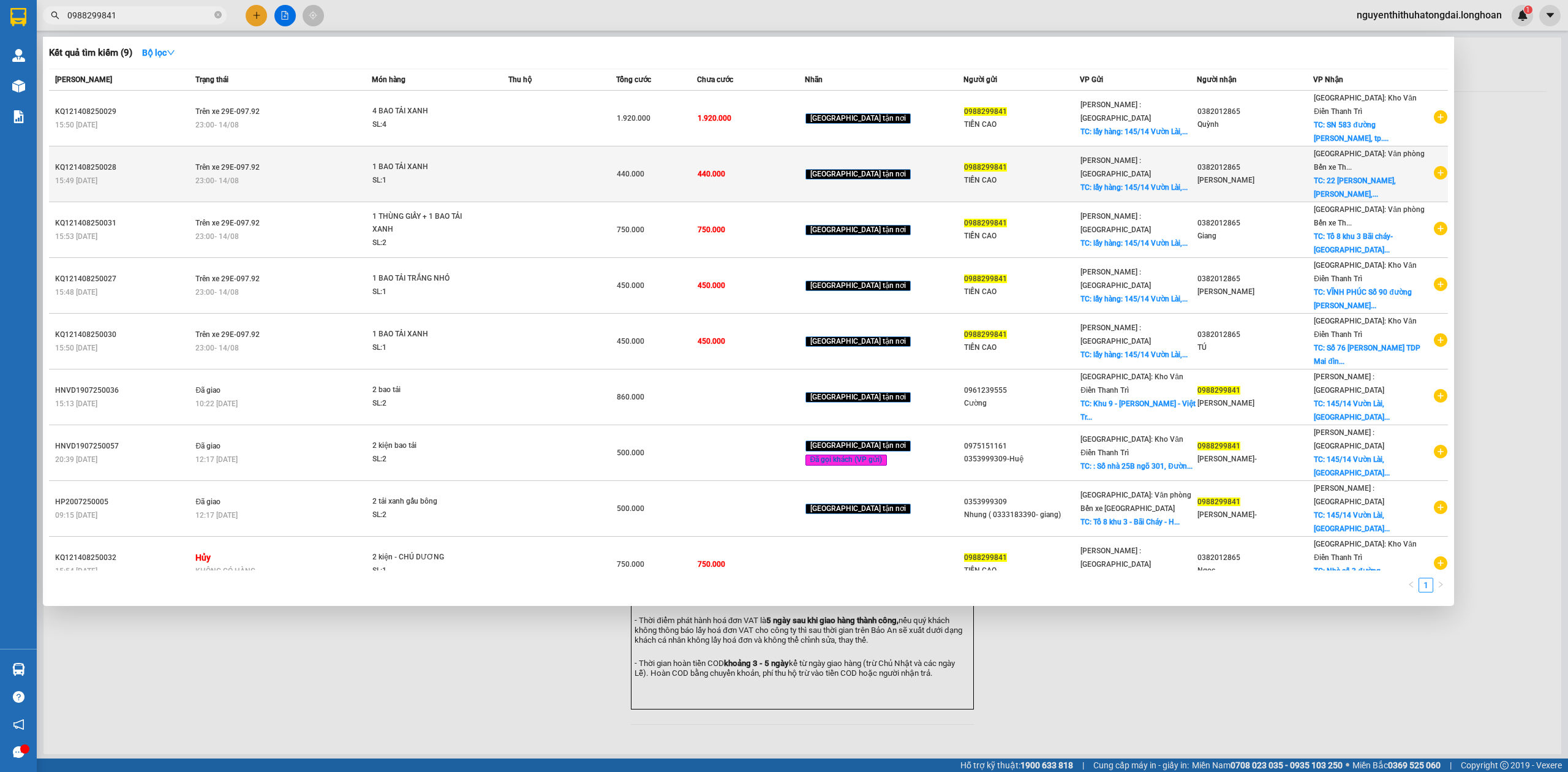
click at [683, 167] on div "440.000" at bounding box center [657, 174] width 80 height 13
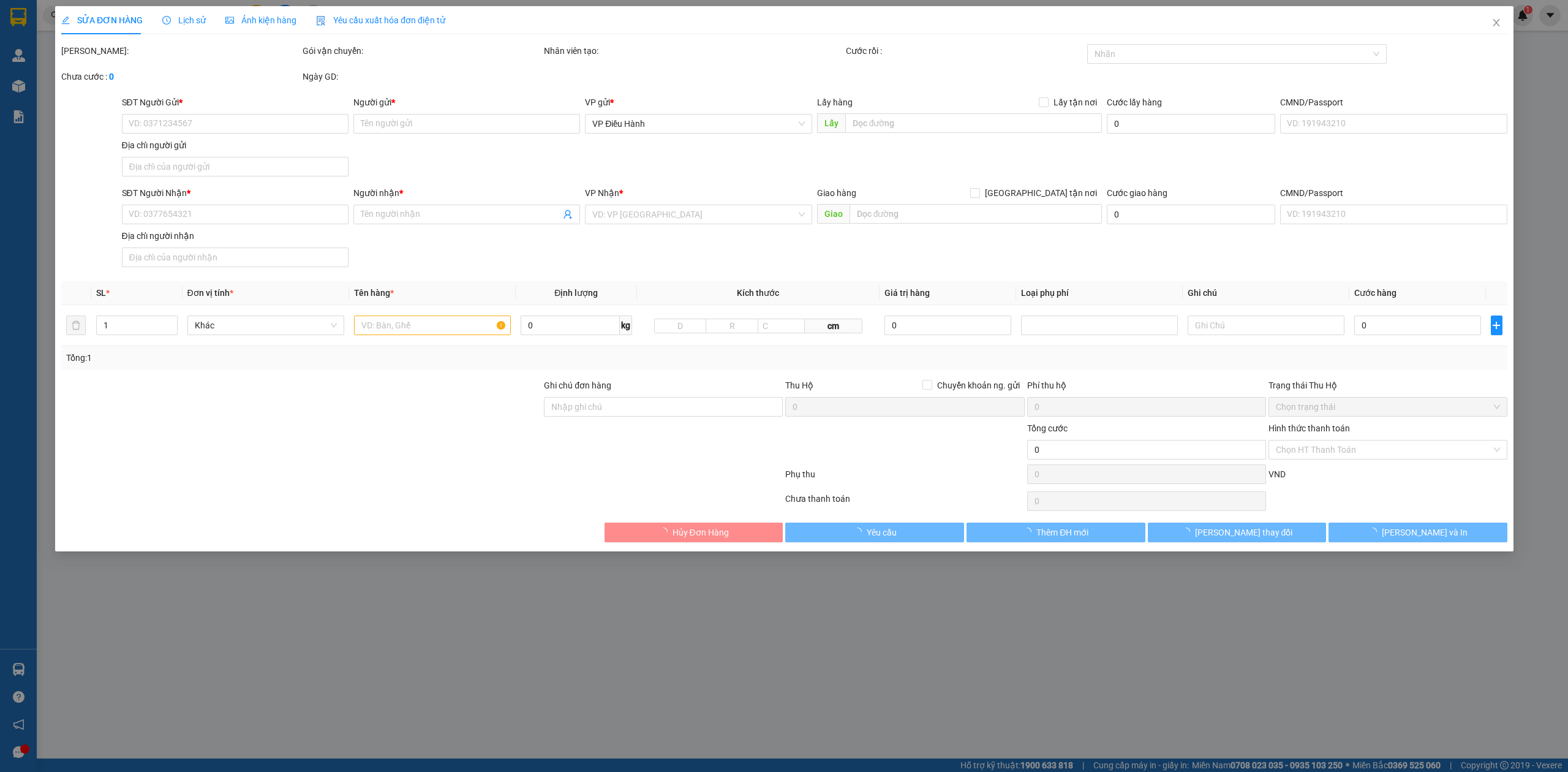
type input "0988299841"
type input "TIỀN CAO"
checkbox input "true"
type input "lấy hàng: [STREET_ADDRESS]"
type input "0382012865"
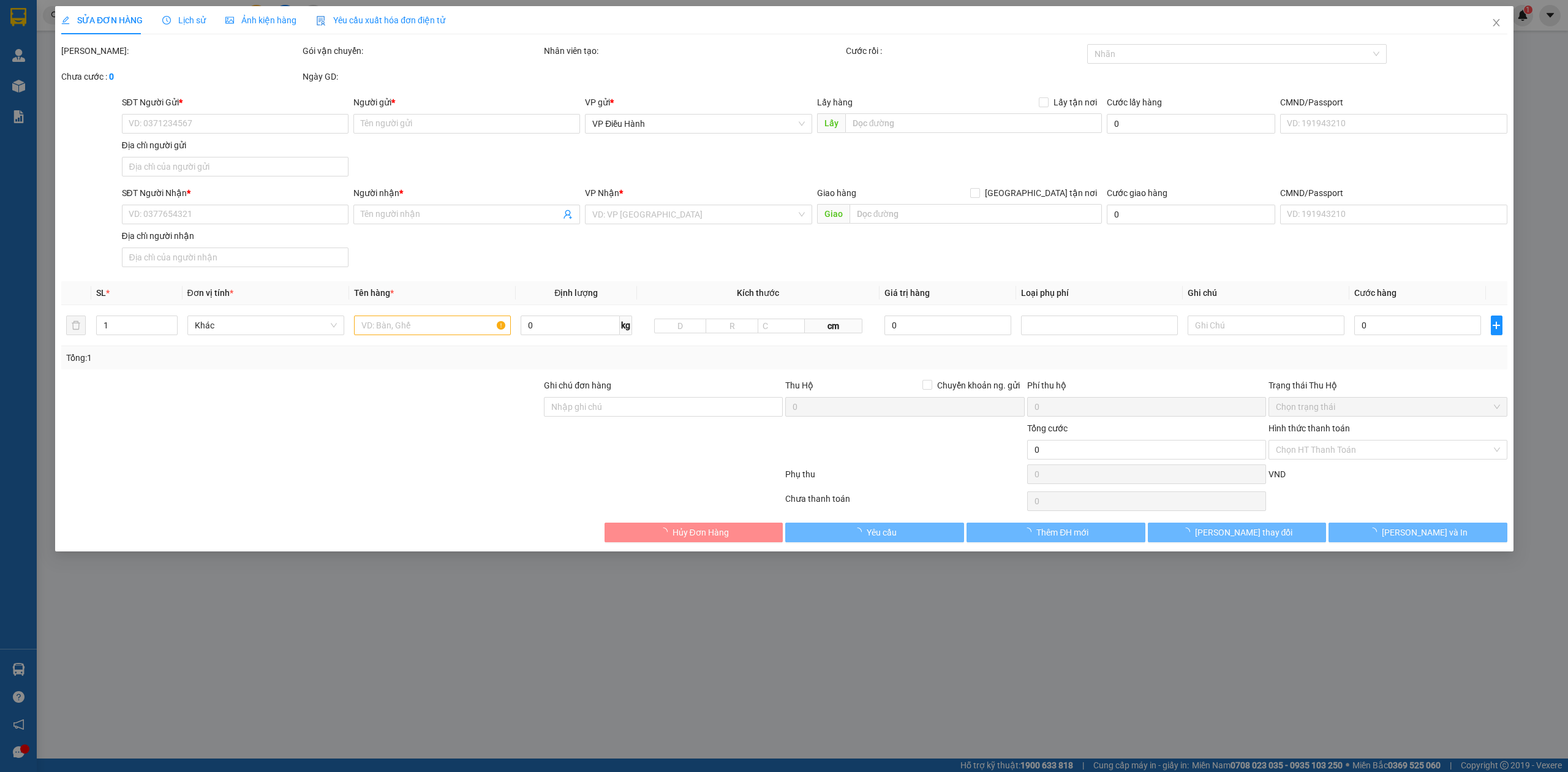
type input "[PERSON_NAME]"
checkbox input "true"
type input "22 [PERSON_NAME], [PERSON_NAME], [GEOGRAPHIC_DATA]"
type input "440.000"
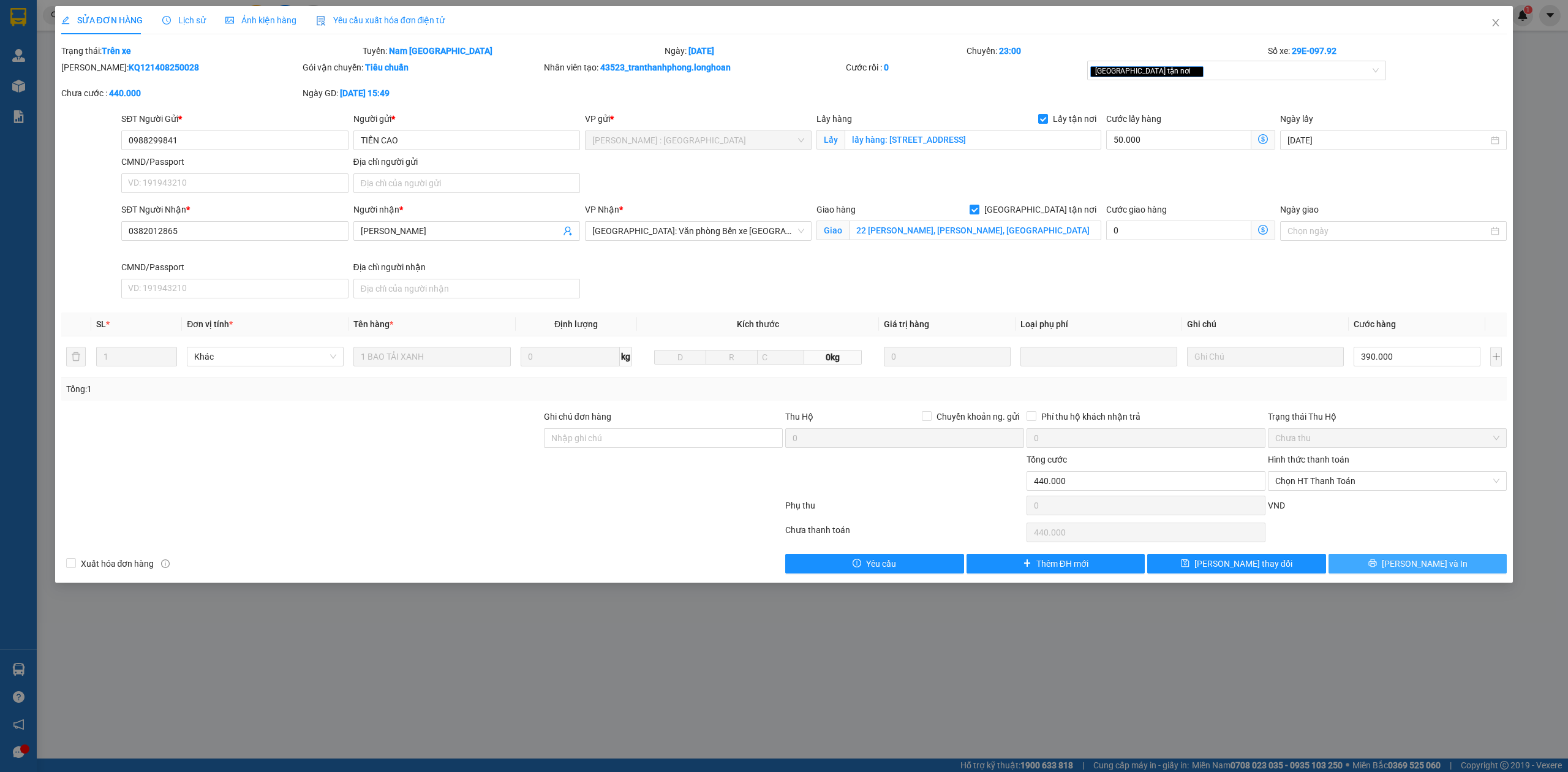
click at [1407, 561] on span "[PERSON_NAME] và In" at bounding box center [1425, 564] width 86 height 13
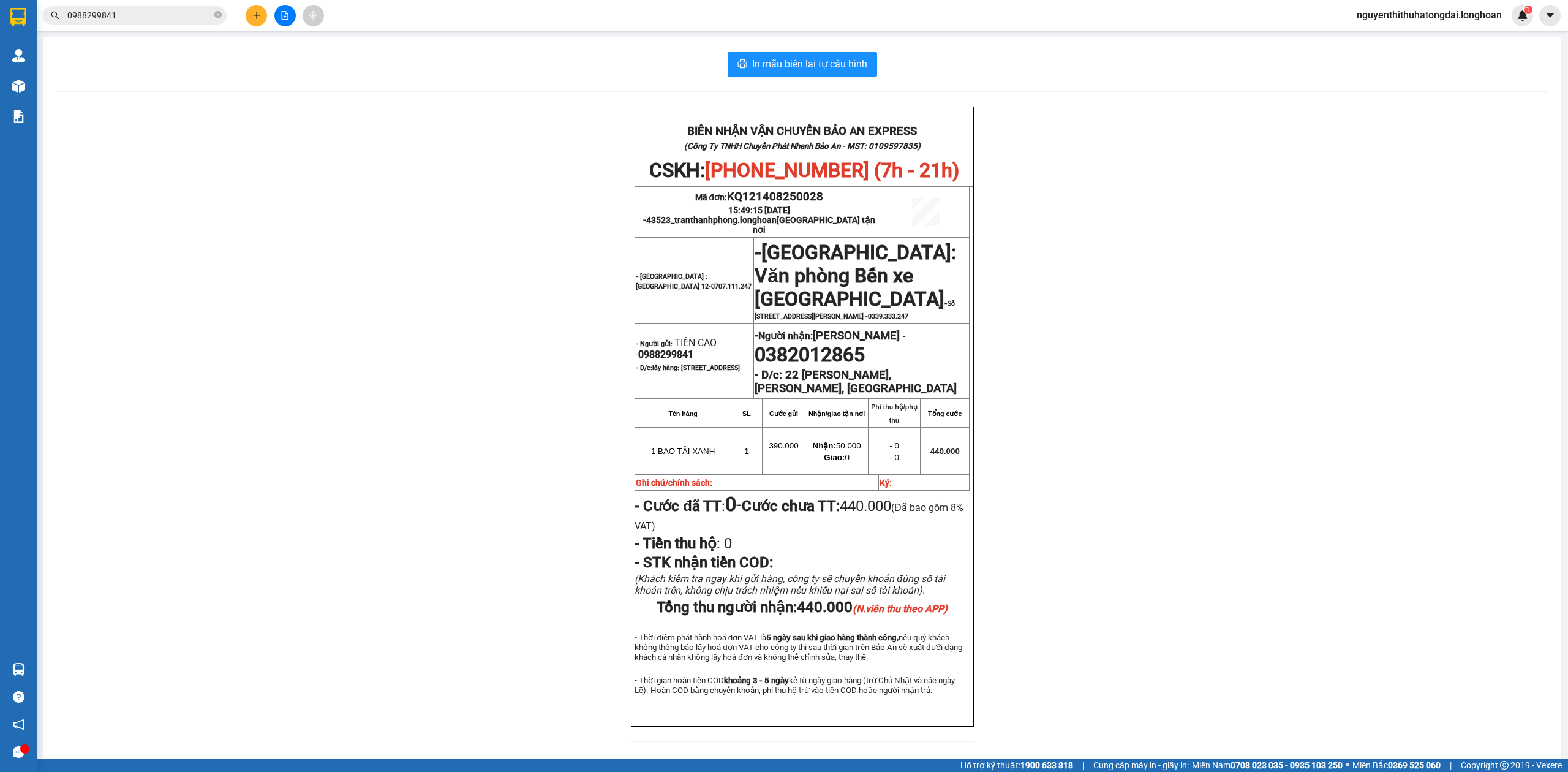
click at [132, 18] on input "0988299841" at bounding box center [140, 16] width 145 height 13
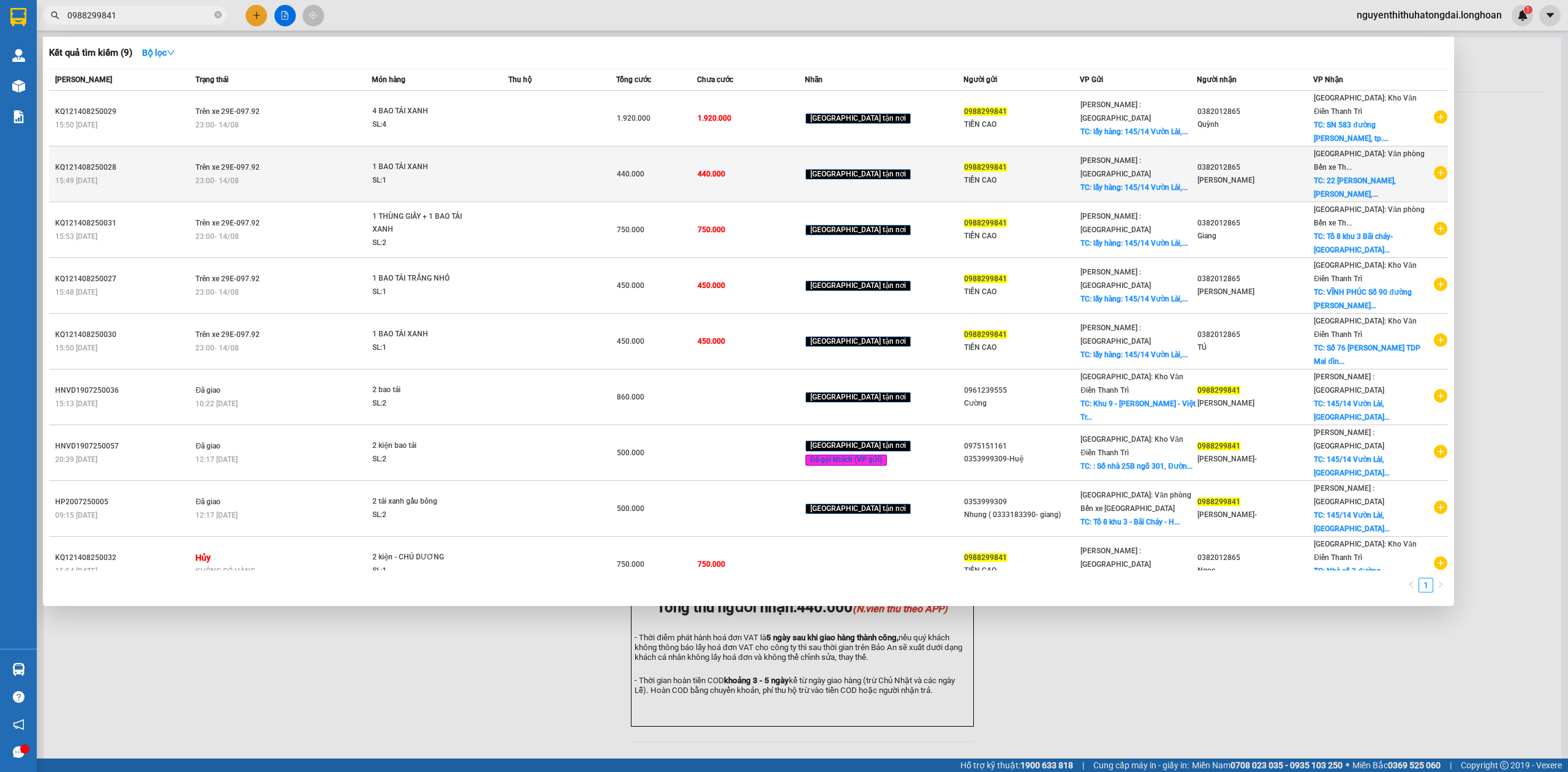
click at [260, 163] on span "Trên xe 29E-097.92" at bounding box center [227, 168] width 64 height 9
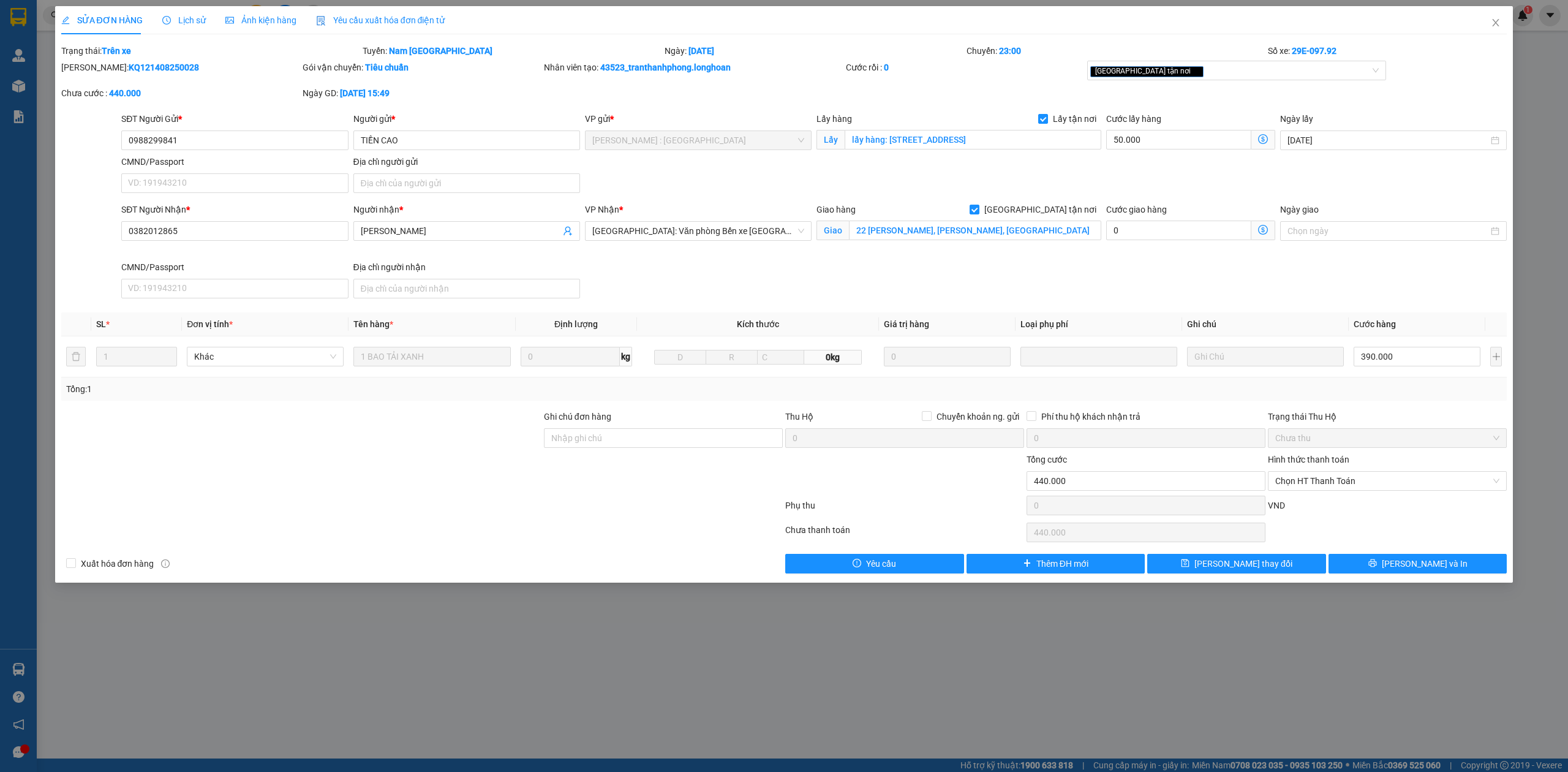
click at [117, 74] on div "Mã ĐH: KQ121408250028" at bounding box center [180, 73] width 242 height 26
click at [129, 67] on b "KQ121408250028" at bounding box center [163, 67] width 70 height 10
copy b "KQ121408250028"
click at [1498, 30] on span "Close" at bounding box center [1496, 23] width 34 height 34
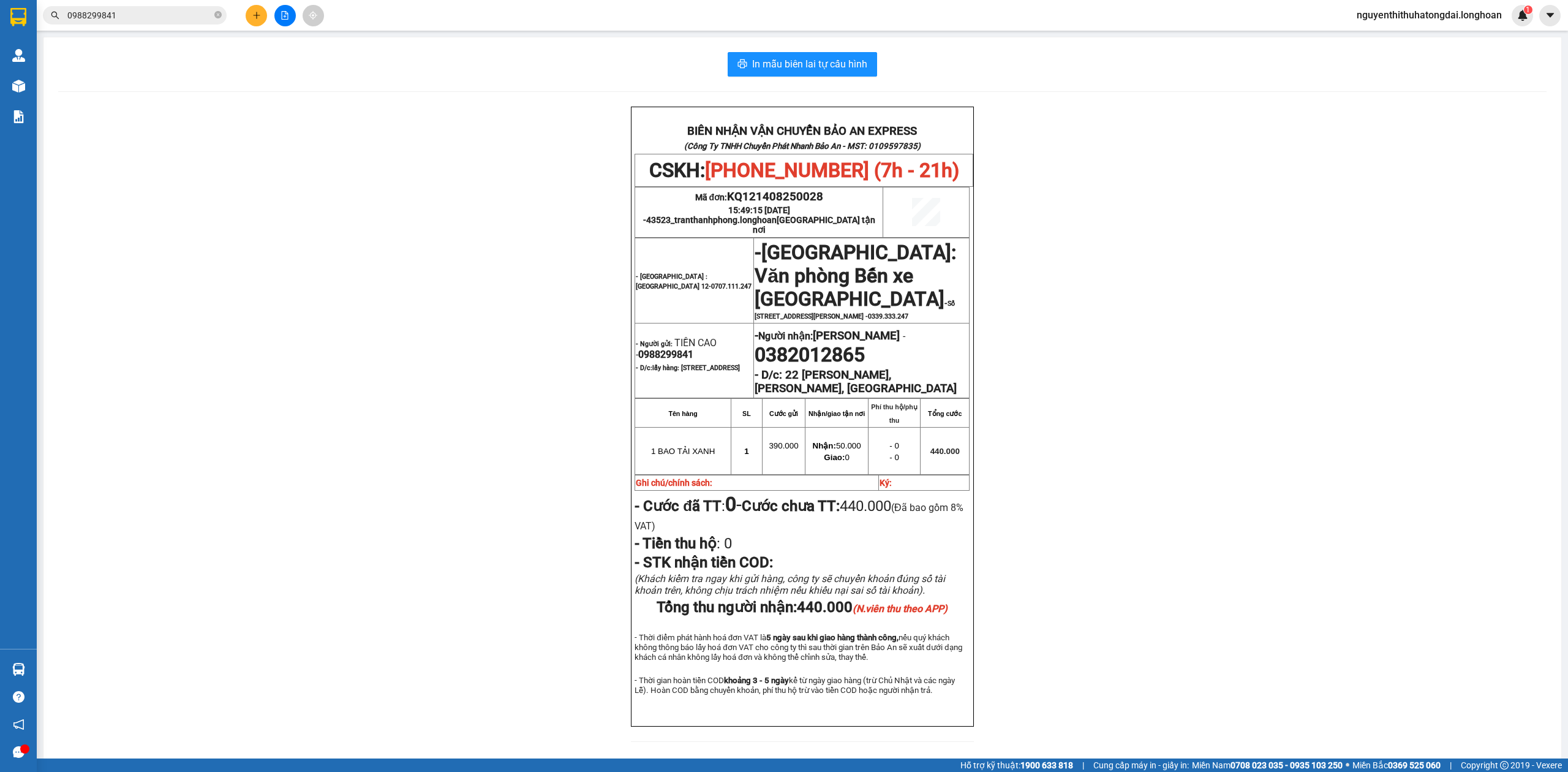
click at [116, 13] on input "0988299841" at bounding box center [140, 16] width 145 height 13
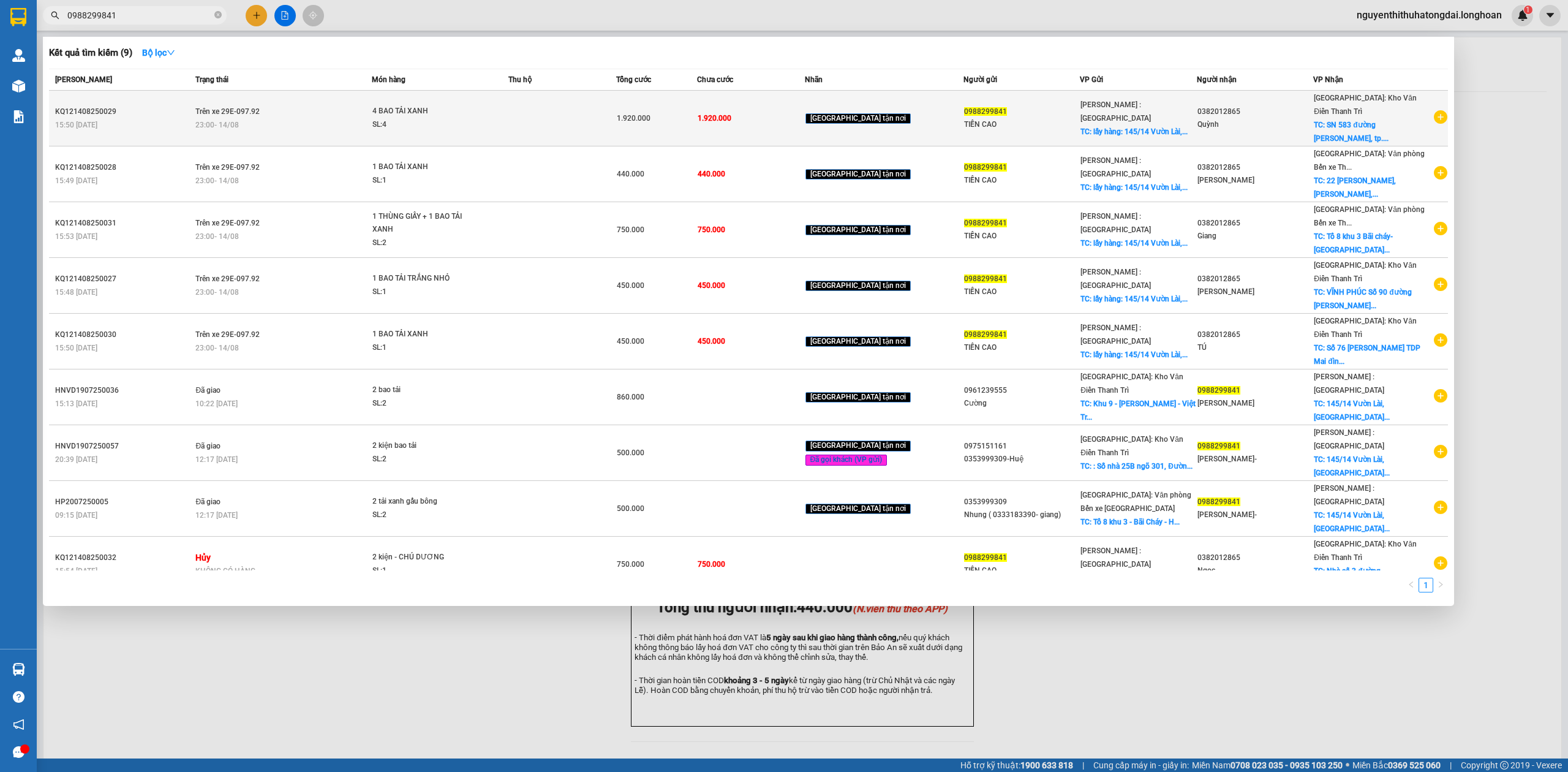
click at [280, 106] on td "Trên xe 29E-097.92 23:00 [DATE]" at bounding box center [281, 118] width 179 height 55
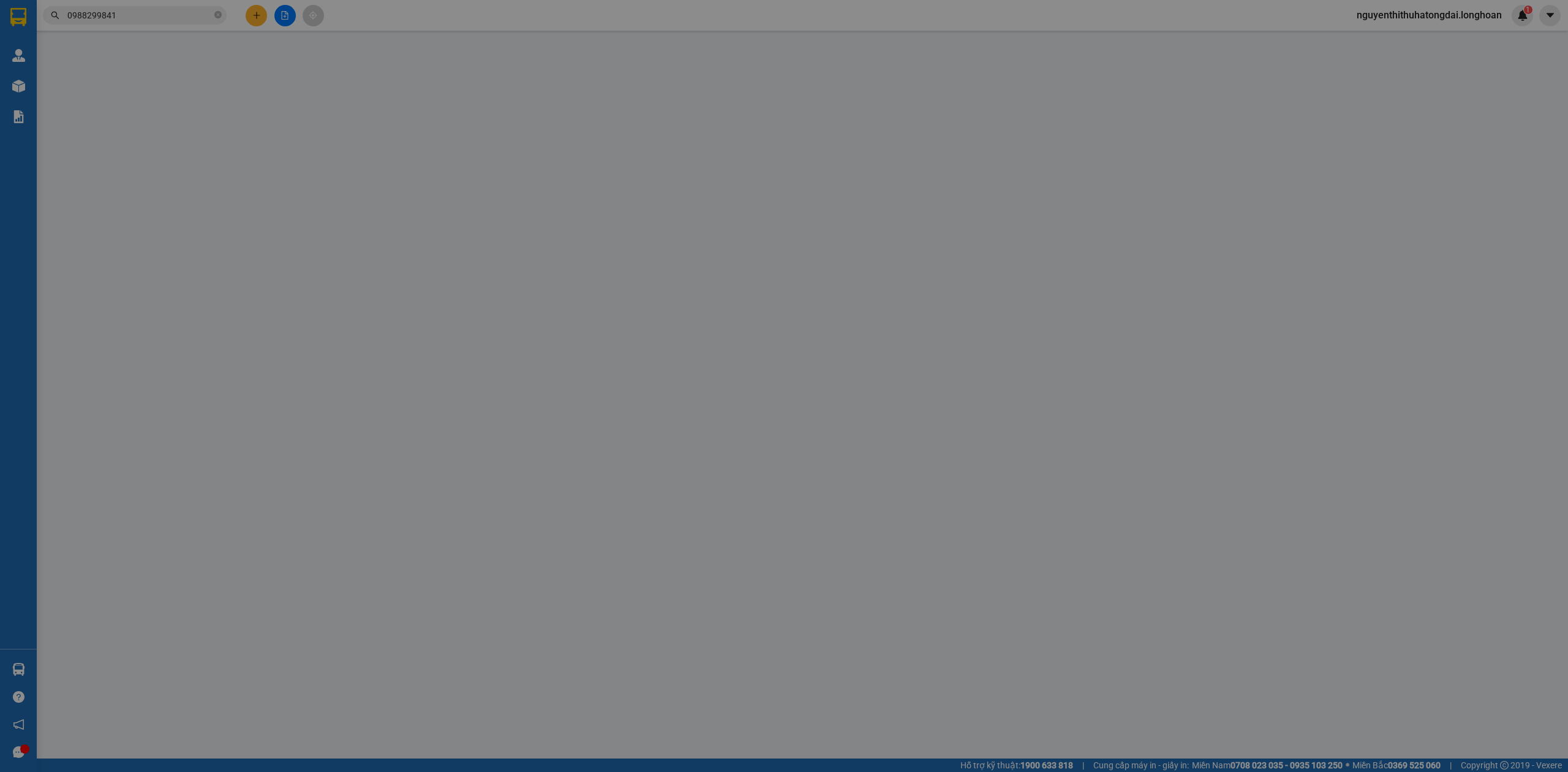
type input "0988299841"
type input "TIỀN CAO"
checkbox input "true"
type input "lấy hàng: [STREET_ADDRESS]"
type input "0382012865"
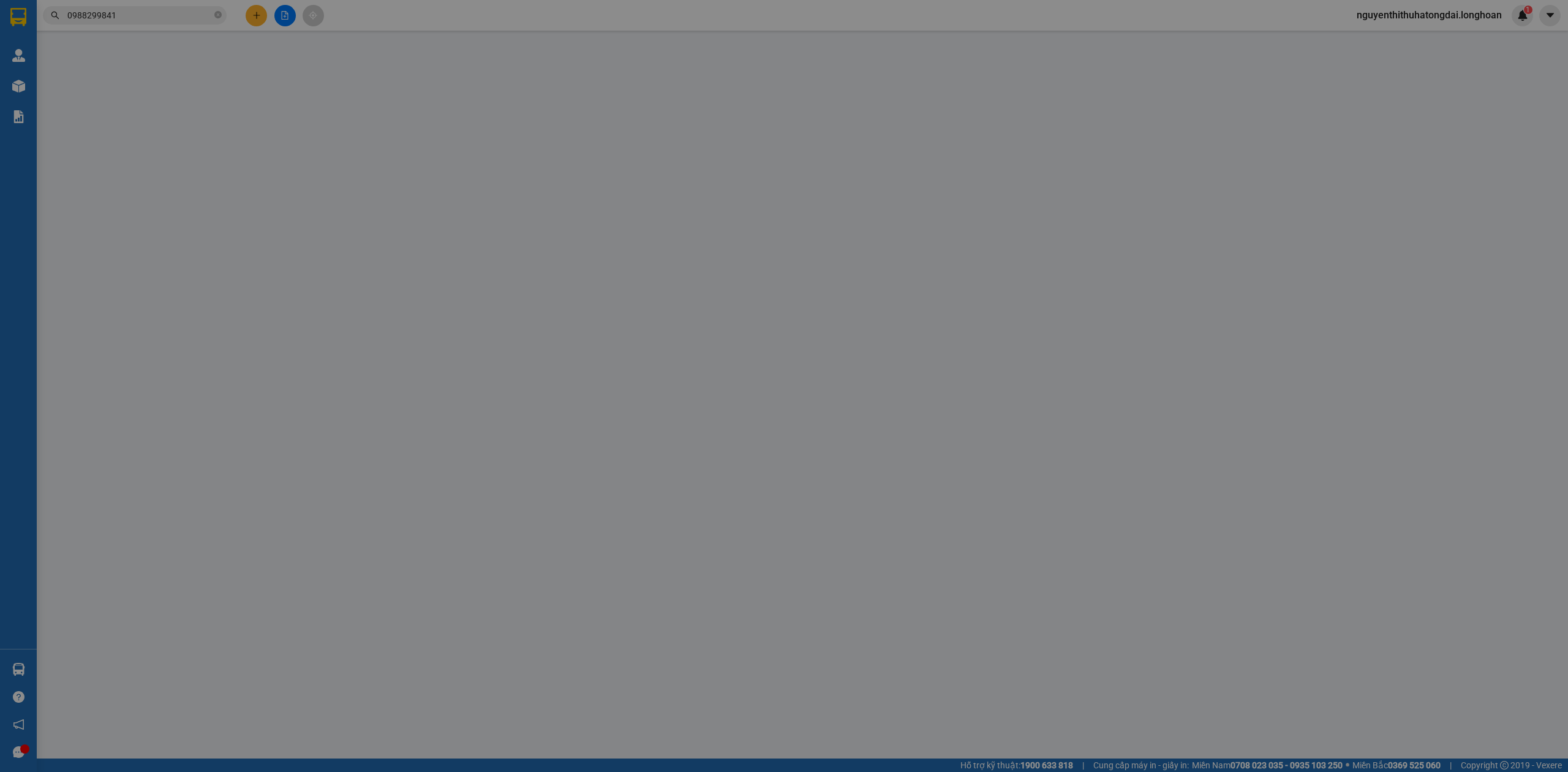
type input "Quỳnh"
checkbox input "true"
type input "SN 583 đường [PERSON_NAME], [GEOGRAPHIC_DATA]"
type input "1.920.000"
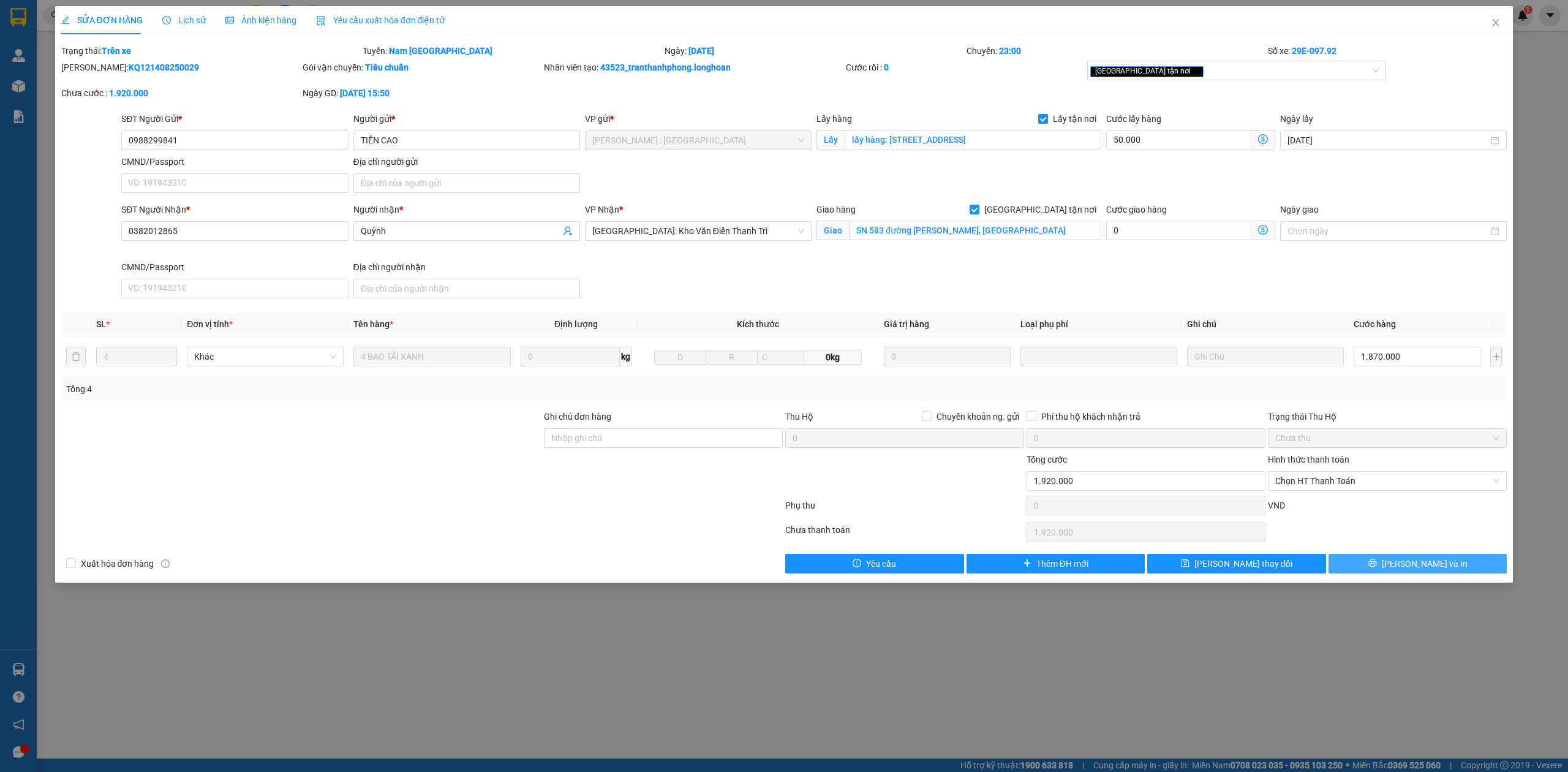
click at [1419, 567] on span "[PERSON_NAME] và In" at bounding box center [1425, 564] width 86 height 13
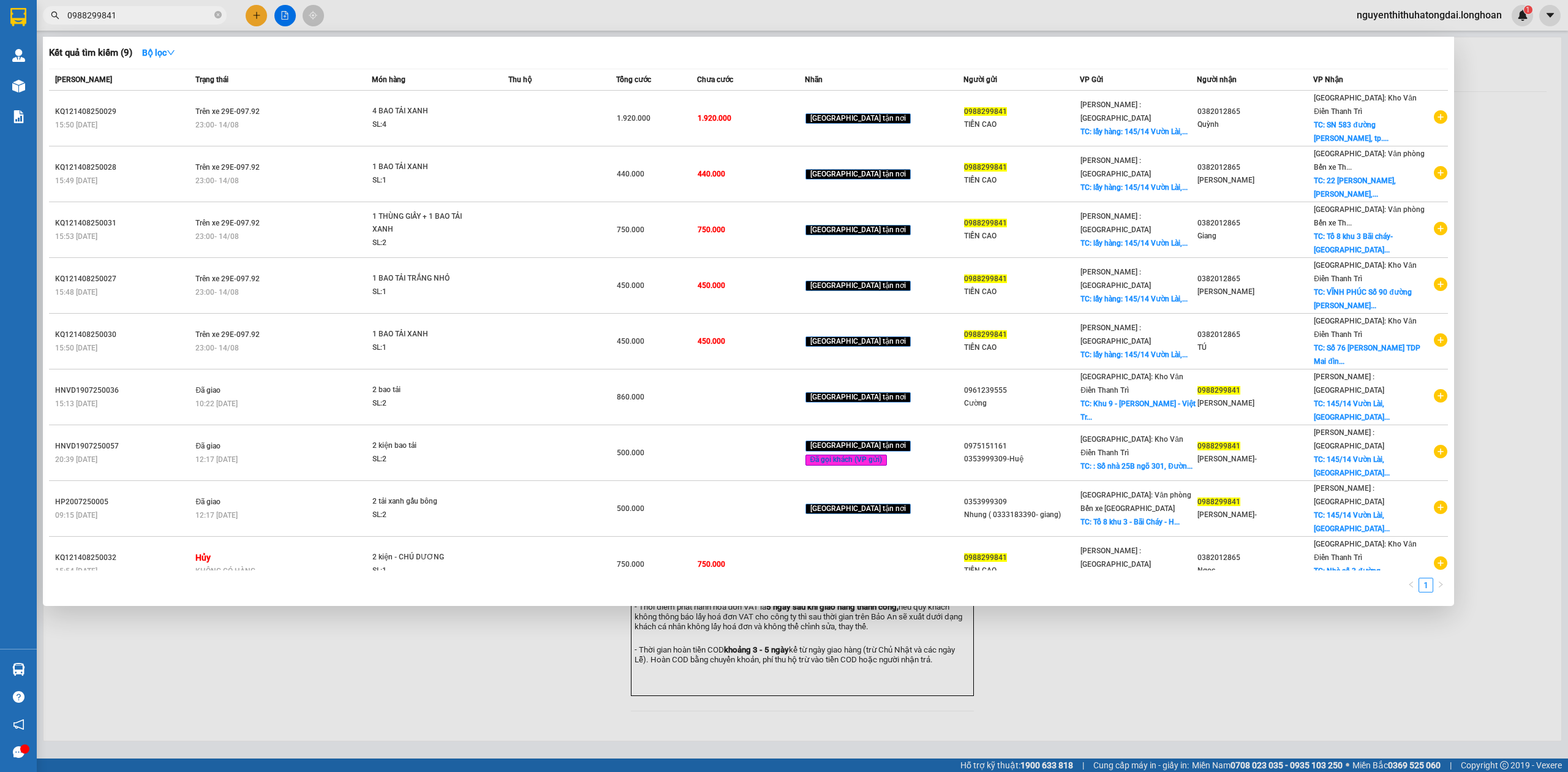
click at [158, 18] on input "0988299841" at bounding box center [140, 16] width 145 height 13
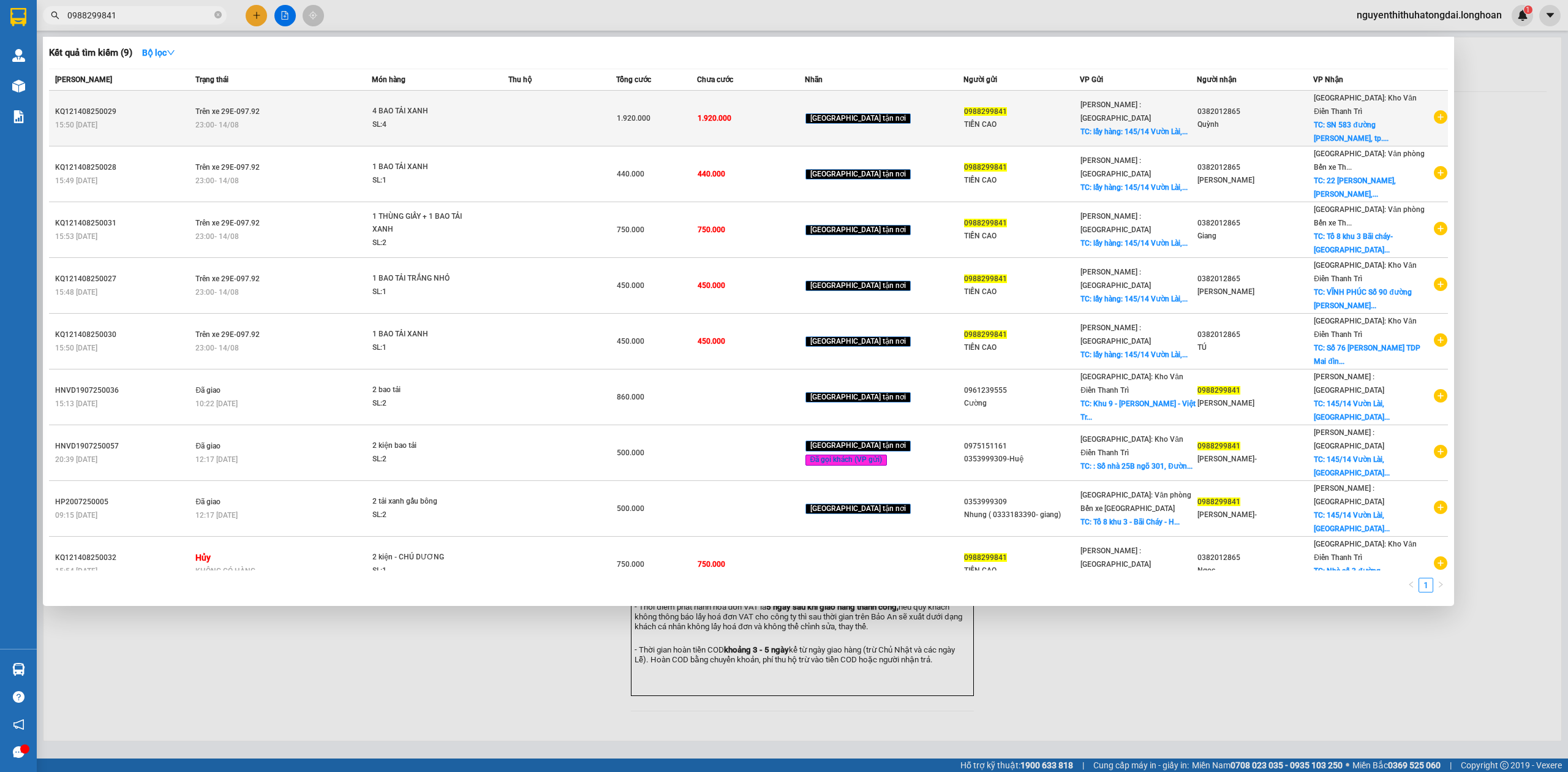
click at [134, 106] on div "KQ121408250029" at bounding box center [123, 112] width 137 height 13
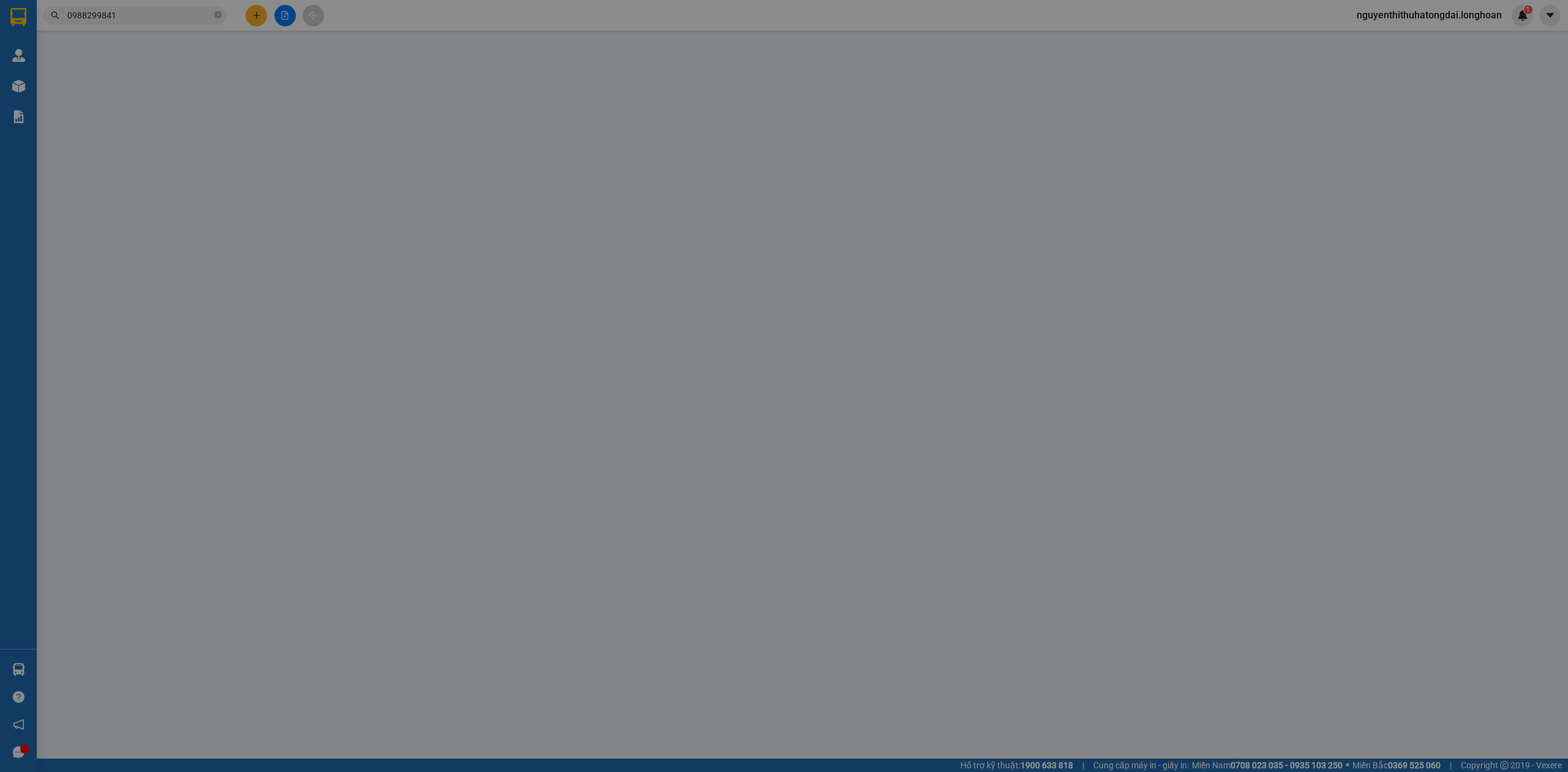
type input "0988299841"
type input "TIỀN CAO"
checkbox input "true"
type input "lấy hàng: [STREET_ADDRESS]"
type input "0382012865"
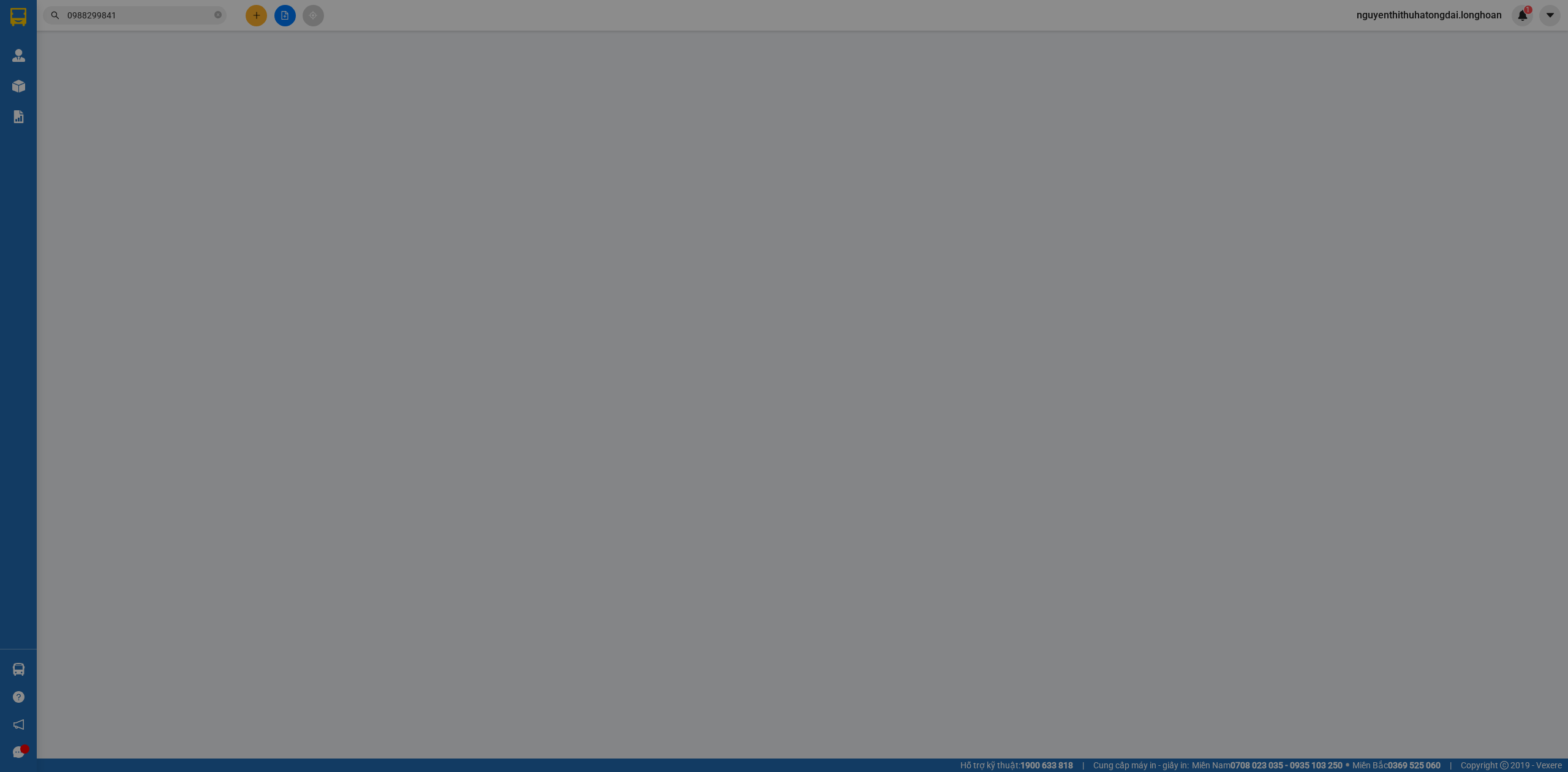
type input "Quỳnh"
checkbox input "true"
type input "SN 583 đường [PERSON_NAME], [GEOGRAPHIC_DATA]"
type input "1.920.000"
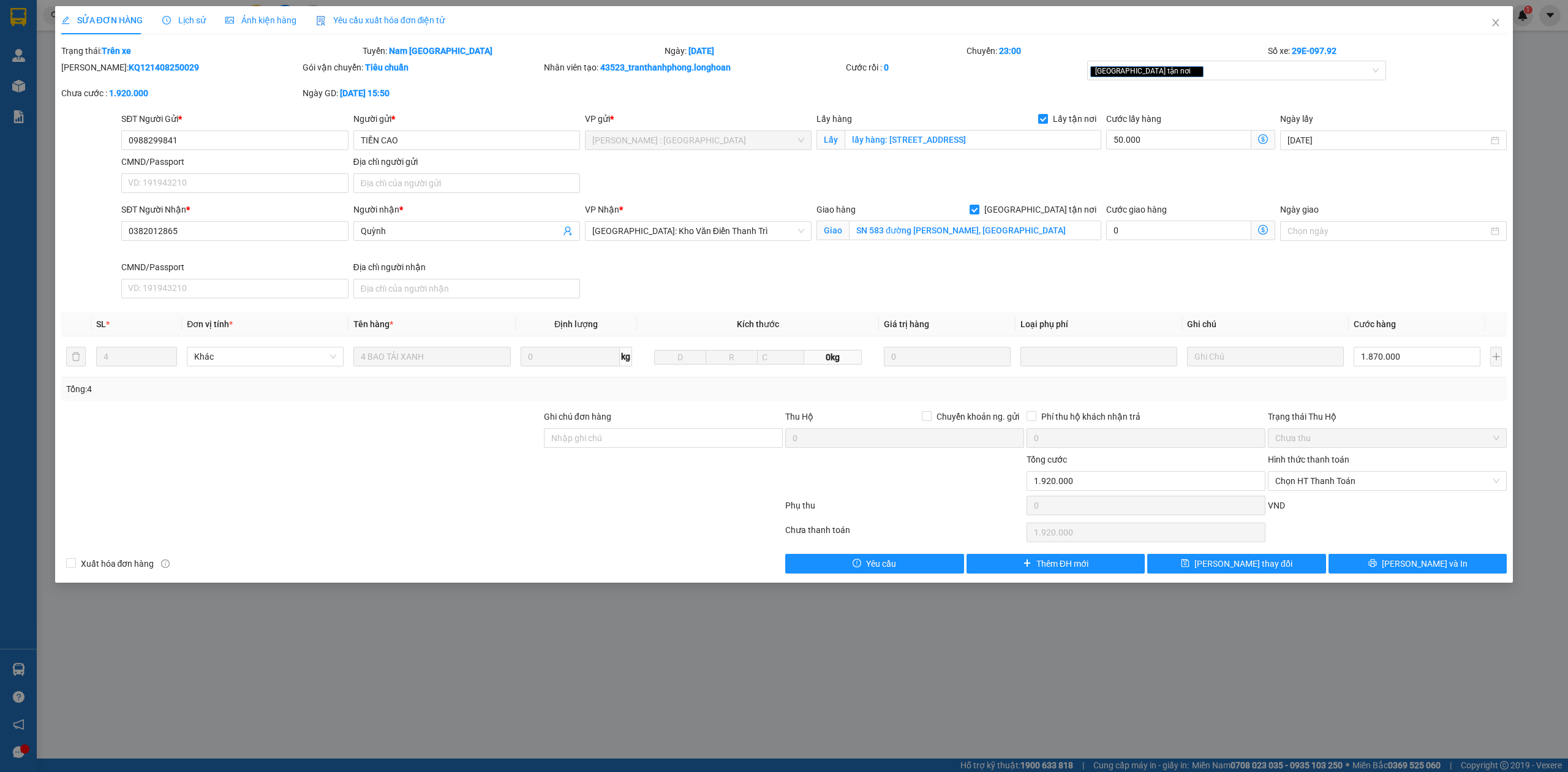
click at [143, 63] on b "KQ121408250029" at bounding box center [163, 67] width 70 height 10
copy b "KQ121408250029"
click at [1502, 18] on span "Close" at bounding box center [1496, 23] width 34 height 34
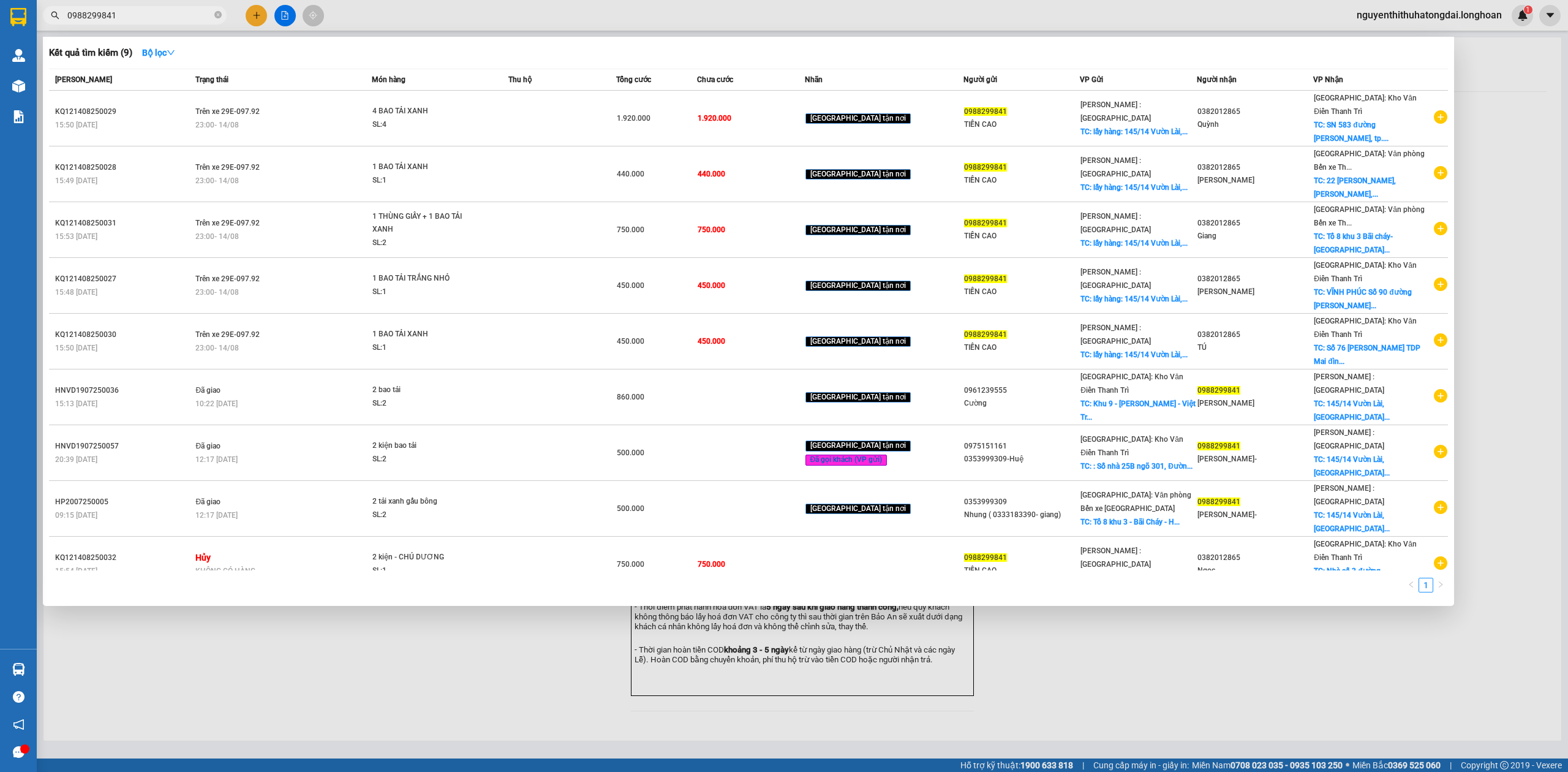
click at [174, 21] on input "0988299841" at bounding box center [140, 16] width 145 height 13
paste input "563693666"
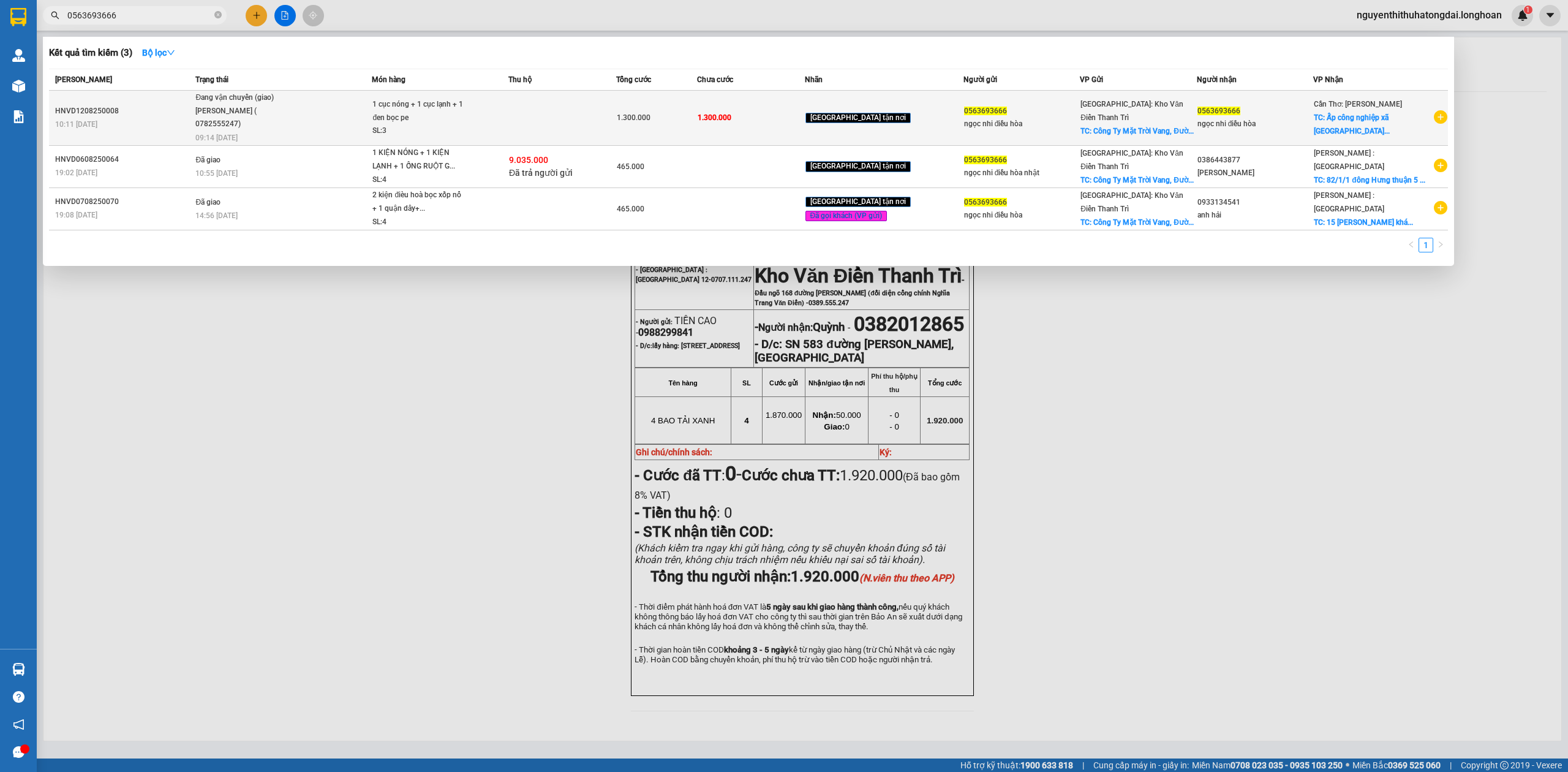
type input "0563693666"
click at [304, 103] on span "Đang vận chuyển (giao) [PERSON_NAME] ( 0782555247) 09:14 [DATE]" at bounding box center [283, 117] width 176 height 51
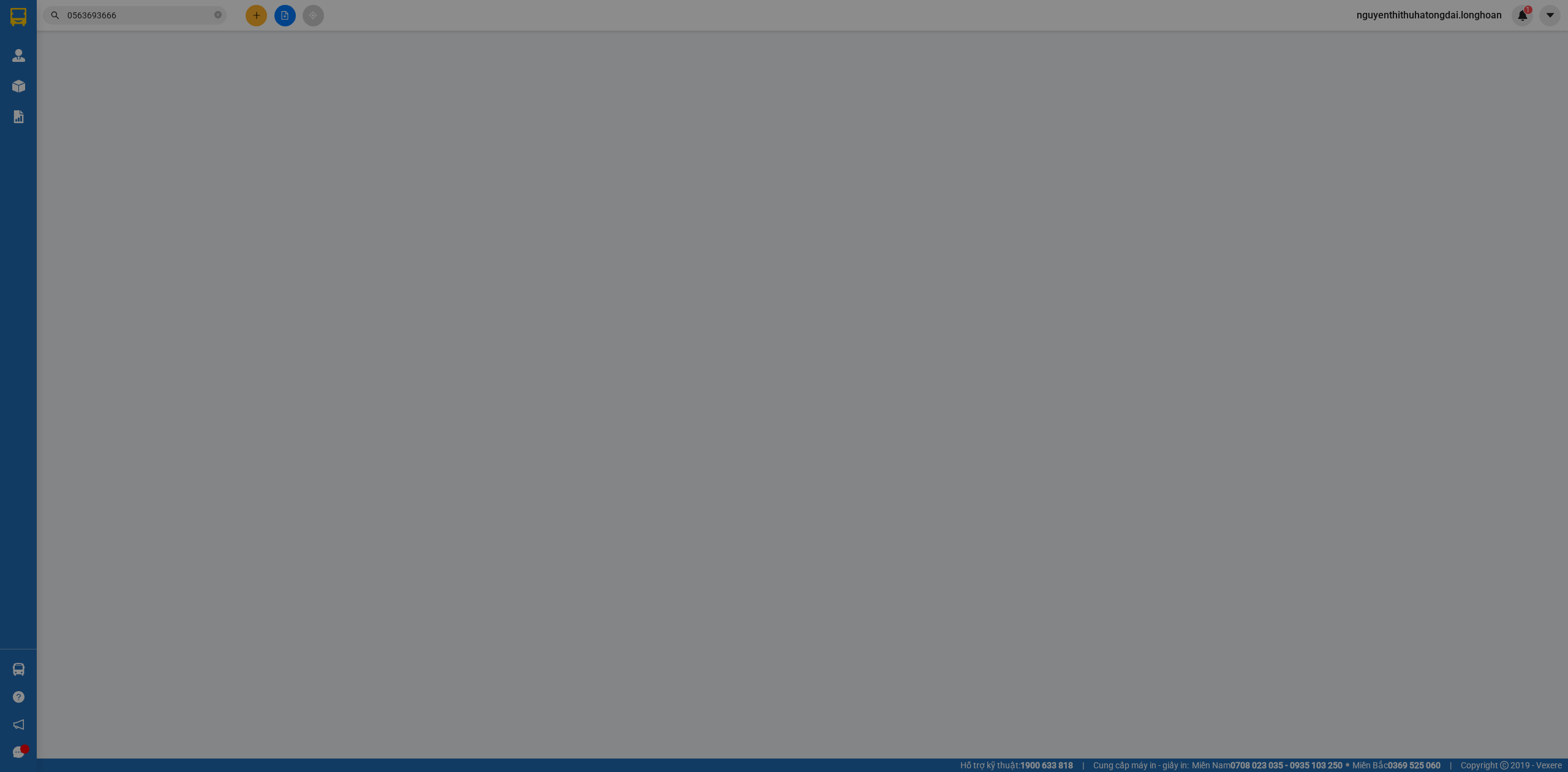
type input "0563693666"
type input "ngọc nhi điều hòa"
checkbox input "true"
type input "Công Ty Mặt Trời Vang, Đường Trại Gà, [GEOGRAPHIC_DATA], [GEOGRAPHIC_DATA] 2, […"
type input "0563693666"
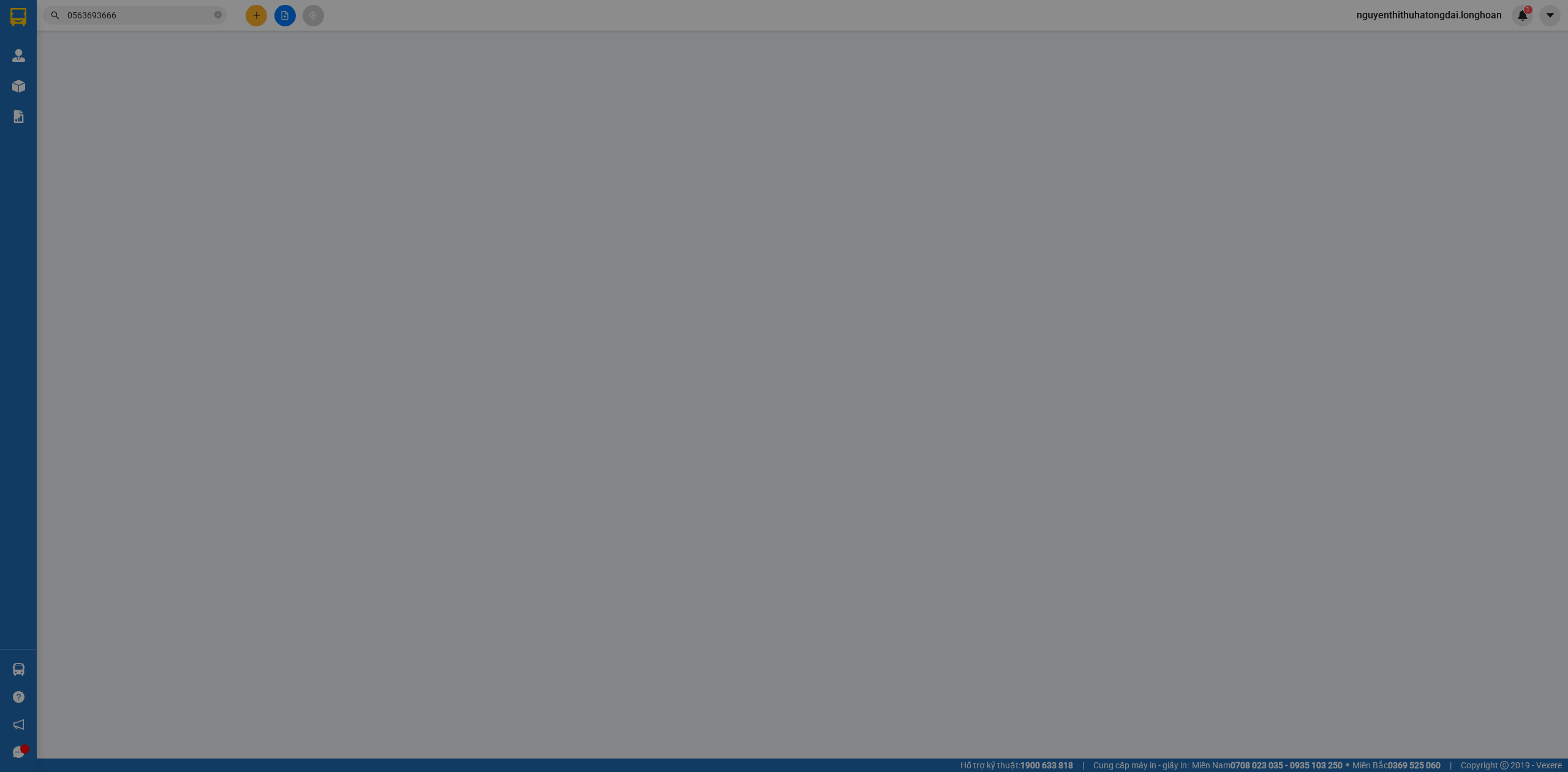
type input "ngọc nhi điều hòa"
checkbox input "true"
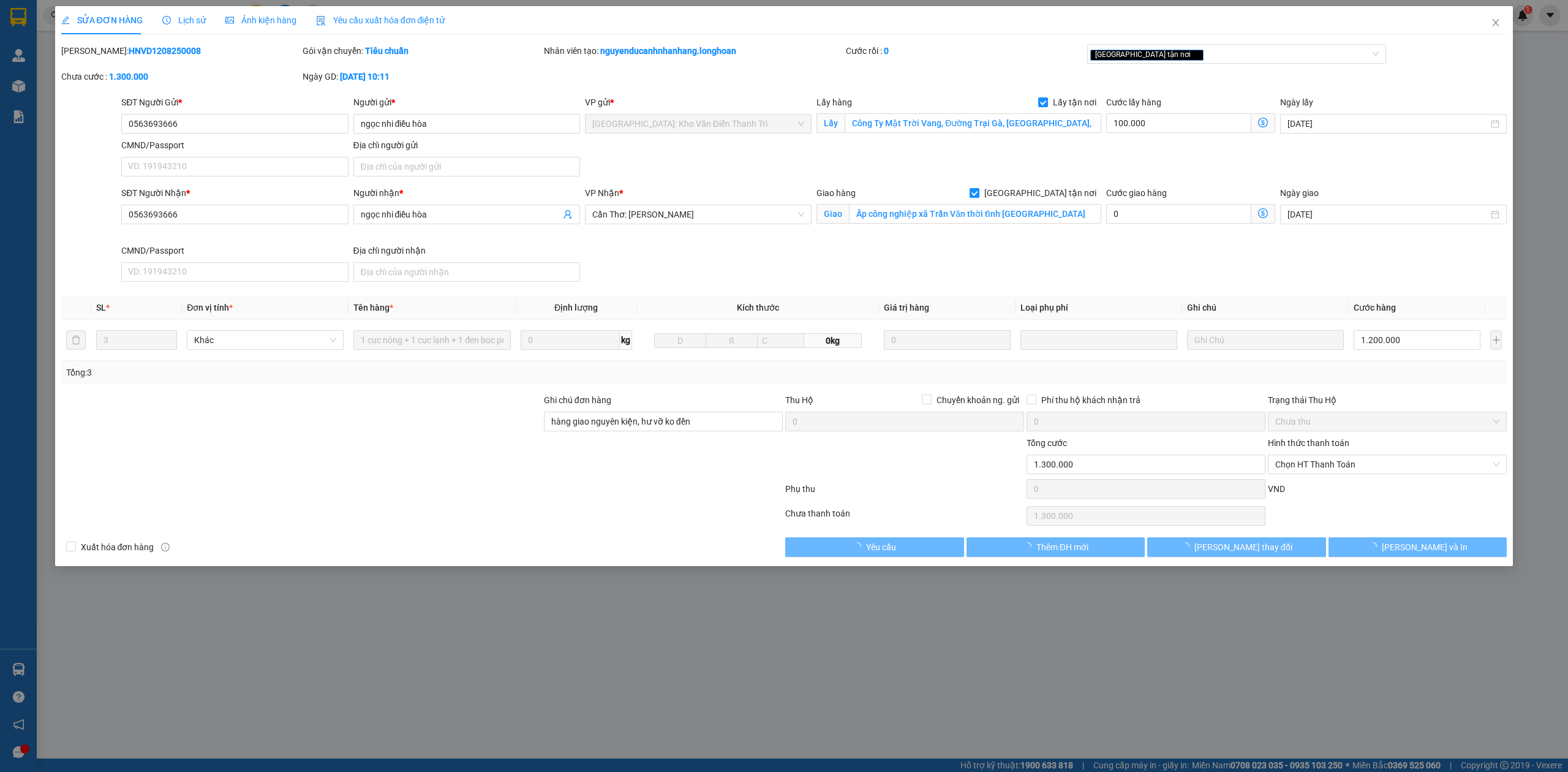
click at [184, 16] on span "Lịch sử" at bounding box center [184, 20] width 44 height 10
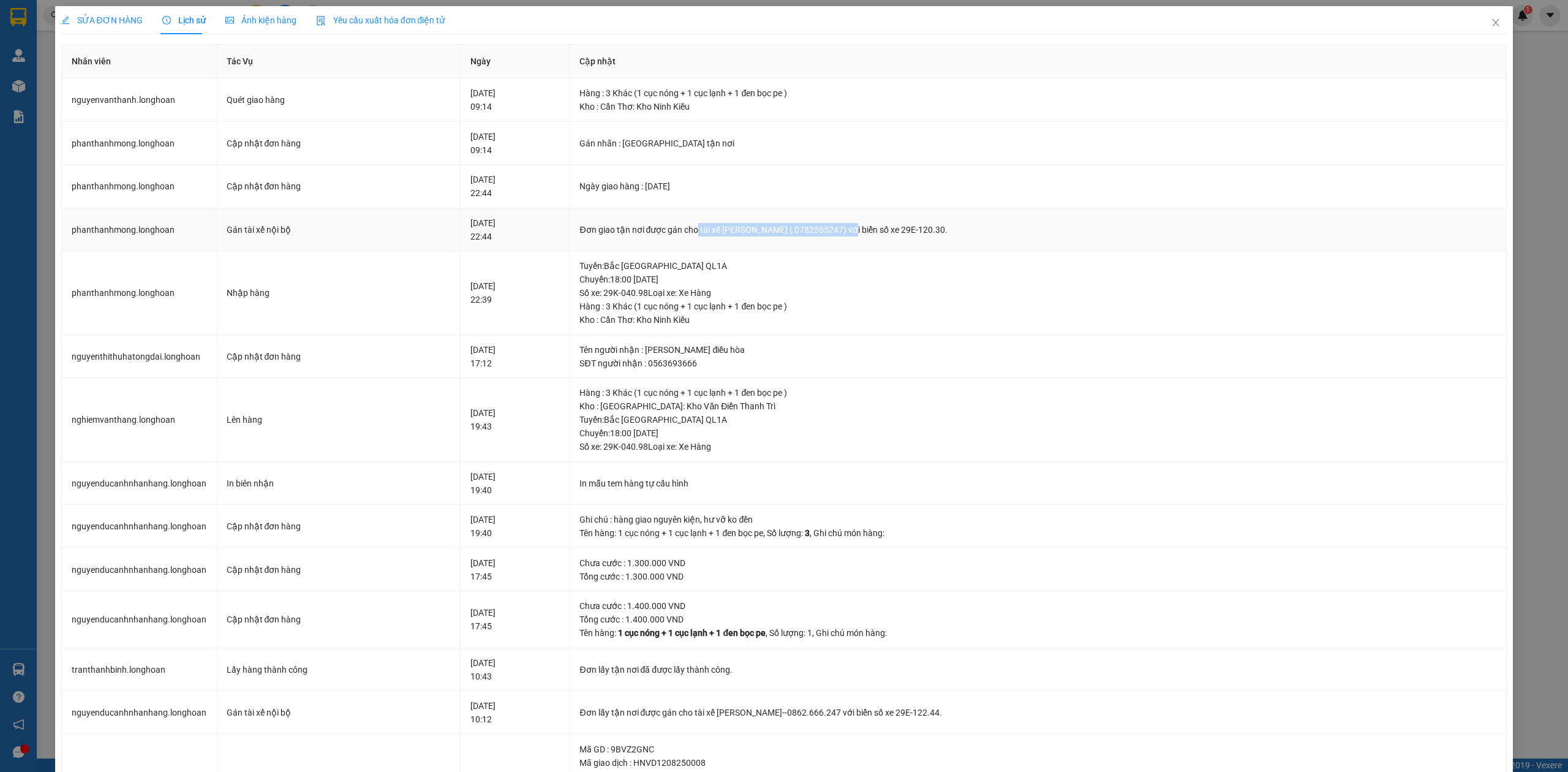
drag, startPoint x: 657, startPoint y: 225, endPoint x: 823, endPoint y: 241, distance: 166.8
click at [823, 241] on td "Đơn giao tận nơi được gán cho tài xế [PERSON_NAME] ( 0782555247) với biển số xe…" at bounding box center [1038, 230] width 937 height 44
copy div "tài xế [PERSON_NAME] ( 0782555247)"
click at [109, 16] on span "SỬA ĐƠN HÀNG" at bounding box center [102, 20] width 81 height 10
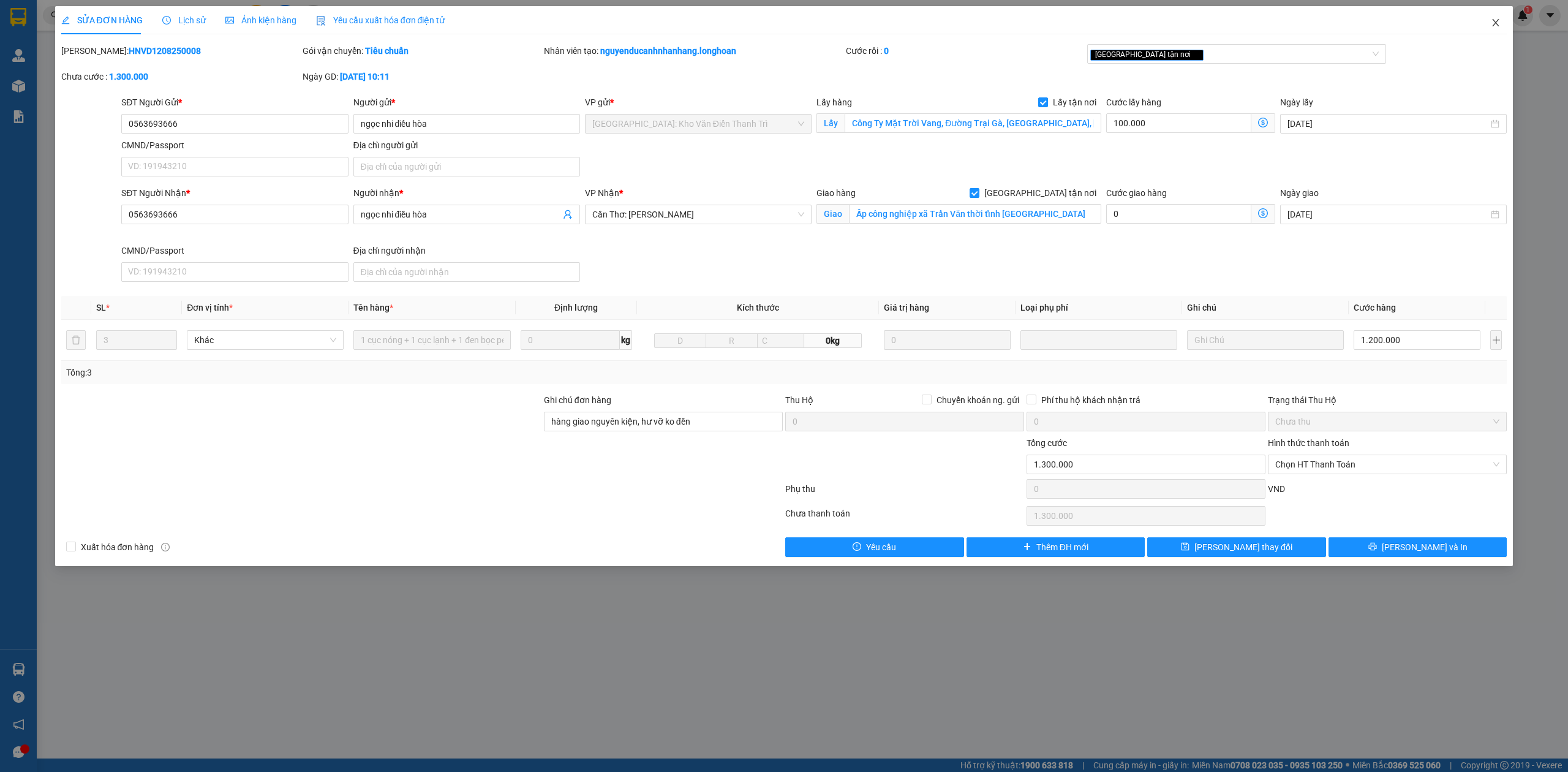
click at [1487, 27] on span "Close" at bounding box center [1496, 23] width 34 height 34
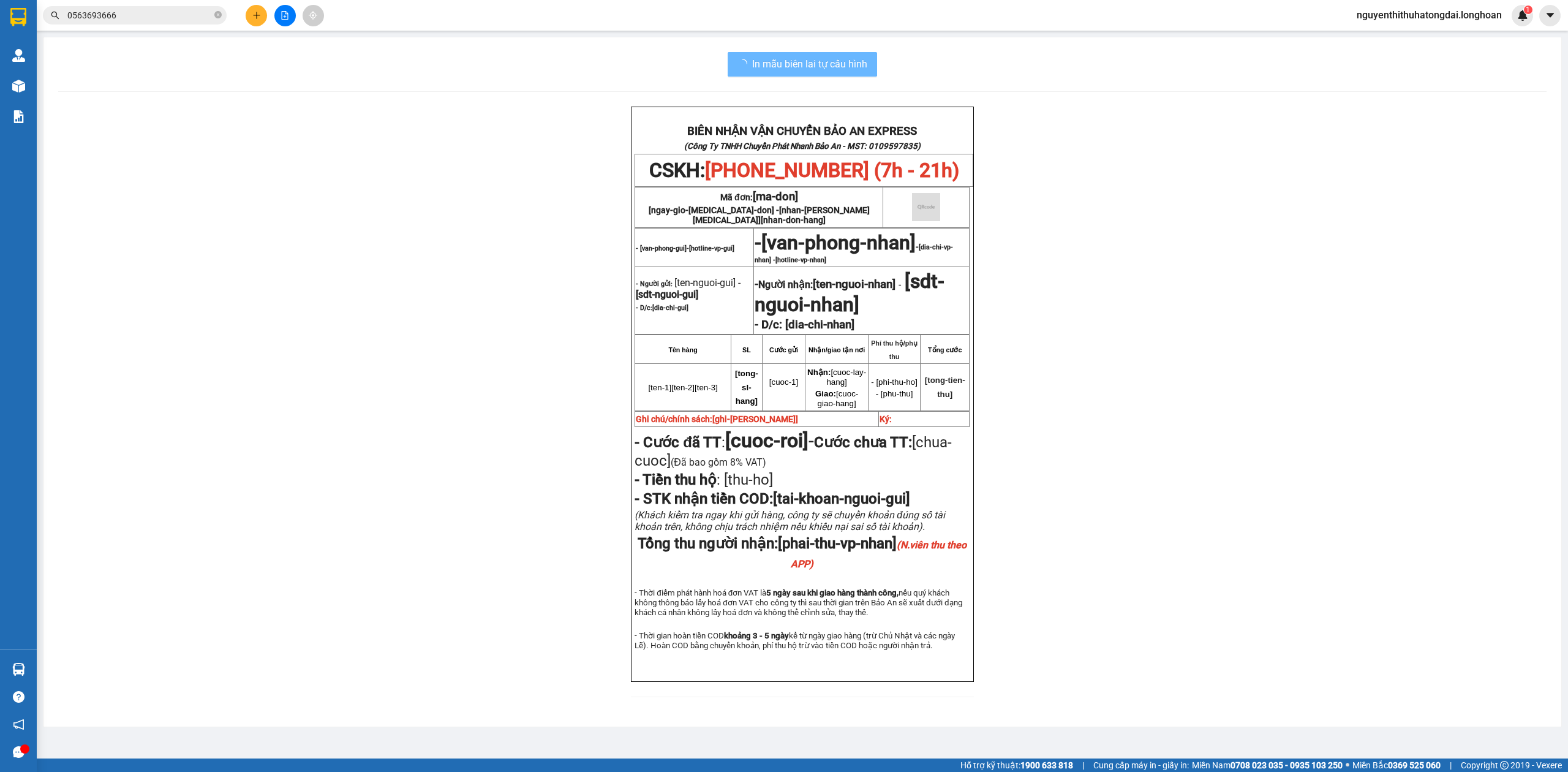
click at [104, 17] on input "0563693666" at bounding box center [140, 16] width 145 height 13
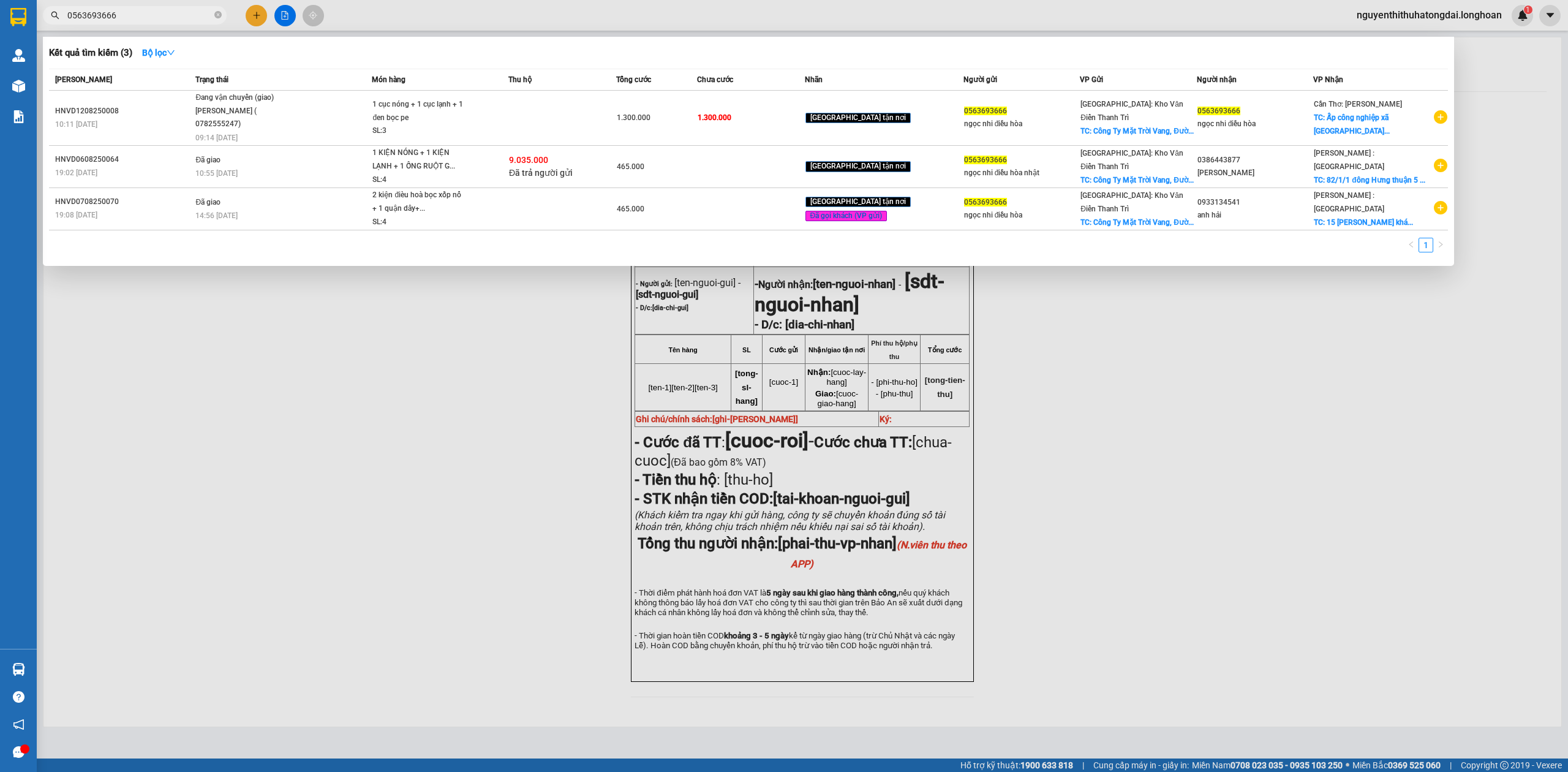
click at [104, 17] on input "0563693666" at bounding box center [140, 16] width 145 height 13
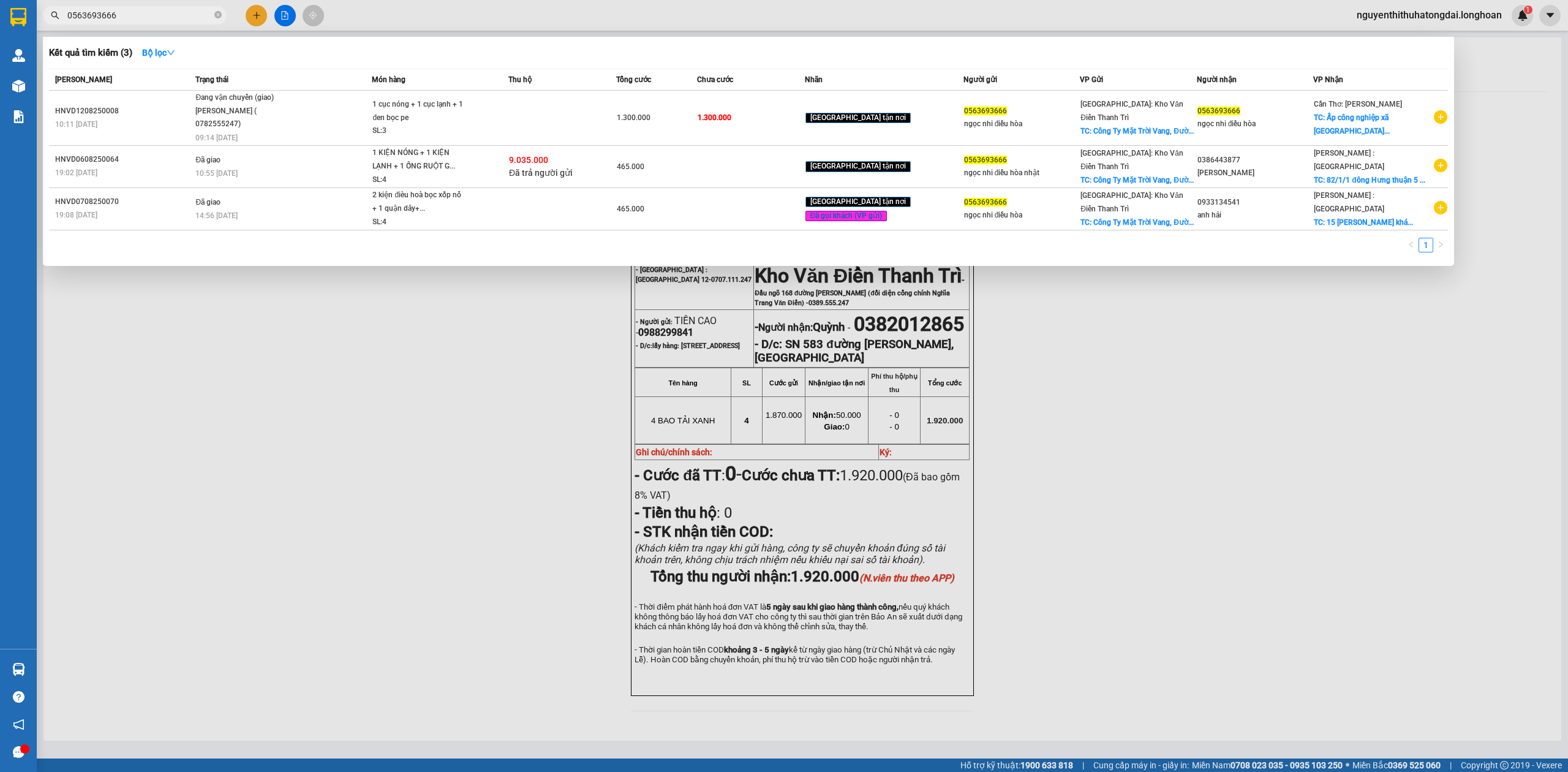
paste input "938102922"
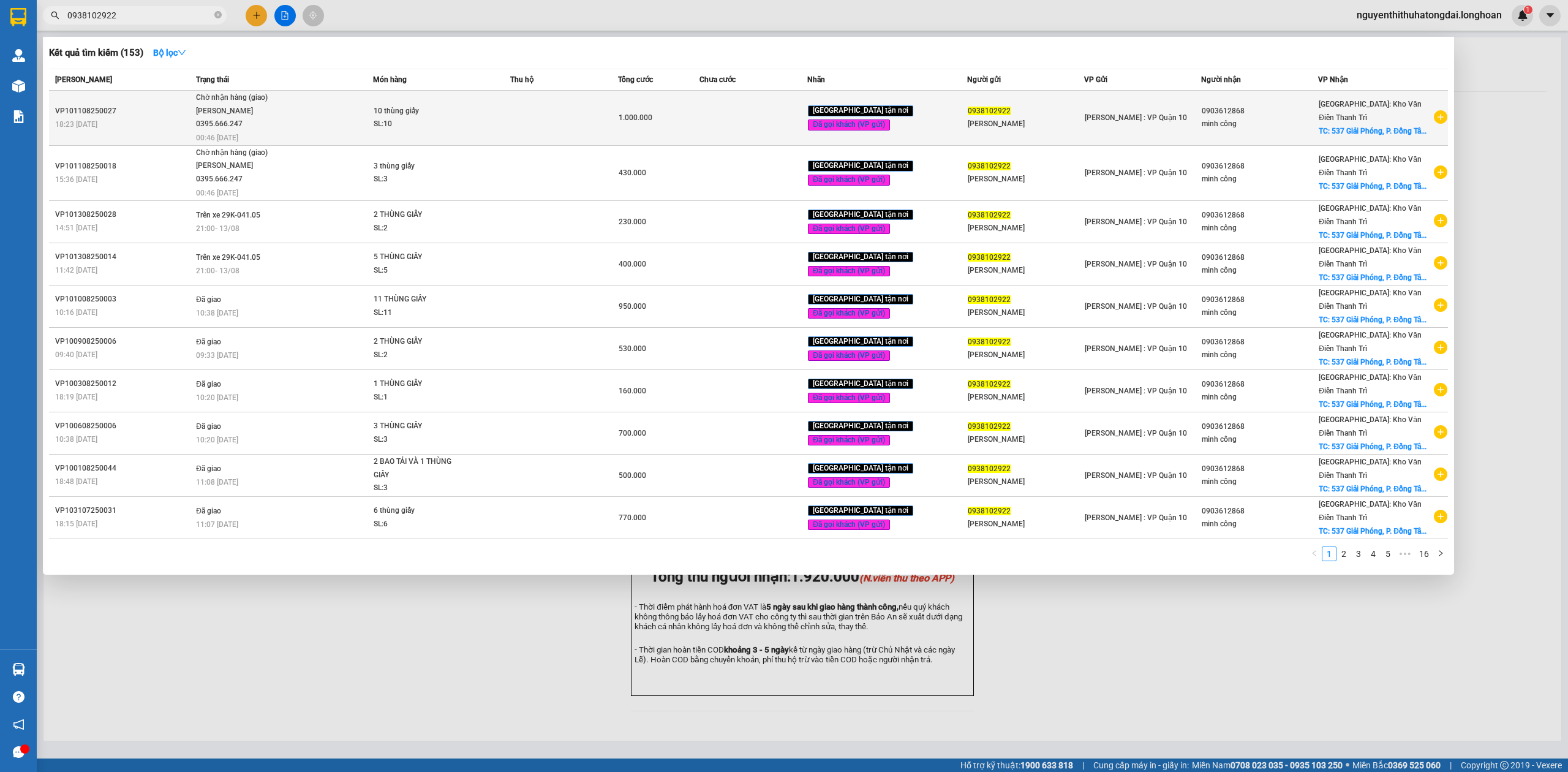
click at [314, 111] on span "Chờ nhận hàng (giao) [PERSON_NAME] 0395.666.247 00:46 [DATE]" at bounding box center [284, 117] width 177 height 51
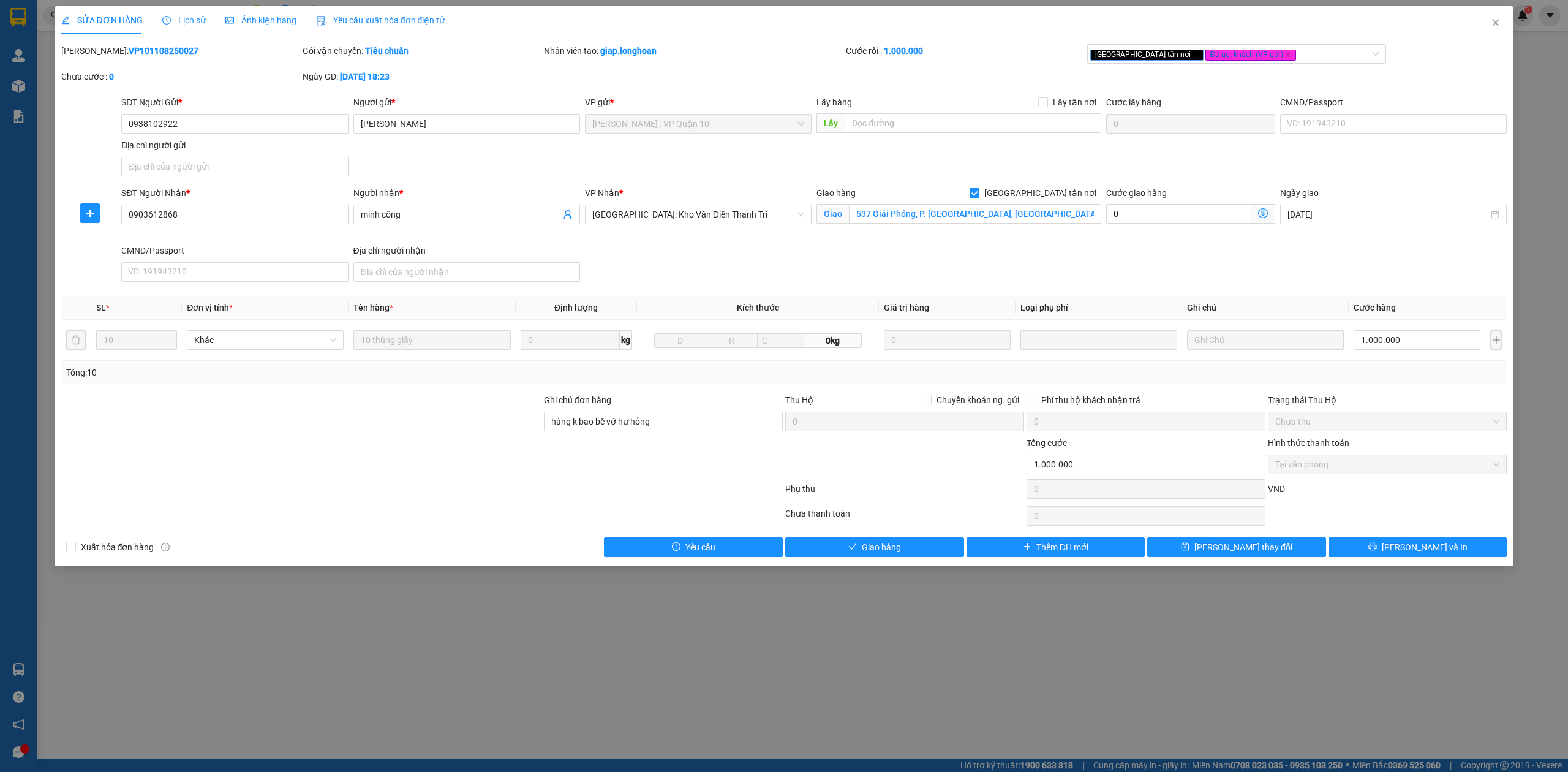
click at [182, 24] on span "Lịch sử" at bounding box center [184, 20] width 44 height 10
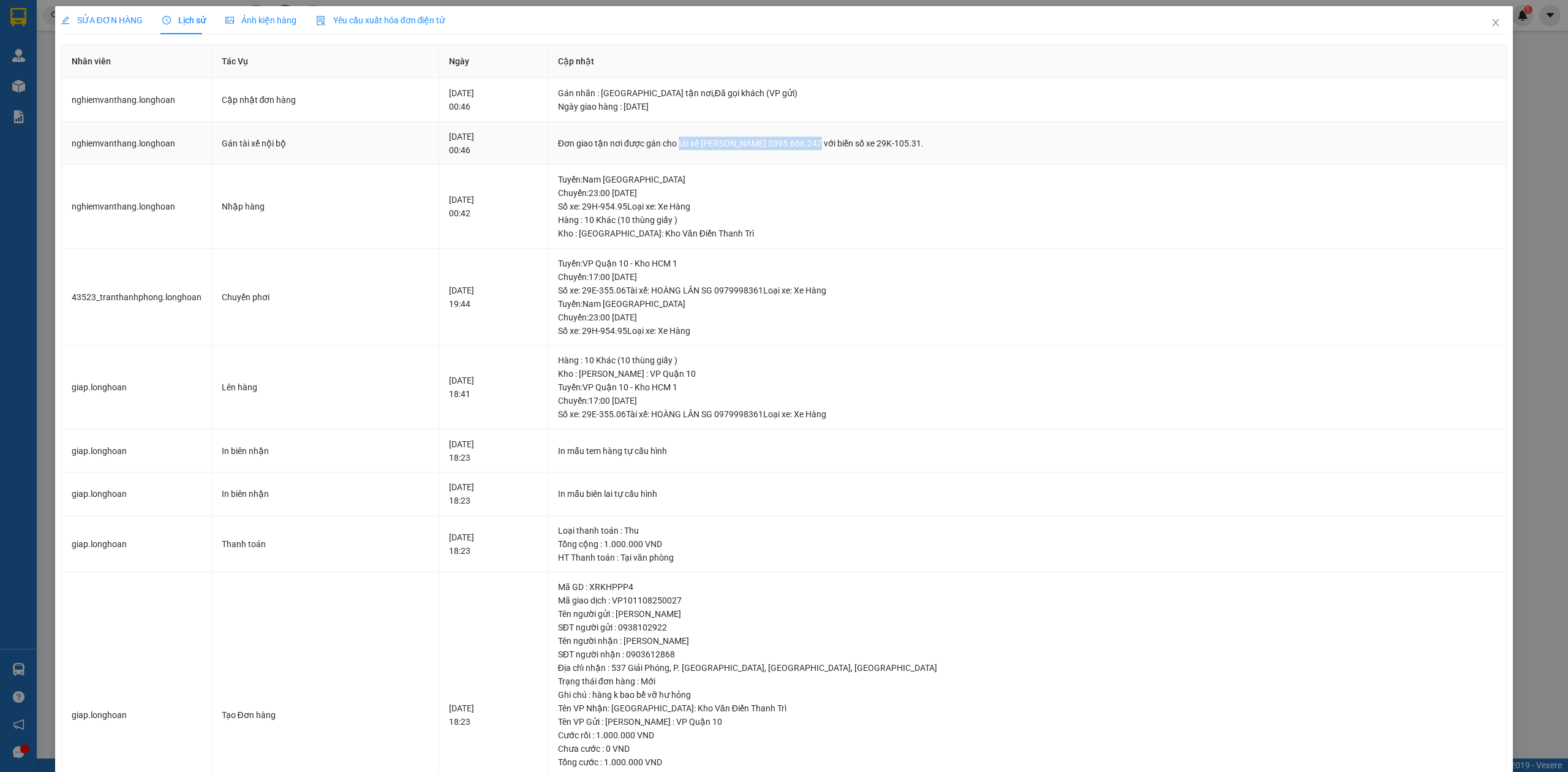
drag, startPoint x: 719, startPoint y: 142, endPoint x: 850, endPoint y: 143, distance: 131.0
click at [850, 143] on div "Đơn giao tận nơi được gán cho tài xế [PERSON_NAME] 0395.666.247 với biển số xe …" at bounding box center [1027, 143] width 939 height 13
copy div "tài xế [PERSON_NAME] 0395.666.247"
click at [1485, 18] on span "Close" at bounding box center [1496, 23] width 34 height 34
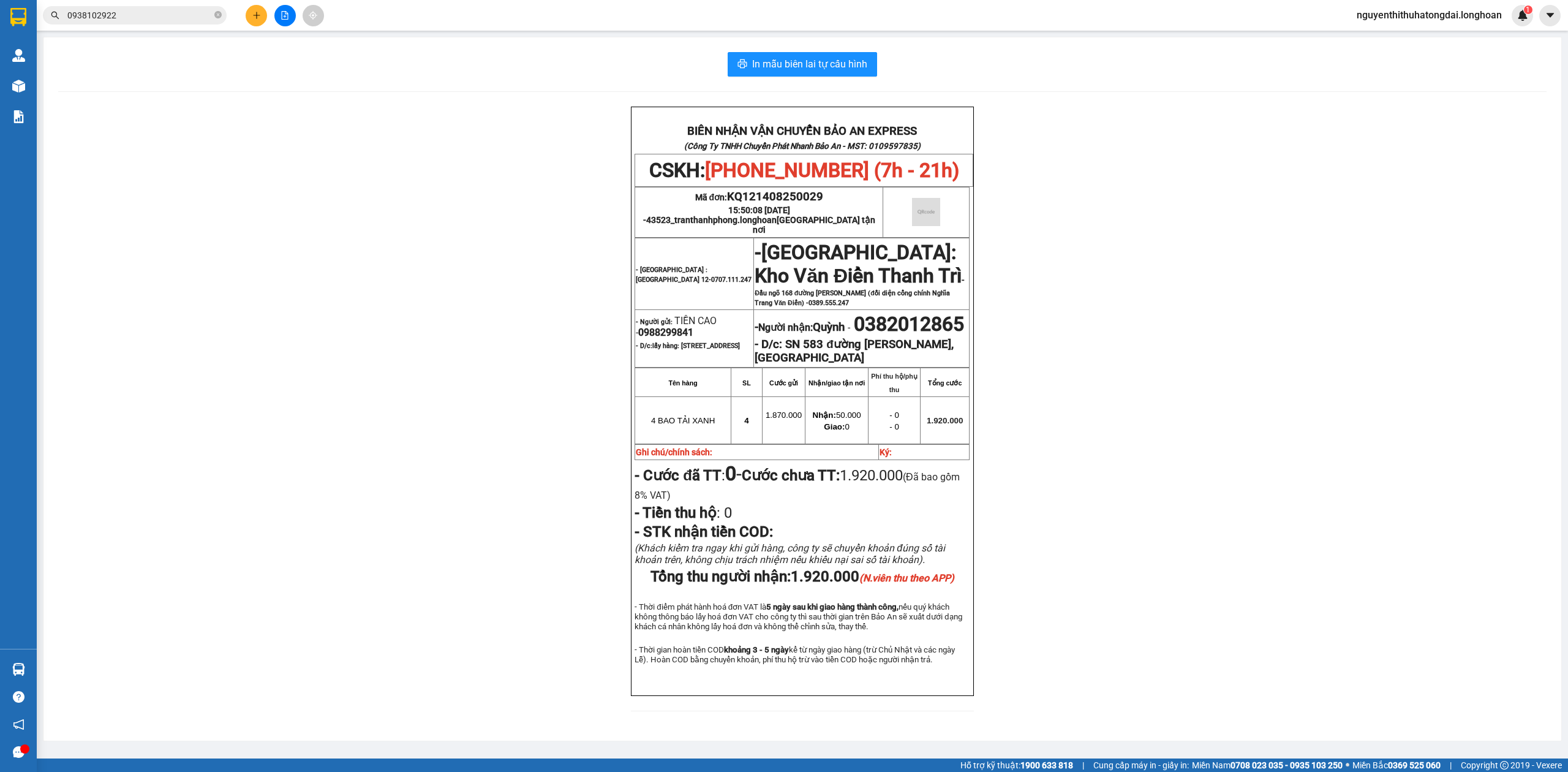
click at [115, 16] on input "0938102922" at bounding box center [140, 16] width 145 height 13
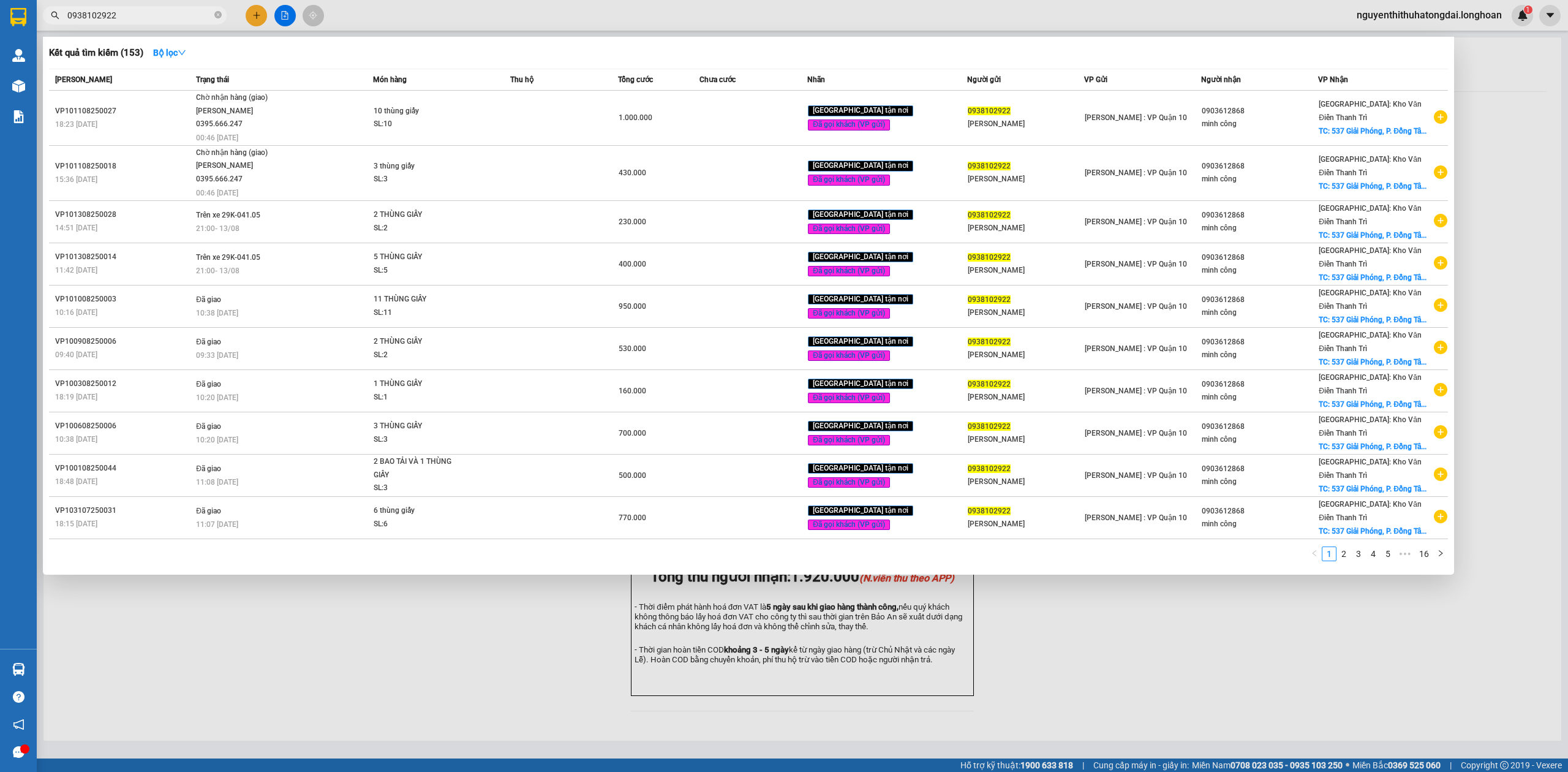
click at [115, 16] on input "0938102922" at bounding box center [140, 16] width 145 height 13
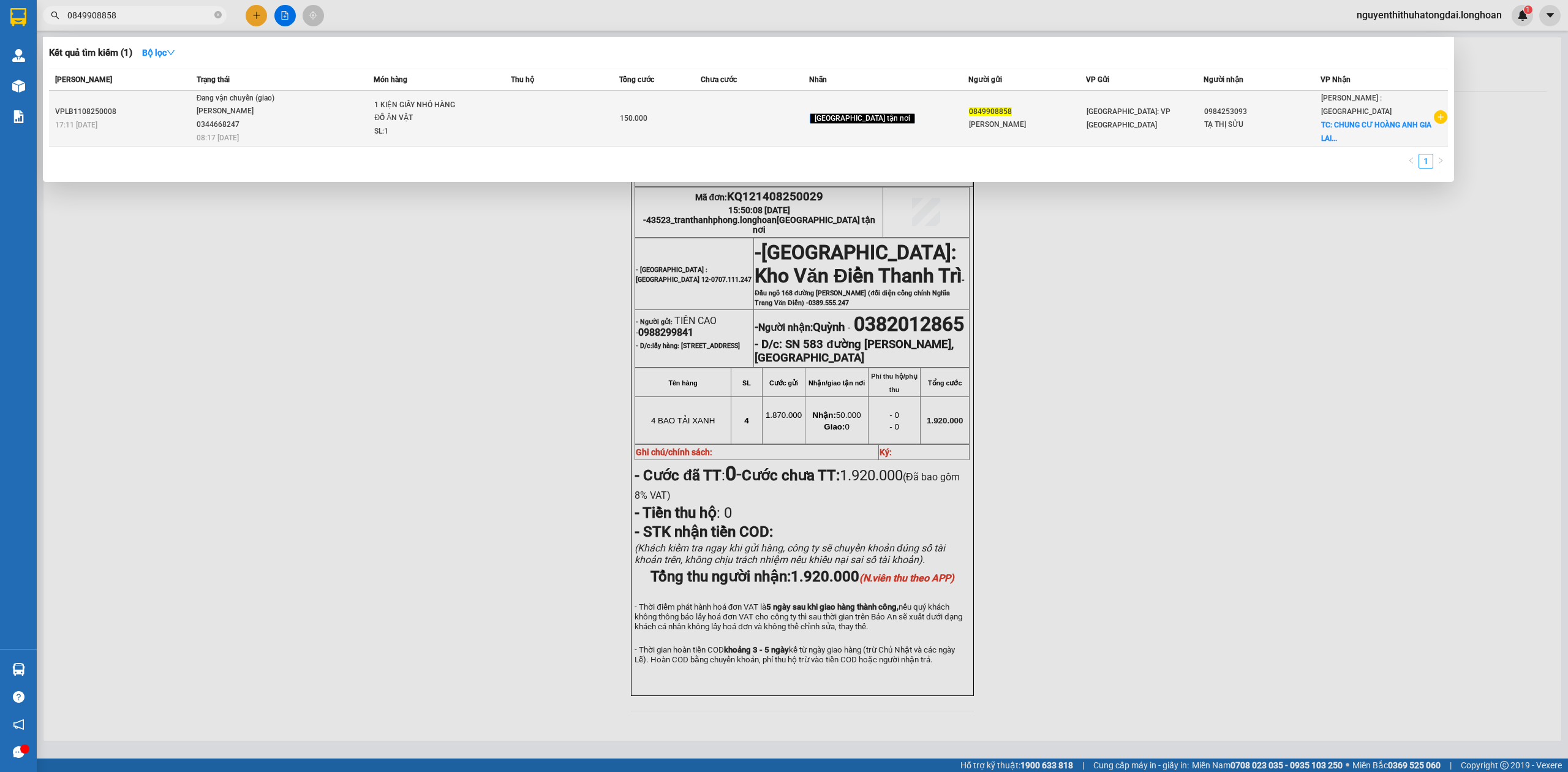
click at [273, 102] on div "Đang vận chuyển (giao)" at bounding box center [242, 98] width 92 height 13
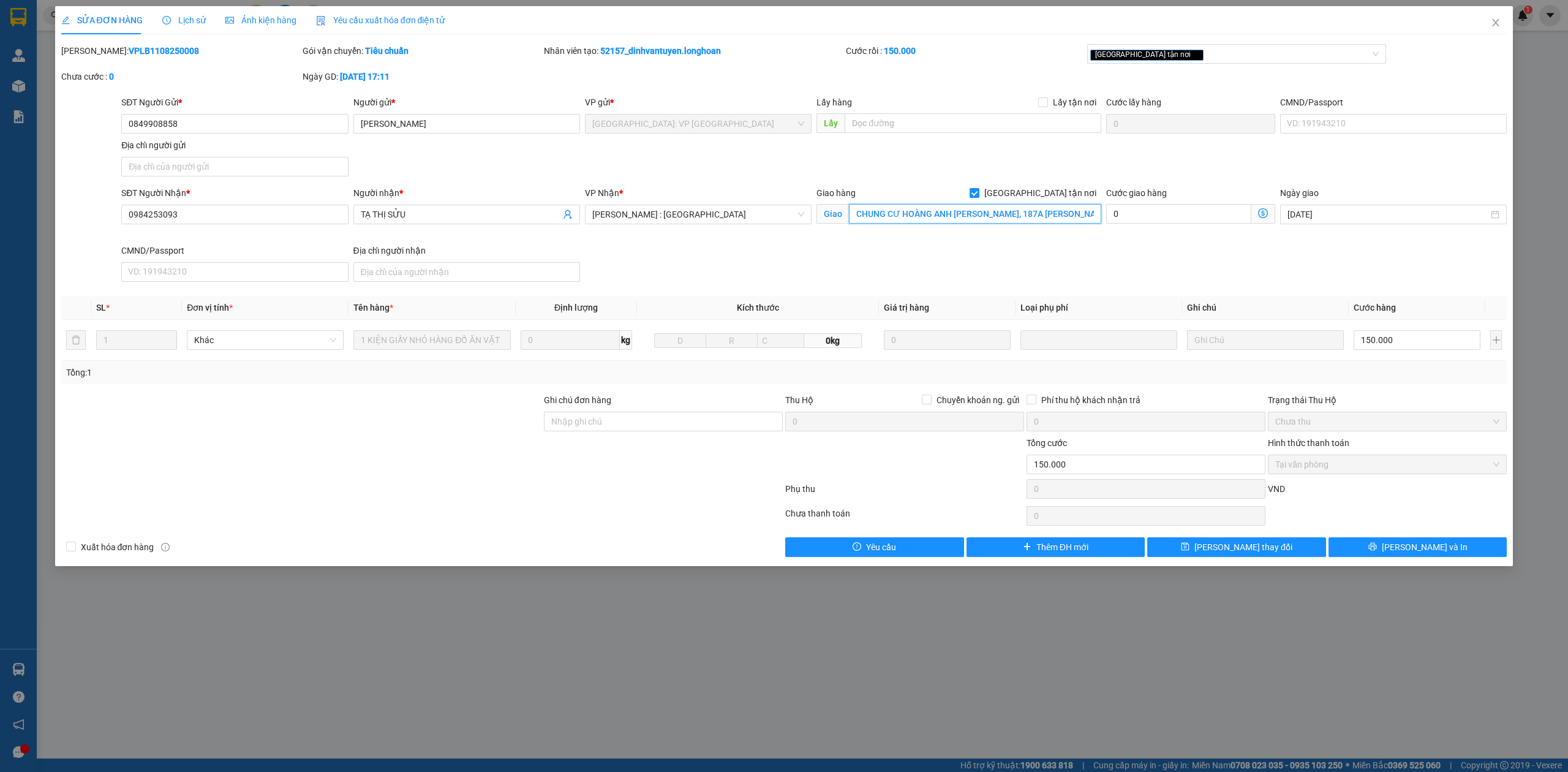
click at [930, 222] on input "CHUNG CƯ HOÀNG ANH [PERSON_NAME], 187A [PERSON_NAME], XÃ [GEOGRAPHIC_DATA], [GE…" at bounding box center [975, 214] width 253 height 20
drag, startPoint x: 955, startPoint y: 216, endPoint x: 987, endPoint y: 218, distance: 32.1
click at [987, 218] on input "CHUNG CƯ HOÀNG ANH [PERSON_NAME], 187A [PERSON_NAME], XÃ [GEOGRAPHIC_DATA], [GE…" at bounding box center [975, 214] width 253 height 20
click at [858, 214] on input "CHUNG CƯ HOÀNG ANH AN TIẾN, 187A [PERSON_NAME], XÃ [GEOGRAPHIC_DATA], [GEOGRAPH…" at bounding box center [975, 214] width 253 height 20
click at [993, 211] on input "CHUNG CƯ HOÀNG ANH AN TIẾN, 187A [PERSON_NAME], XÃ [GEOGRAPHIC_DATA], [GEOGRAPH…" at bounding box center [975, 214] width 253 height 20
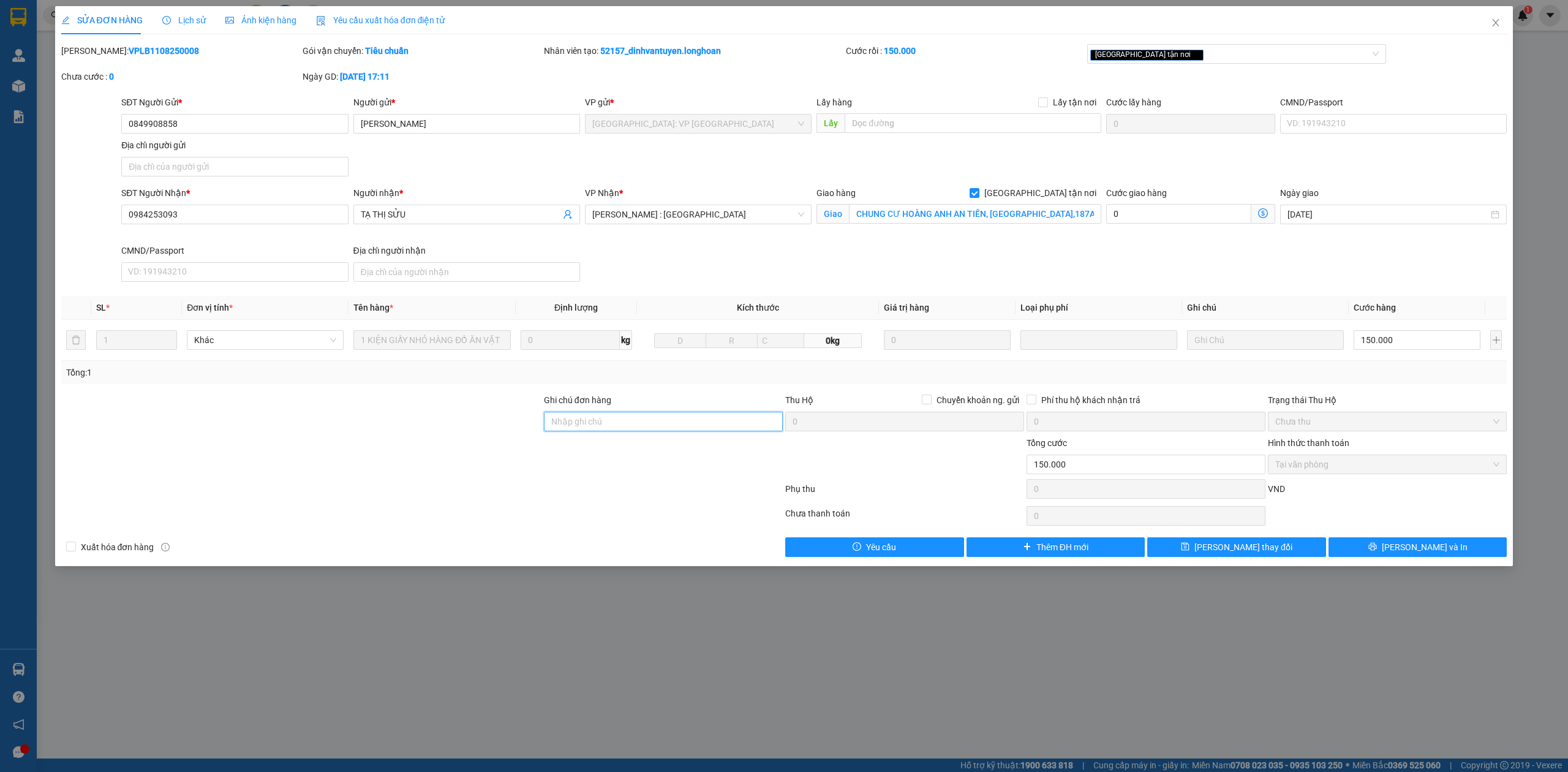
click at [594, 414] on input "Ghi chú đơn hàng" at bounding box center [663, 421] width 239 height 20
click at [702, 423] on input "sửa địa chỉ khách nhận - hằng tđ" at bounding box center [663, 421] width 239 height 20
click at [1292, 52] on div "[GEOGRAPHIC_DATA] tận nơi" at bounding box center [1230, 54] width 281 height 15
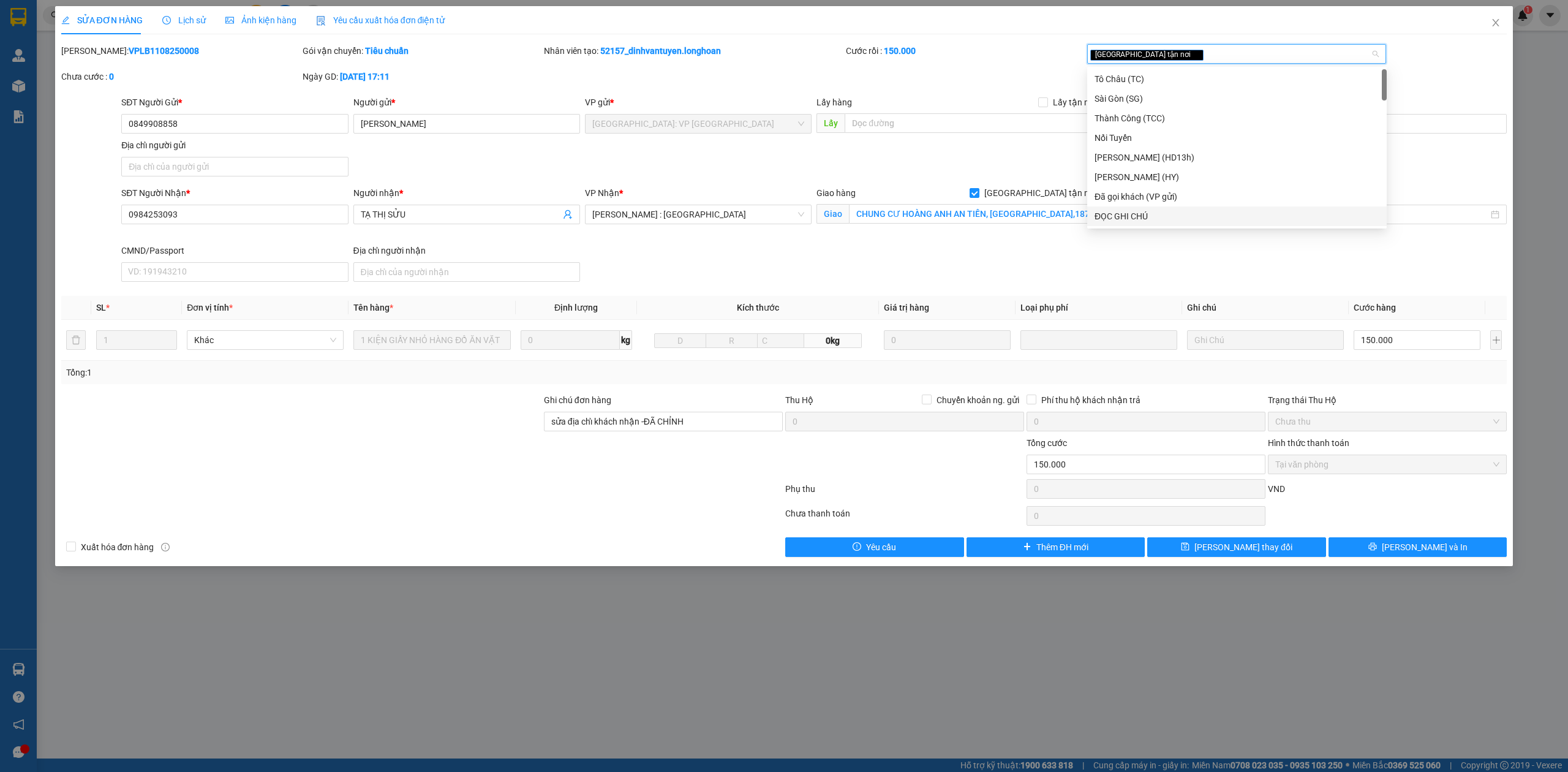
click at [1184, 211] on div "ĐỌC GHI CHÚ" at bounding box center [1237, 216] width 285 height 13
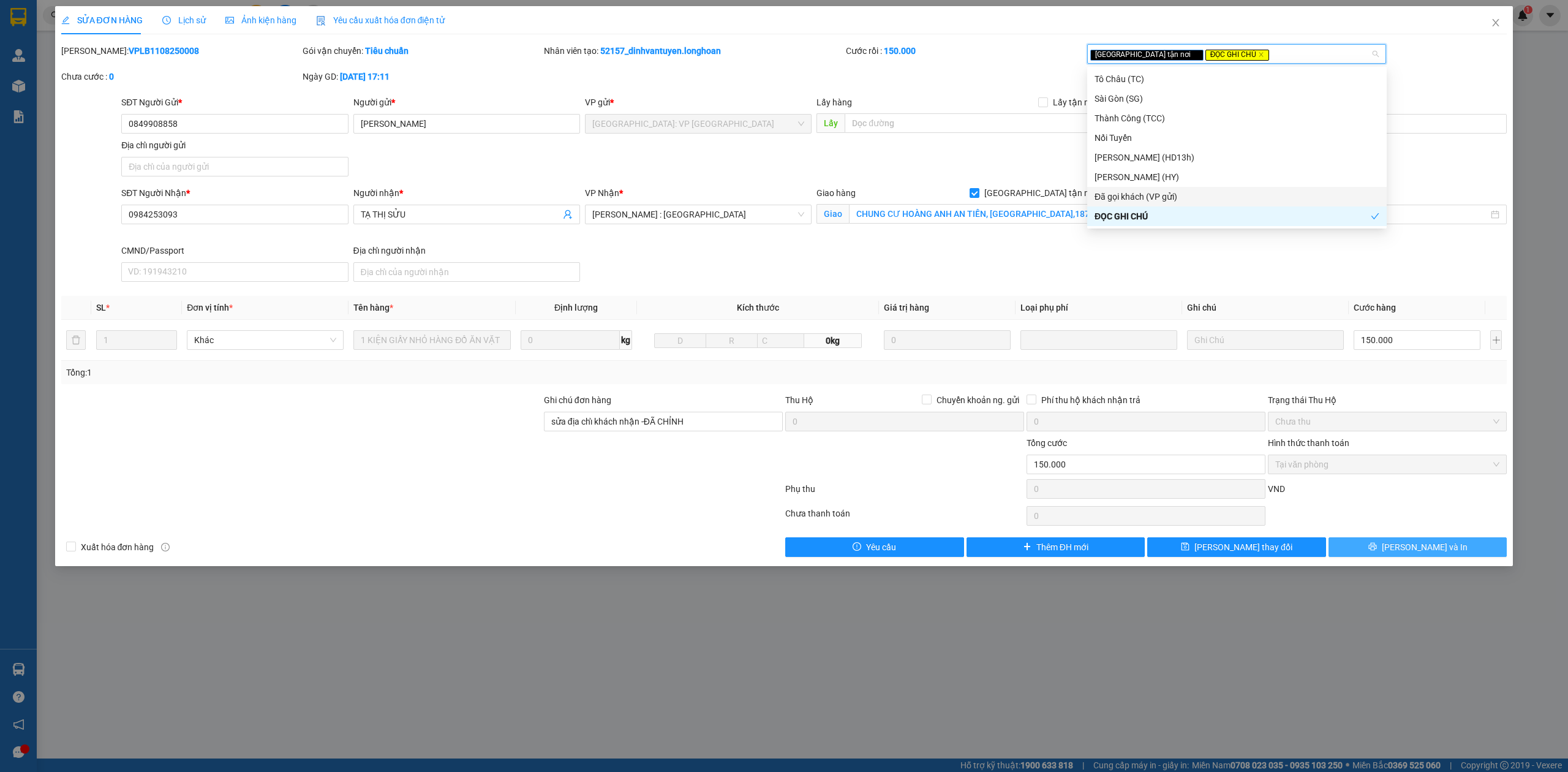
click at [1446, 547] on button "[PERSON_NAME] và In" at bounding box center [1417, 547] width 179 height 20
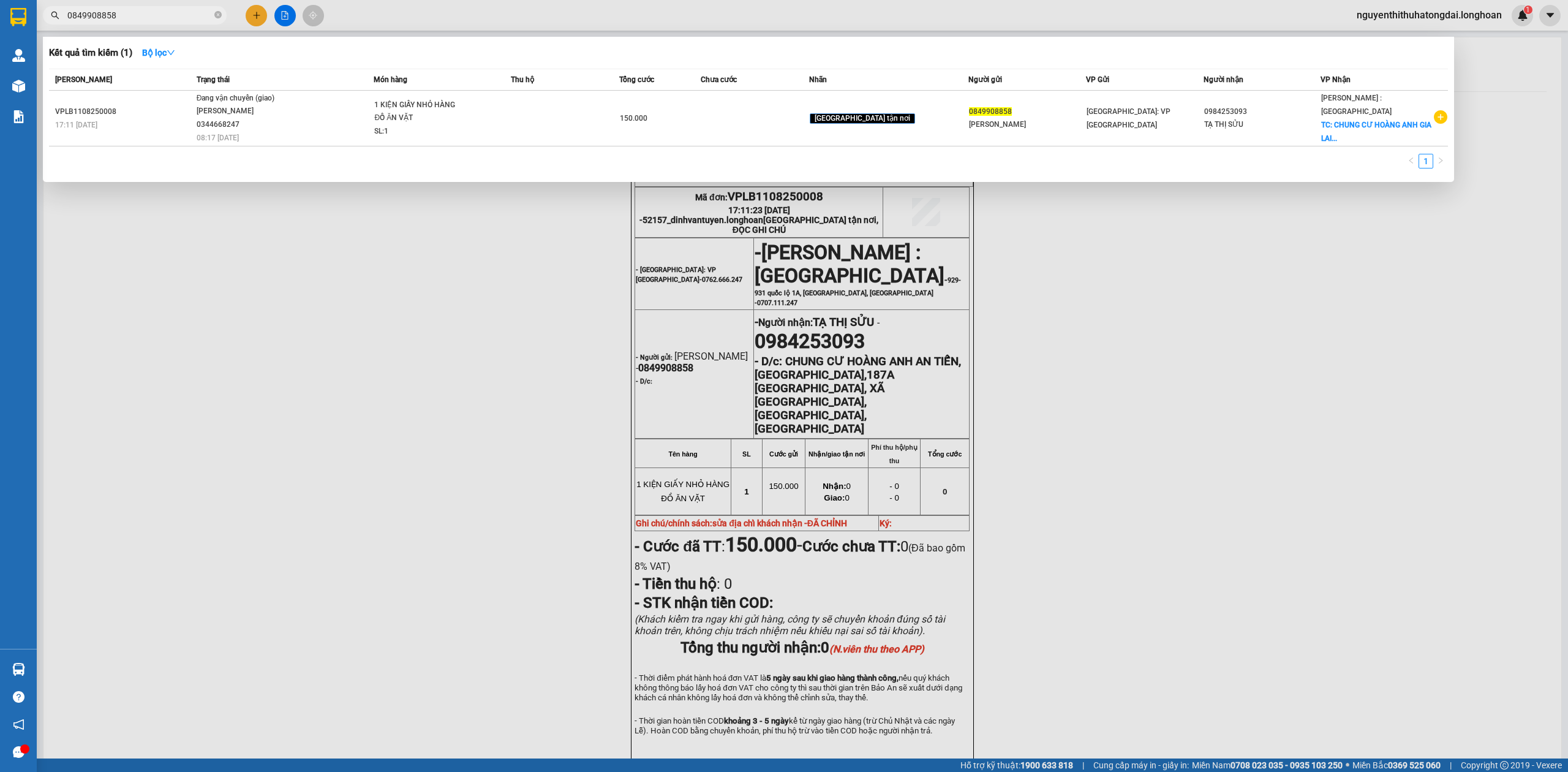
click at [194, 9] on input "0849908858" at bounding box center [140, 16] width 145 height 13
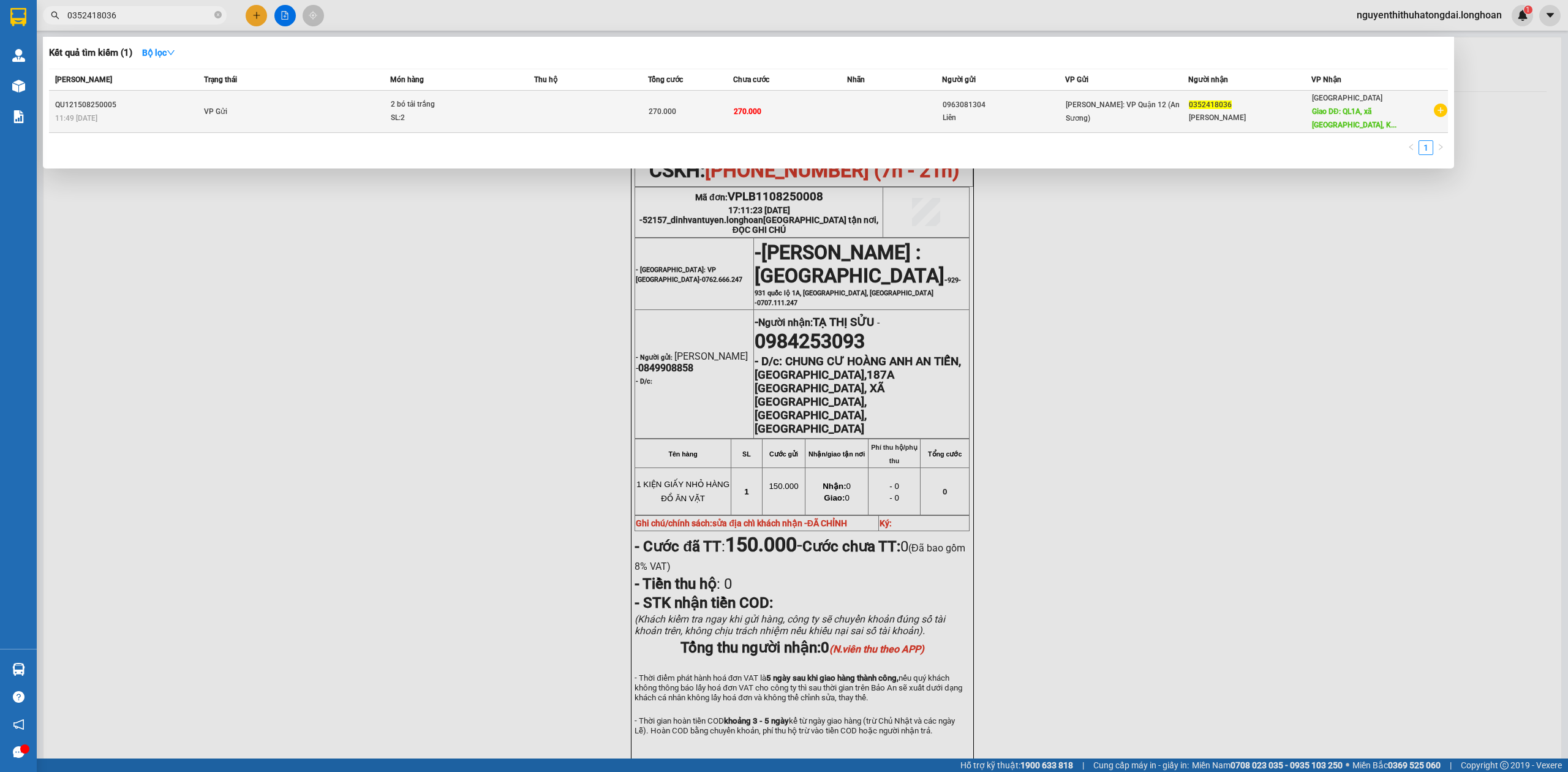
click at [459, 95] on td "2 bó tải trắng SL: 2" at bounding box center [462, 112] width 144 height 42
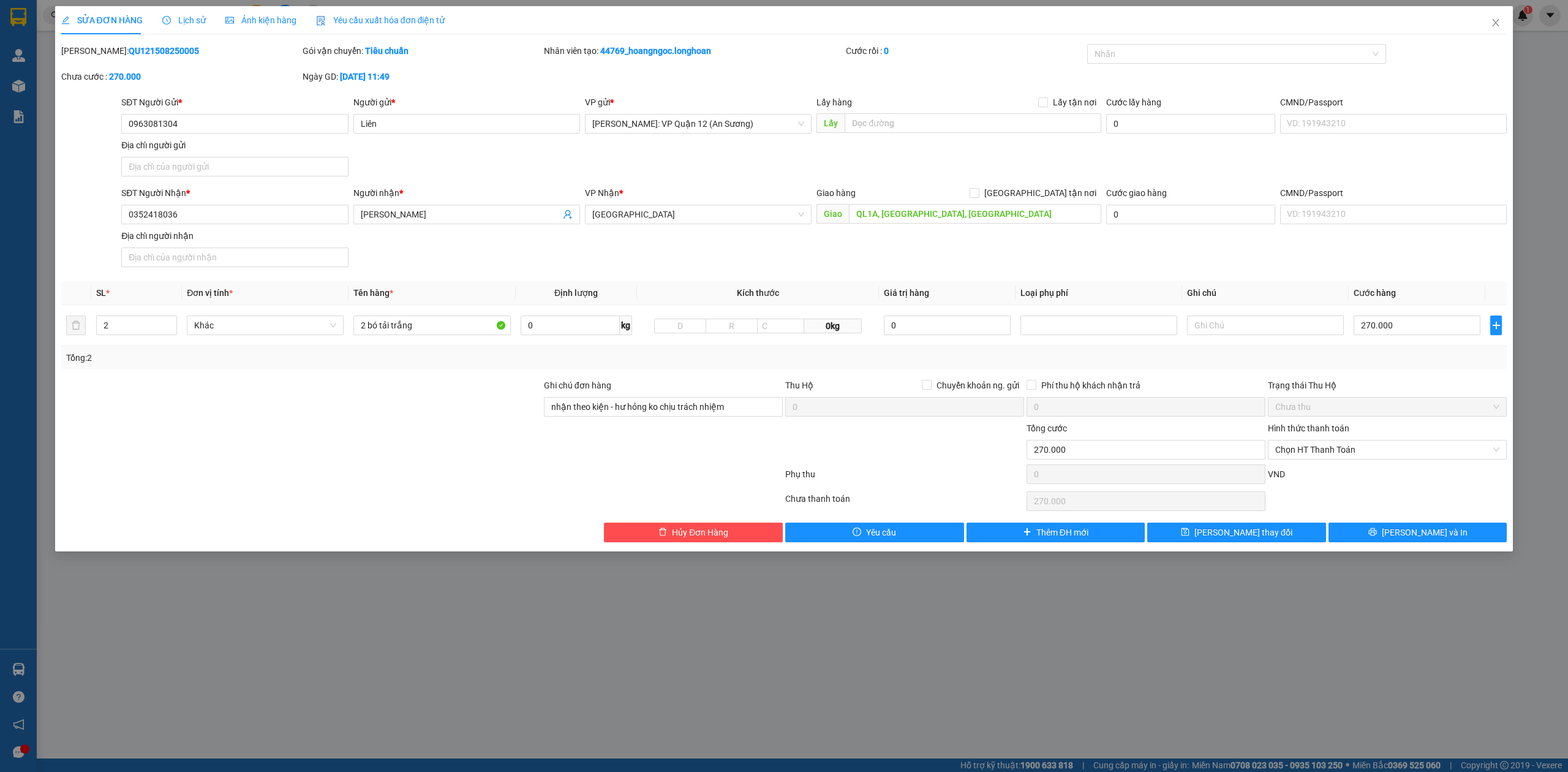
click at [194, 16] on span "Lịch sử" at bounding box center [184, 20] width 44 height 10
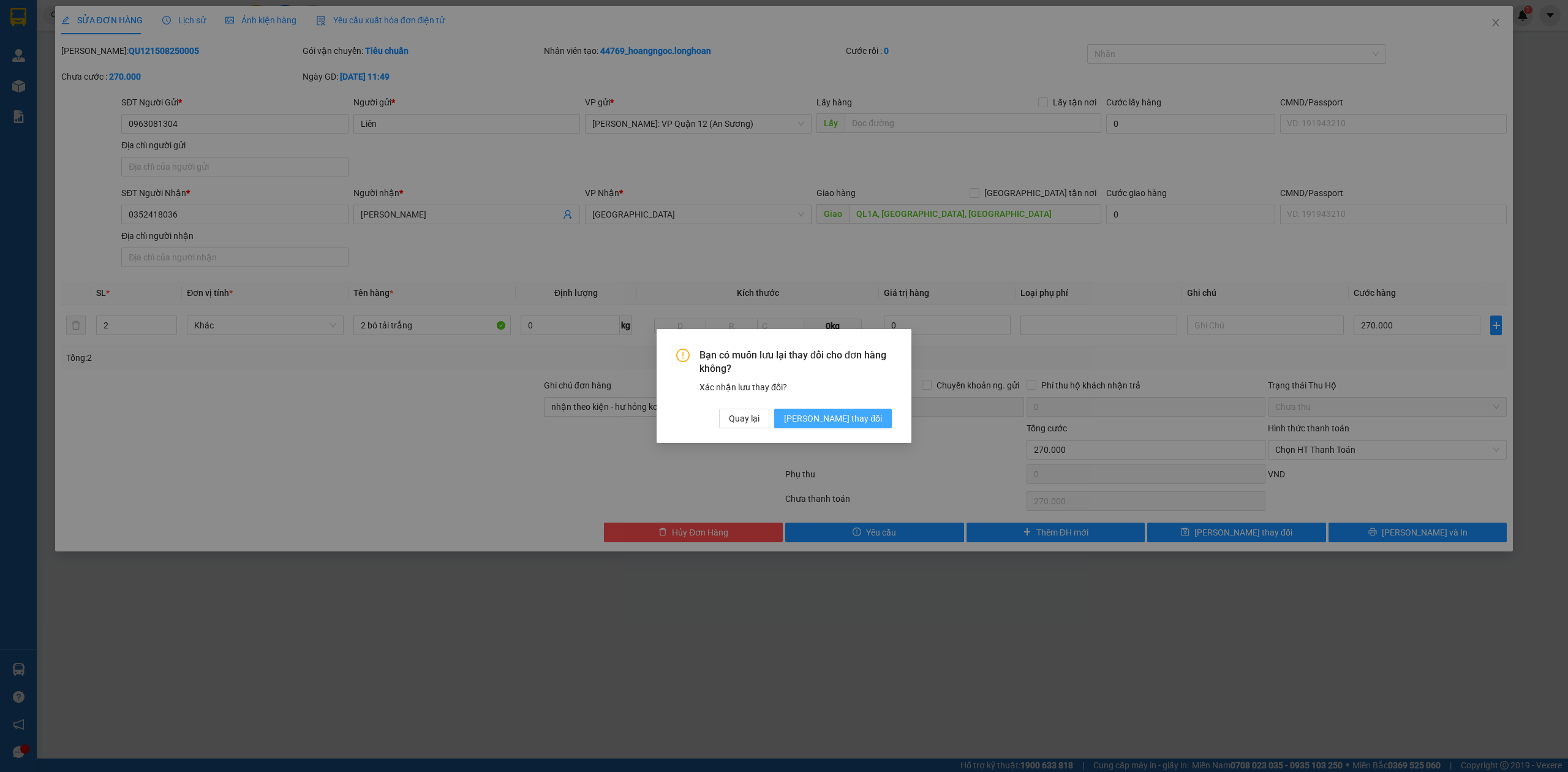
click at [843, 427] on button "[PERSON_NAME] thay đổi" at bounding box center [832, 418] width 117 height 20
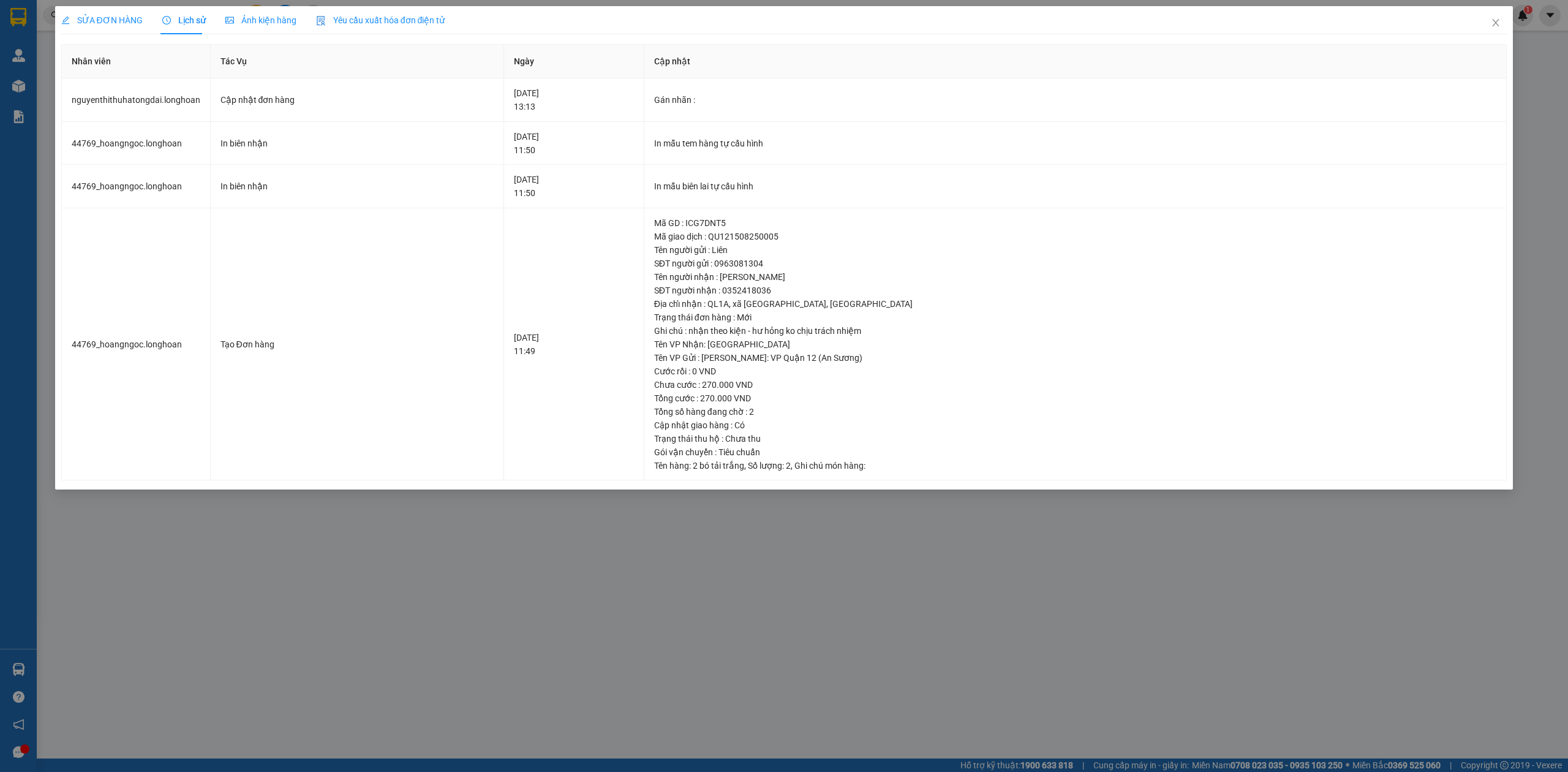
click at [113, 13] on div "SỬA ĐƠN HÀNG" at bounding box center [102, 20] width 81 height 13
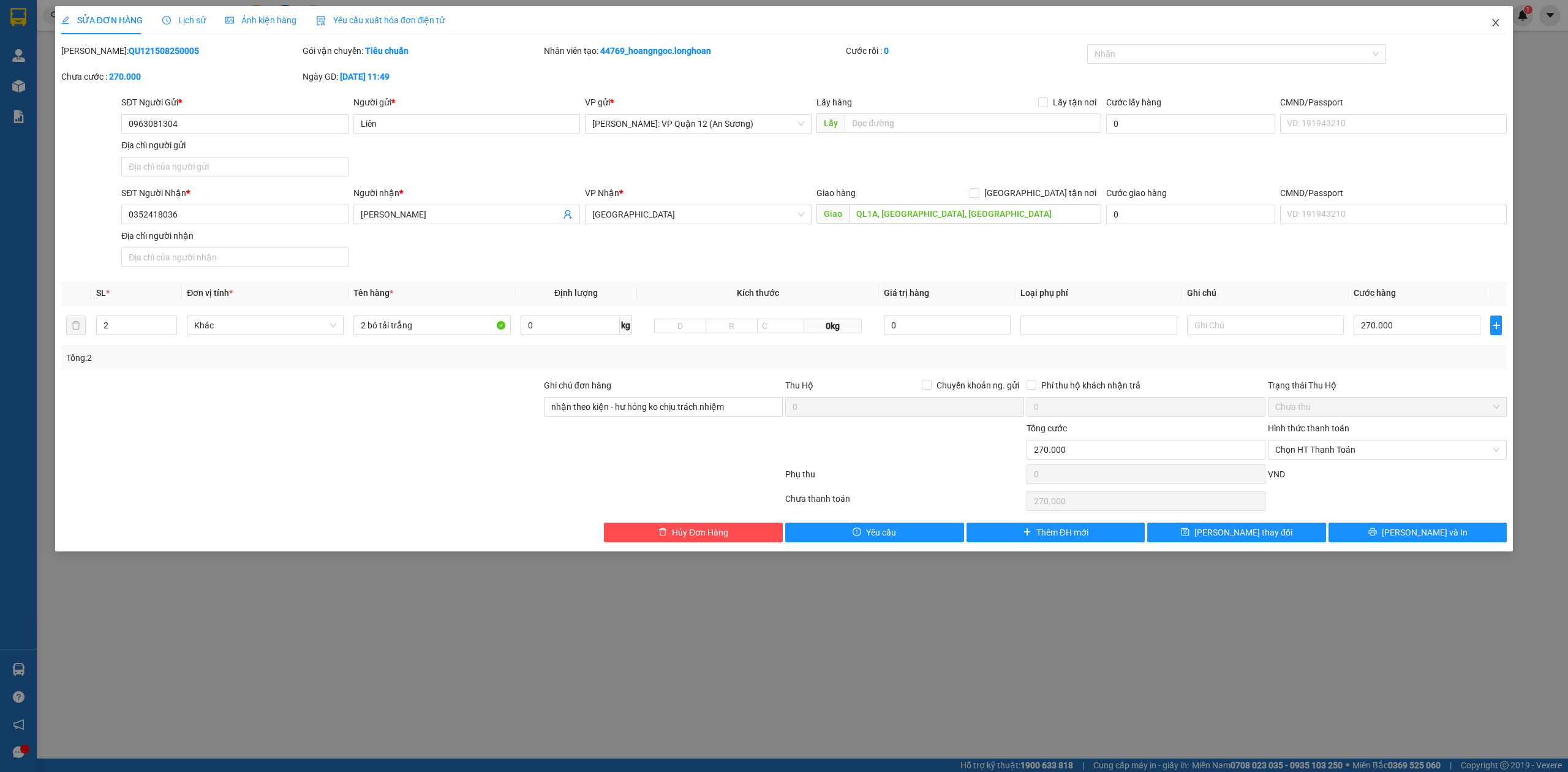
drag, startPoint x: 1496, startPoint y: 26, endPoint x: 1482, endPoint y: 15, distance: 17.8
click at [1497, 24] on icon "close" at bounding box center [1495, 22] width 10 height 10
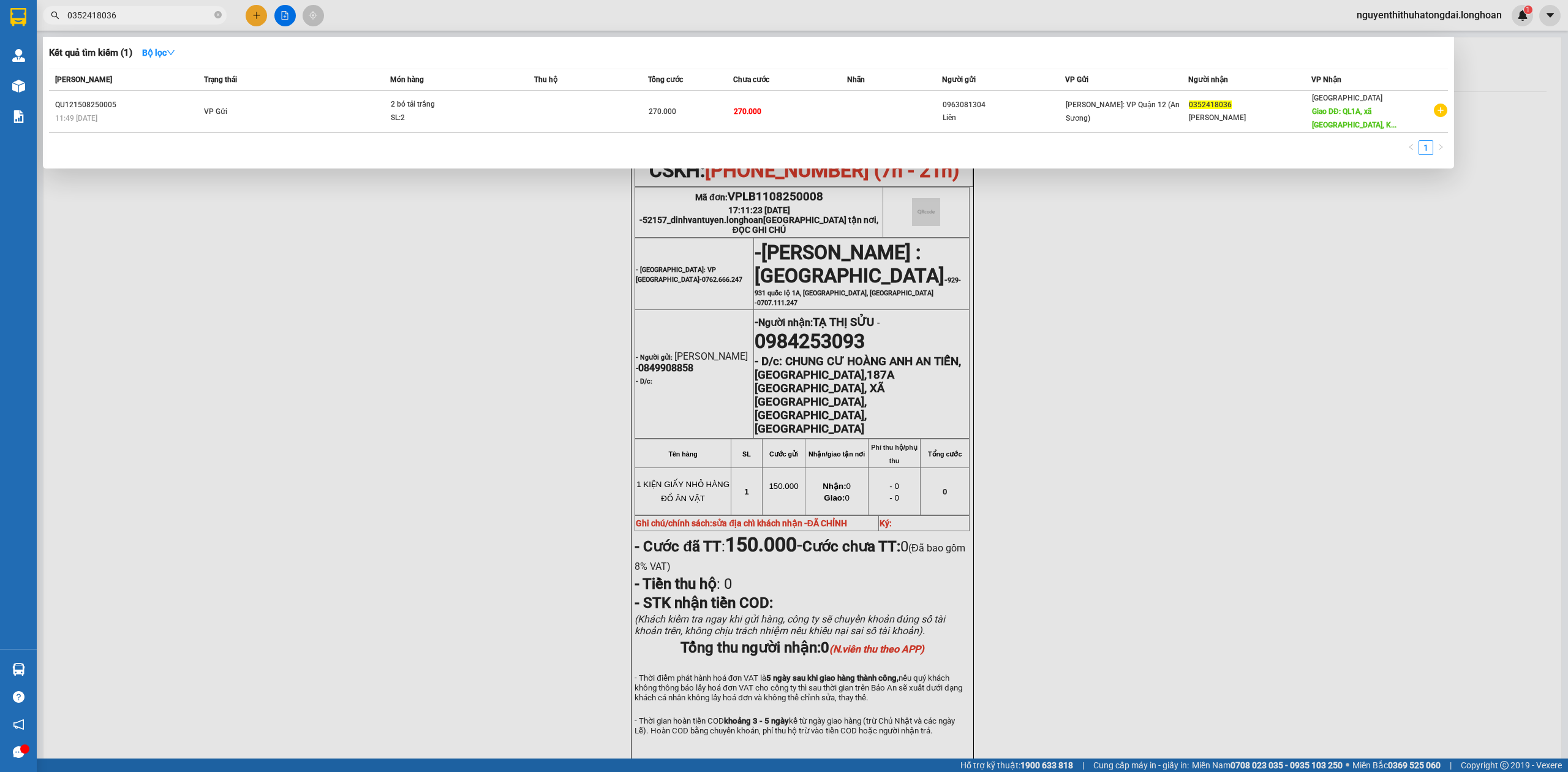
click at [172, 15] on input "0352418036" at bounding box center [140, 16] width 145 height 13
paste input "944869189"
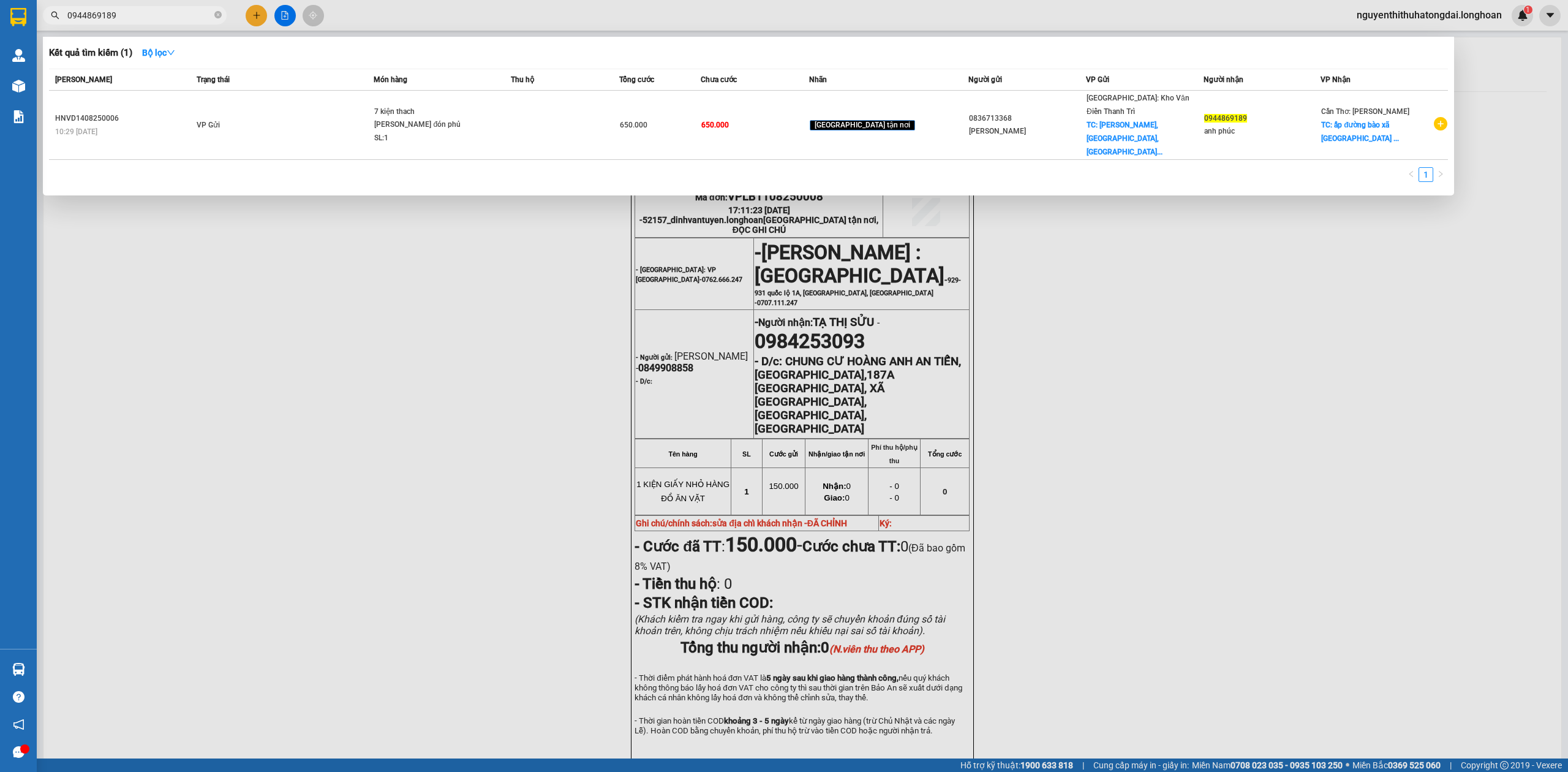
click at [123, 18] on input "0944869189" at bounding box center [140, 16] width 145 height 13
